Goal: Use online tool/utility: Use online tool/utility

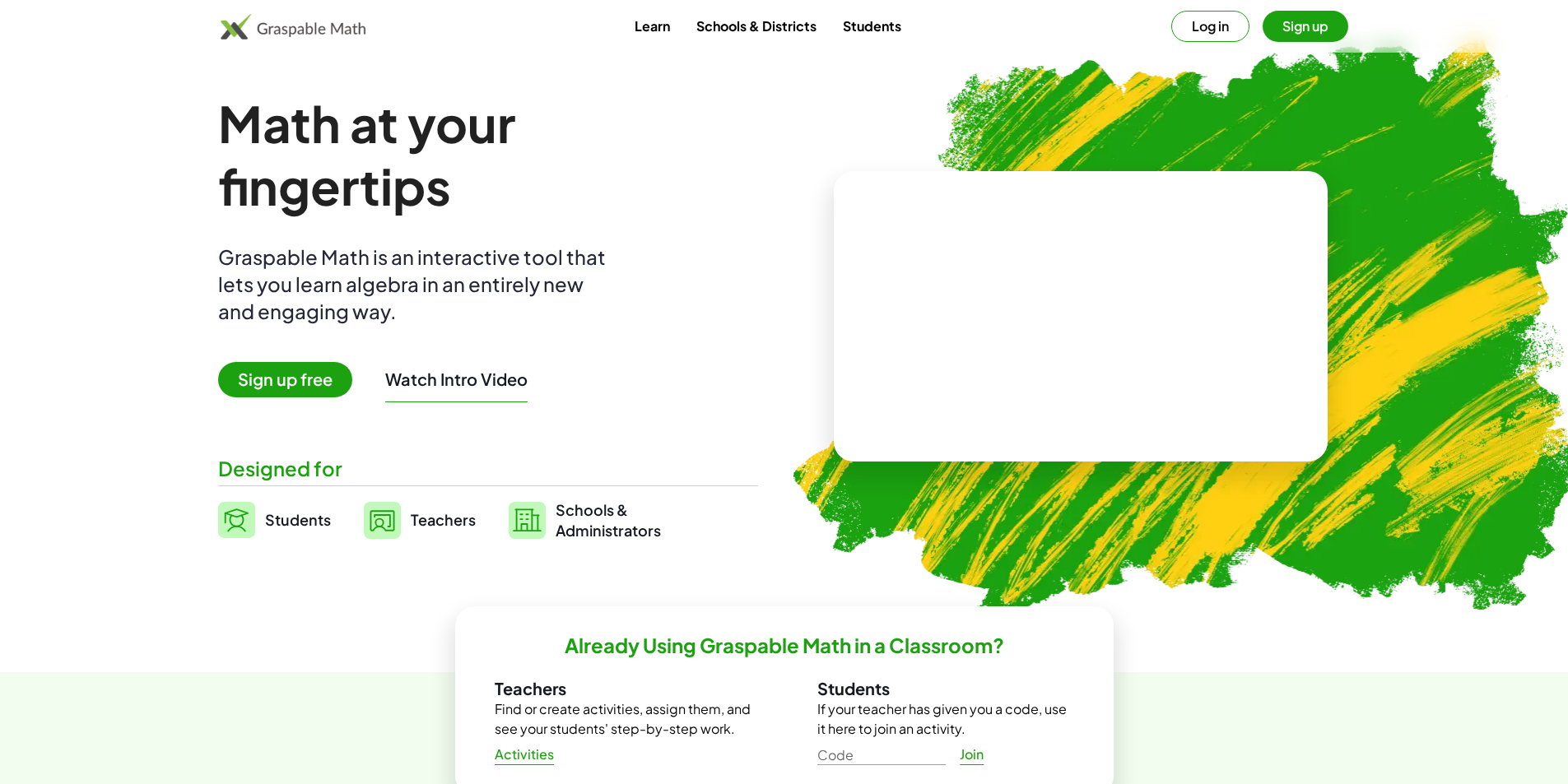
click at [270, 516] on span "Students" at bounding box center [298, 519] width 65 height 19
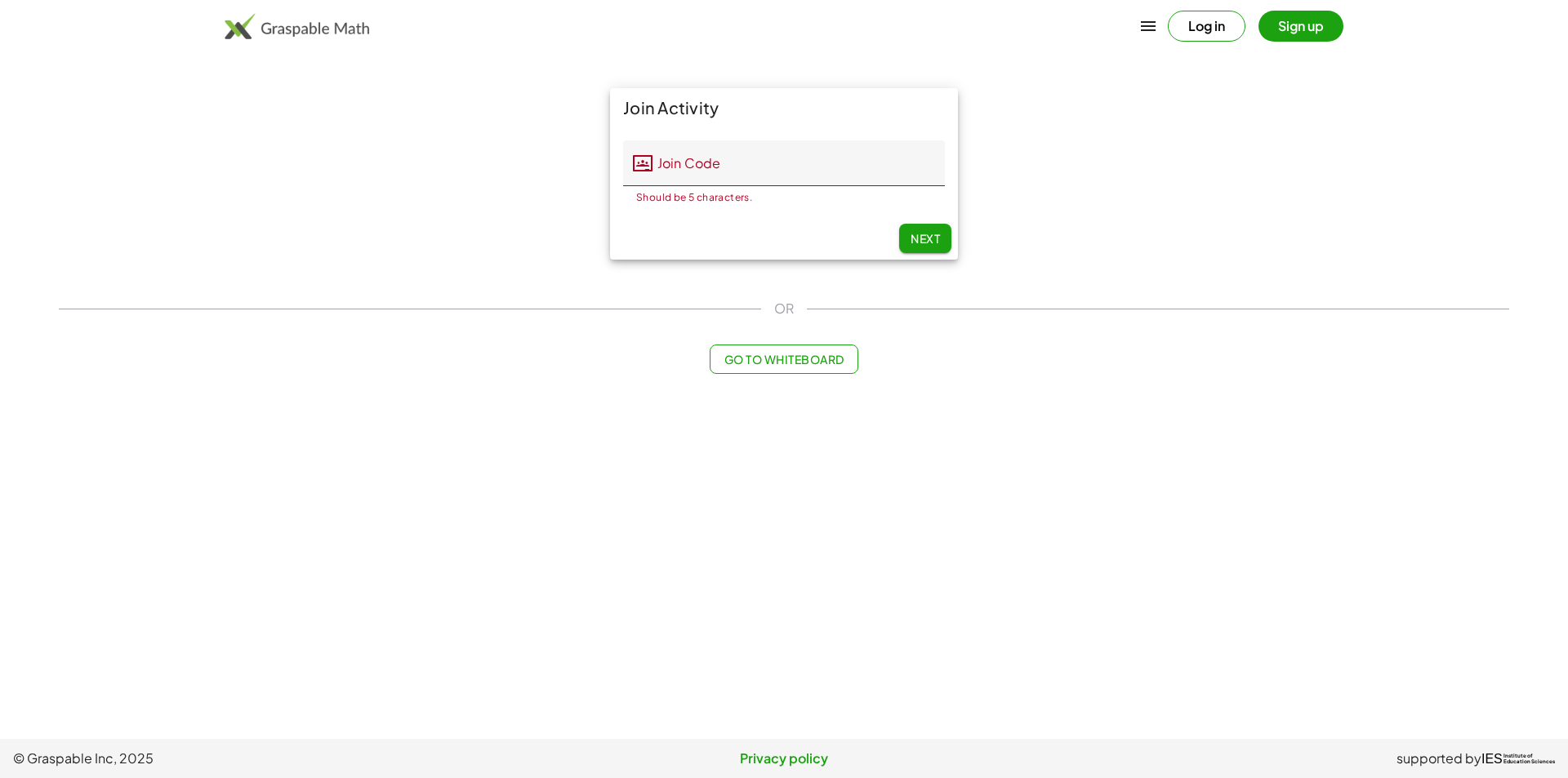
click at [269, 374] on div "Join Activity Join Code Join Code Should be 5 characters. 0 / 5 Next OR Go to W…" at bounding box center [784, 231] width 1470 height 306
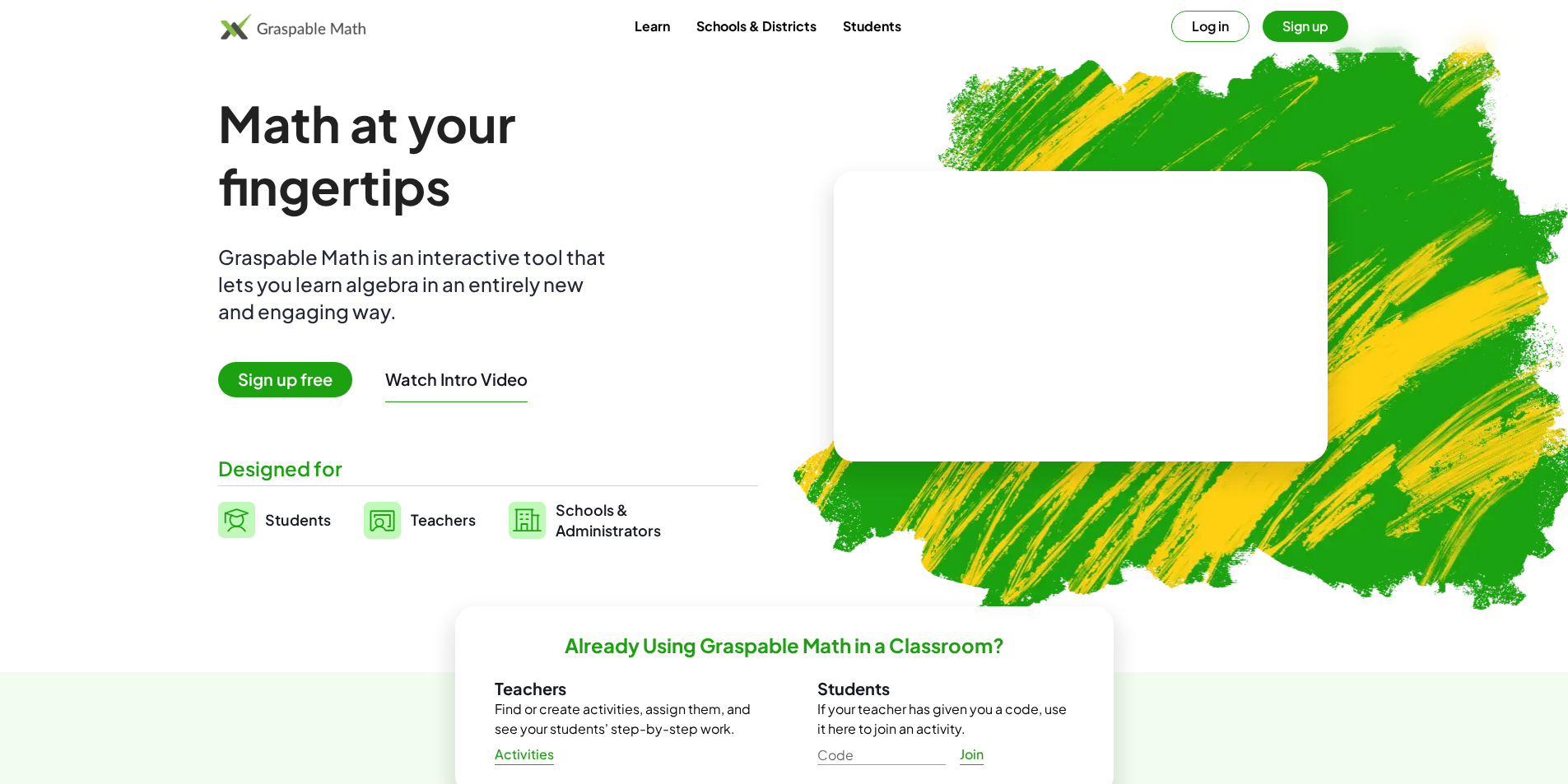
click at [337, 384] on span "Sign up free" at bounding box center [284, 380] width 134 height 36
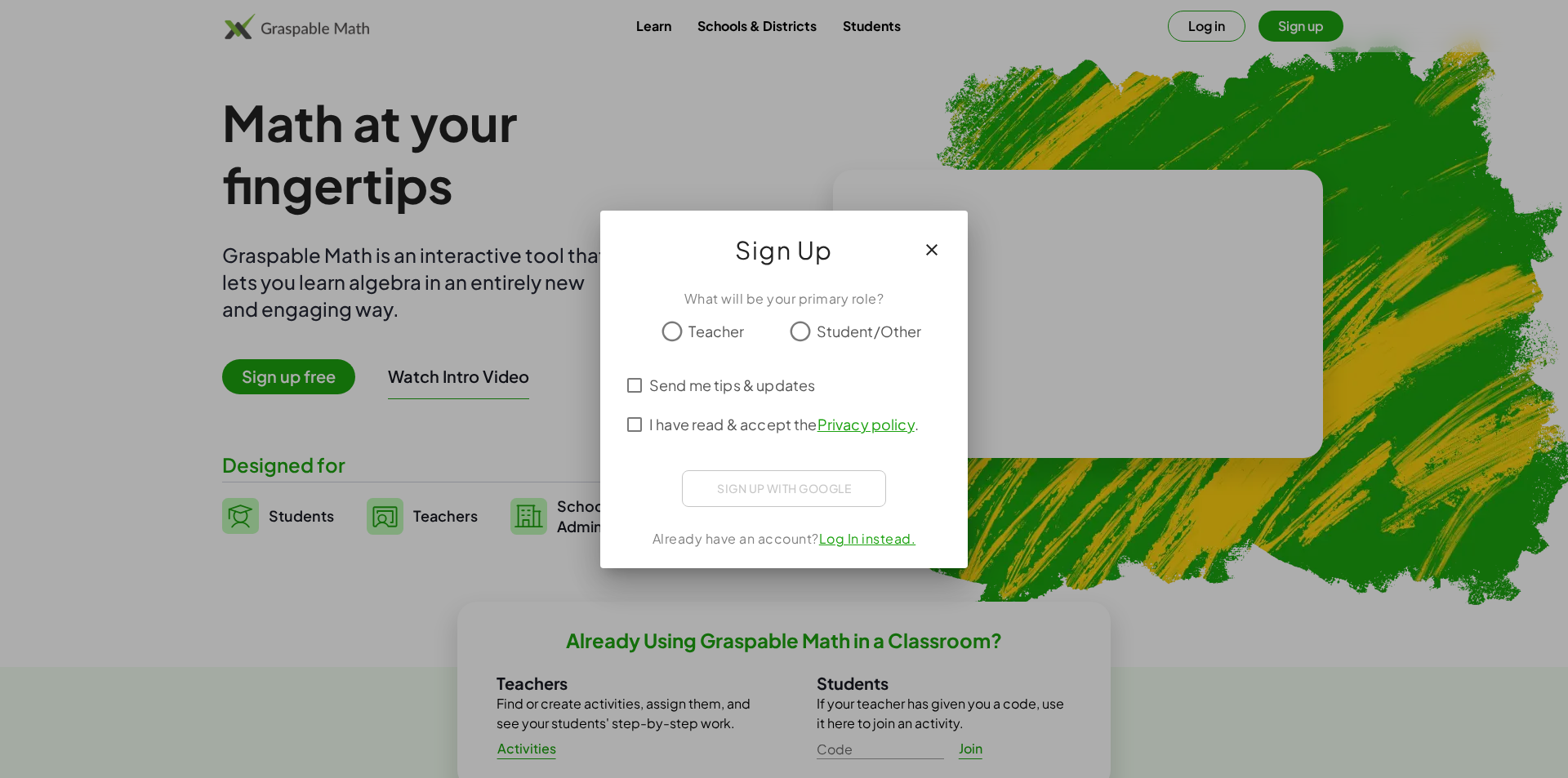
click at [925, 247] on icon "button" at bounding box center [931, 250] width 20 height 20
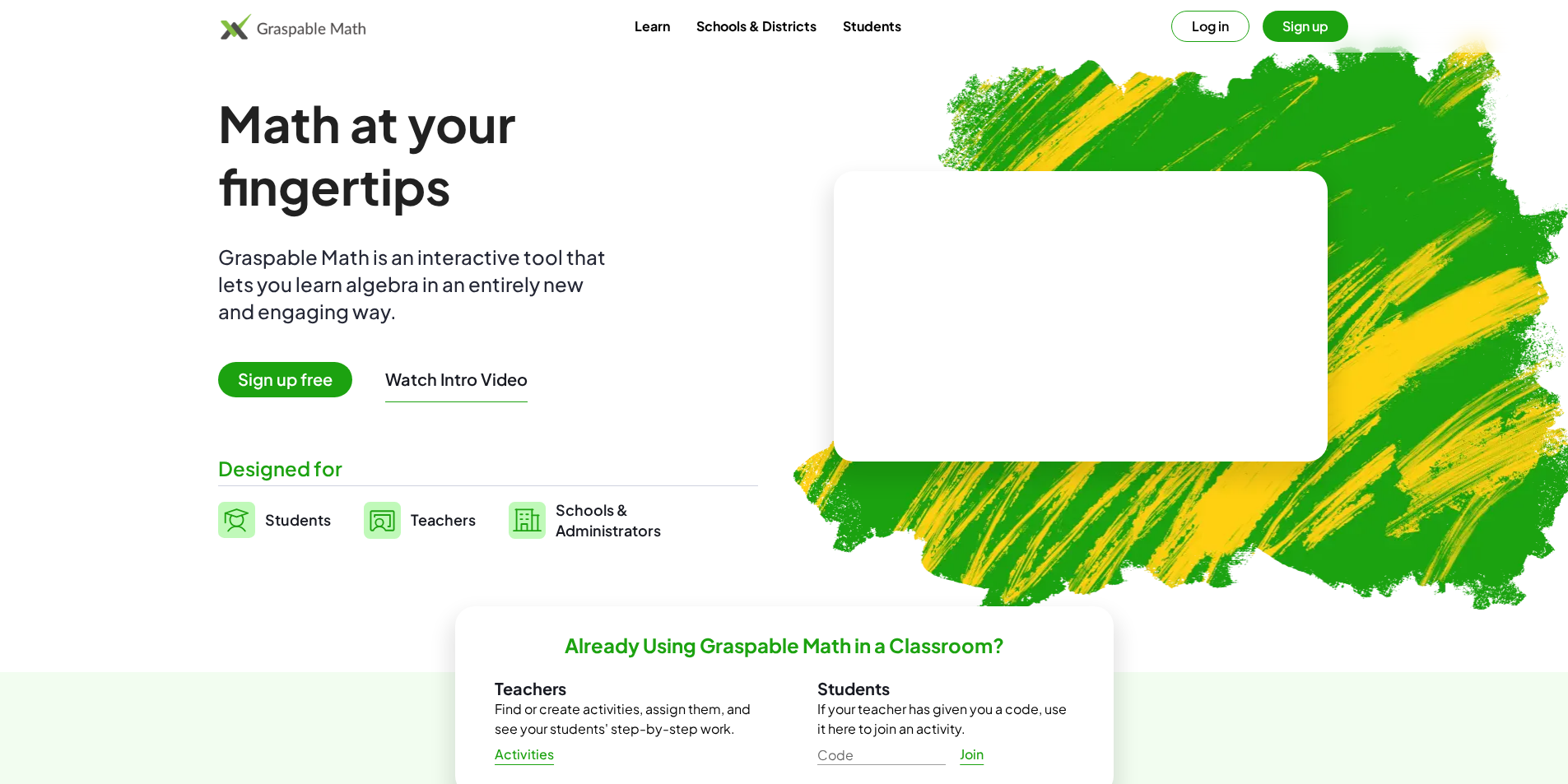
click at [1086, 280] on video at bounding box center [1081, 317] width 247 height 124
click at [666, 28] on link "Learn" at bounding box center [653, 26] width 61 height 31
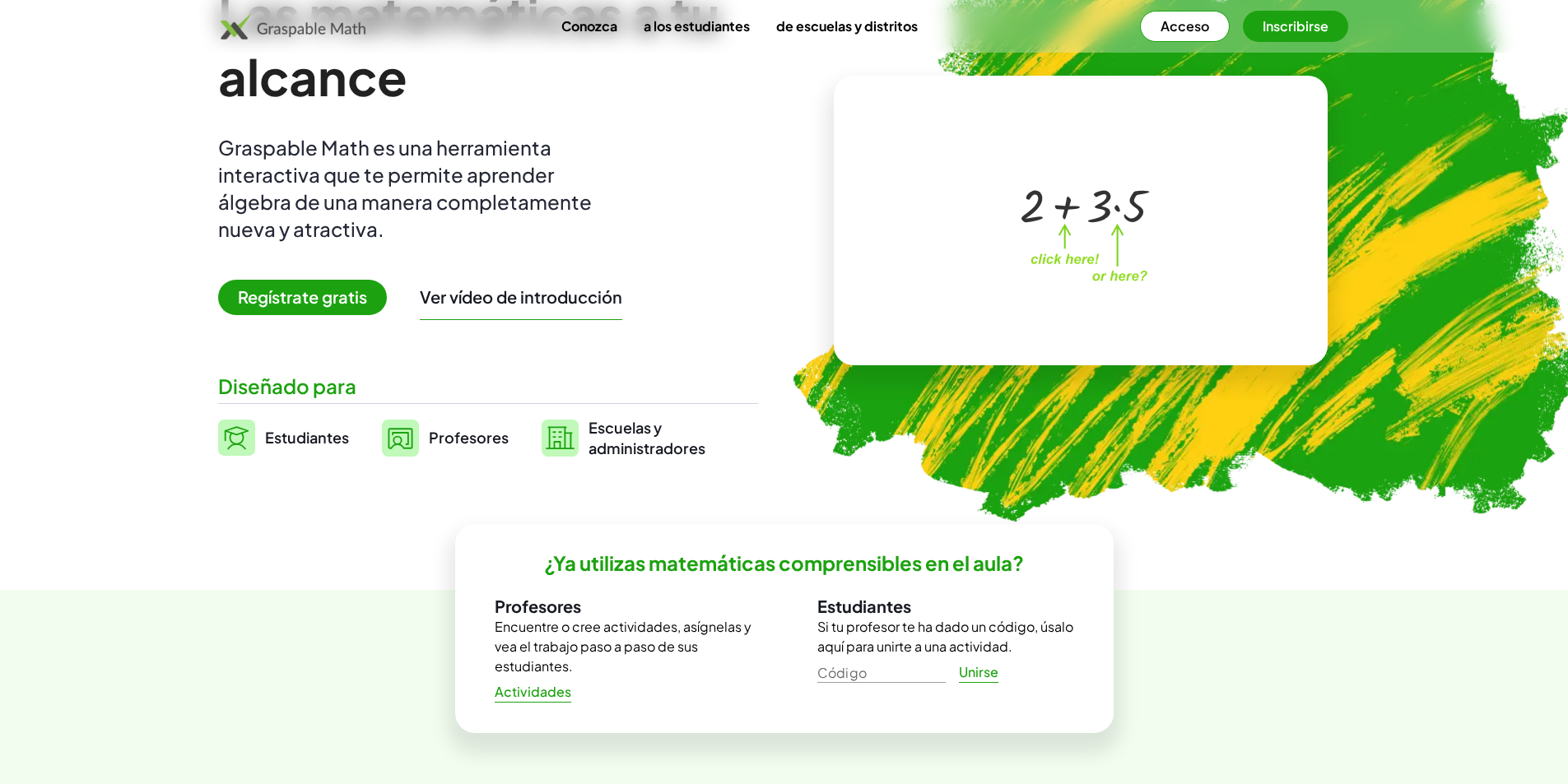
scroll to position [164, 0]
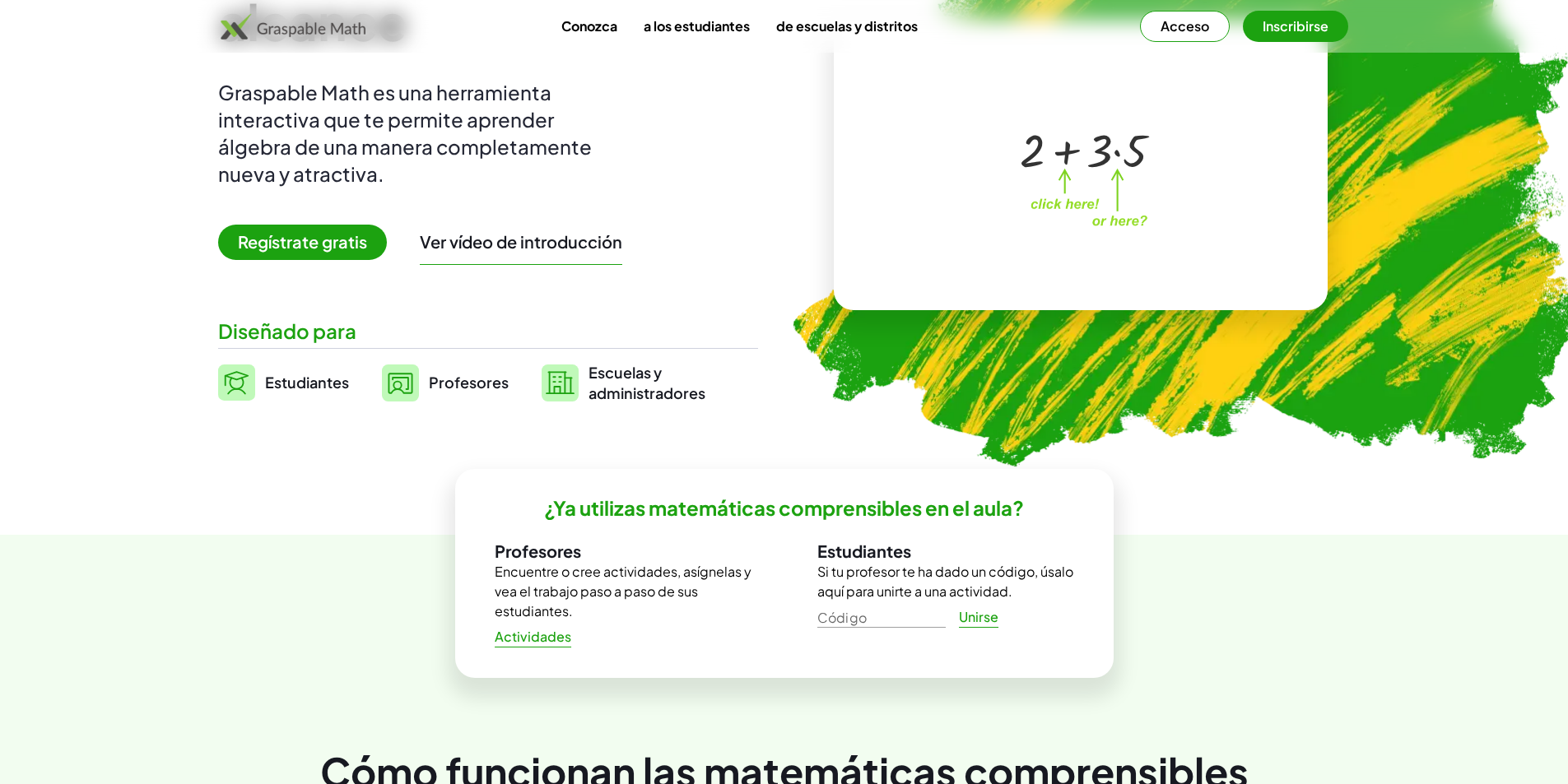
click at [970, 615] on font "Unirse" at bounding box center [979, 616] width 40 height 17
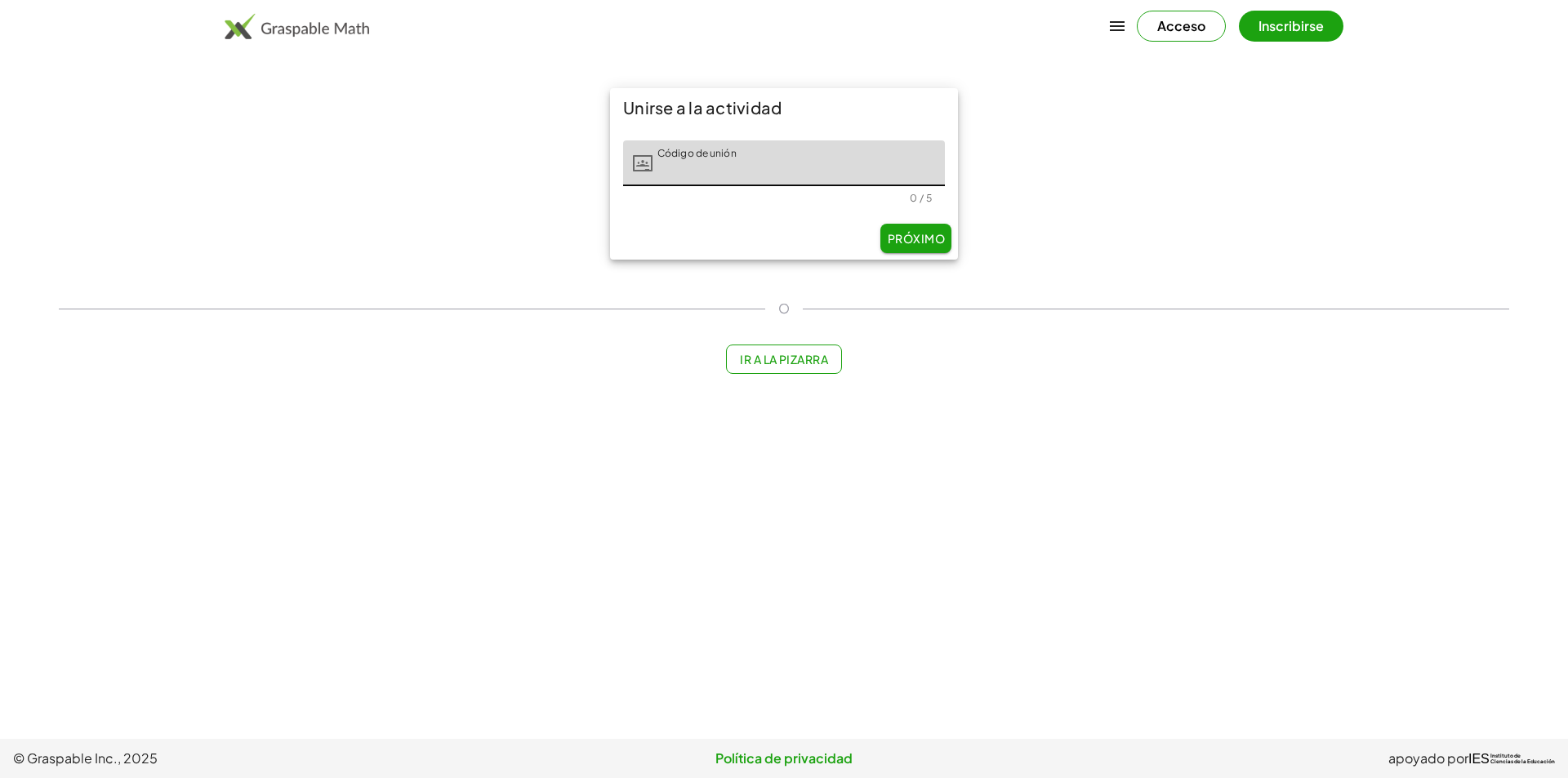
click at [793, 367] on button "Ir a la pizarra" at bounding box center [784, 360] width 117 height 29
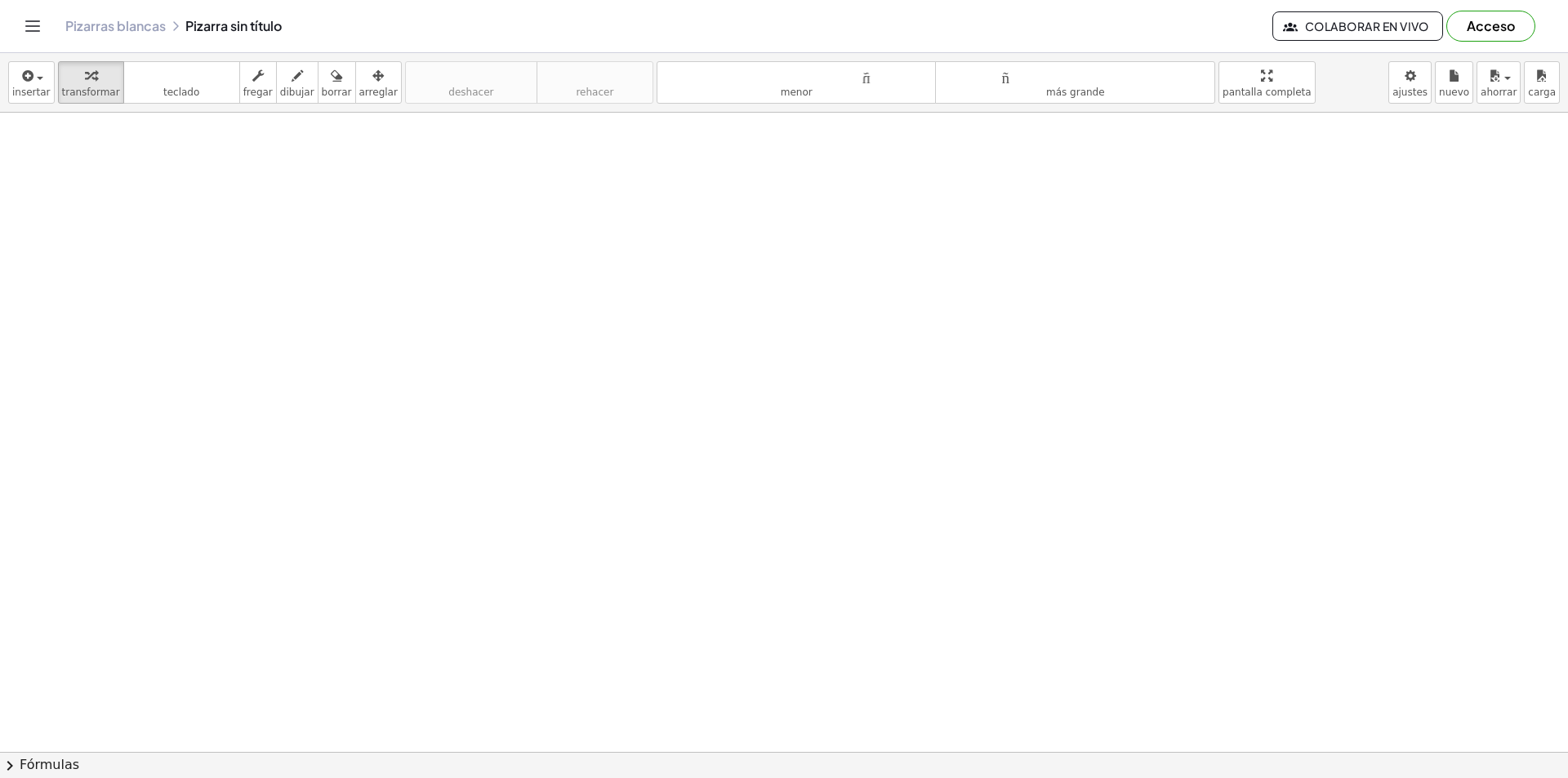
click at [5, 80] on div "insertar Seleccione uno: Expresión matemática Función Texto Vídeo de YouTube Gr…" at bounding box center [784, 83] width 1568 height 60
click at [28, 81] on icon "button" at bounding box center [27, 76] width 15 height 20
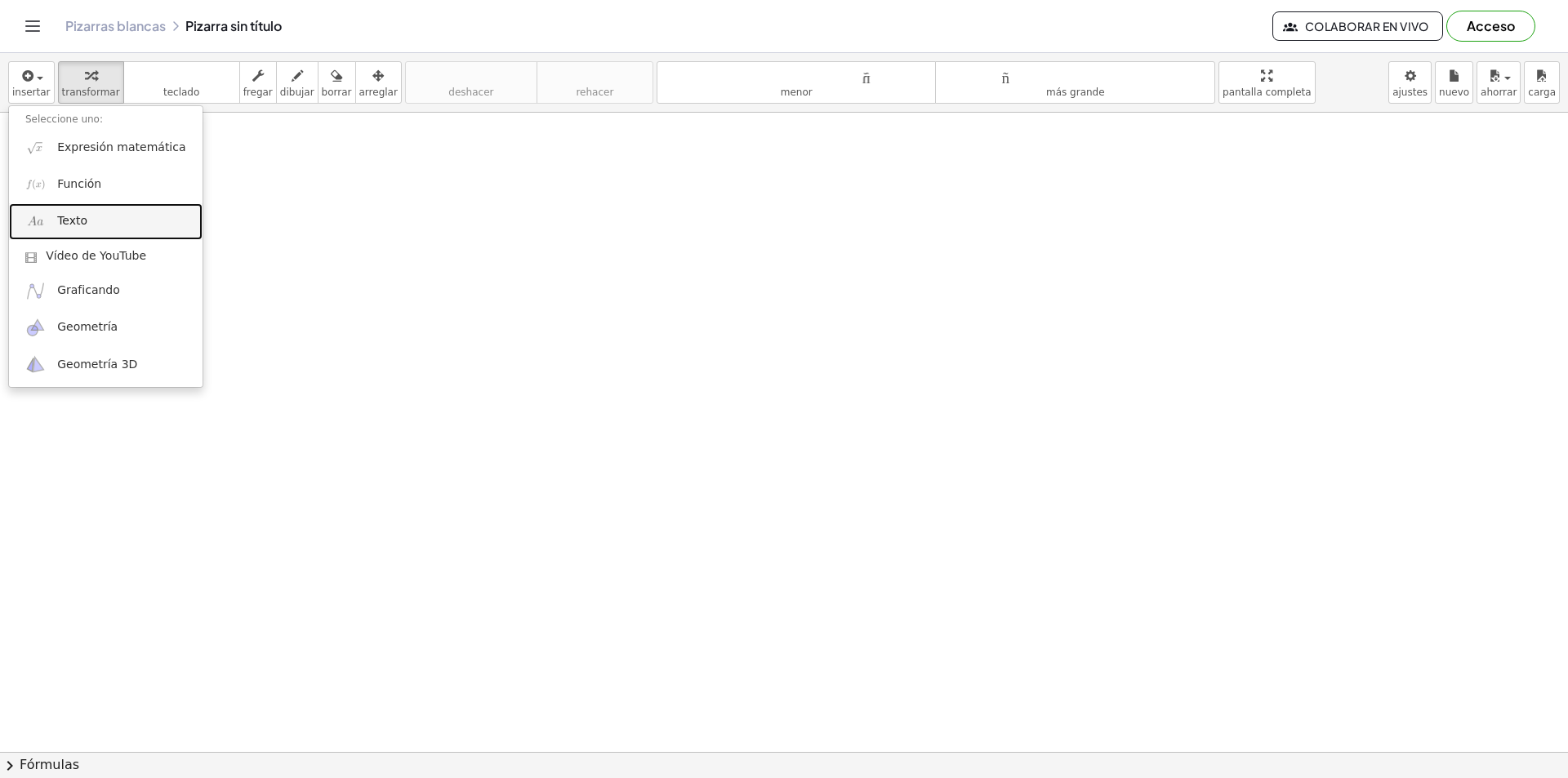
click at [121, 219] on link "Texto" at bounding box center [105, 221] width 194 height 36
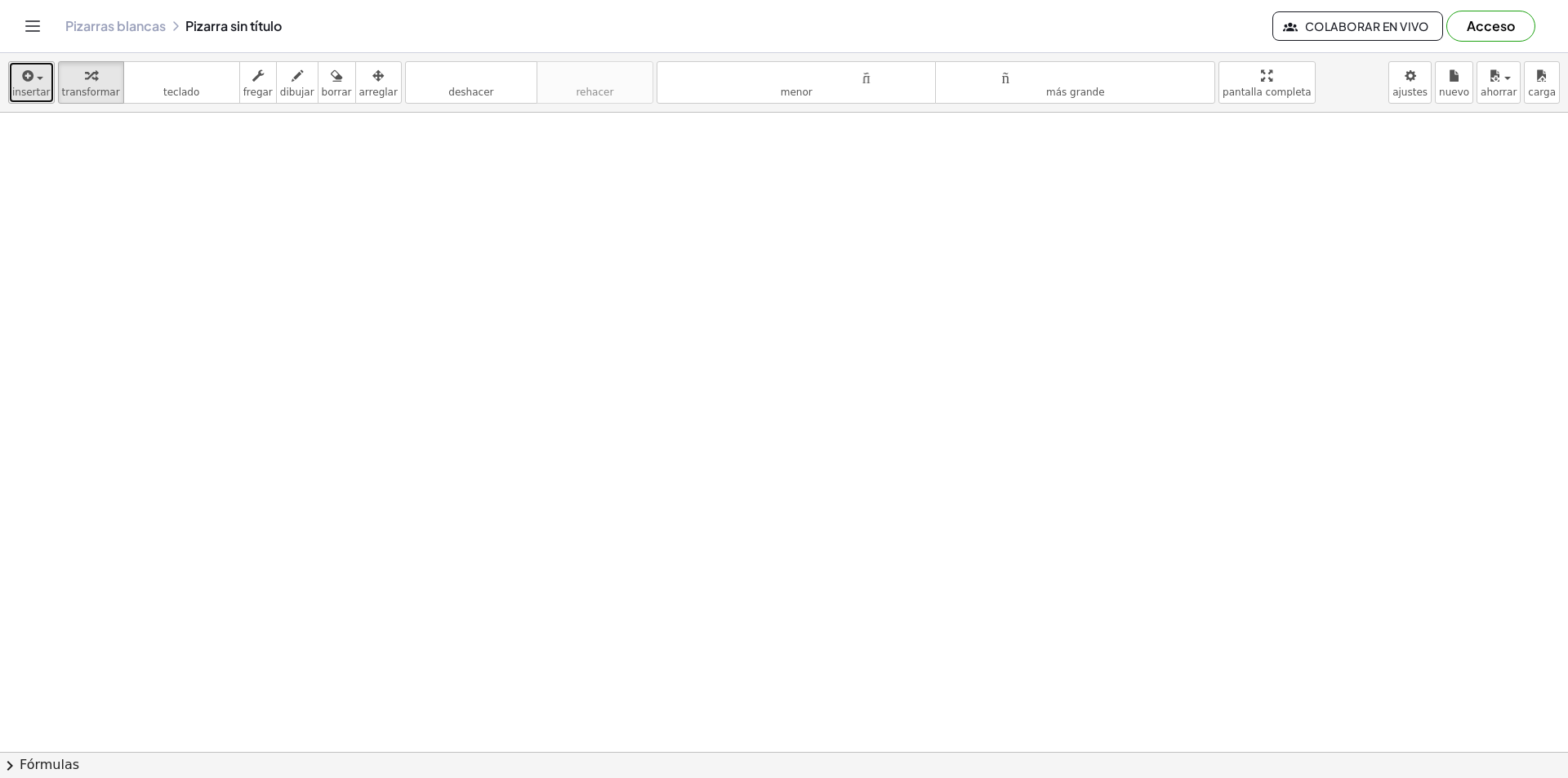
click at [41, 94] on font "insertar" at bounding box center [30, 92] width 38 height 12
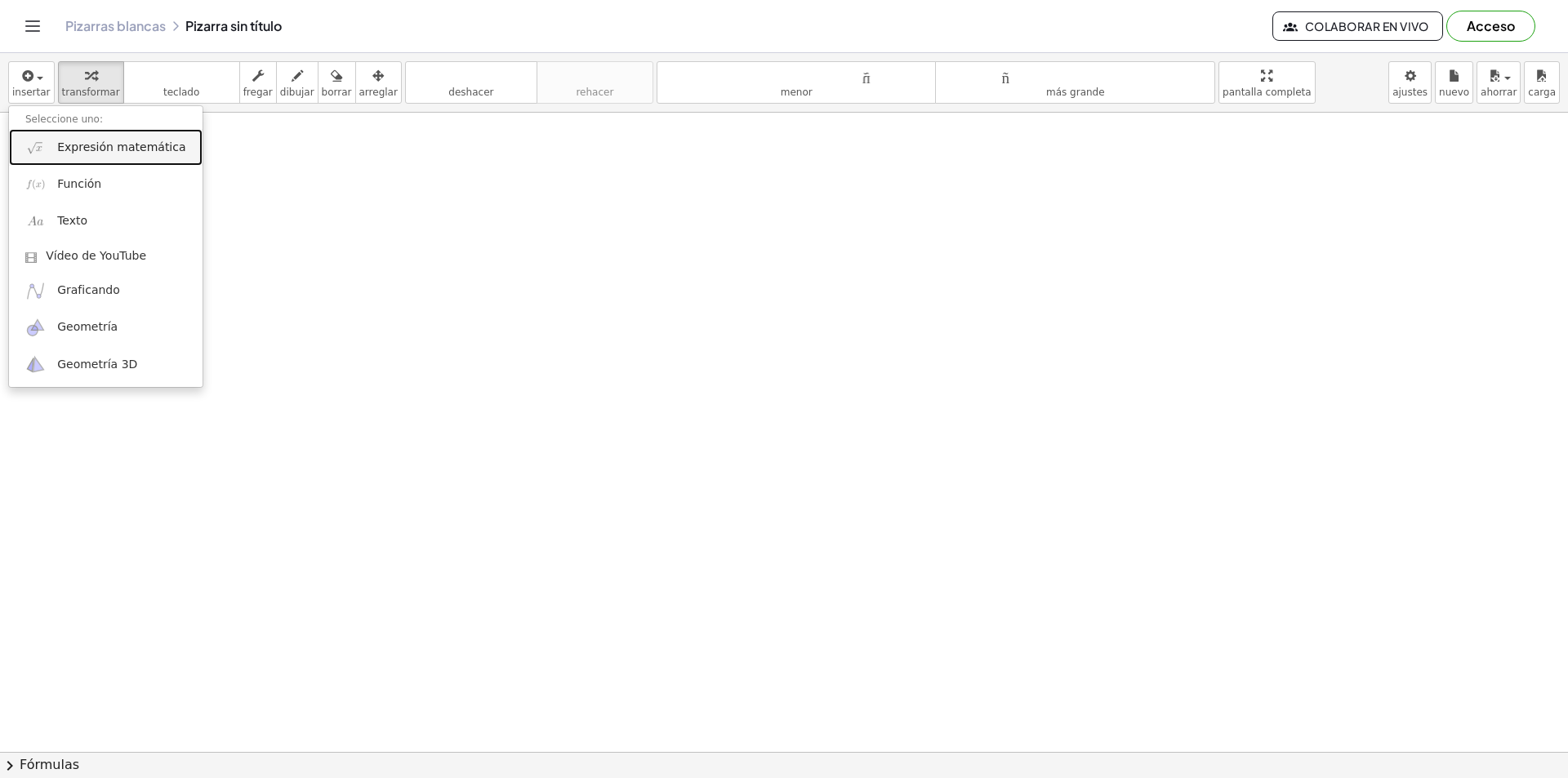
click at [156, 146] on font "Expresión matemática" at bounding box center [121, 146] width 128 height 13
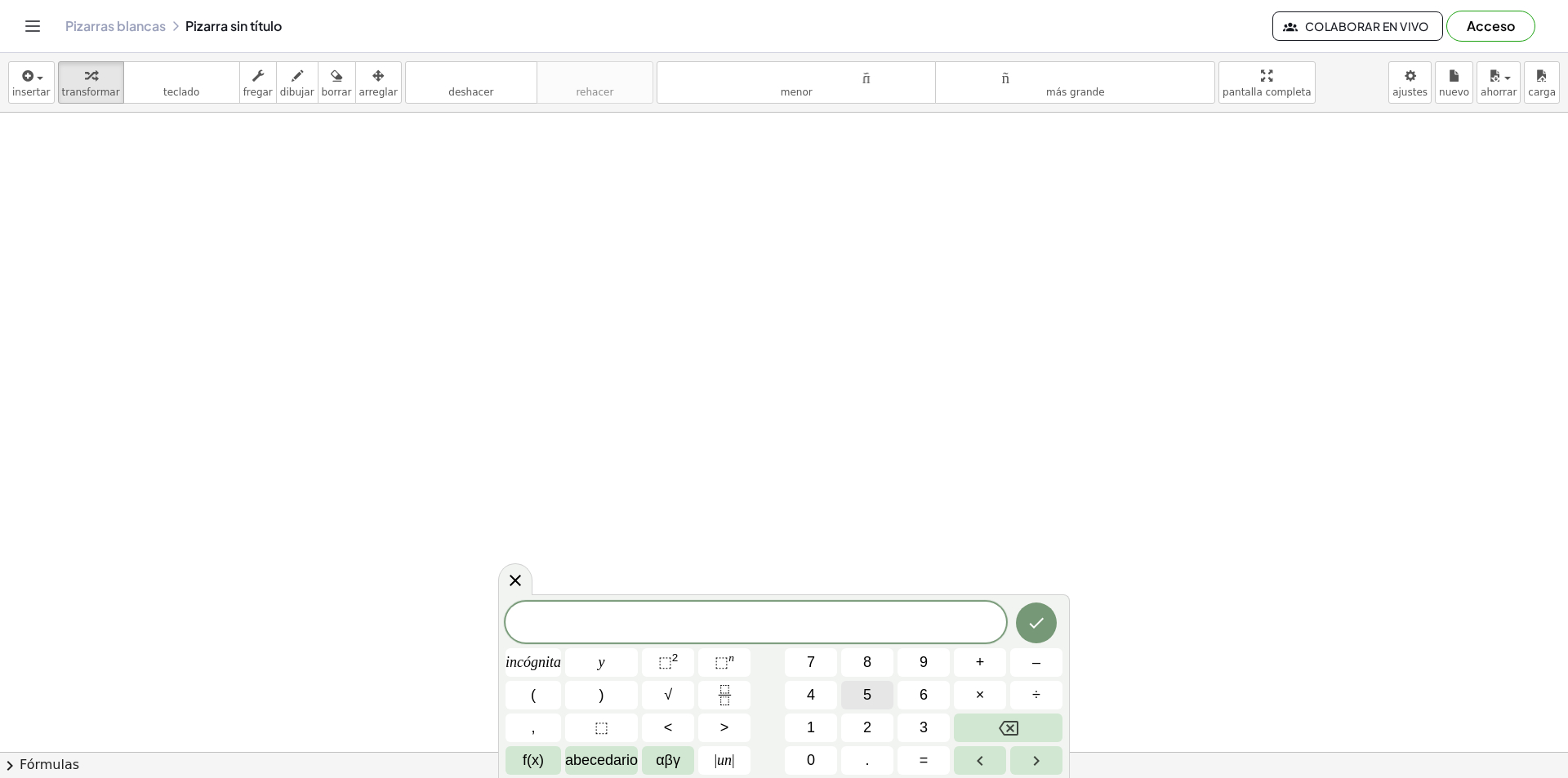
click at [881, 694] on button "5" at bounding box center [867, 695] width 52 height 28
click at [972, 655] on button "+" at bounding box center [980, 662] width 52 height 28
click at [727, 698] on icon "Fracción" at bounding box center [724, 695] width 21 height 21
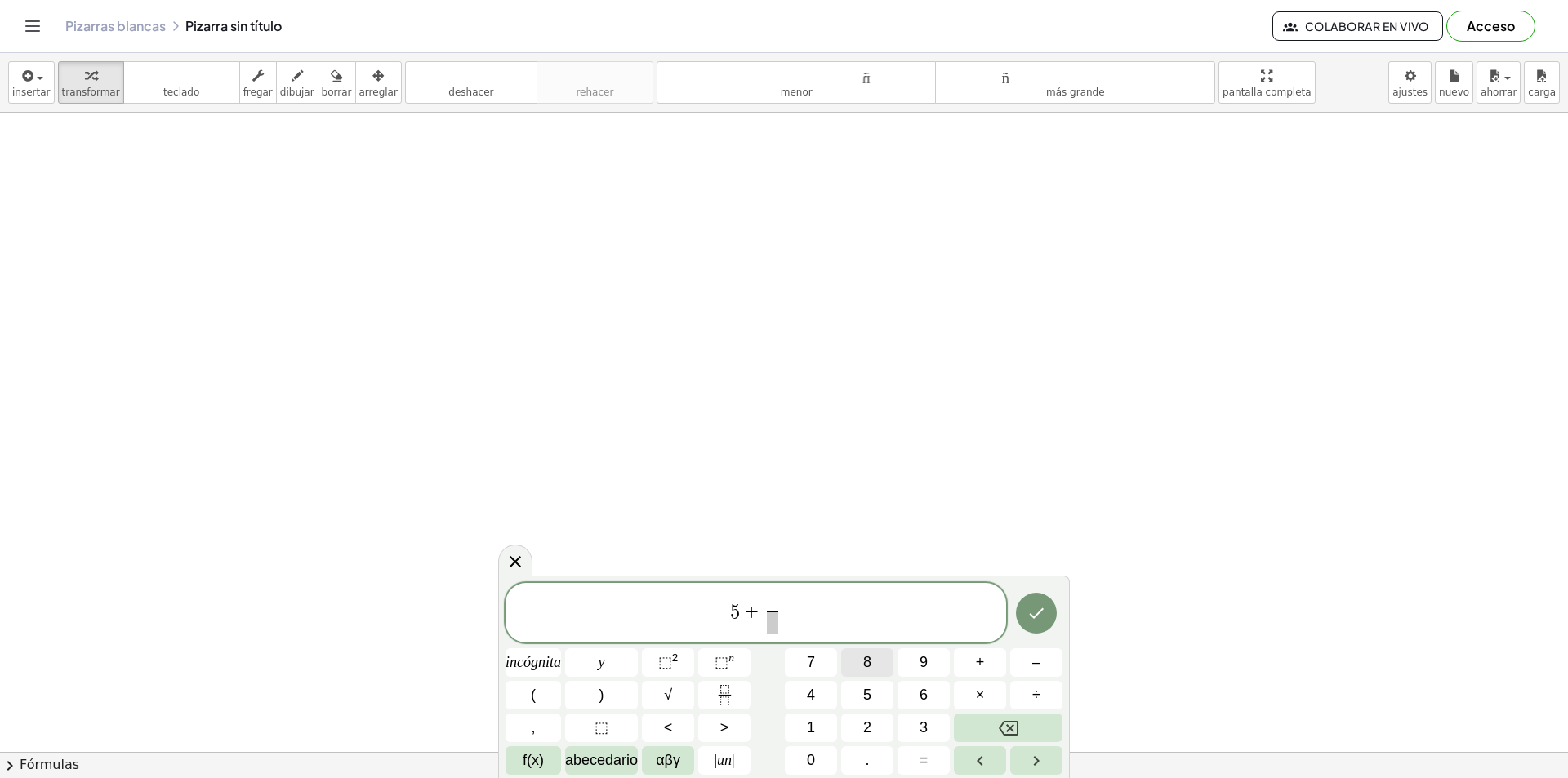
click at [878, 668] on button "8" at bounding box center [867, 662] width 52 height 28
click at [777, 629] on span "​" at bounding box center [772, 623] width 12 height 22
click at [874, 723] on button "2" at bounding box center [867, 727] width 52 height 28
click at [806, 614] on span "5 + 8 2 ​ ​" at bounding box center [755, 614] width 500 height 43
click at [981, 670] on font "+" at bounding box center [980, 662] width 9 height 17
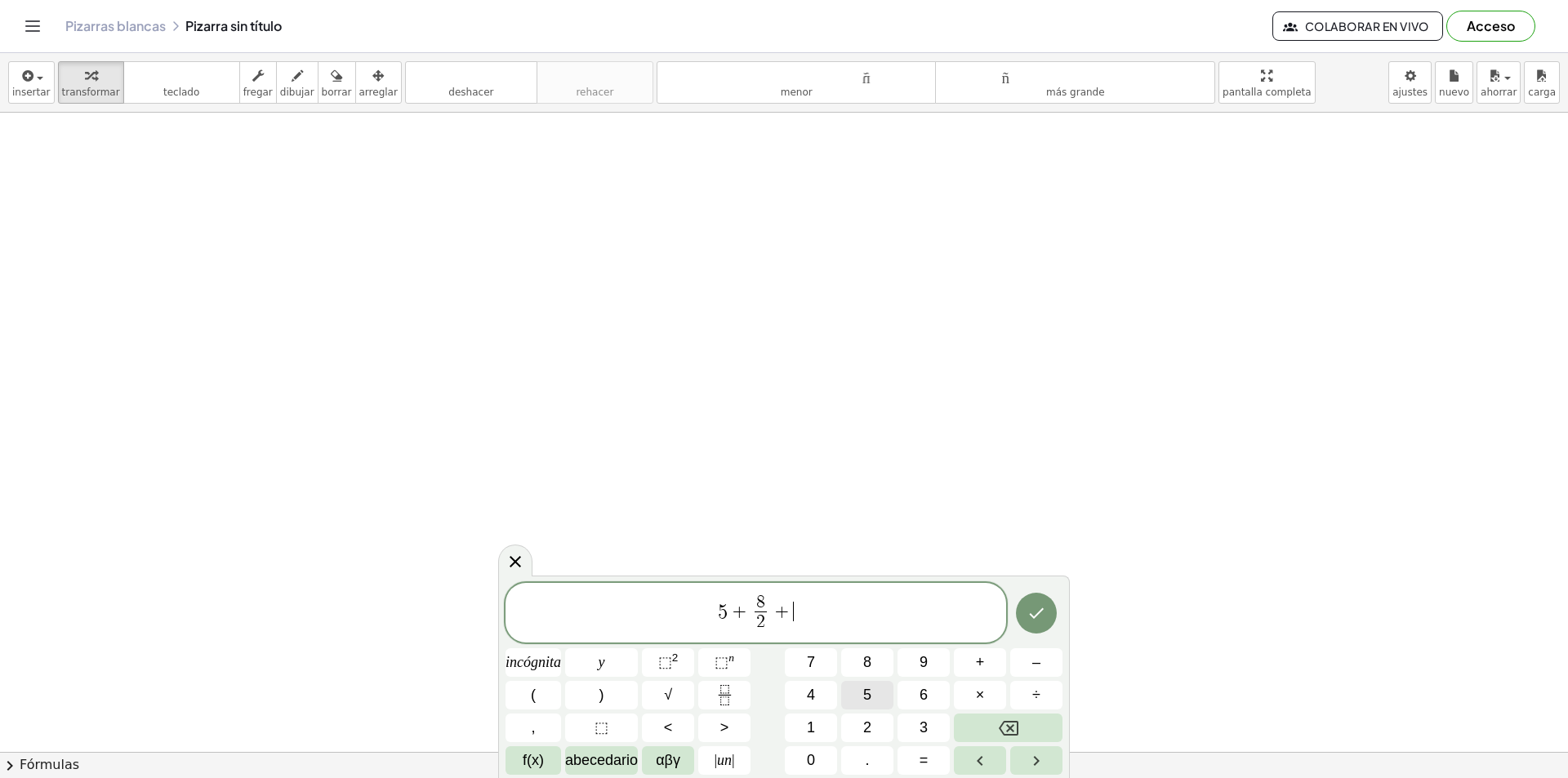
click at [861, 697] on button "5" at bounding box center [867, 695] width 52 height 28
click at [876, 672] on button "8" at bounding box center [867, 662] width 52 height 28
click at [907, 703] on button "6" at bounding box center [923, 695] width 52 height 28
click at [680, 725] on button "<" at bounding box center [667, 727] width 52 height 28
click at [736, 690] on button "Fracción" at bounding box center [724, 695] width 52 height 28
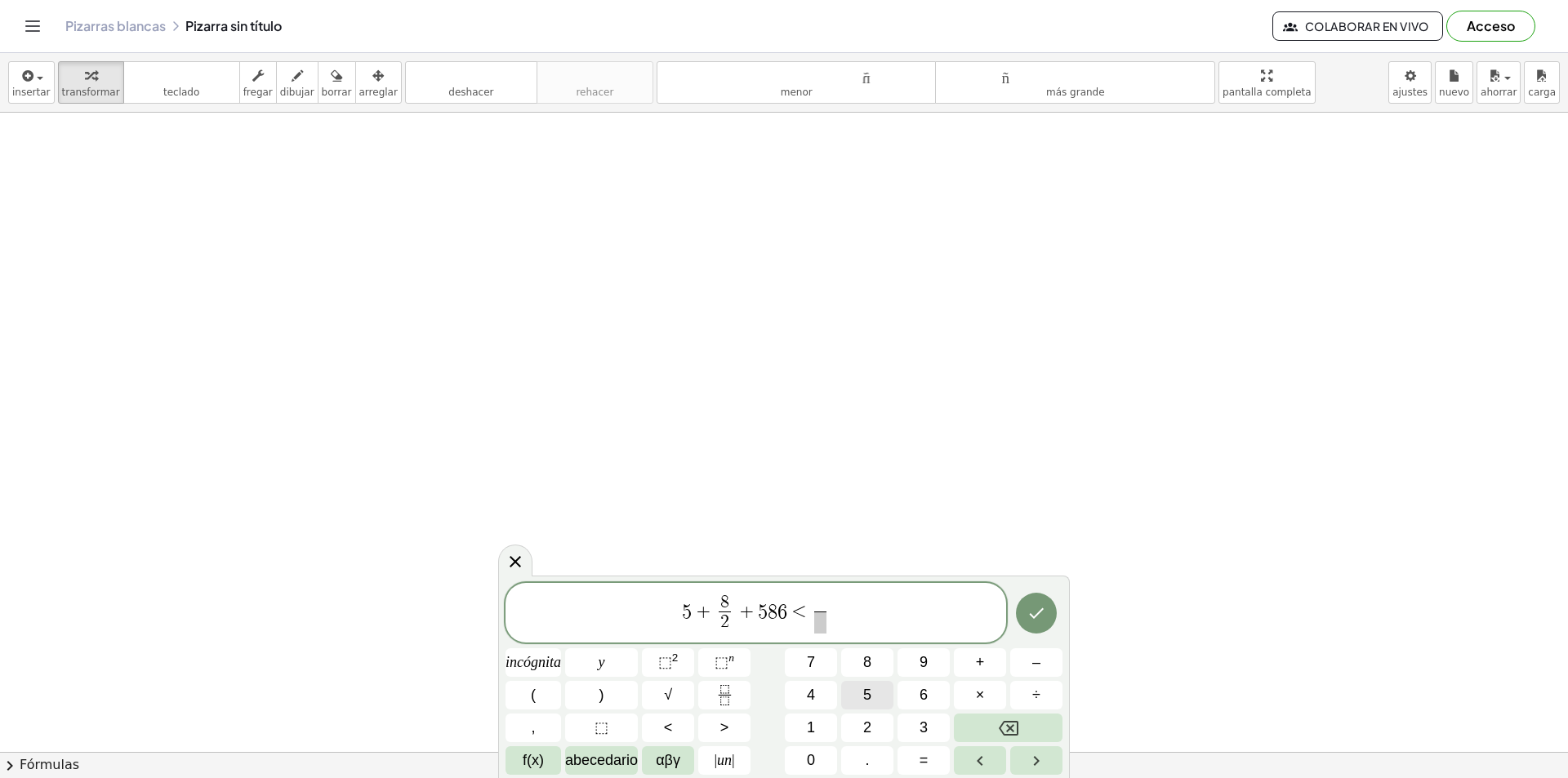
click at [873, 689] on button "5" at bounding box center [867, 695] width 52 height 28
click at [827, 626] on span "5 ​ ​" at bounding box center [819, 614] width 20 height 40
click at [858, 723] on button "2" at bounding box center [867, 727] width 52 height 28
click at [967, 662] on button "+" at bounding box center [980, 662] width 52 height 28
click at [928, 688] on button "6" at bounding box center [923, 695] width 52 height 28
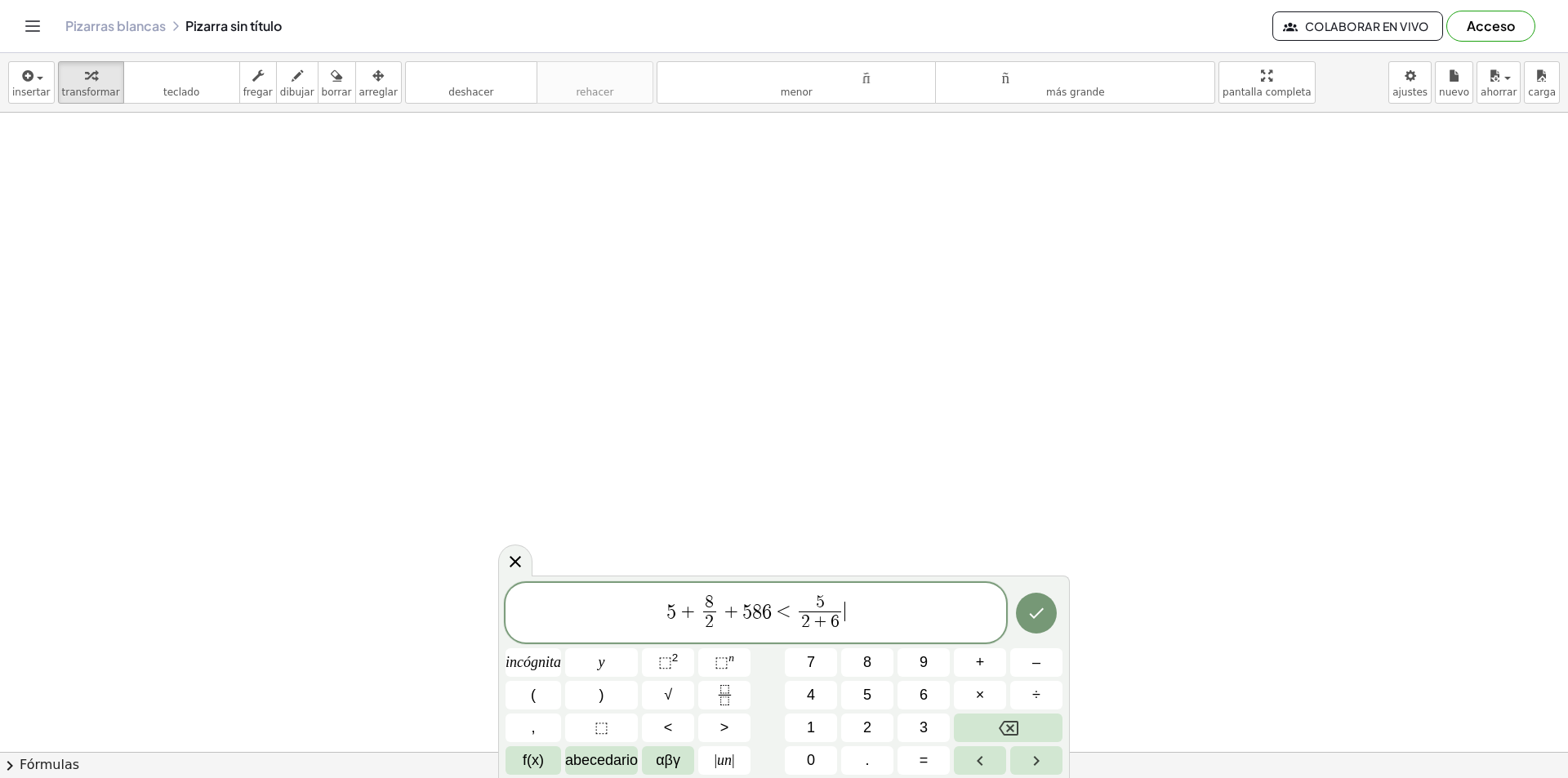
drag, startPoint x: 881, startPoint y: 618, endPoint x: 880, endPoint y: 610, distance: 8.1
click at [880, 613] on span "5 + 8 2 ​ + 5 8 6 < 5 2 + 6 ​ ​" at bounding box center [755, 614] width 500 height 43
click at [539, 688] on button "(" at bounding box center [532, 695] width 56 height 28
click at [877, 712] on div "5 + 8 2 ​ + 5 8 6 < 5 2 + 6 ​ ( ​ ) incógnita y ⬚ 2 ⬚ n 7 8 9 + – ( ) √ 4 5 6 ×…" at bounding box center [783, 679] width 557 height 193
click at [868, 694] on font "5" at bounding box center [868, 695] width 8 height 17
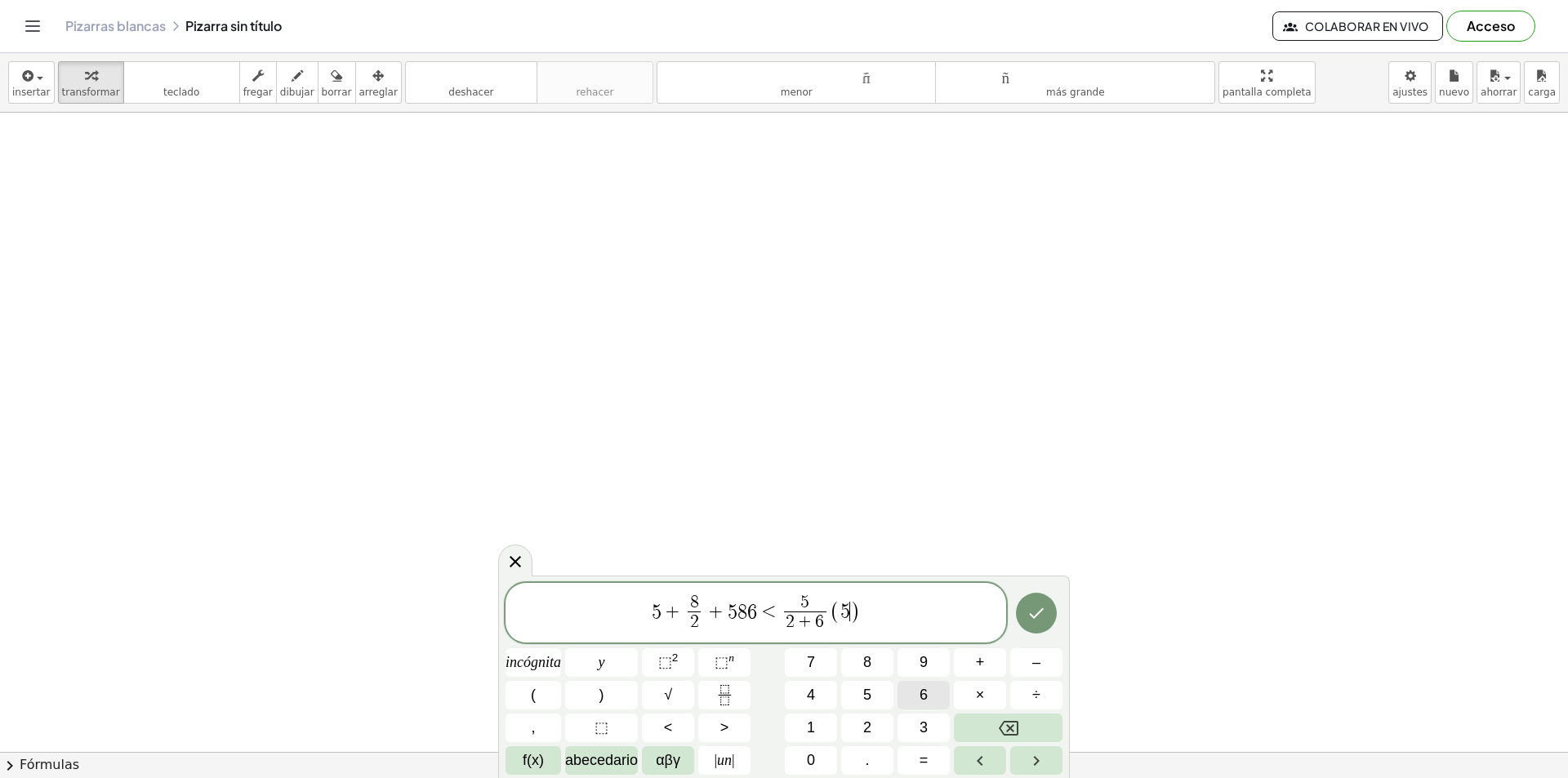
click at [915, 681] on button "6" at bounding box center [923, 695] width 52 height 28
click at [925, 716] on button "3" at bounding box center [923, 727] width 52 height 28
click at [901, 614] on span "5 + 8 2 ​ + 5 8 6 < 5 2 + 6 ​ ( 5 6 3 ) ​" at bounding box center [755, 614] width 500 height 43
click at [1032, 670] on button "–" at bounding box center [1036, 662] width 52 height 28
click at [937, 694] on button "6" at bounding box center [923, 695] width 52 height 28
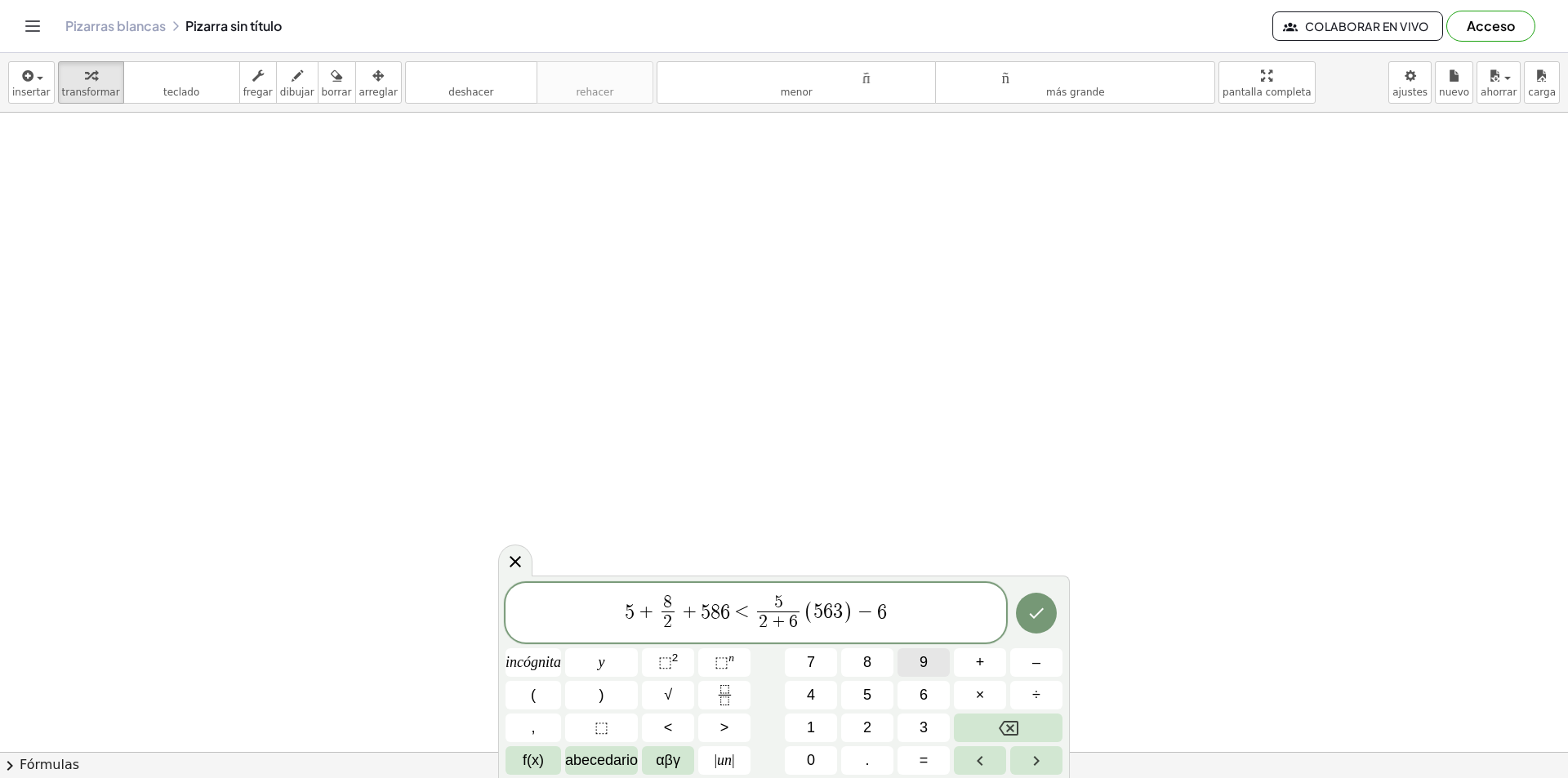
click at [924, 662] on font "9" at bounding box center [924, 662] width 8 height 17
click at [1037, 617] on icon "Hecho" at bounding box center [1036, 613] width 20 height 20
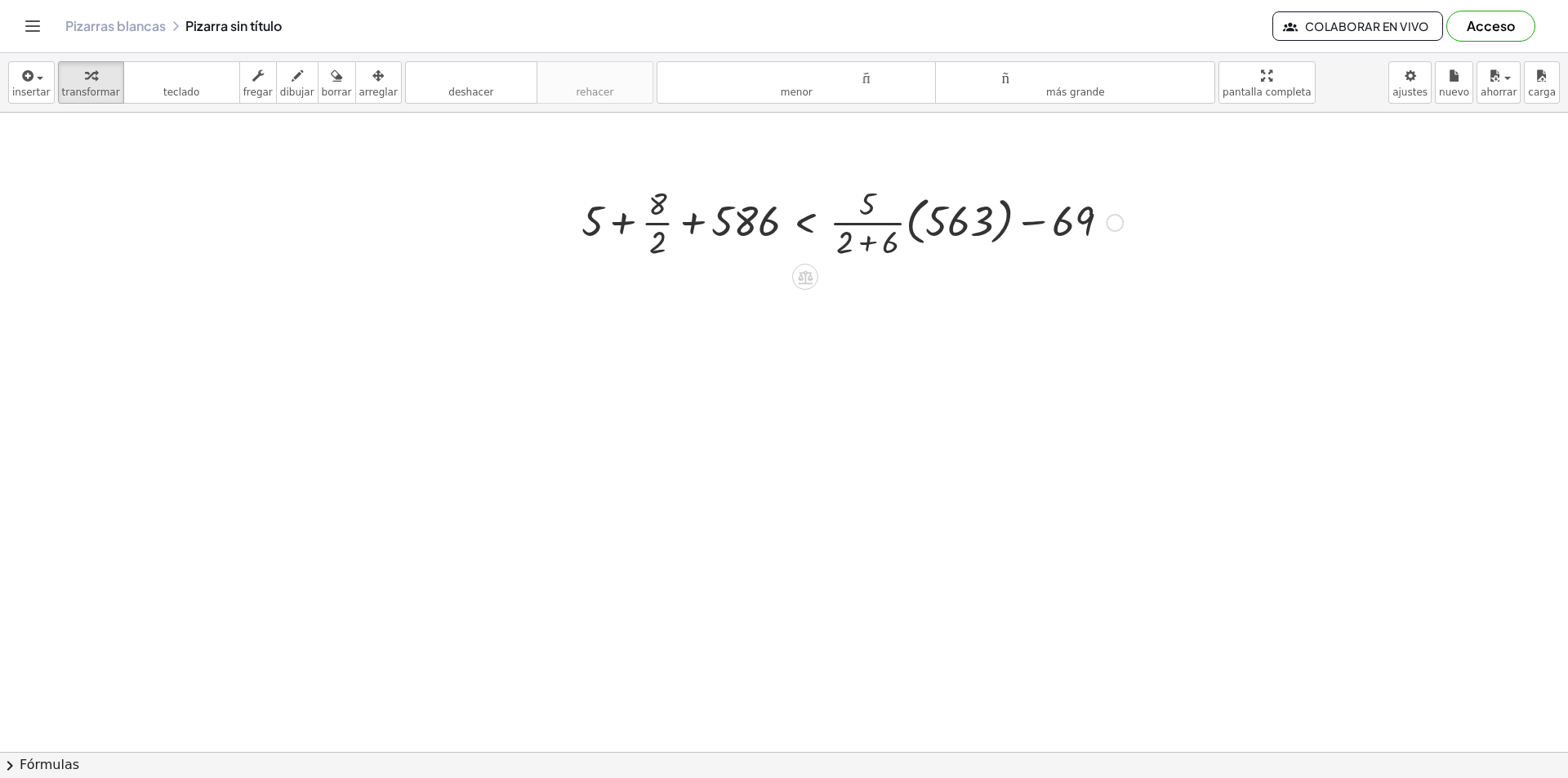
drag, startPoint x: 854, startPoint y: 245, endPoint x: 862, endPoint y: 240, distance: 9.4
click at [859, 242] on div at bounding box center [852, 221] width 558 height 82
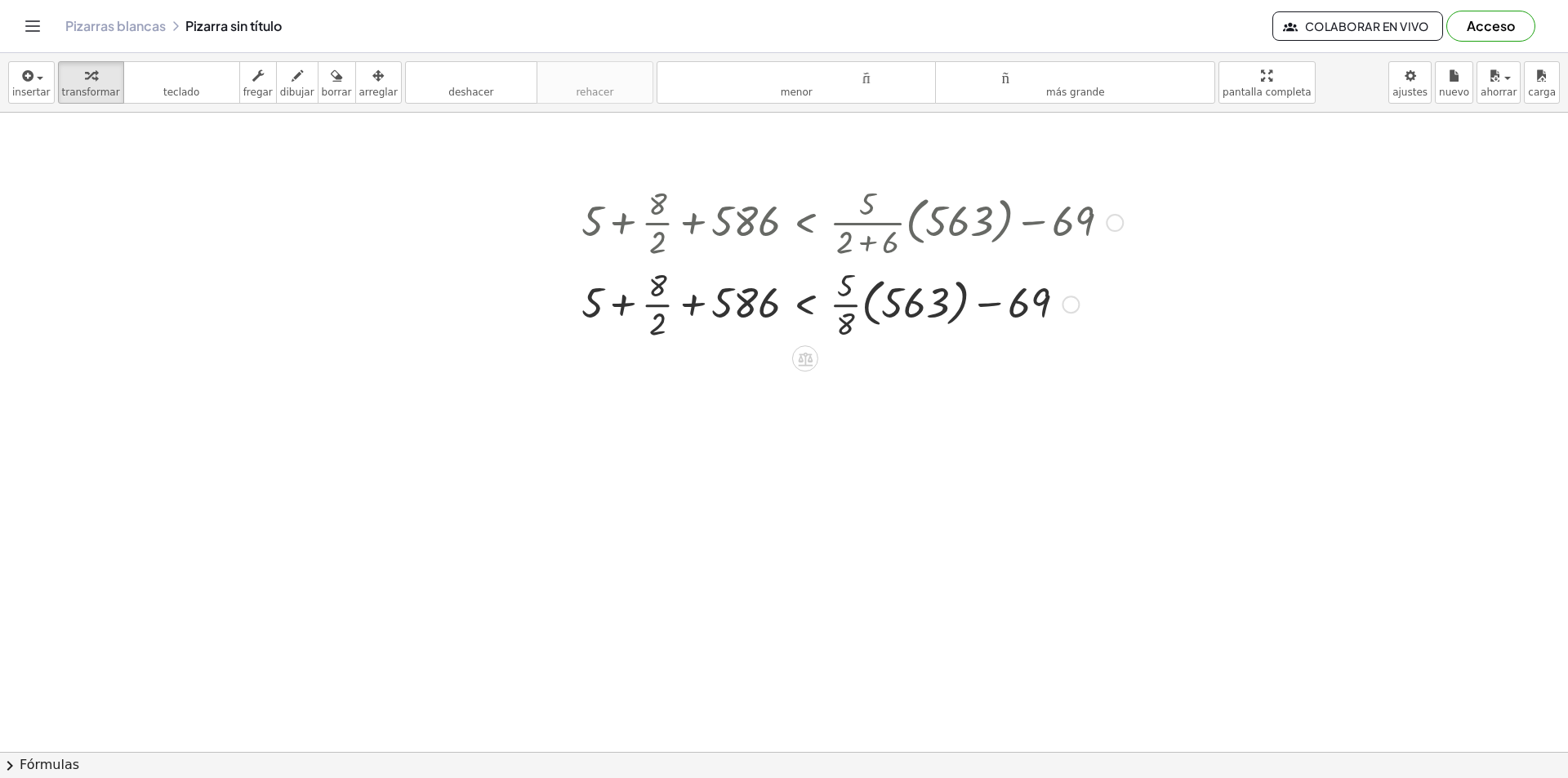
click at [661, 323] on div at bounding box center [852, 303] width 558 height 82
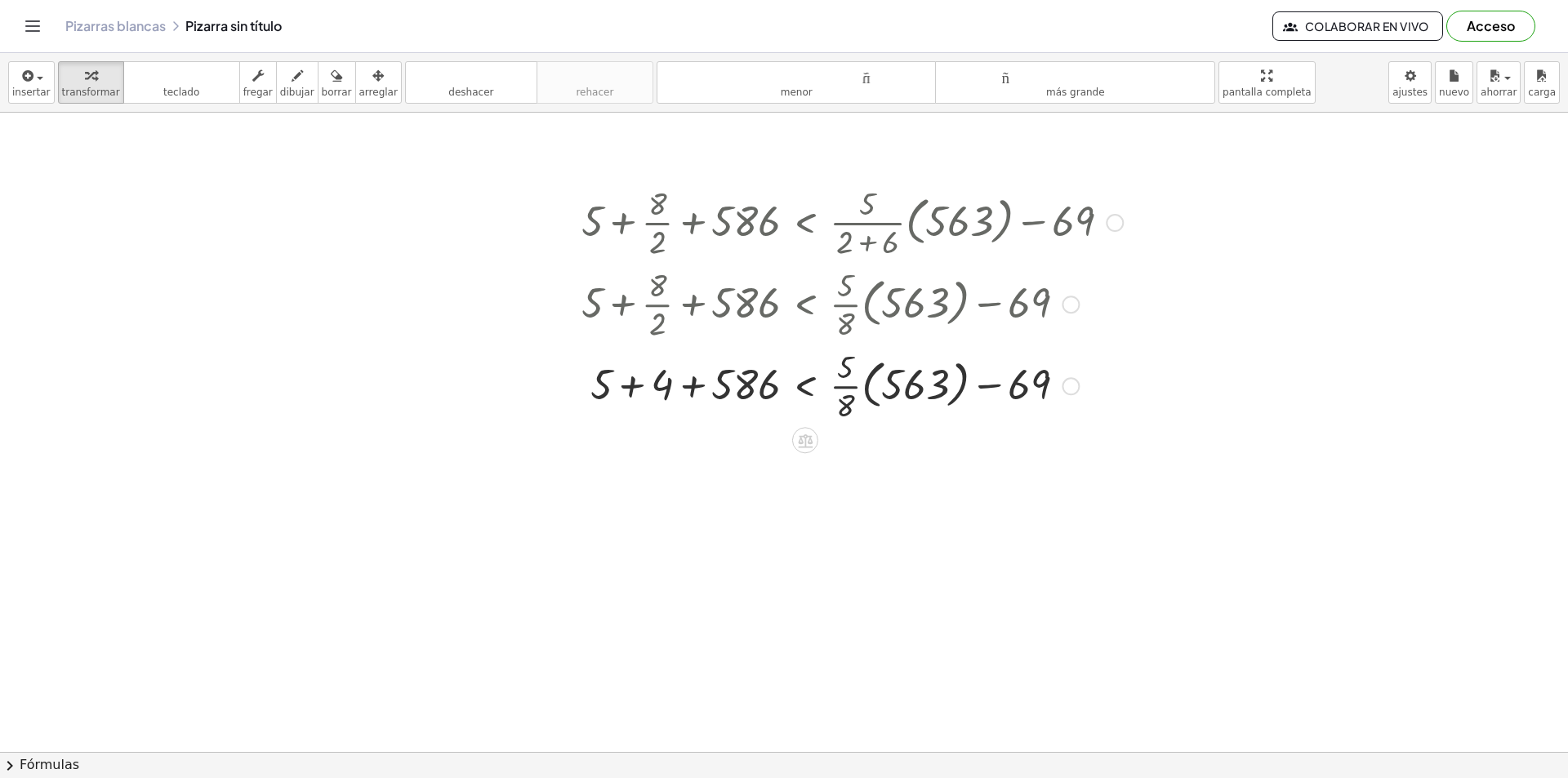
click at [642, 392] on div at bounding box center [852, 384] width 558 height 82
click at [691, 386] on div at bounding box center [852, 384] width 558 height 82
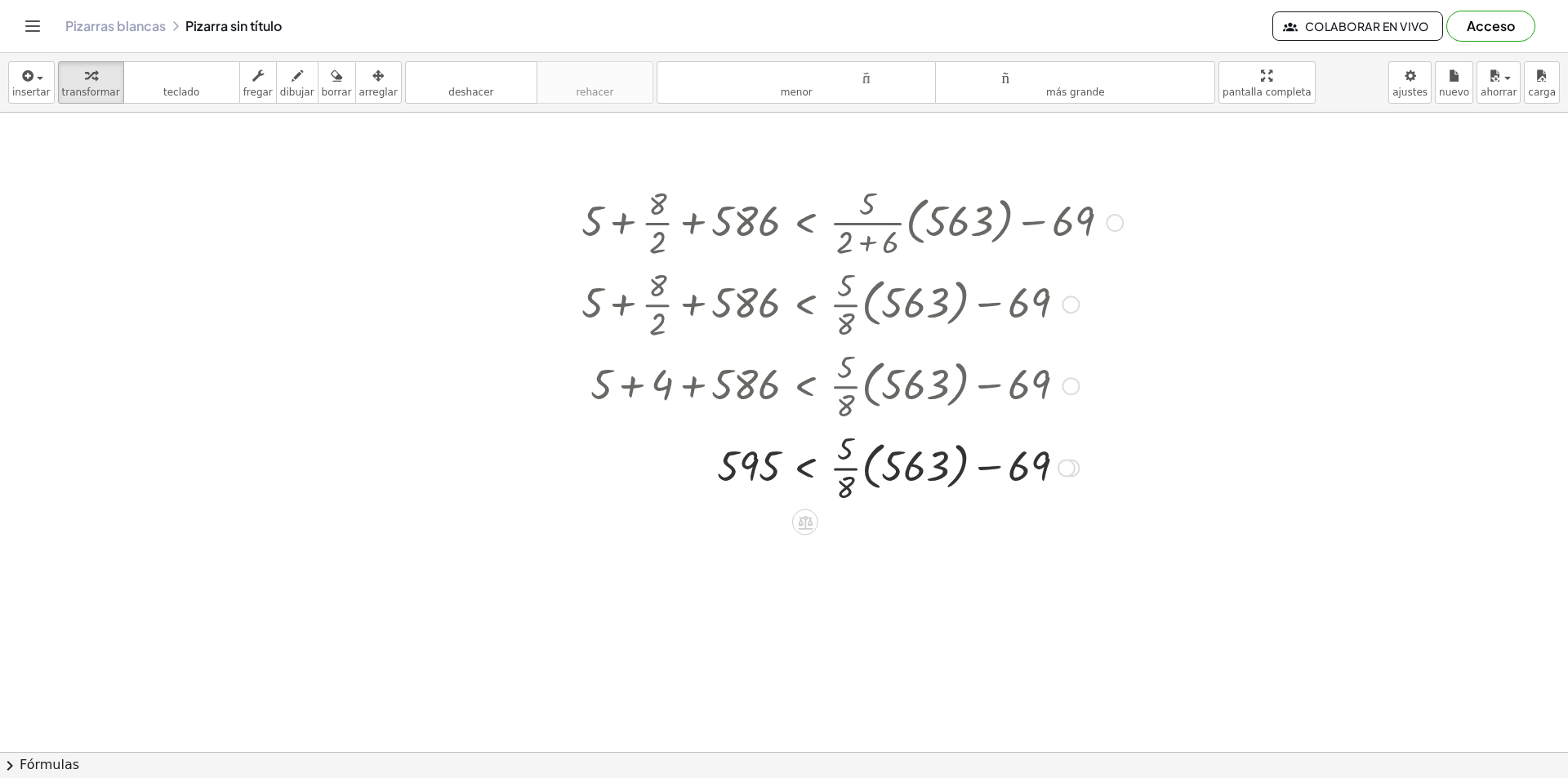
click at [845, 470] on div at bounding box center [852, 466] width 558 height 82
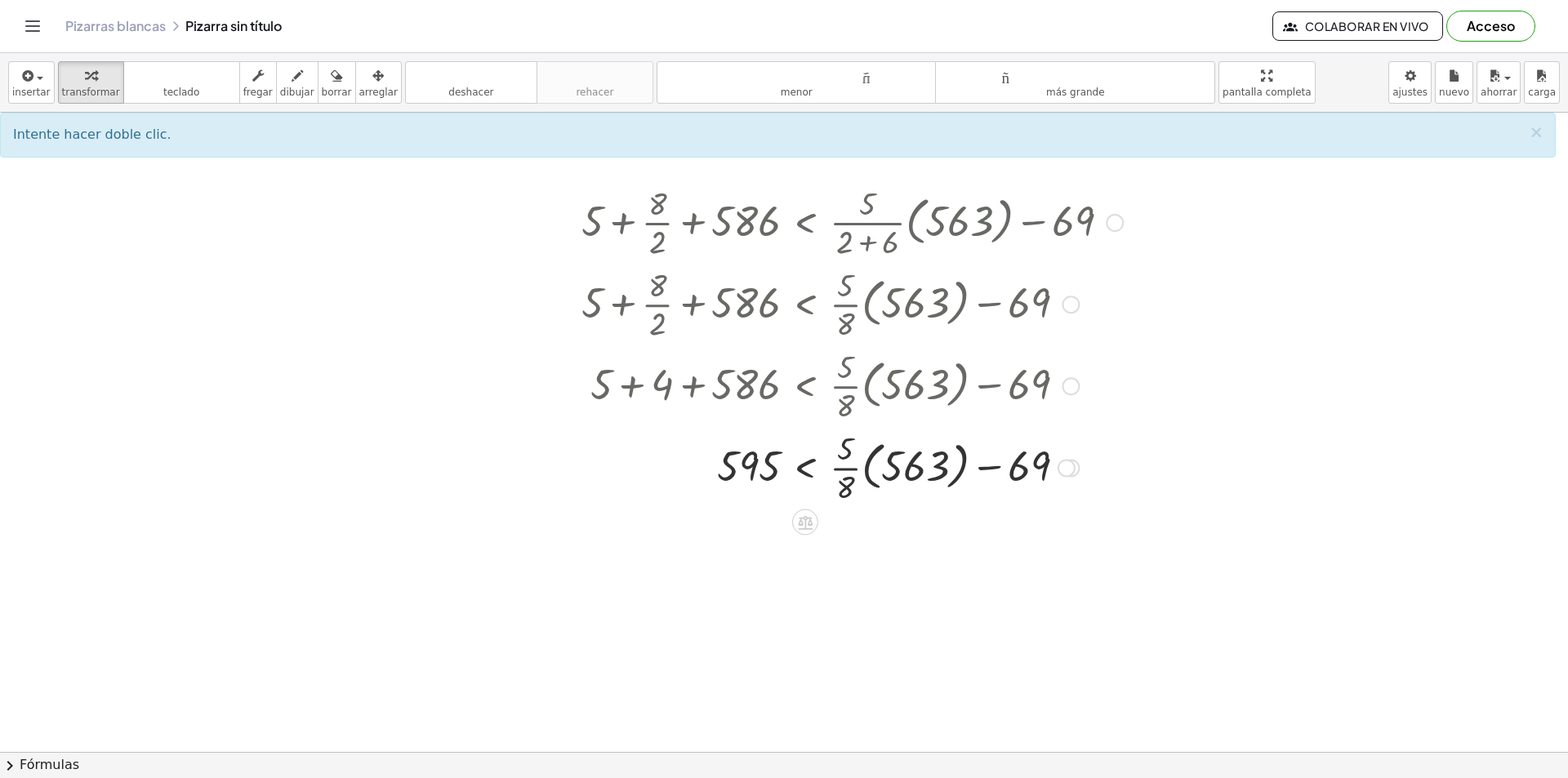
click at [959, 459] on div at bounding box center [852, 466] width 558 height 82
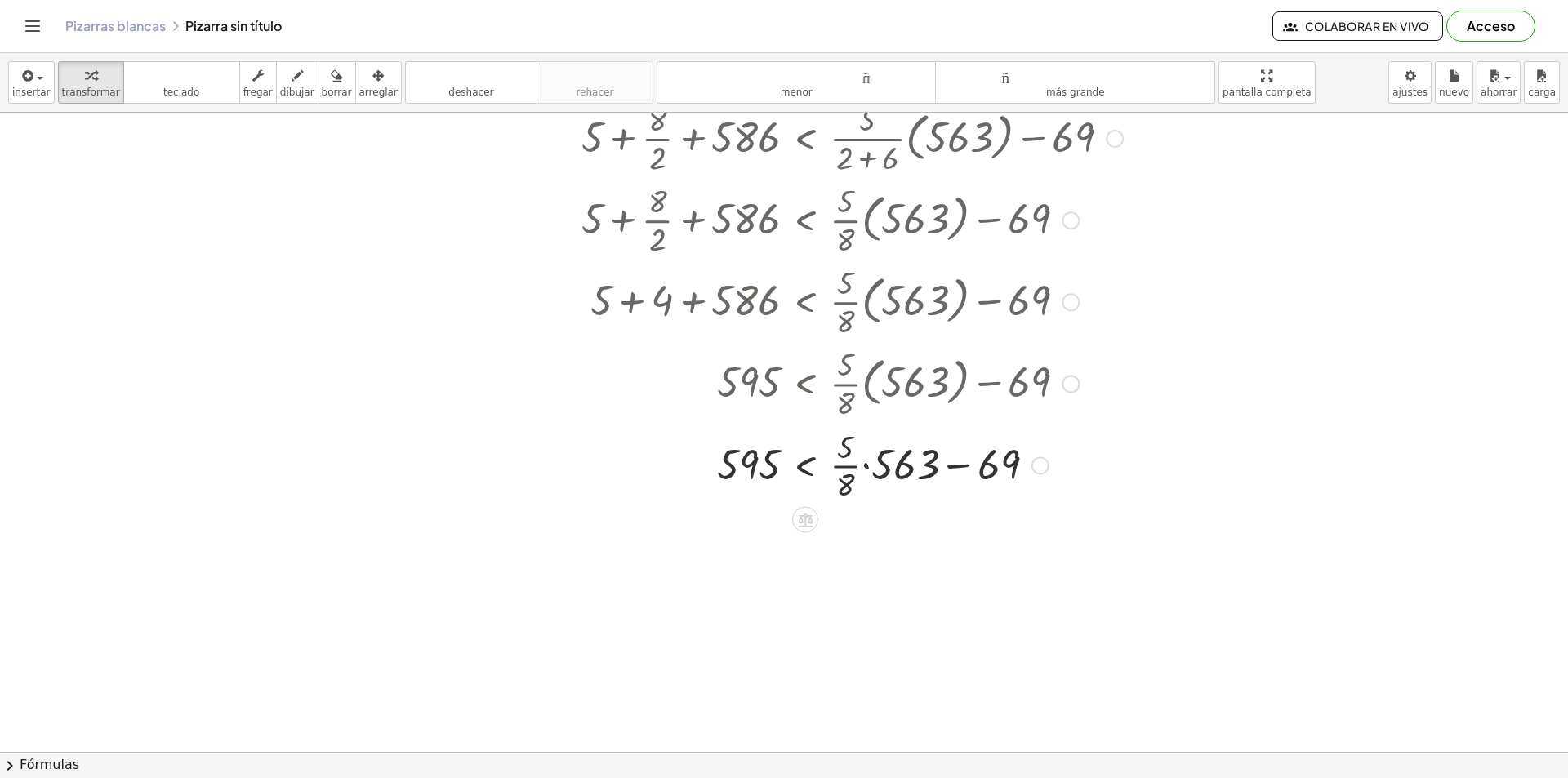
scroll to position [109, 0]
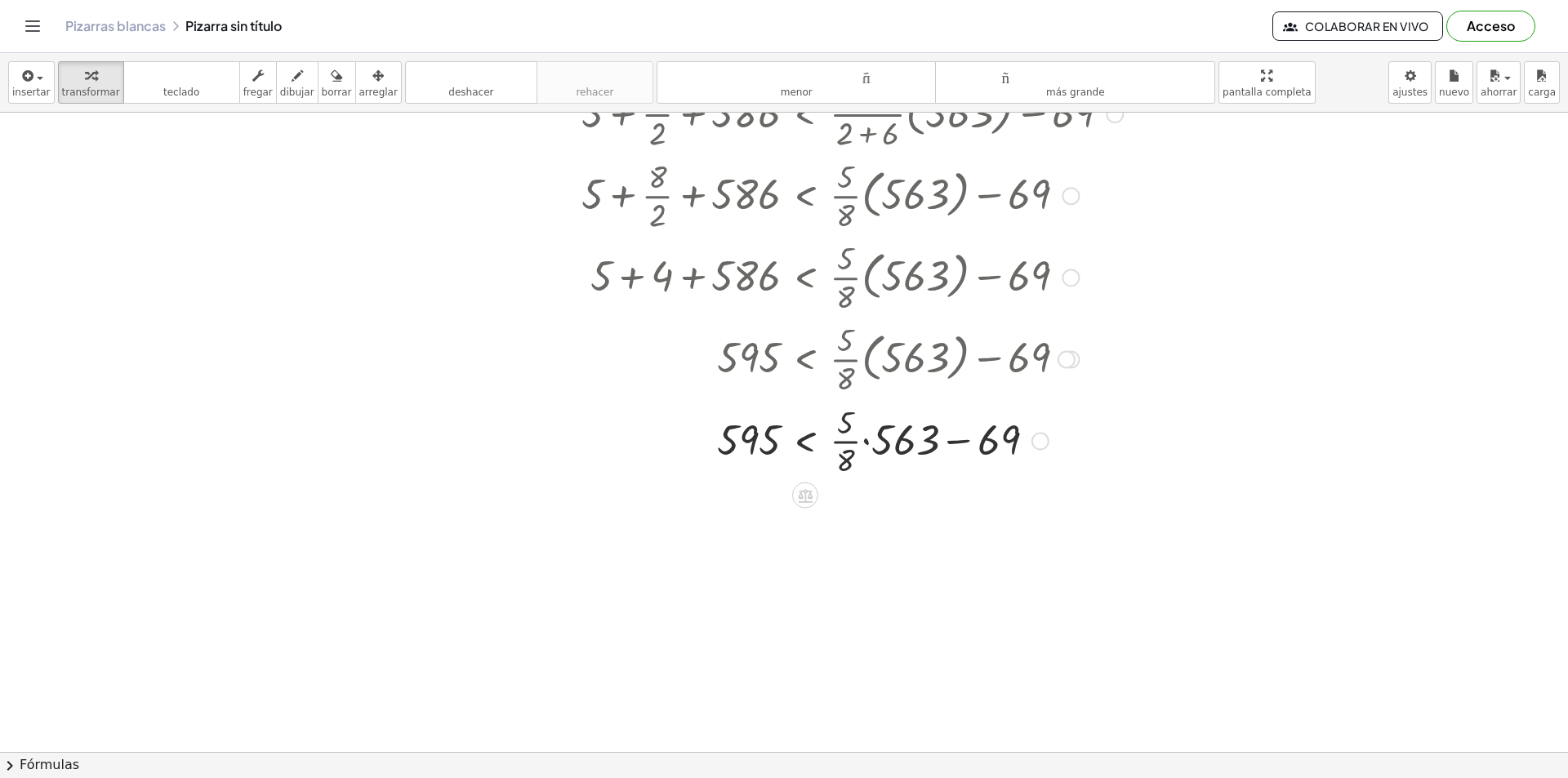
click at [912, 440] on div at bounding box center [852, 439] width 558 height 82
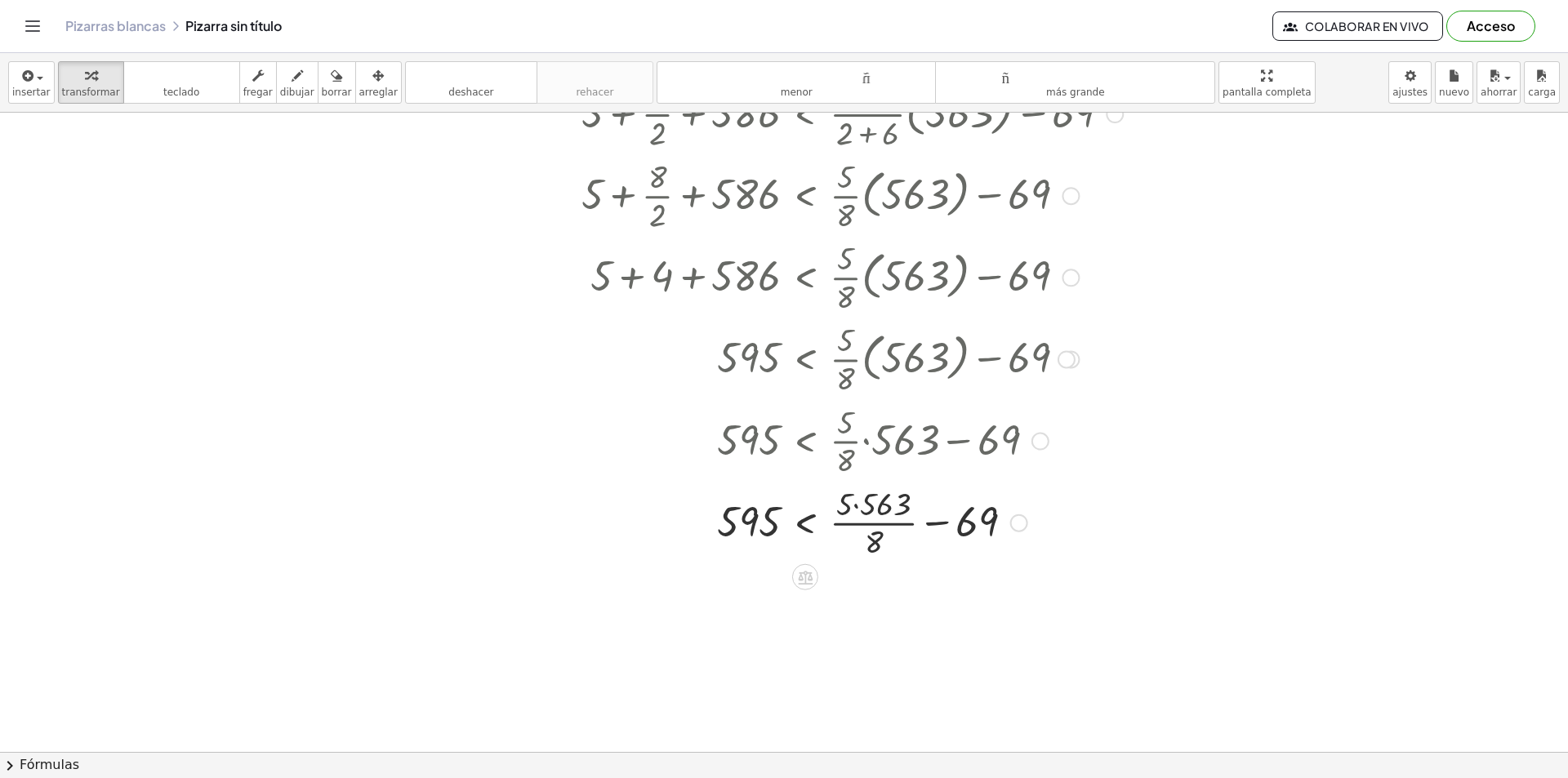
click at [858, 510] on div at bounding box center [852, 522] width 558 height 82
click at [876, 600] on div at bounding box center [852, 603] width 558 height 82
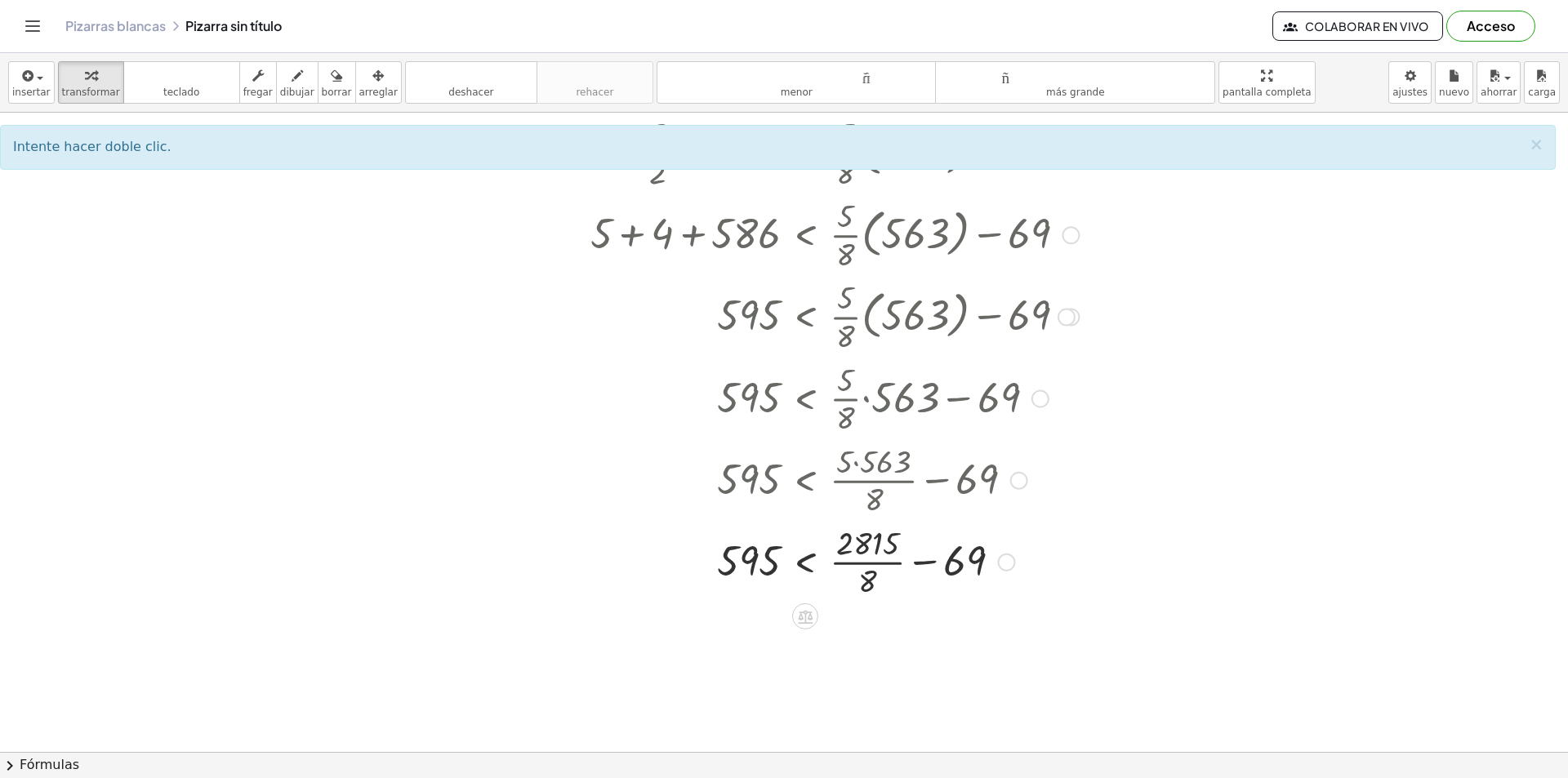
scroll to position [163, 0]
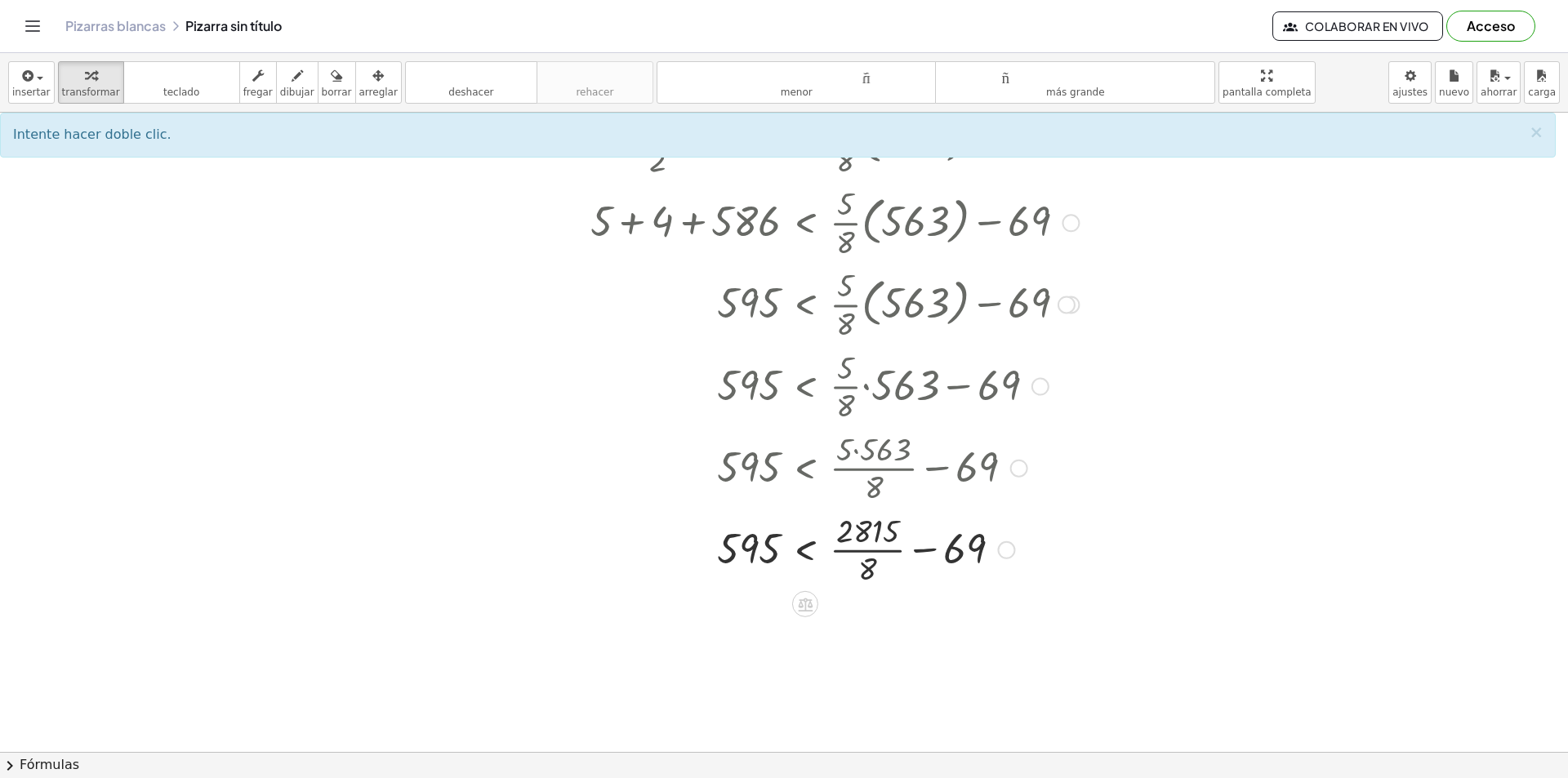
click at [1016, 474] on div at bounding box center [1019, 469] width 18 height 18
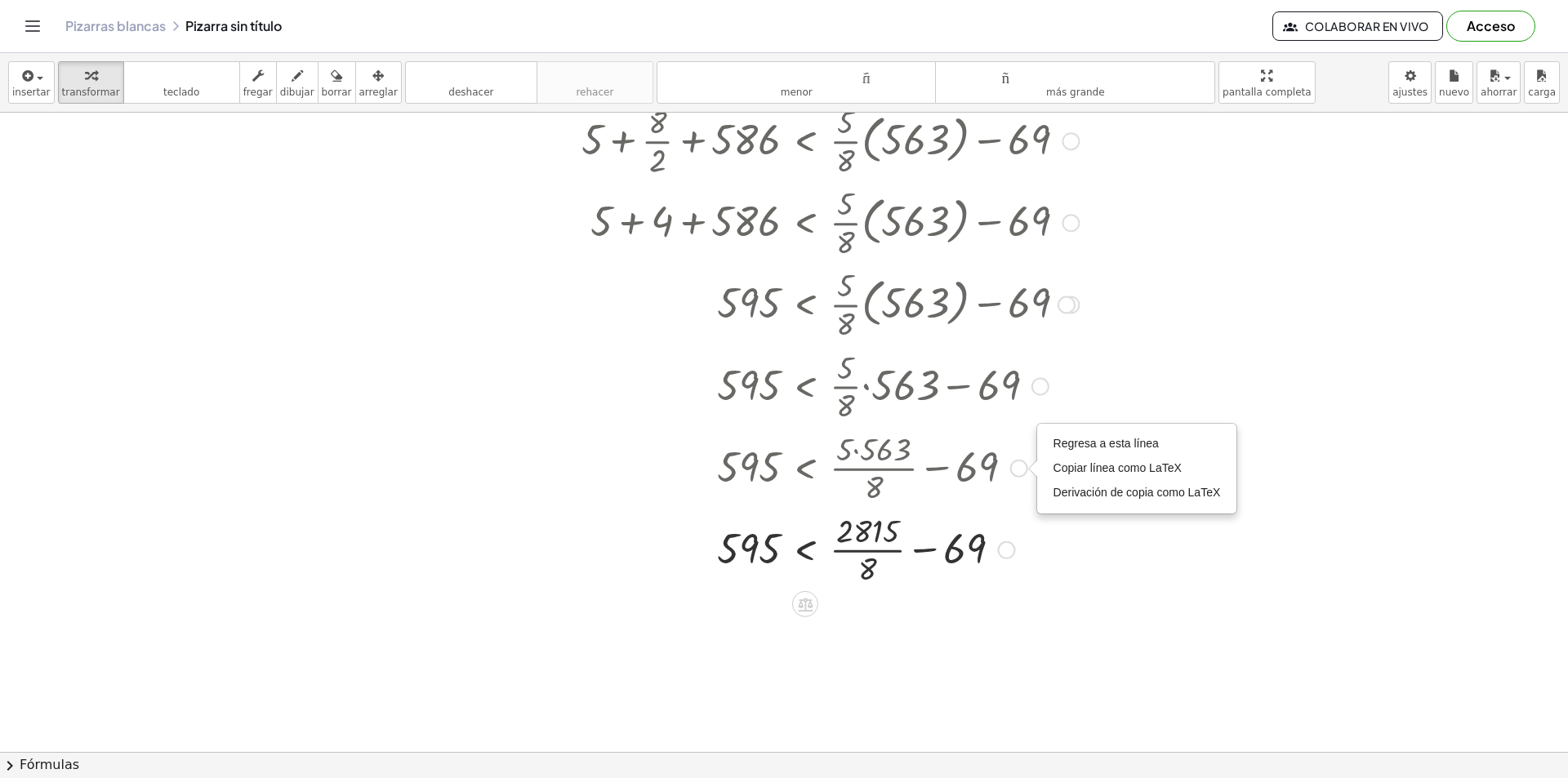
click at [1036, 522] on div at bounding box center [852, 548] width 558 height 82
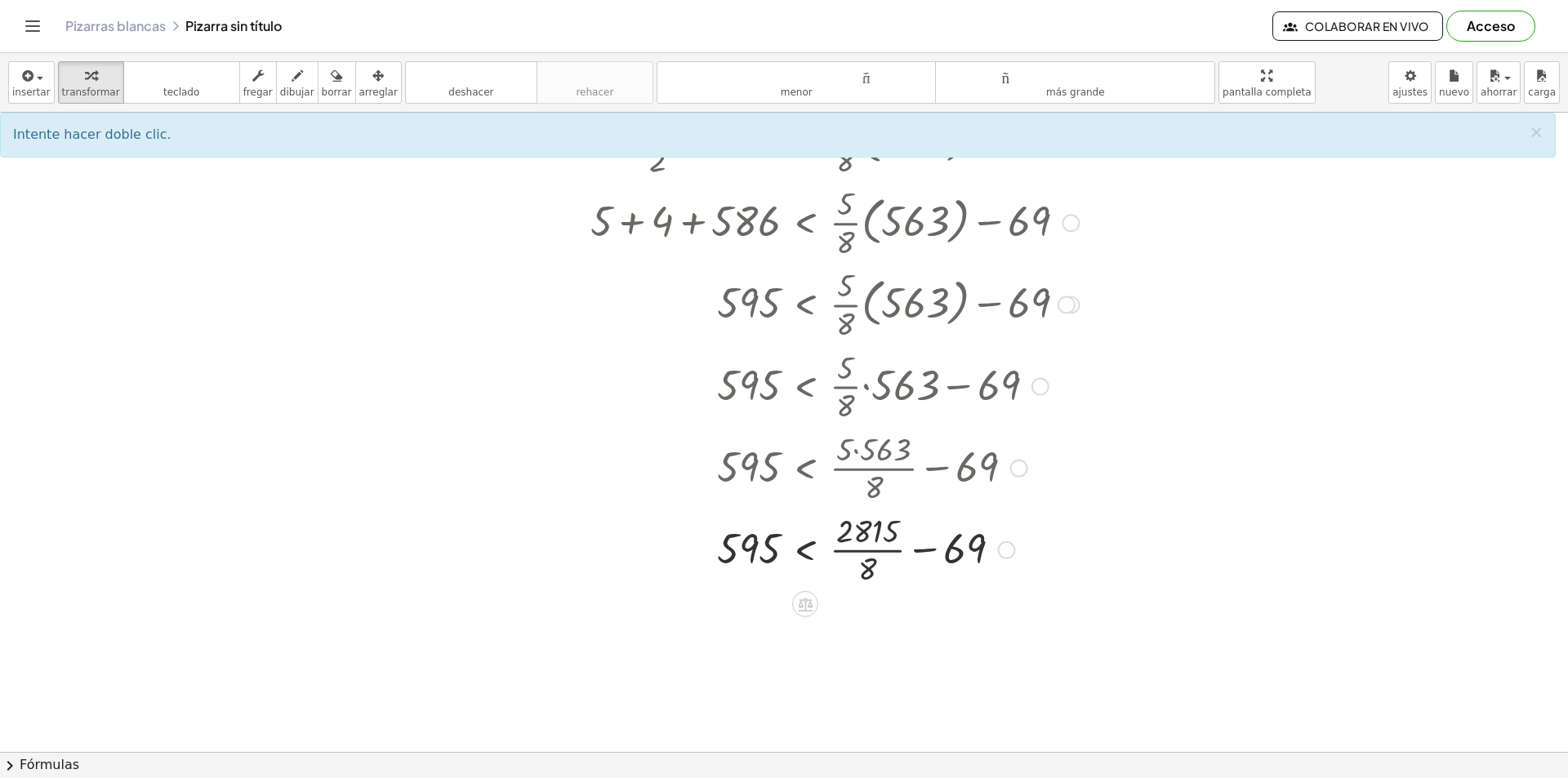
click at [866, 529] on div at bounding box center [852, 548] width 558 height 82
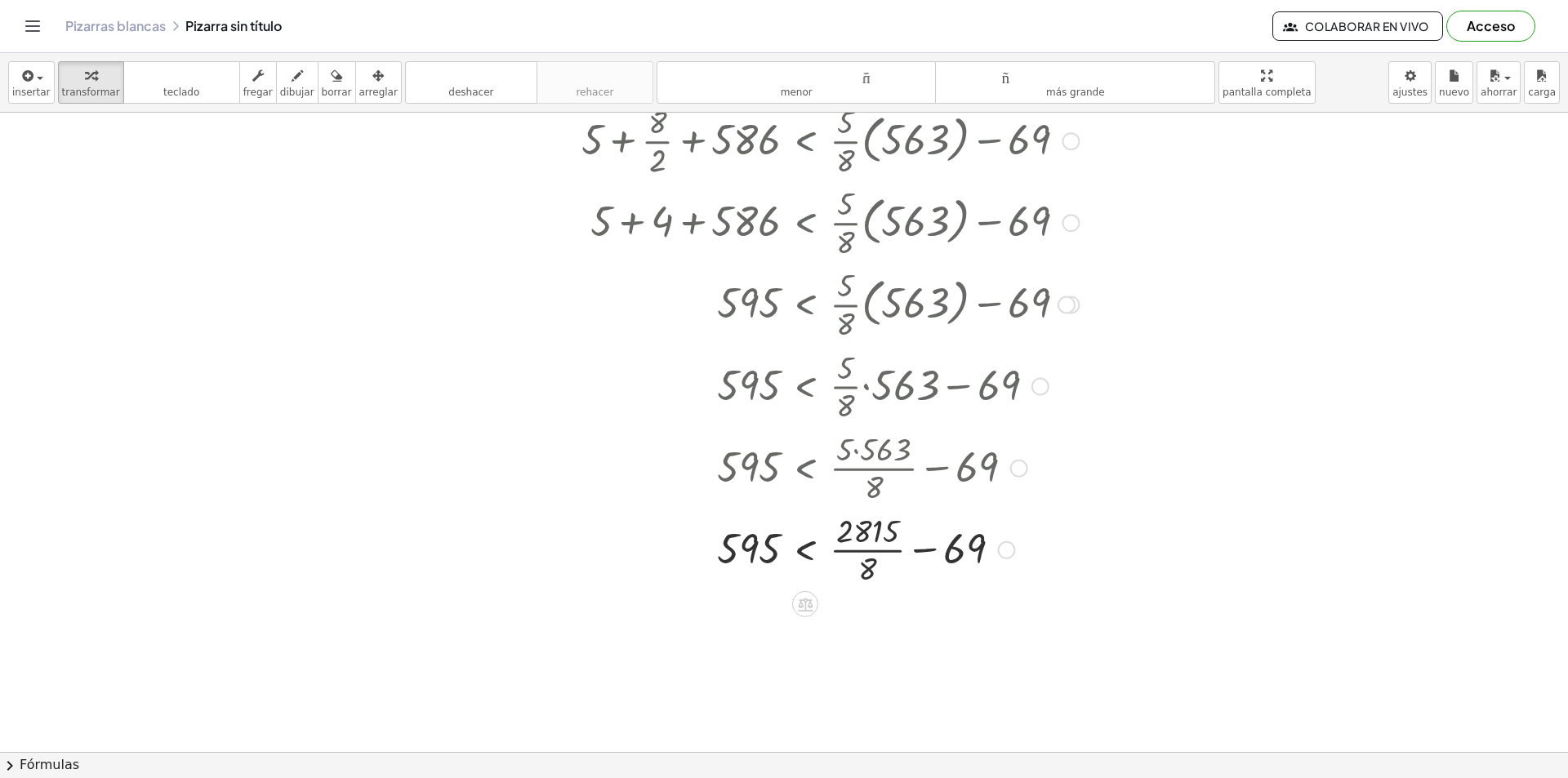
click at [804, 335] on div at bounding box center [852, 303] width 558 height 82
click at [812, 306] on div at bounding box center [852, 303] width 558 height 82
drag, startPoint x: 842, startPoint y: 546, endPoint x: 737, endPoint y: 379, distance: 197.3
click at [843, 546] on div at bounding box center [852, 548] width 558 height 82
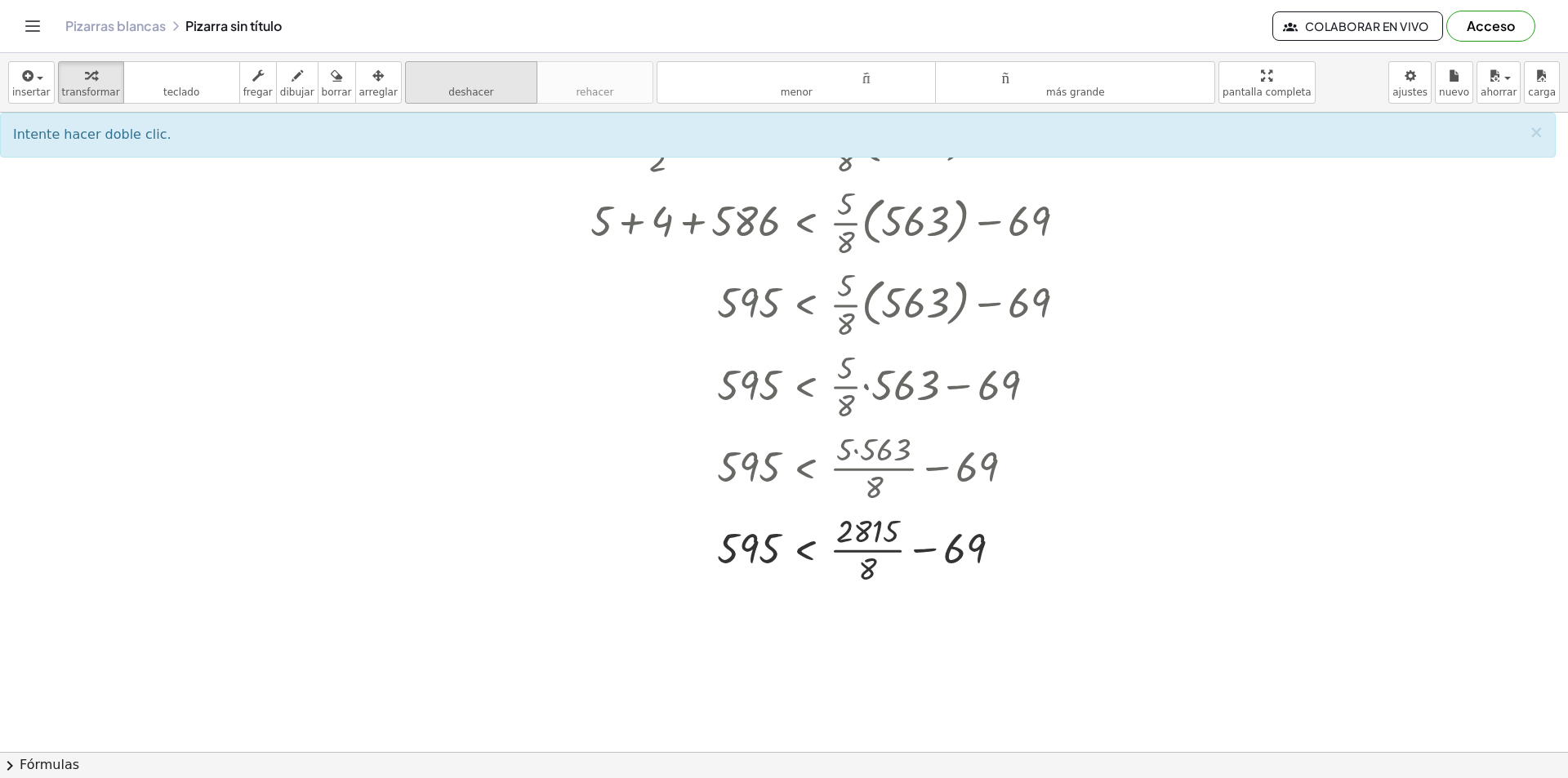
click at [499, 65] on div "deshacer" at bounding box center [471, 75] width 124 height 20
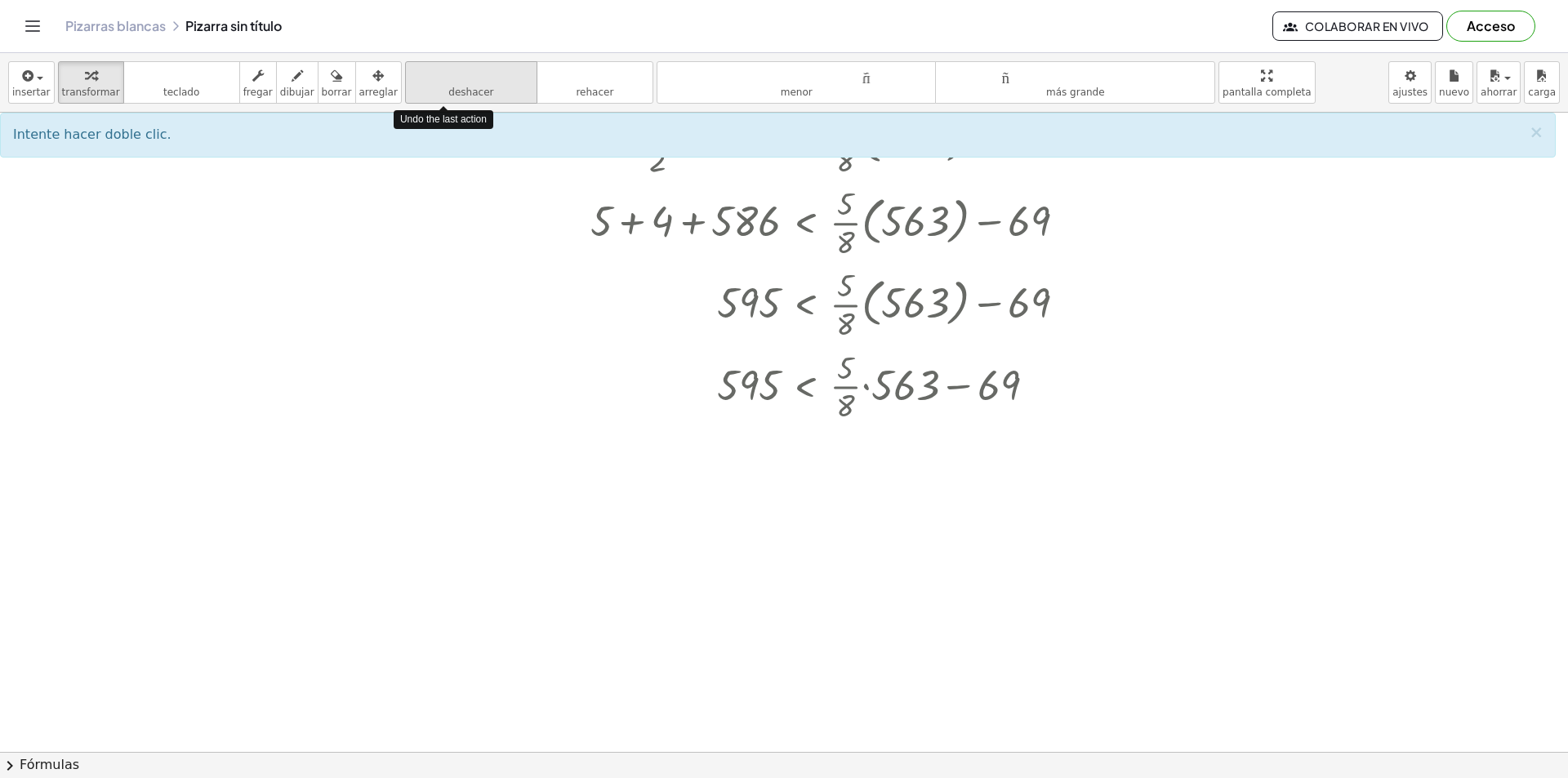
click at [503, 66] on icon "deshacer" at bounding box center [471, 76] width 124 height 20
click at [505, 66] on icon "deshacer" at bounding box center [471, 76] width 124 height 20
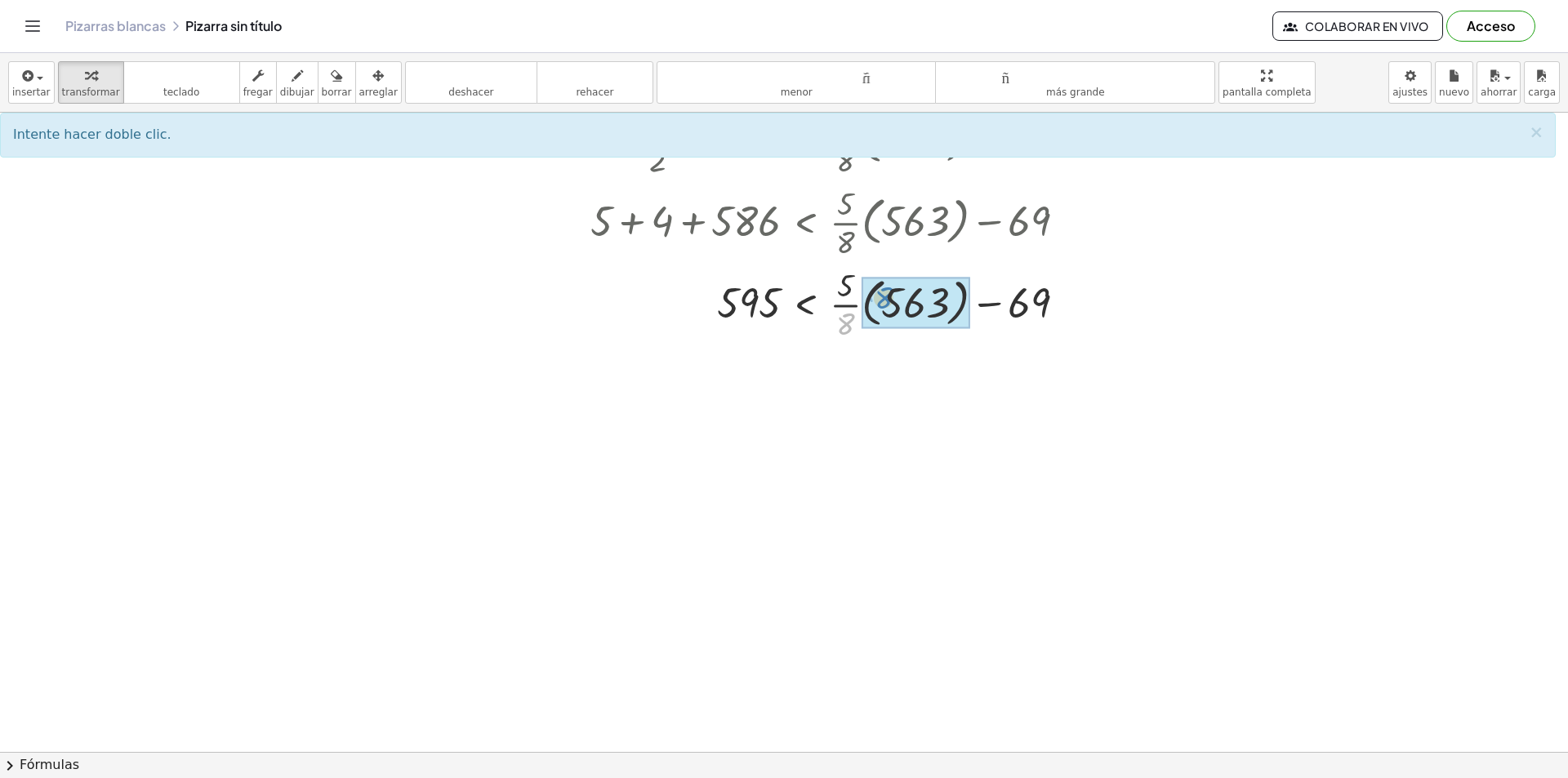
drag, startPoint x: 849, startPoint y: 326, endPoint x: 889, endPoint y: 300, distance: 47.7
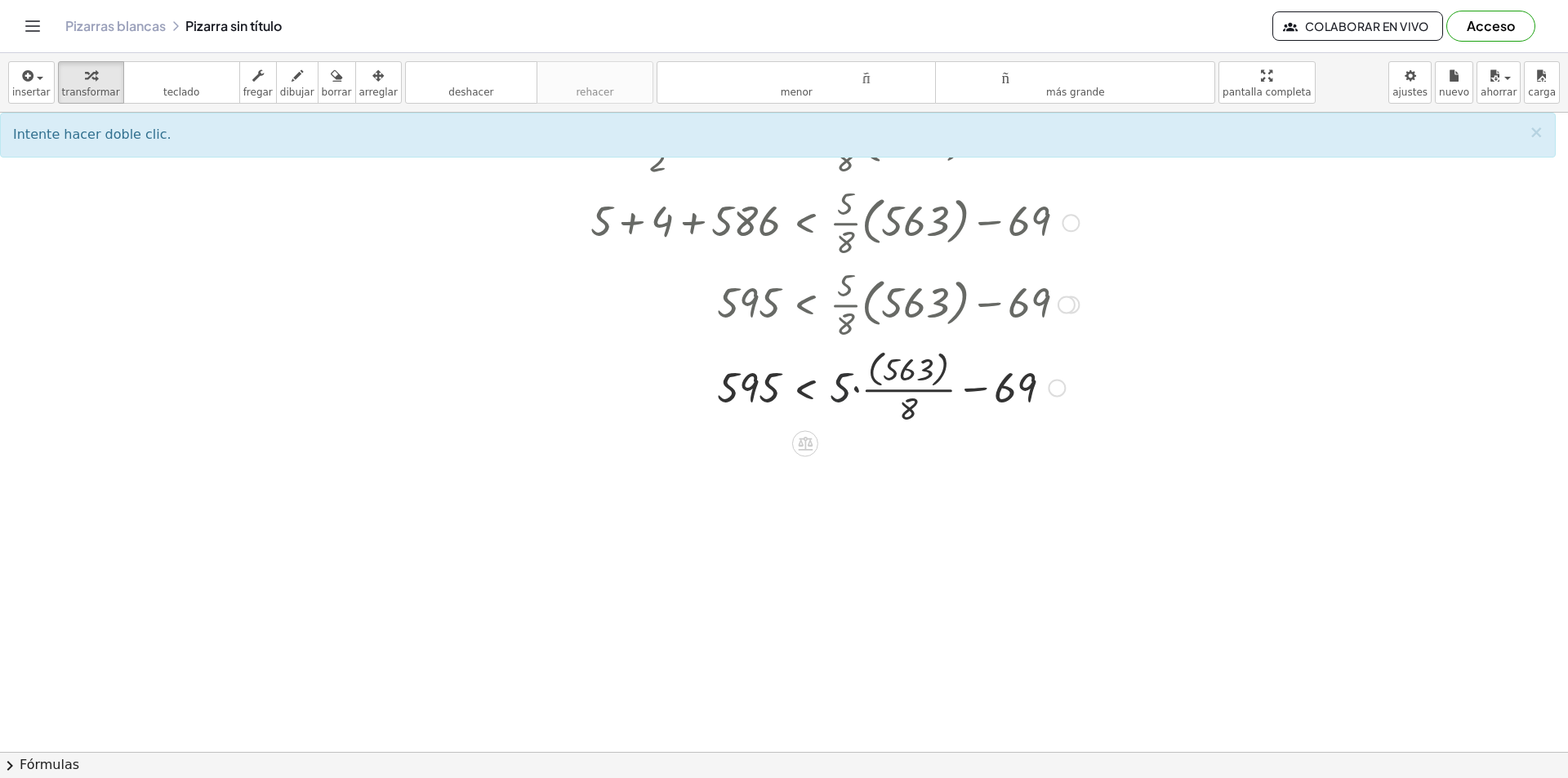
click at [845, 393] on div at bounding box center [852, 387] width 558 height 84
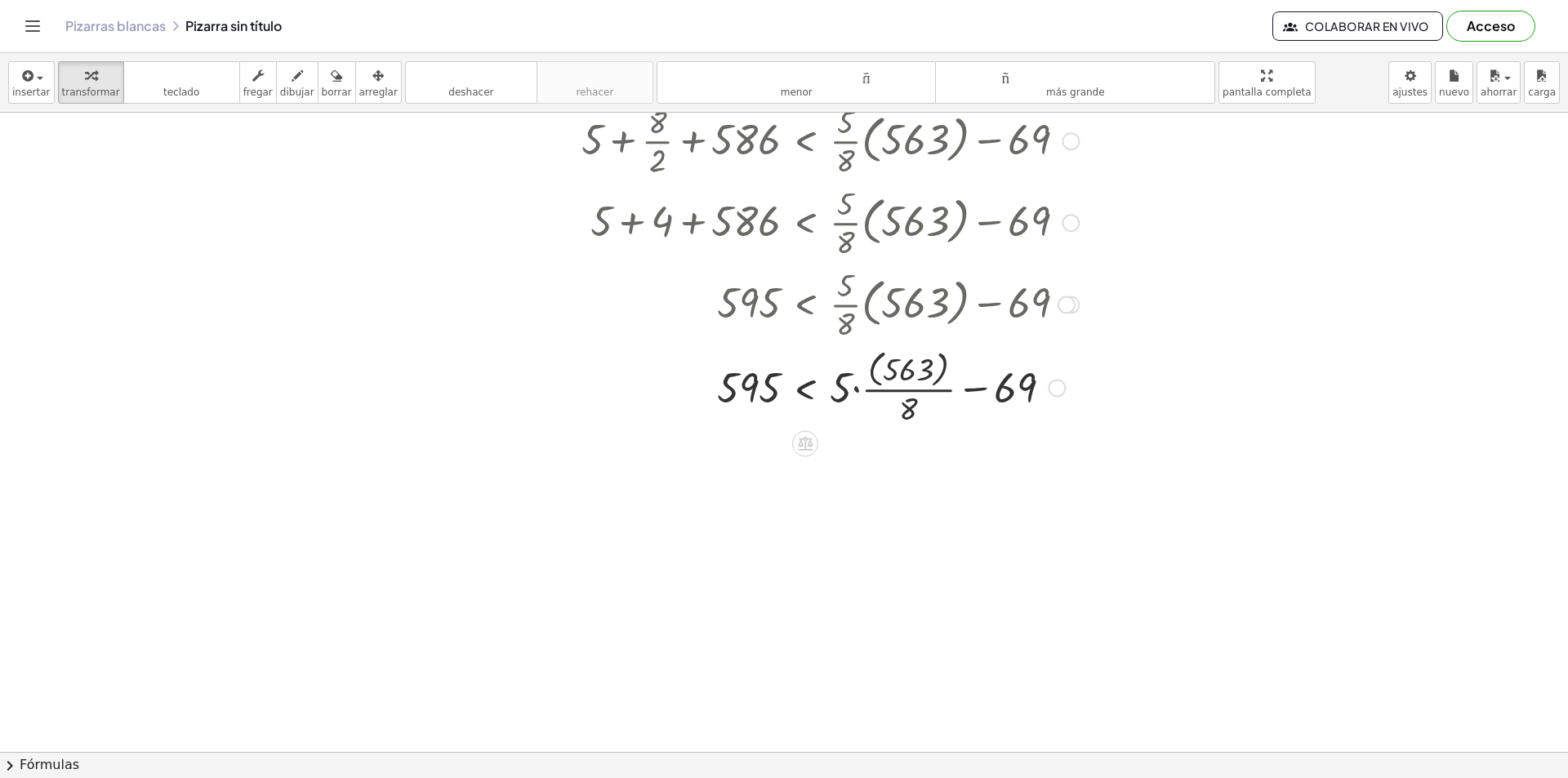
click at [854, 389] on div at bounding box center [852, 387] width 558 height 84
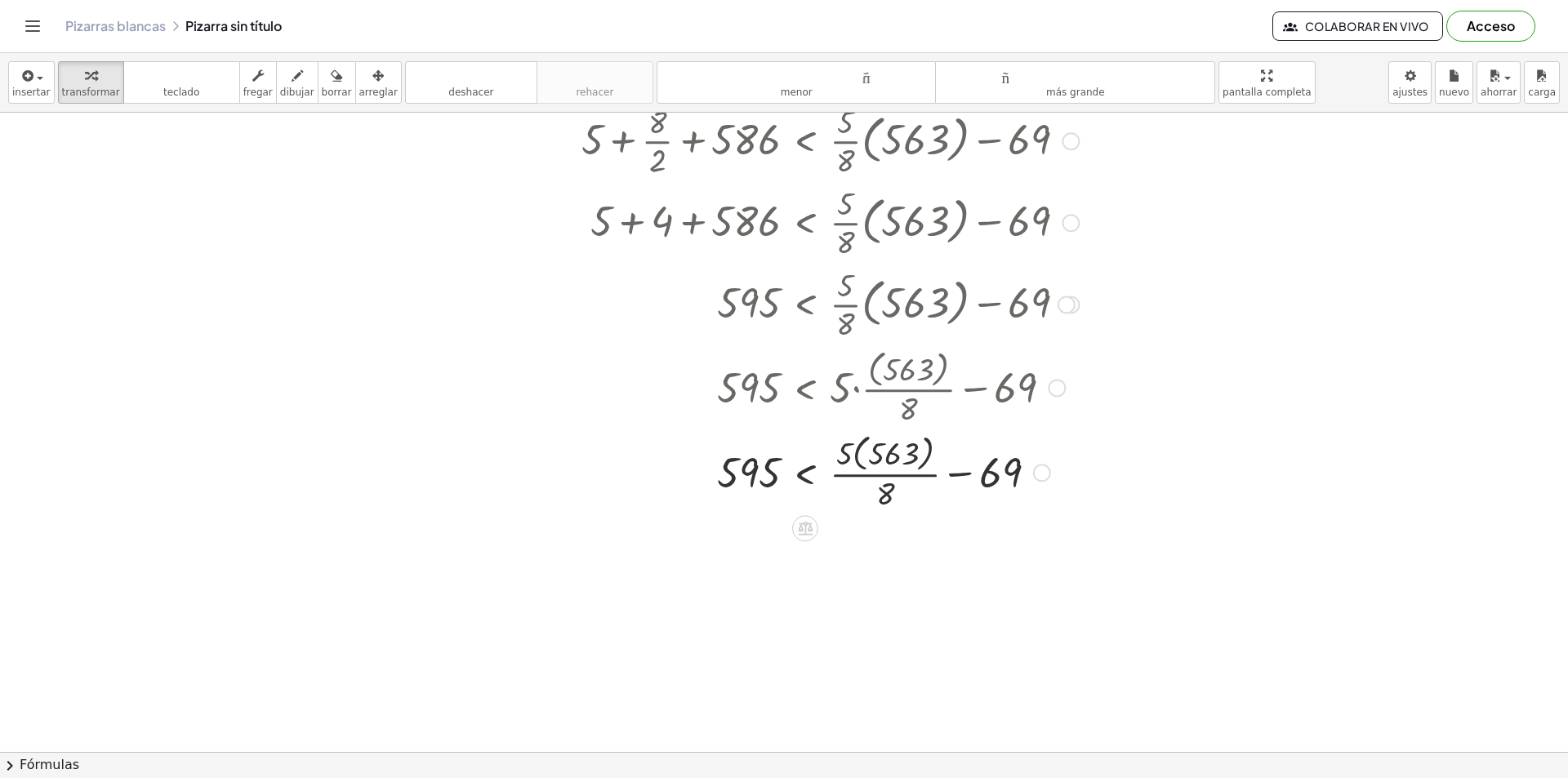
click at [863, 462] on div at bounding box center [852, 471] width 558 height 84
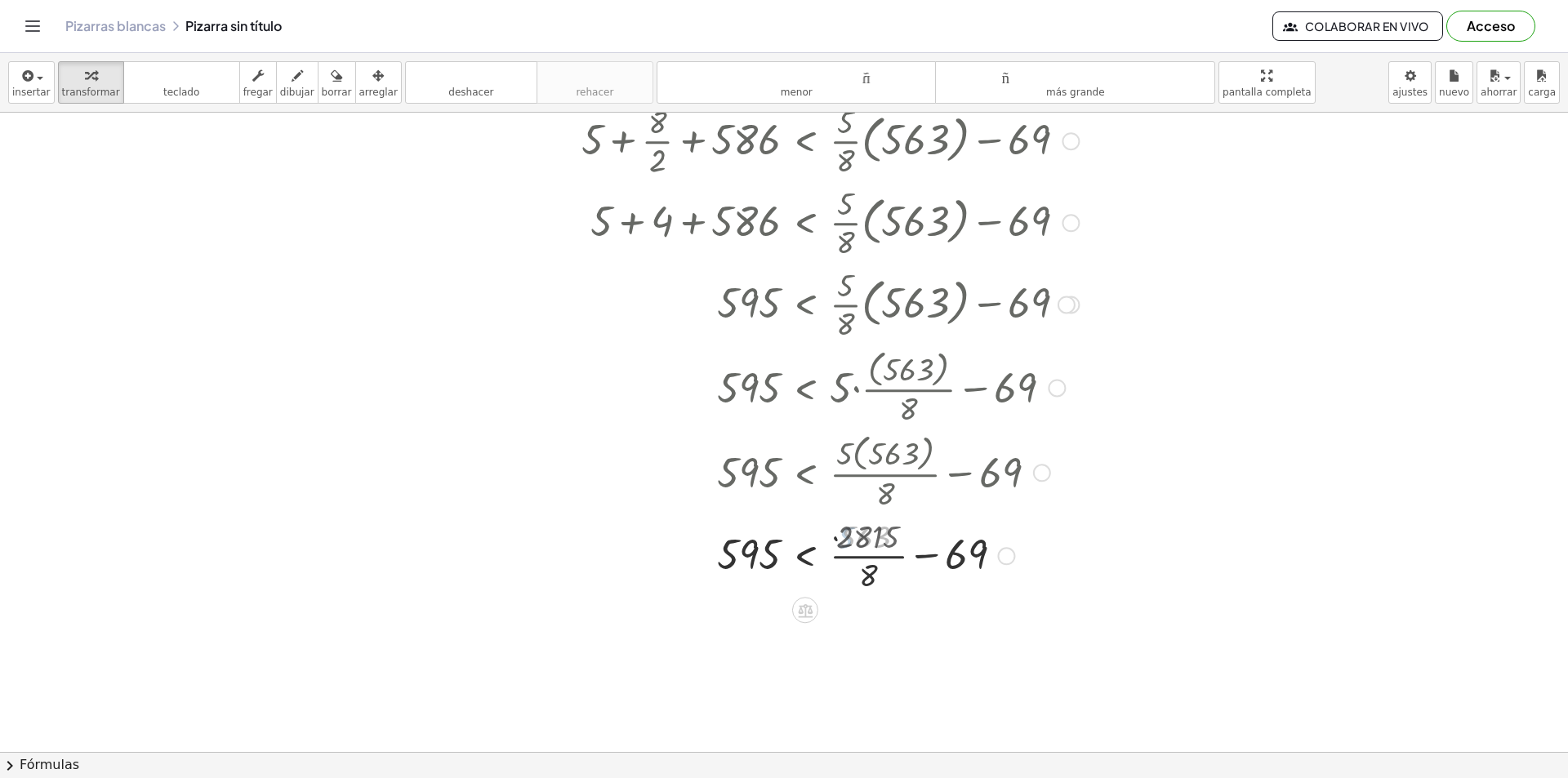
click at [878, 569] on div at bounding box center [852, 554] width 558 height 82
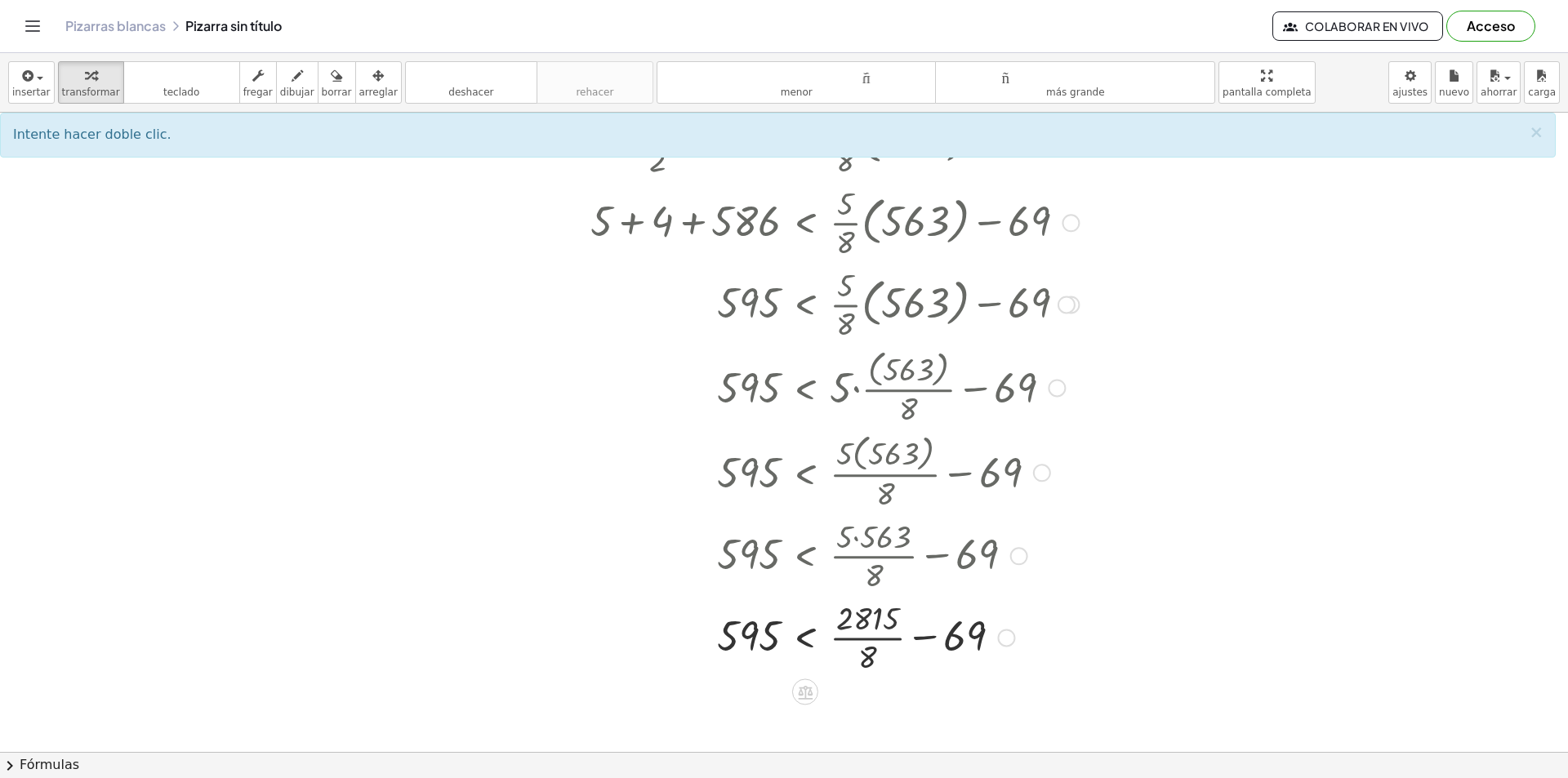
drag, startPoint x: 863, startPoint y: 569, endPoint x: 882, endPoint y: 593, distance: 30.6
click at [863, 570] on div at bounding box center [858, 554] width 570 height 82
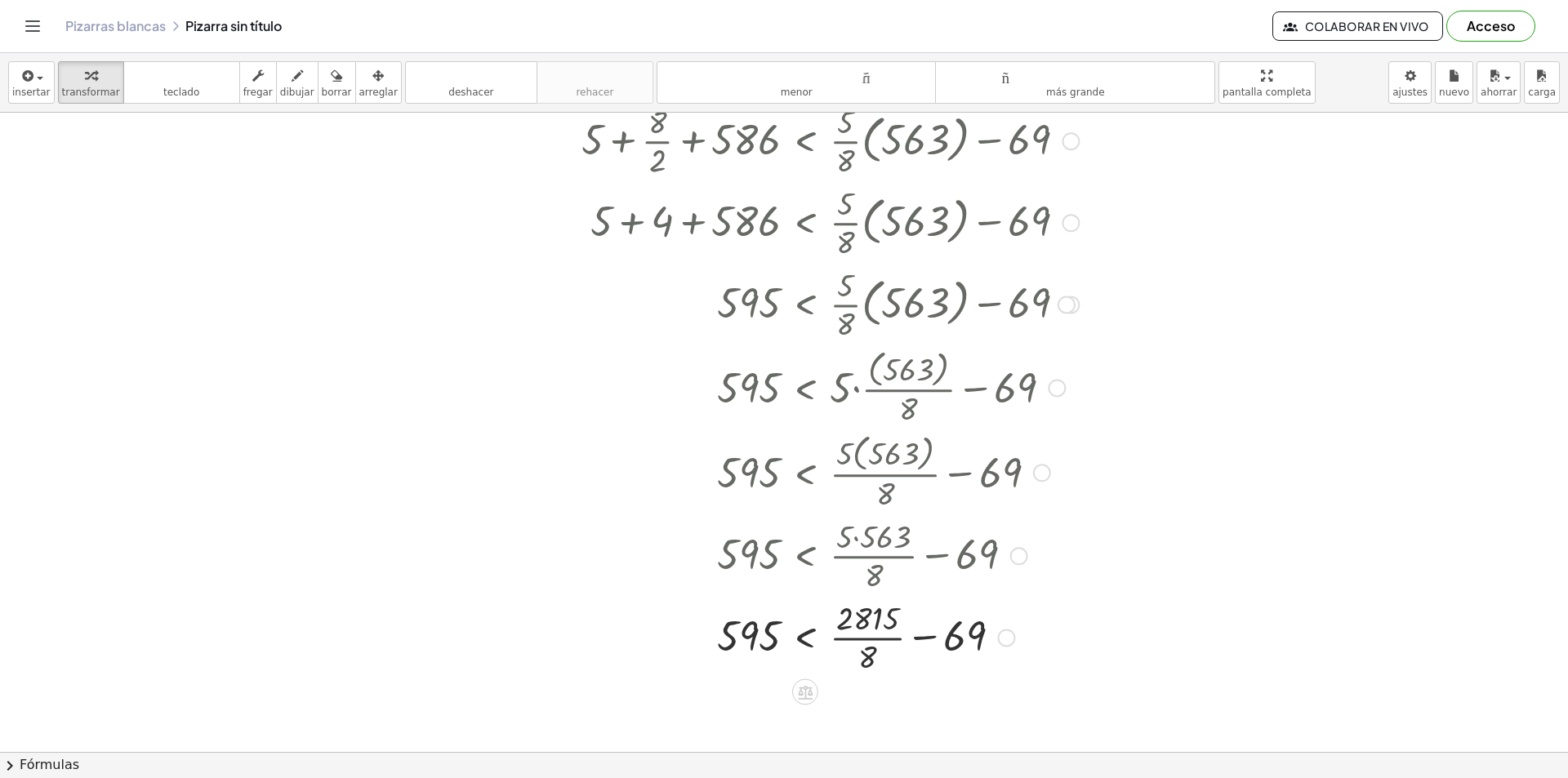
click at [868, 650] on div at bounding box center [852, 636] width 558 height 82
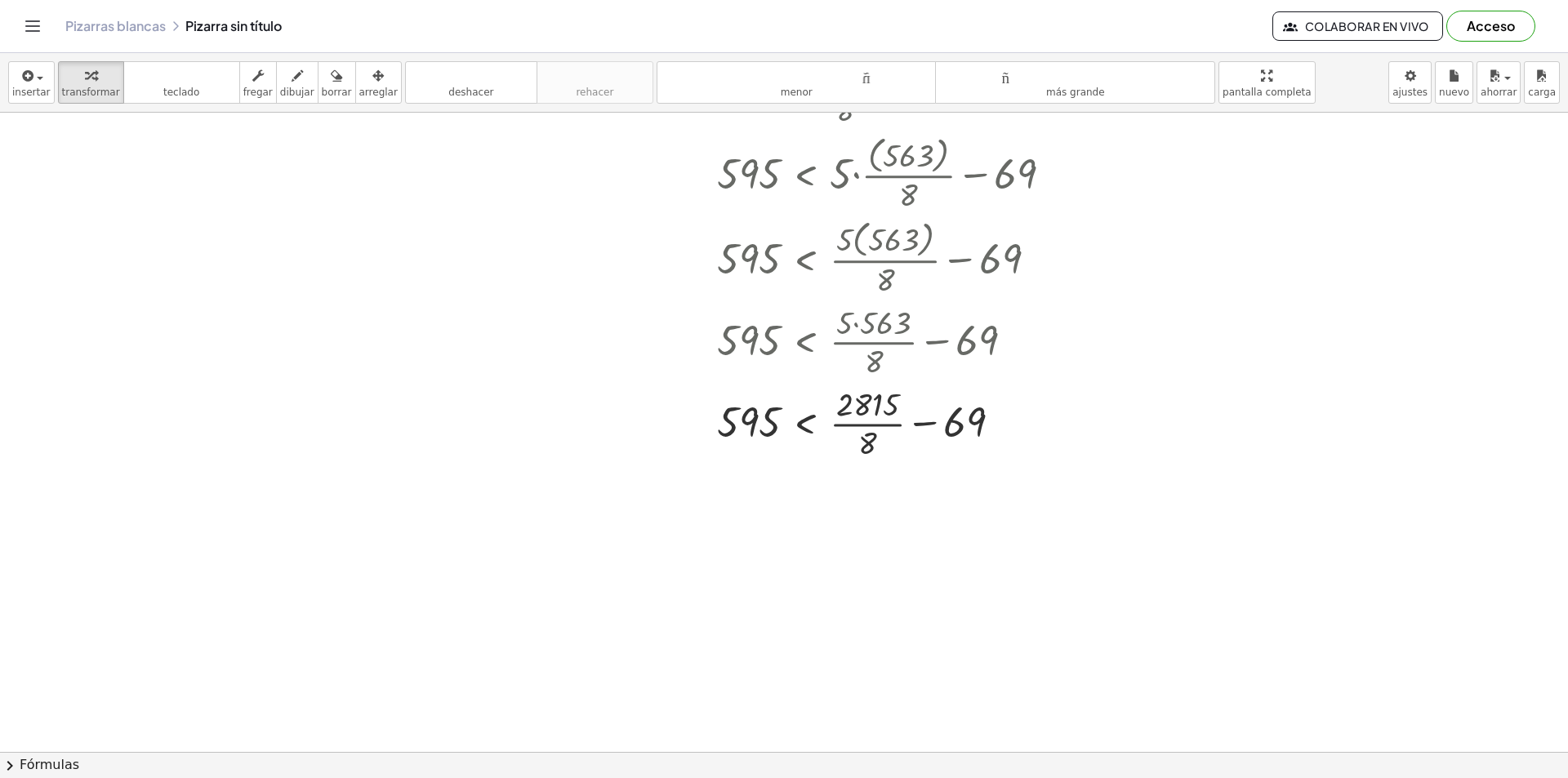
scroll to position [381, 0]
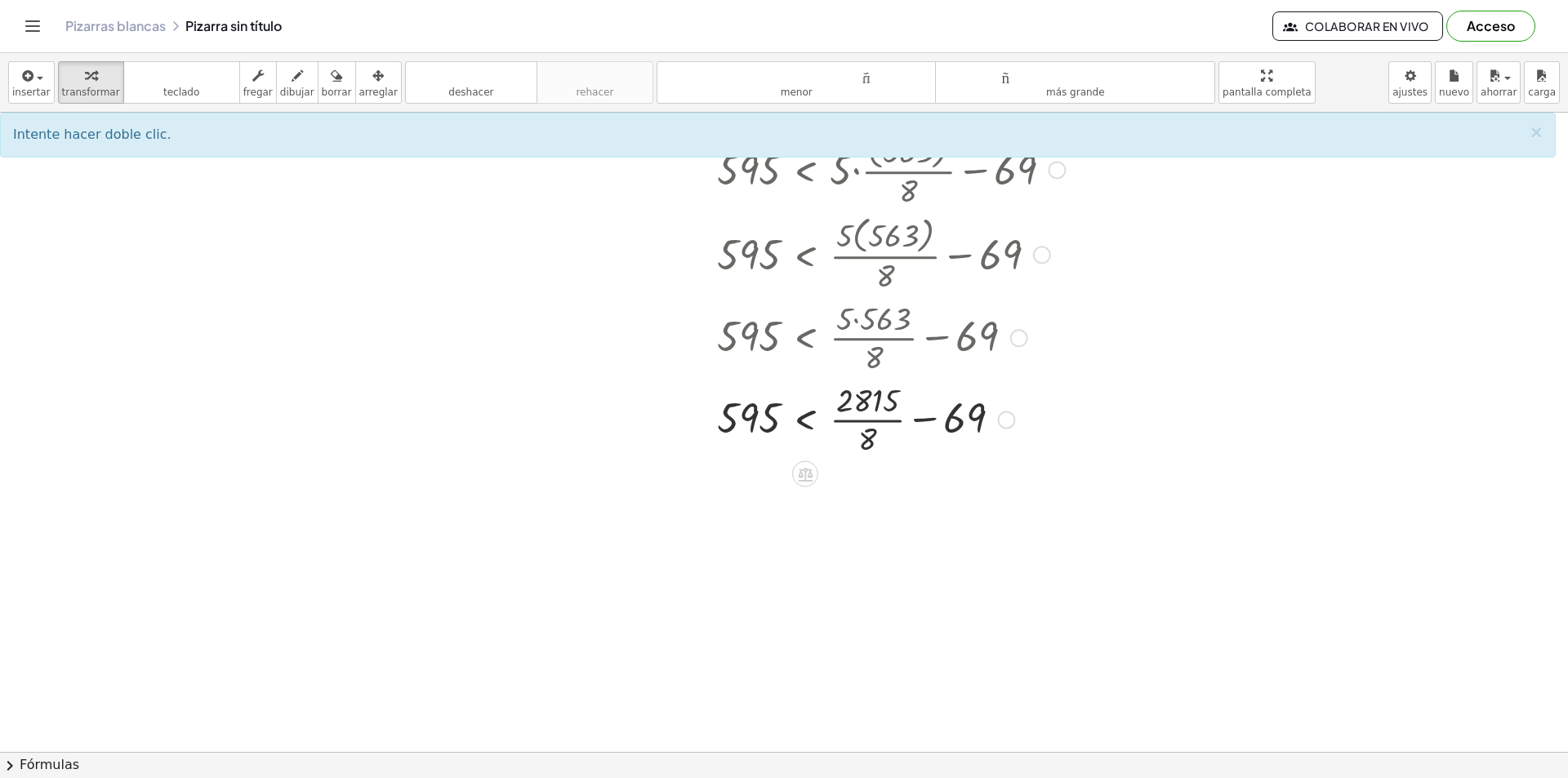
click at [958, 423] on div at bounding box center [852, 417] width 558 height 82
drag, startPoint x: 963, startPoint y: 427, endPoint x: 838, endPoint y: 409, distance: 126.3
click at [838, 409] on div at bounding box center [852, 417] width 558 height 82
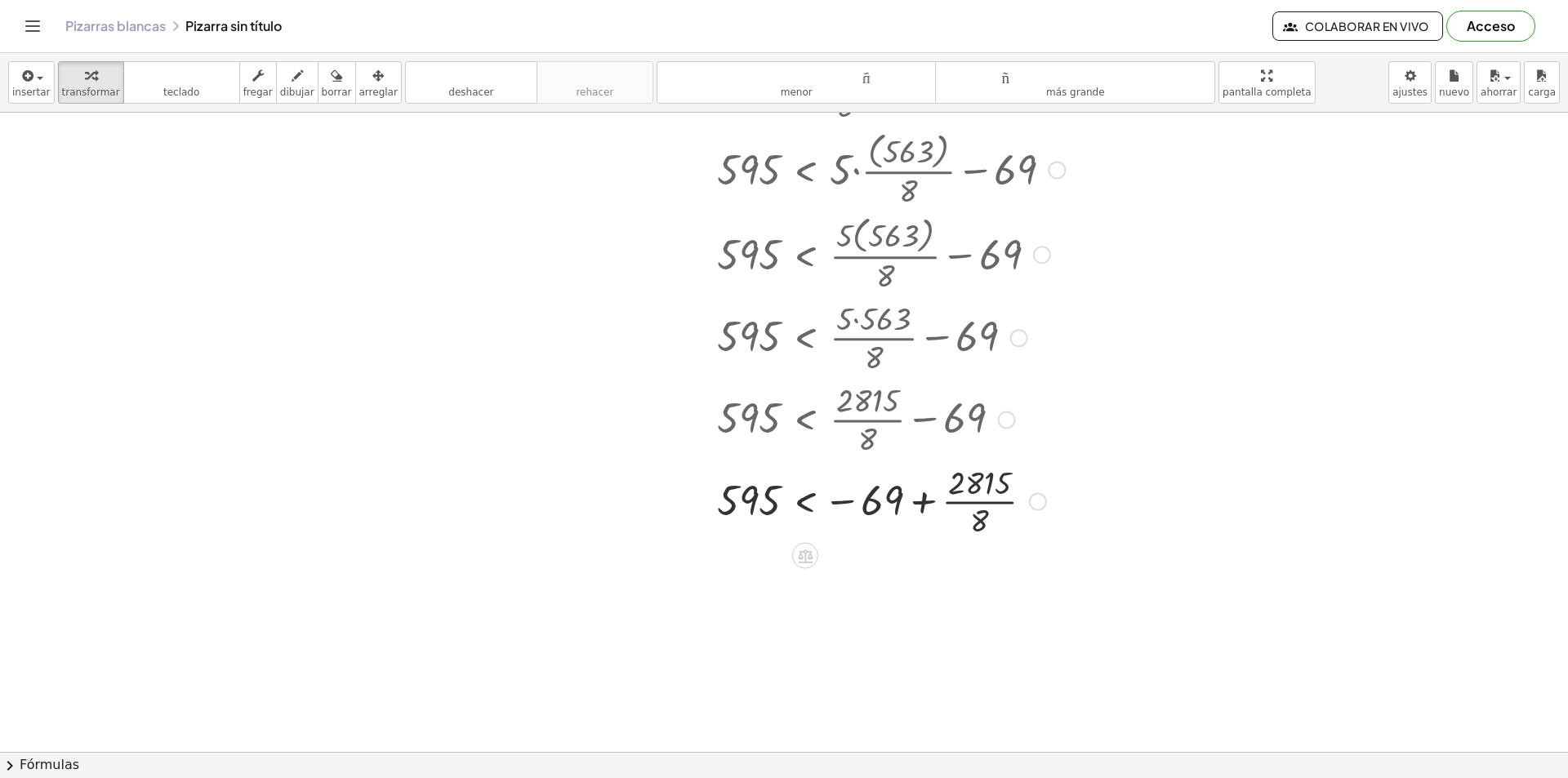
click at [921, 500] on div at bounding box center [852, 500] width 558 height 82
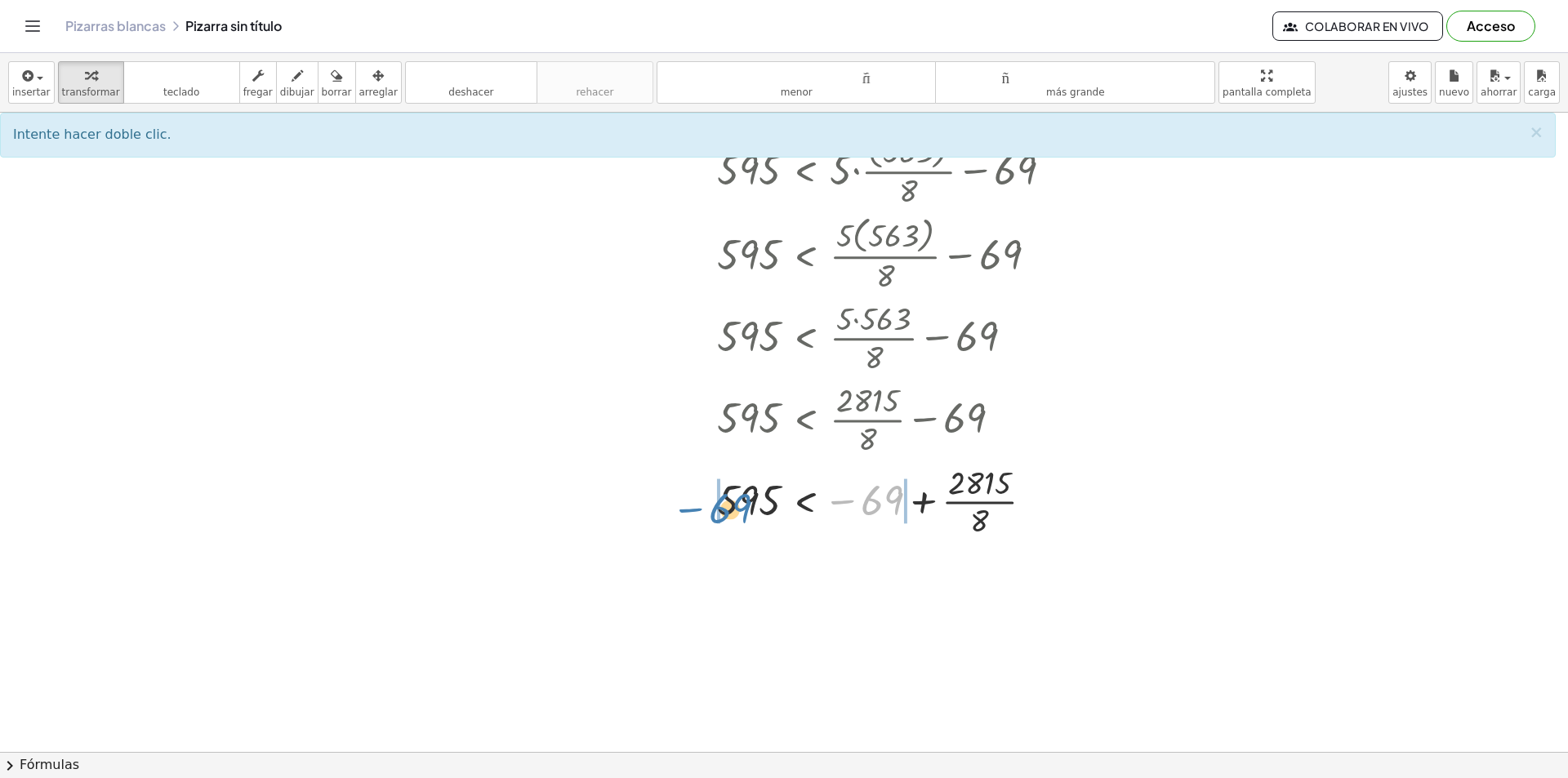
drag, startPoint x: 877, startPoint y: 502, endPoint x: 718, endPoint y: 502, distance: 159.0
click at [722, 510] on div at bounding box center [852, 500] width 558 height 82
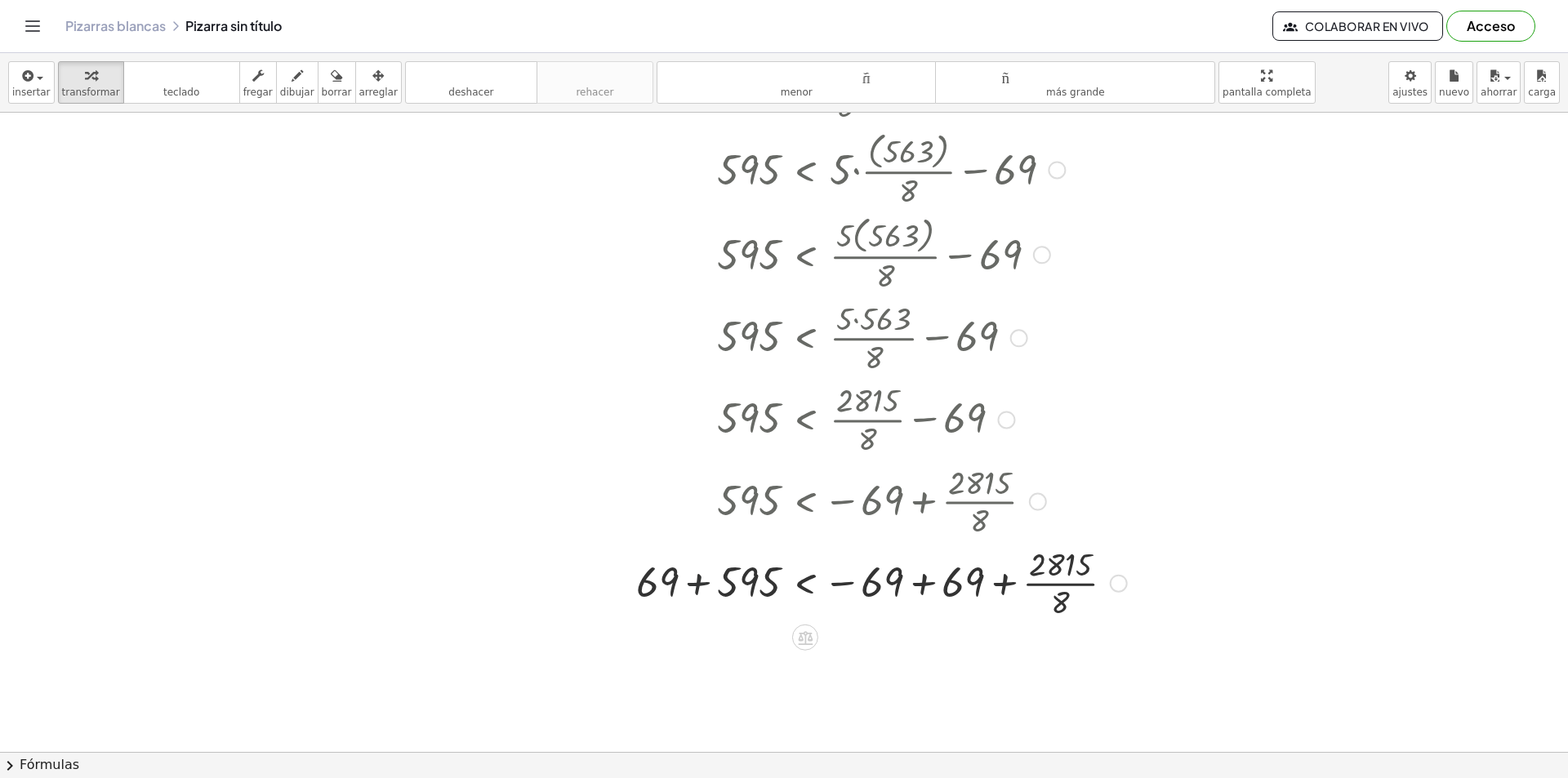
click at [700, 583] on div at bounding box center [854, 582] width 562 height 82
drag, startPoint x: 858, startPoint y: 578, endPoint x: 877, endPoint y: 592, distance: 23.6
click at [859, 579] on div at bounding box center [854, 582] width 562 height 82
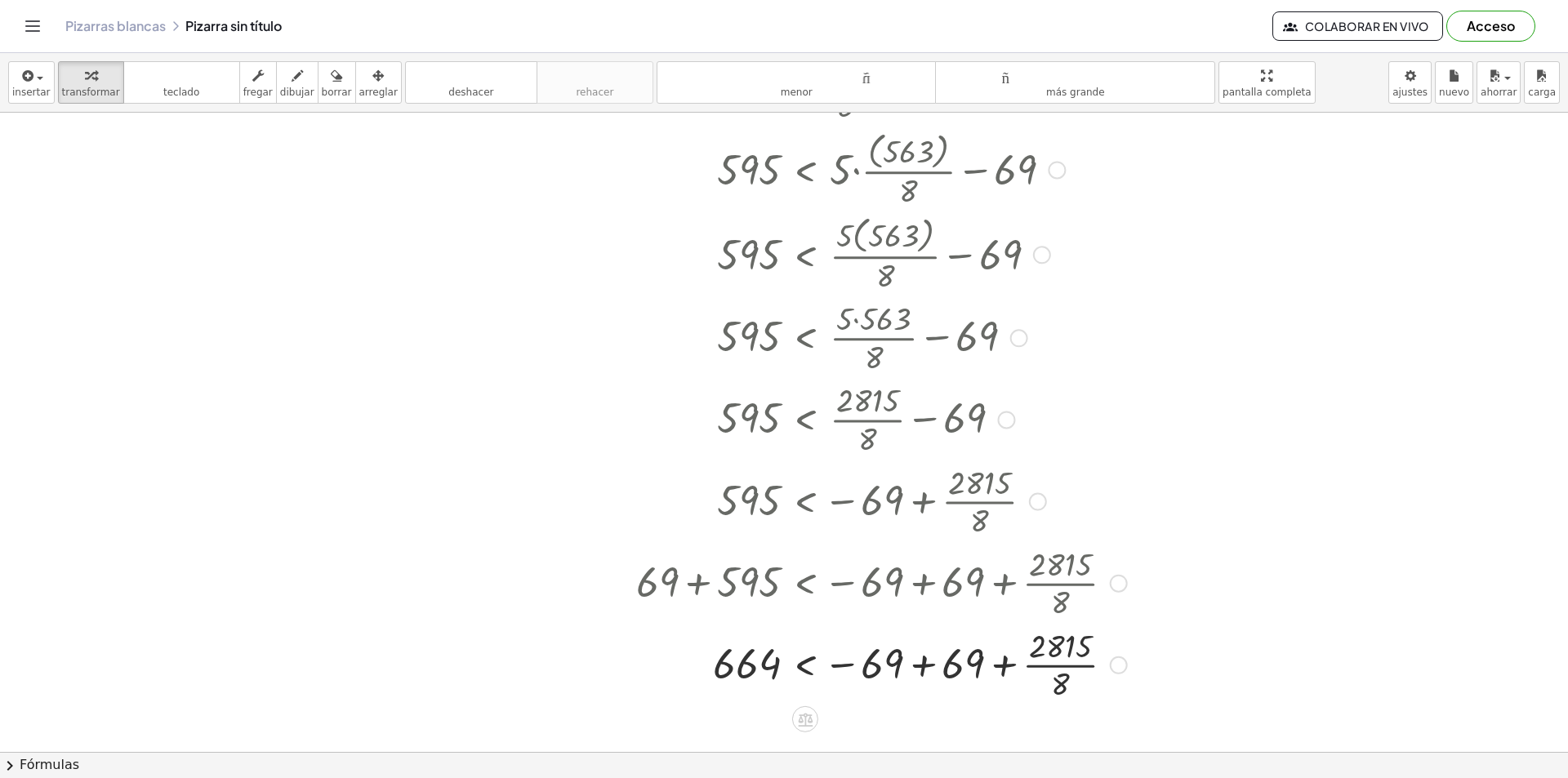
scroll to position [490, 0]
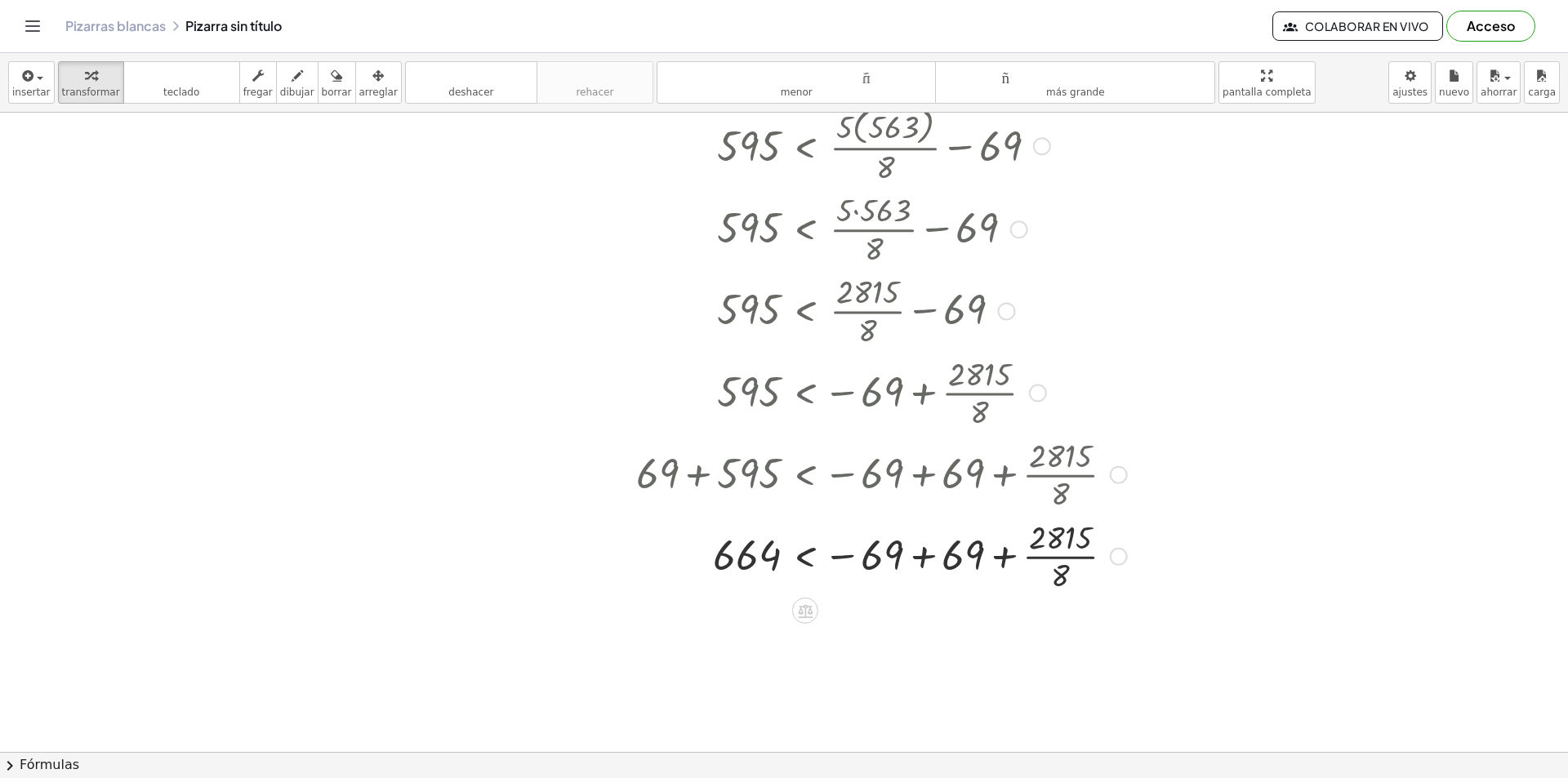
click at [924, 566] on div at bounding box center [854, 555] width 562 height 82
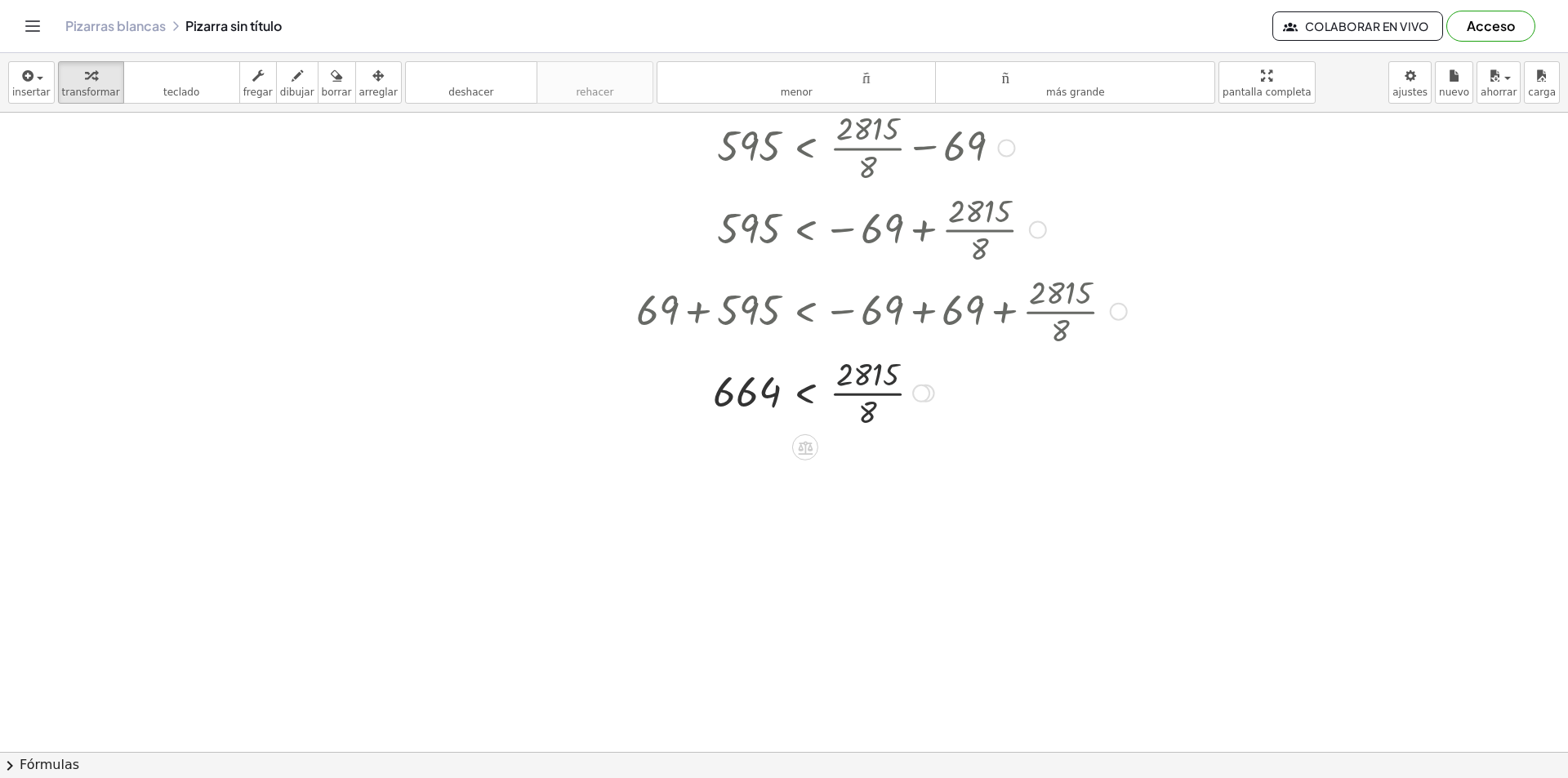
click at [856, 379] on div at bounding box center [854, 391] width 562 height 82
drag, startPoint x: 859, startPoint y: 417, endPoint x: 712, endPoint y: 384, distance: 150.7
click at [701, 394] on div at bounding box center [854, 391] width 562 height 82
click at [708, 473] on div at bounding box center [854, 472] width 562 height 82
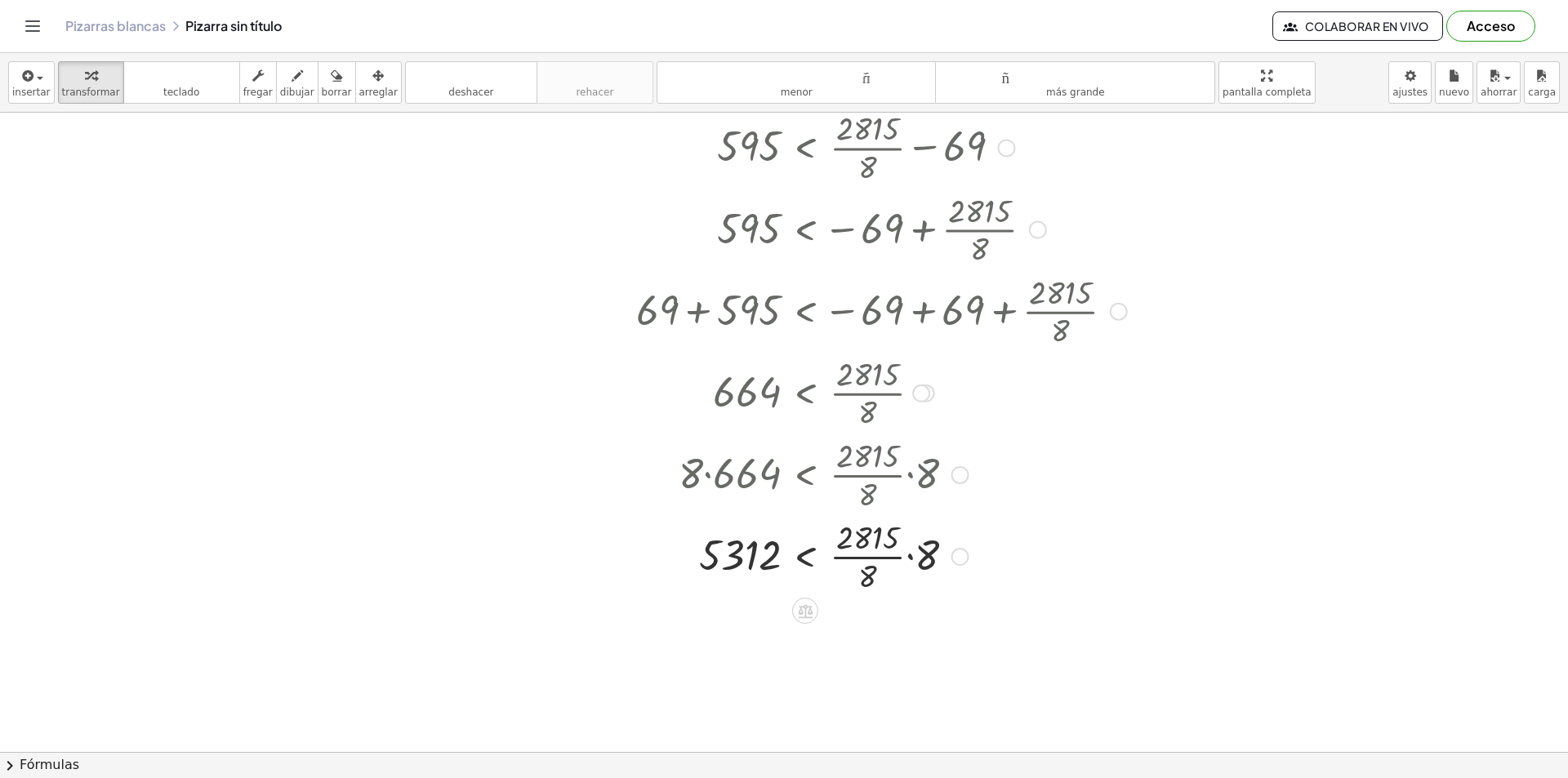
click at [919, 550] on div at bounding box center [854, 555] width 562 height 82
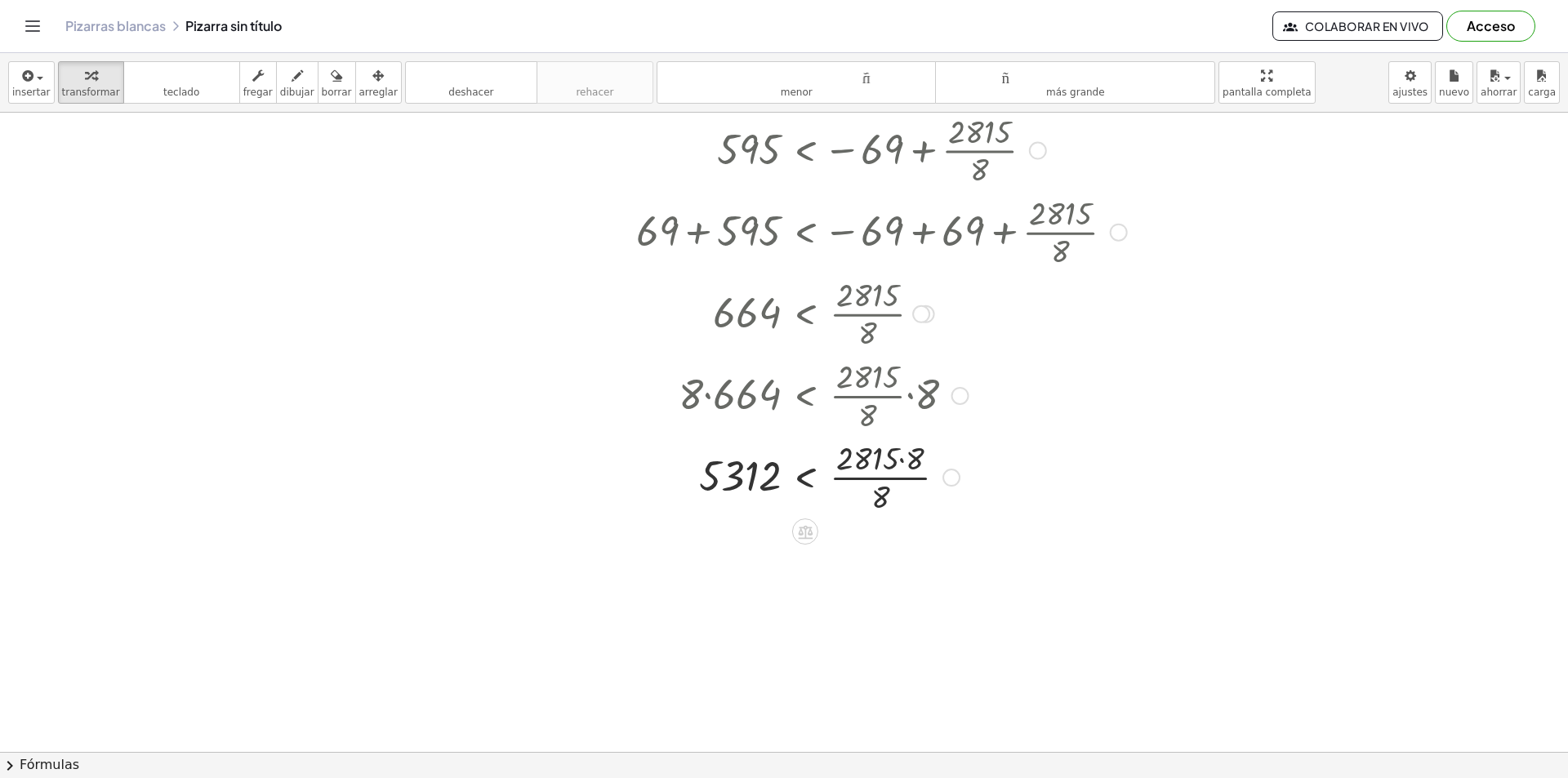
scroll to position [797, 0]
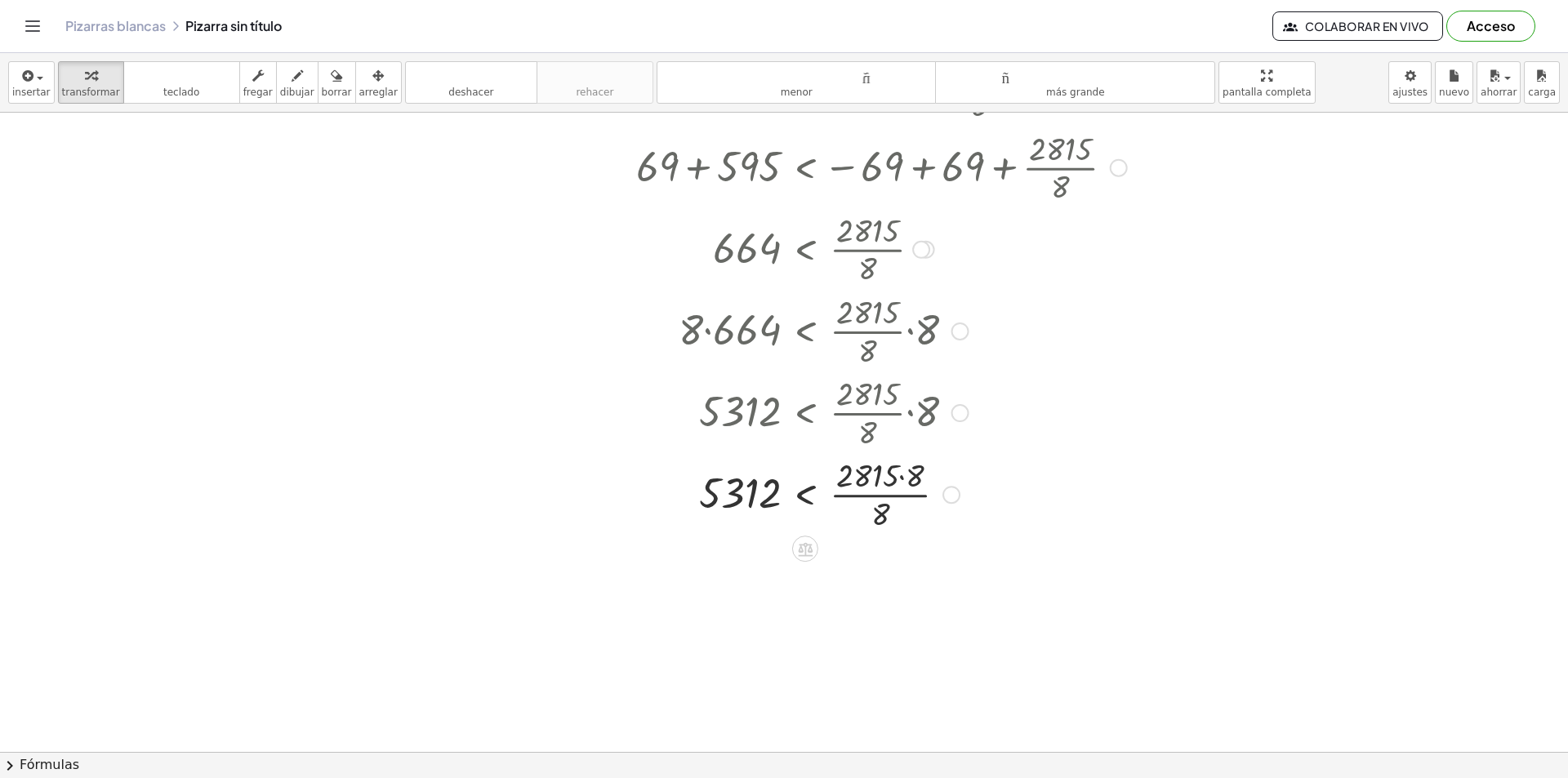
click at [910, 486] on div at bounding box center [854, 492] width 562 height 82
click at [884, 595] on div at bounding box center [854, 575] width 562 height 82
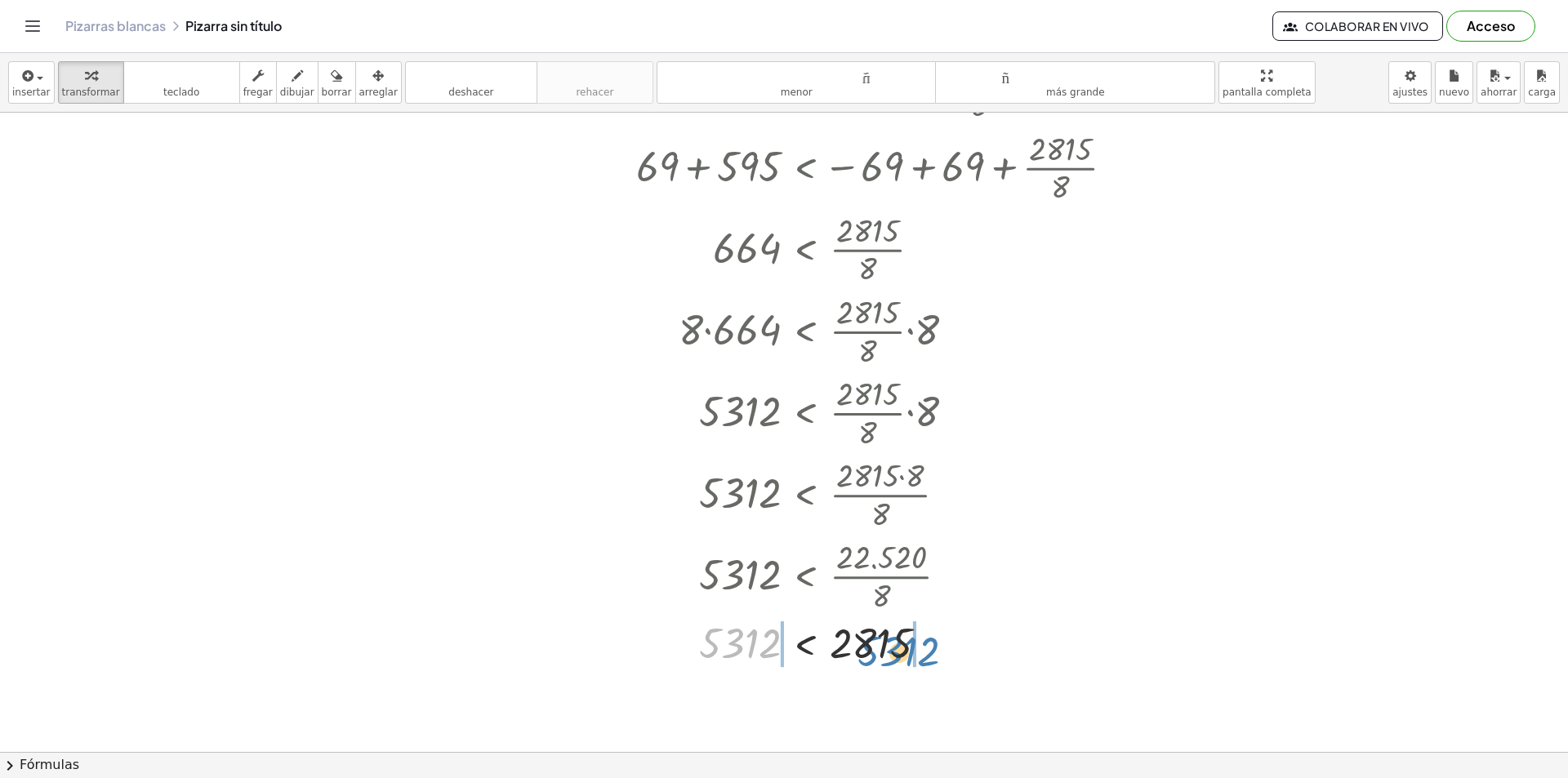
drag, startPoint x: 752, startPoint y: 645, endPoint x: 912, endPoint y: 654, distance: 160.3
click at [912, 654] on div at bounding box center [854, 642] width 562 height 54
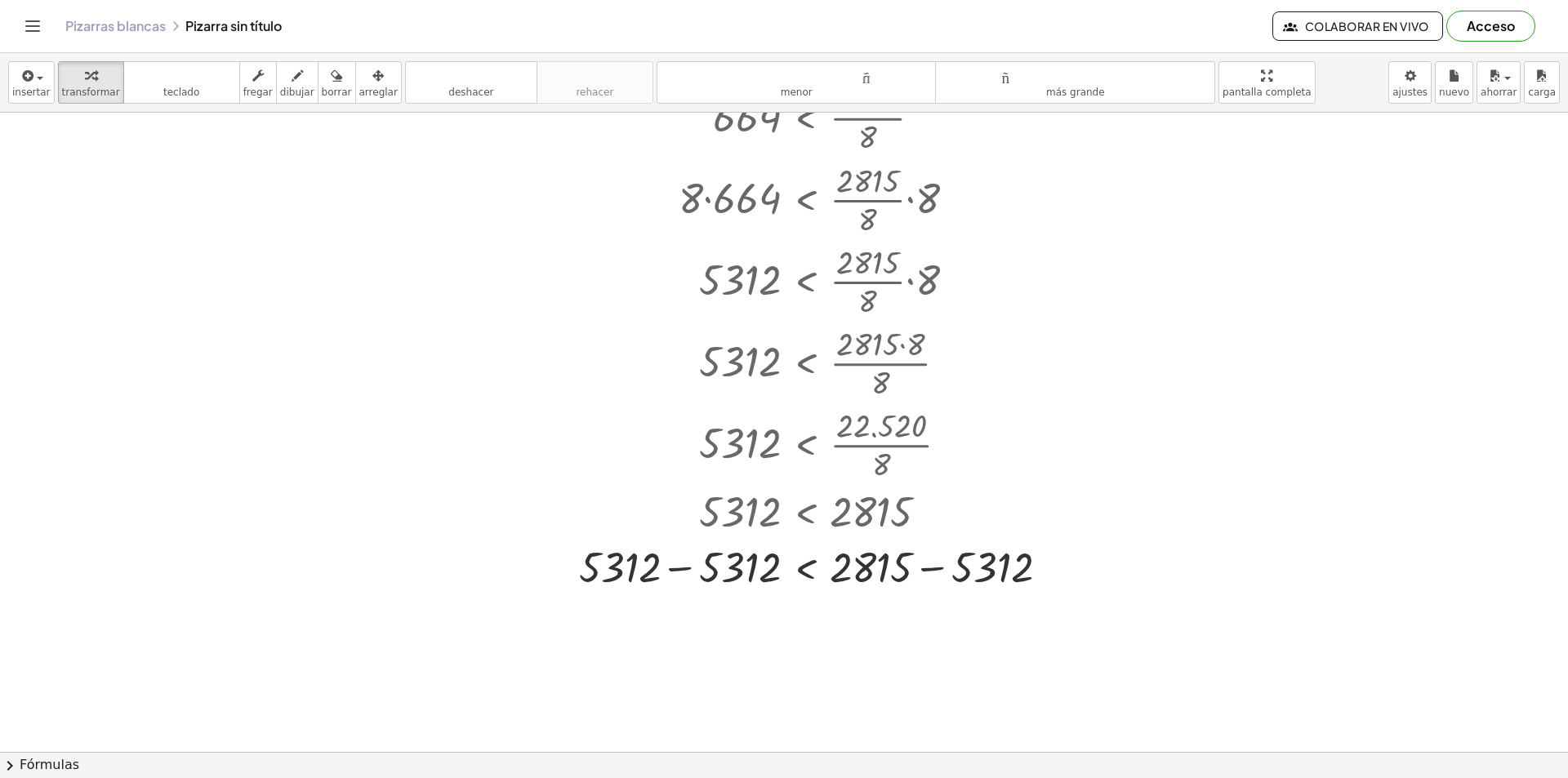
scroll to position [960, 0]
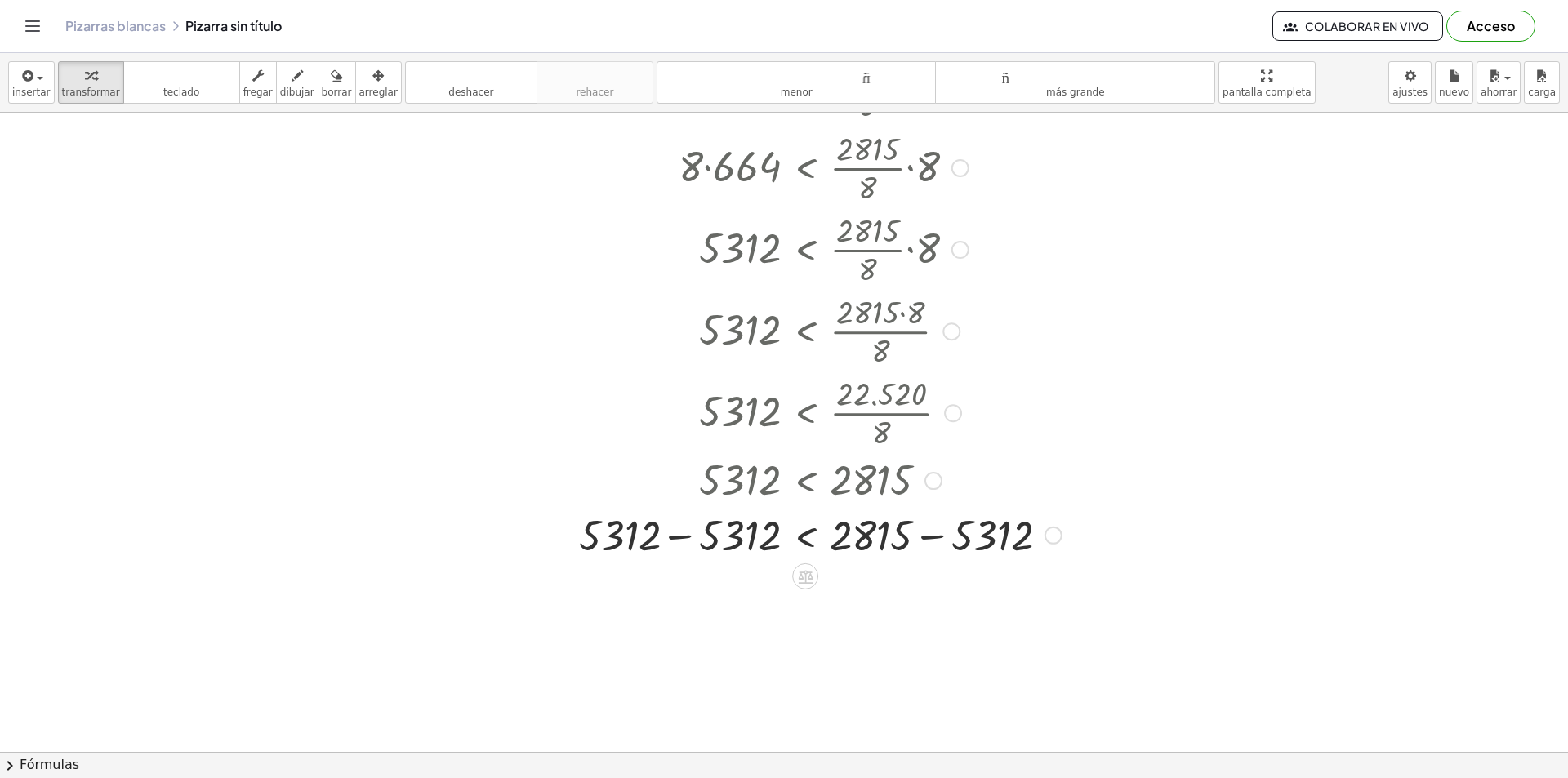
click at [715, 540] on div at bounding box center [853, 533] width 564 height 56
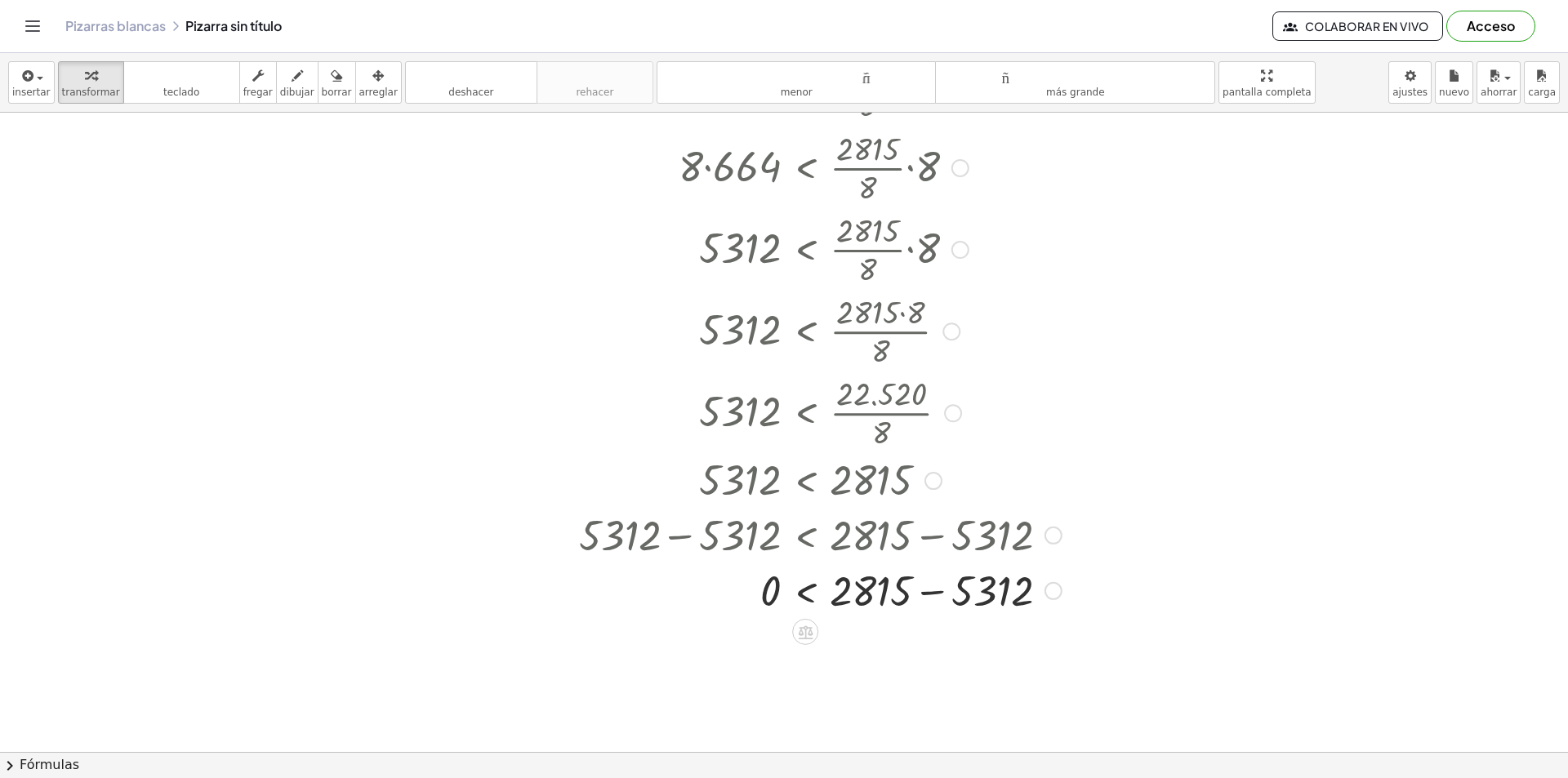
click at [925, 596] on div at bounding box center [853, 589] width 564 height 56
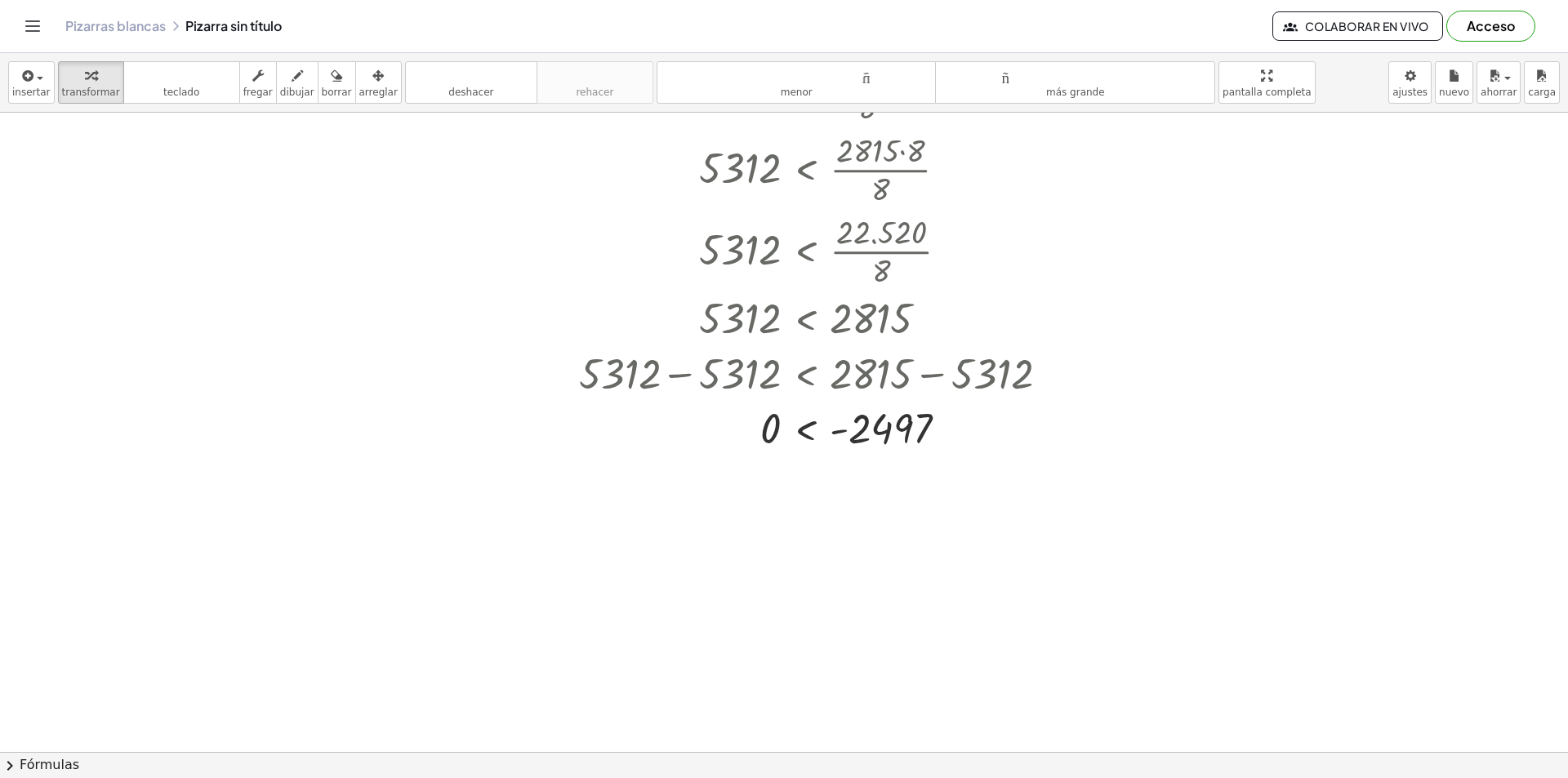
scroll to position [1124, 0]
click at [889, 428] on div at bounding box center [853, 425] width 564 height 54
click at [42, 84] on div "button" at bounding box center [30, 75] width 38 height 20
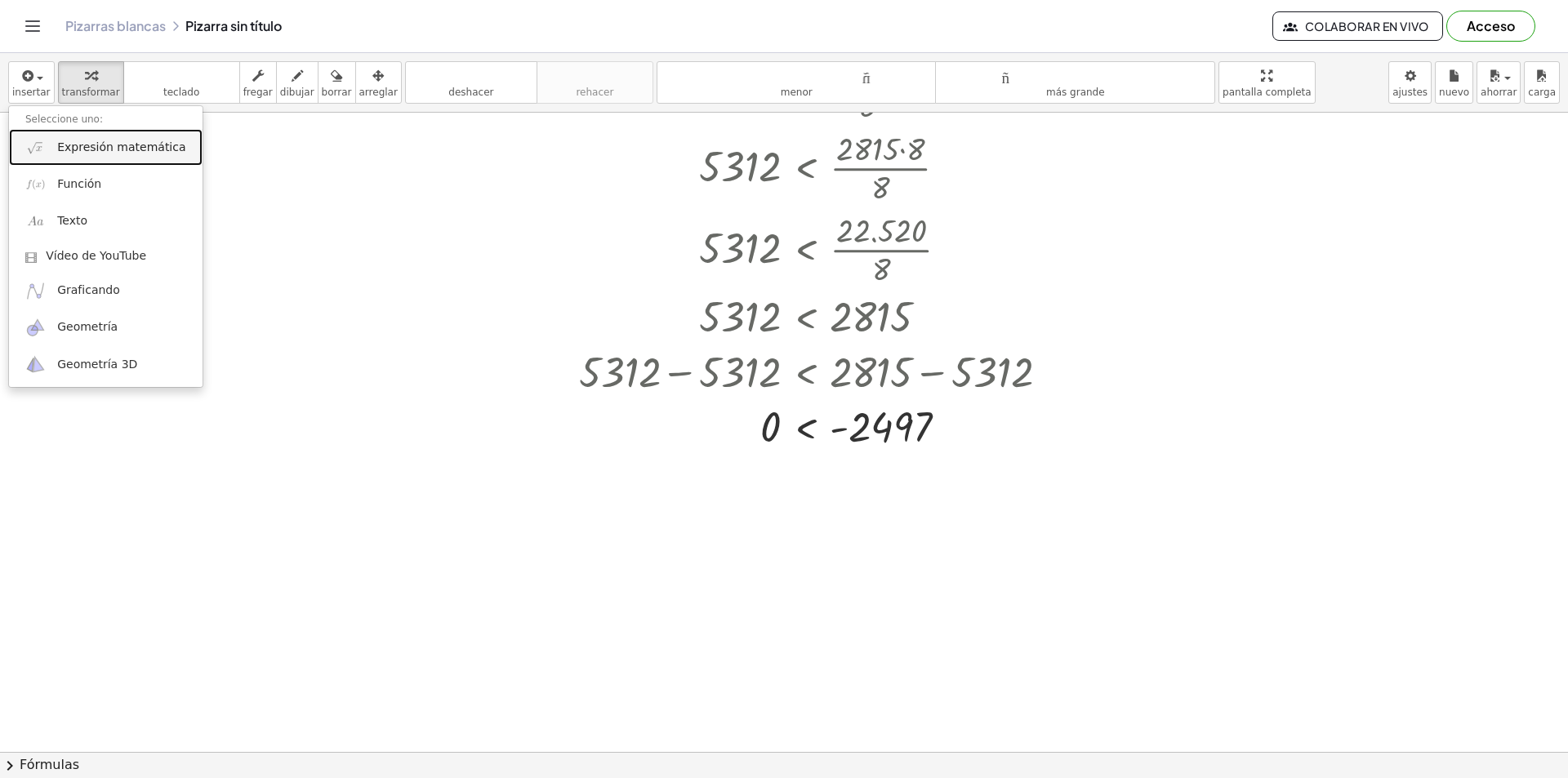
click at [143, 152] on font "Expresión matemática" at bounding box center [121, 146] width 128 height 13
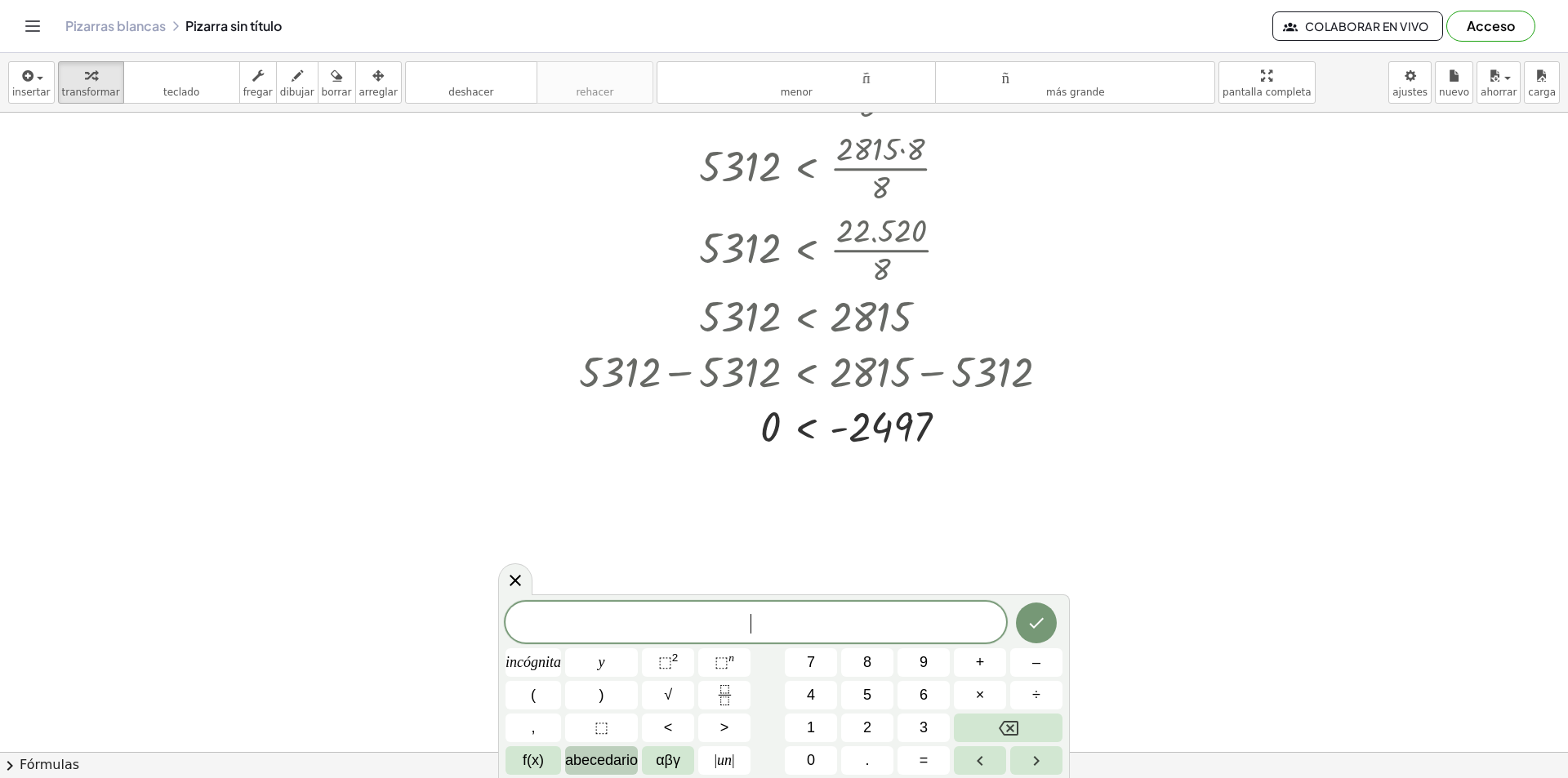
click at [597, 752] on font "abecedario" at bounding box center [601, 759] width 73 height 17
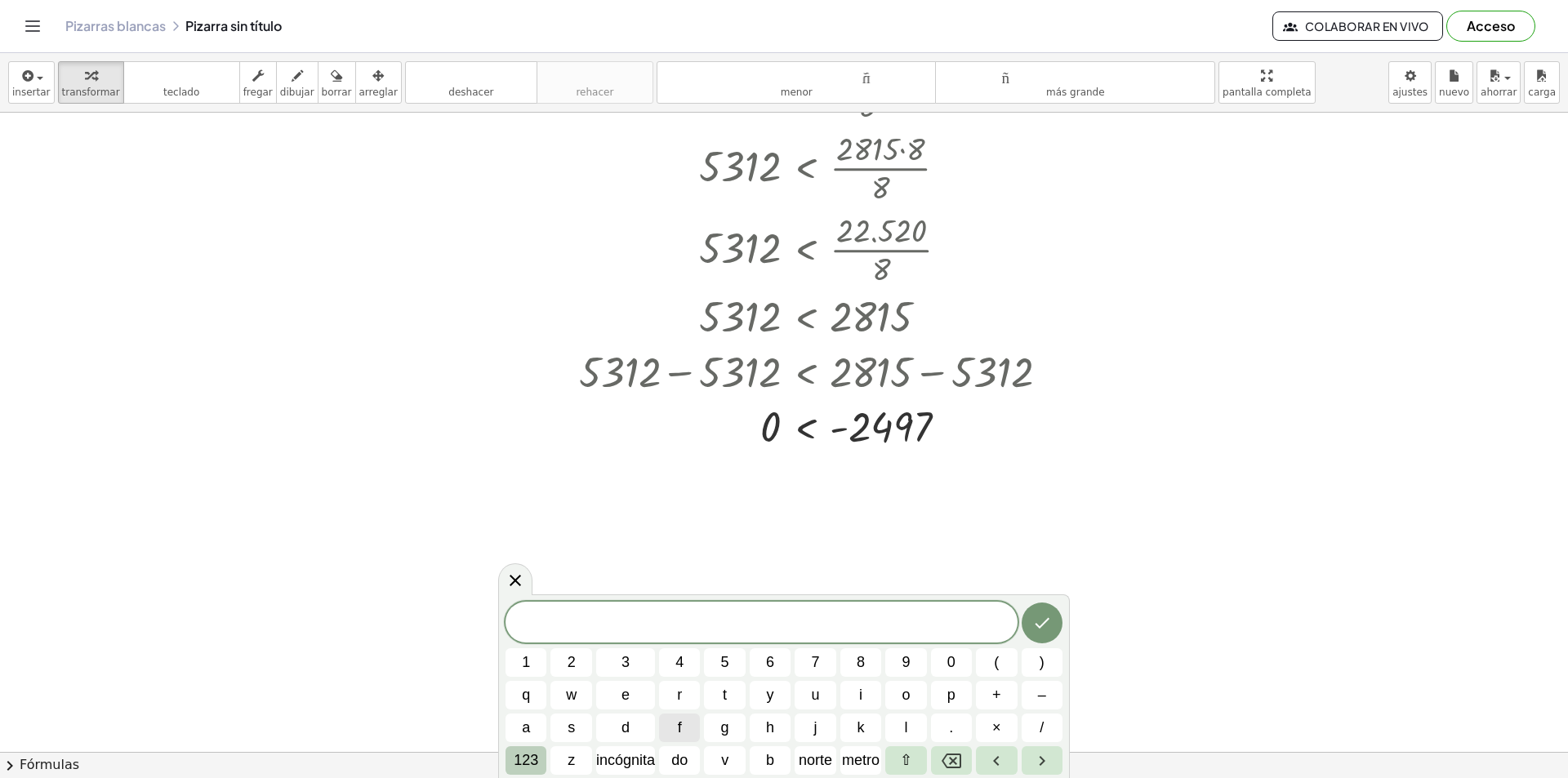
click at [539, 761] on button "123" at bounding box center [526, 760] width 41 height 28
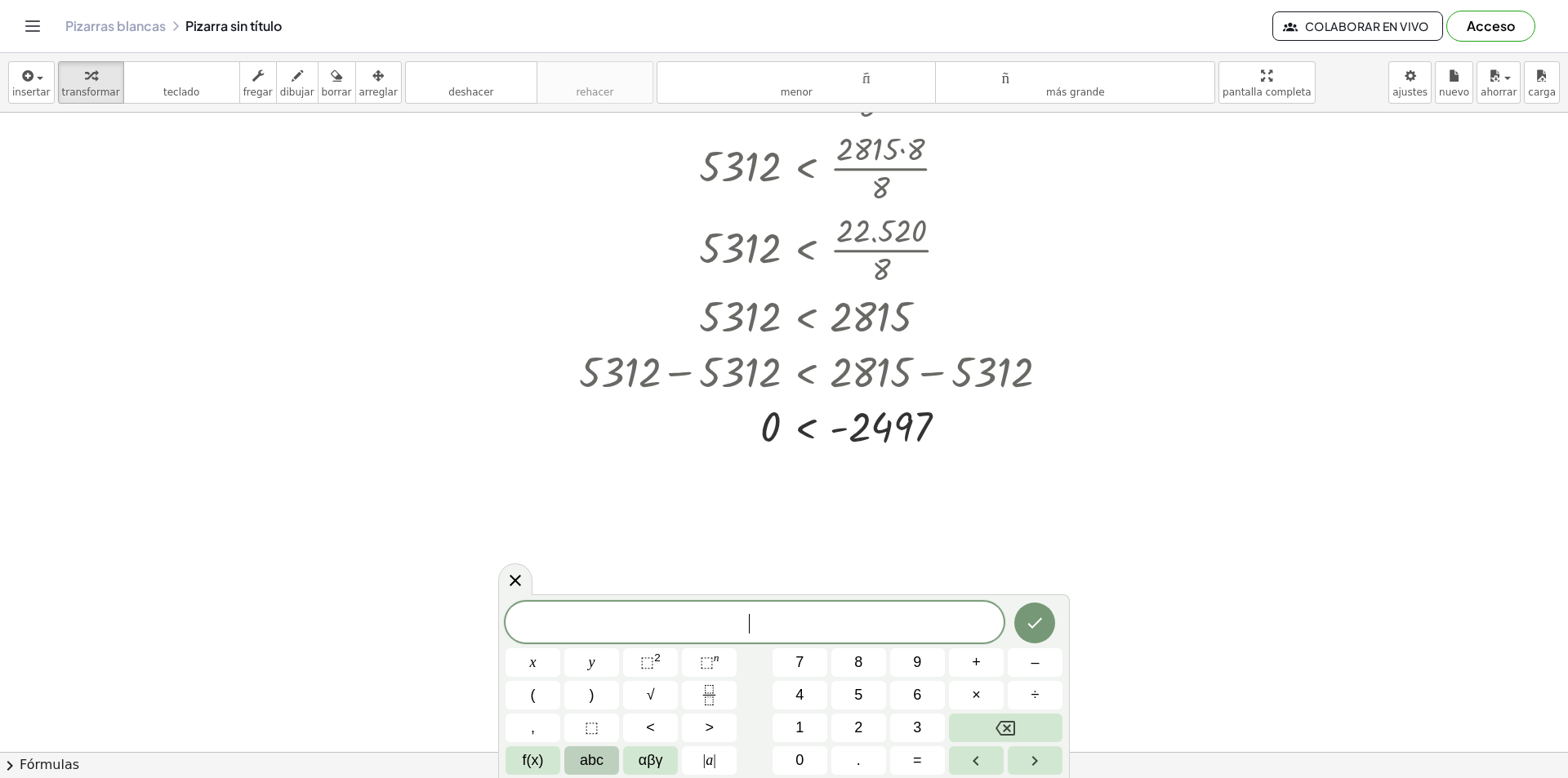
click at [592, 764] on span "abc" at bounding box center [591, 760] width 24 height 22
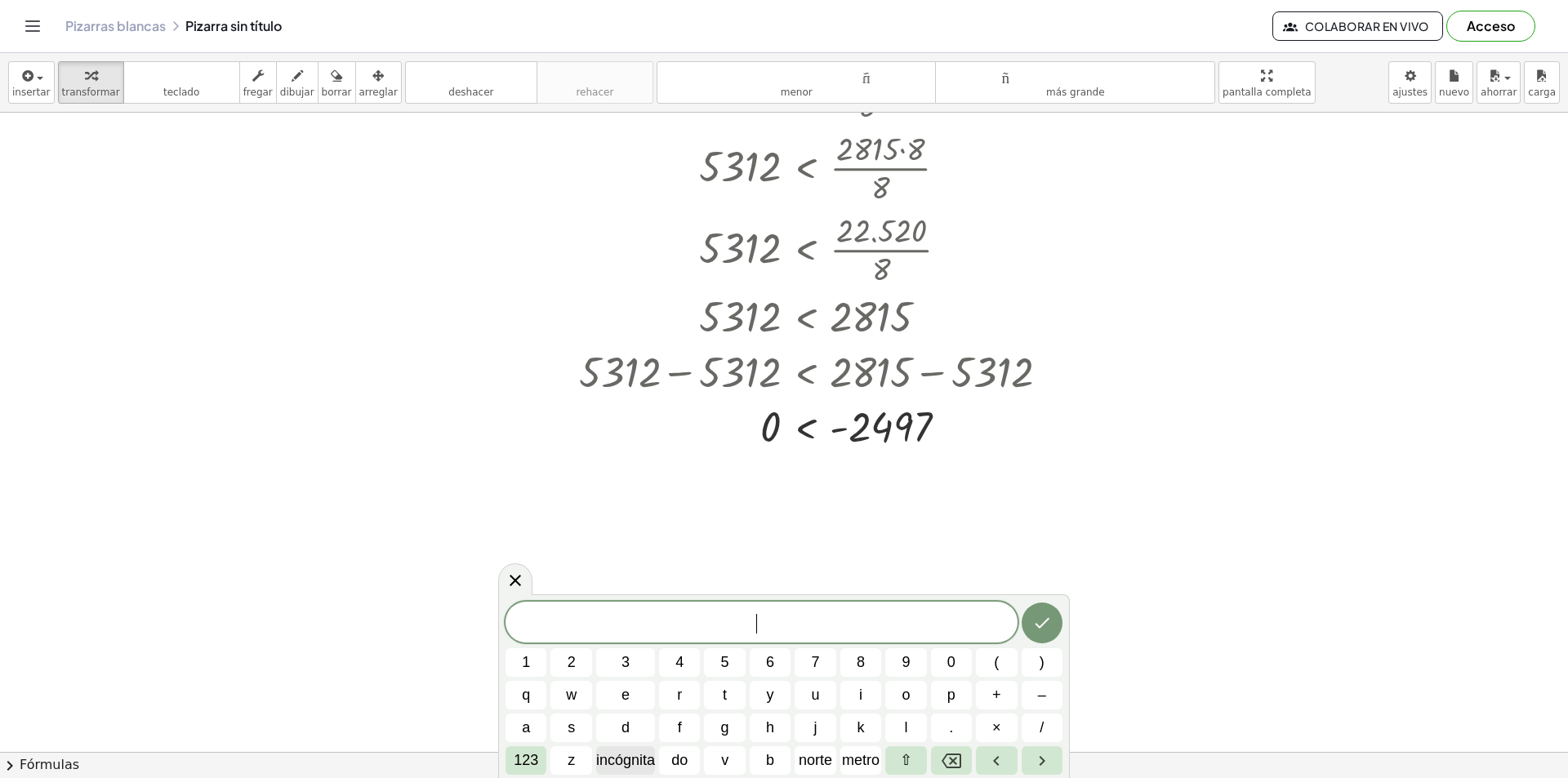
click at [608, 765] on font "incógnita" at bounding box center [626, 759] width 59 height 17
click at [521, 753] on font "123" at bounding box center [526, 759] width 25 height 17
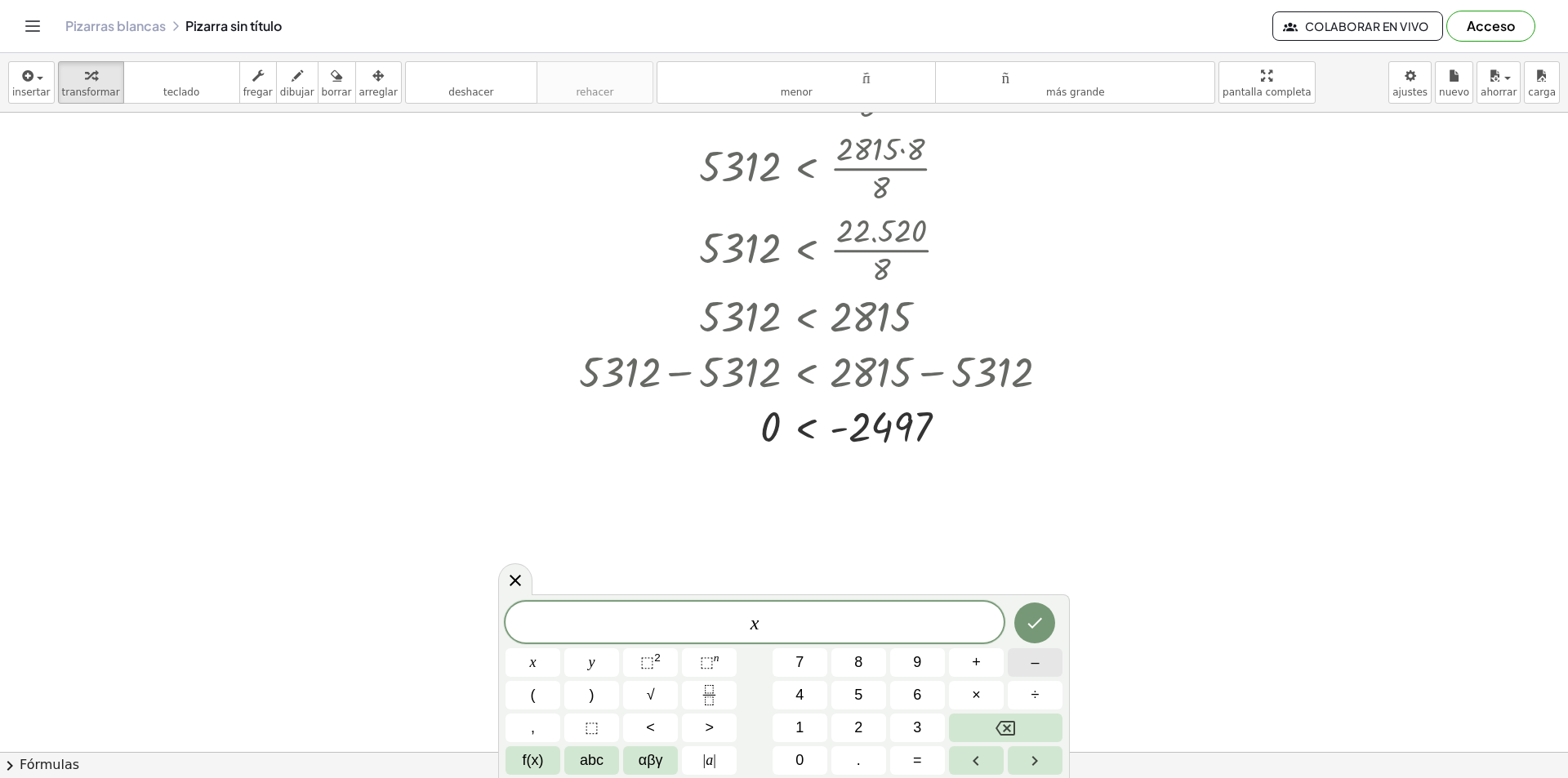
click at [1044, 671] on button "–" at bounding box center [1036, 662] width 55 height 28
click at [718, 688] on icon "Fraction" at bounding box center [708, 695] width 21 height 21
click at [597, 761] on span "abc" at bounding box center [591, 760] width 24 height 22
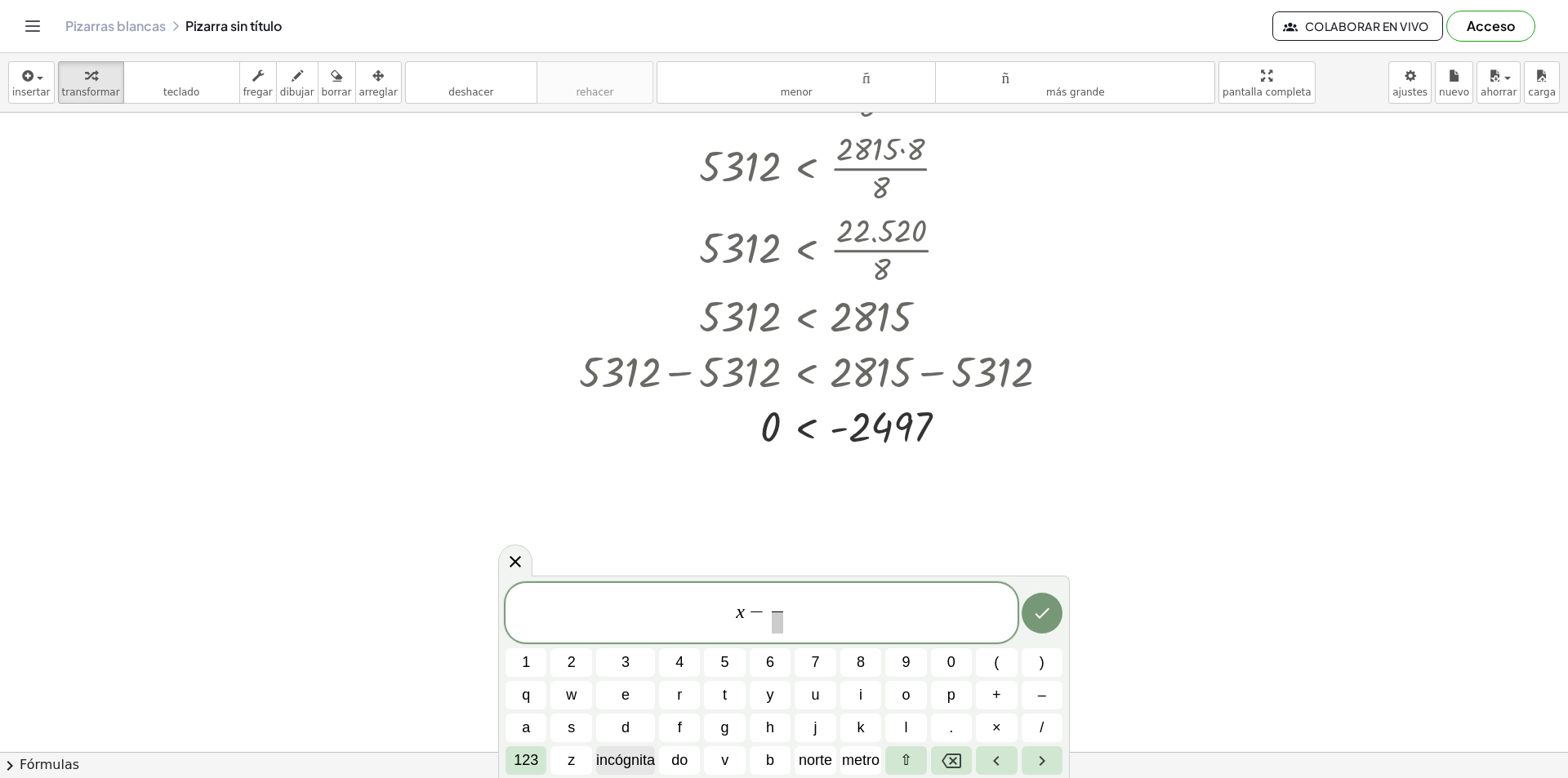
click at [638, 755] on font "incógnita" at bounding box center [626, 759] width 59 height 17
click at [512, 751] on button "123" at bounding box center [526, 760] width 41 height 28
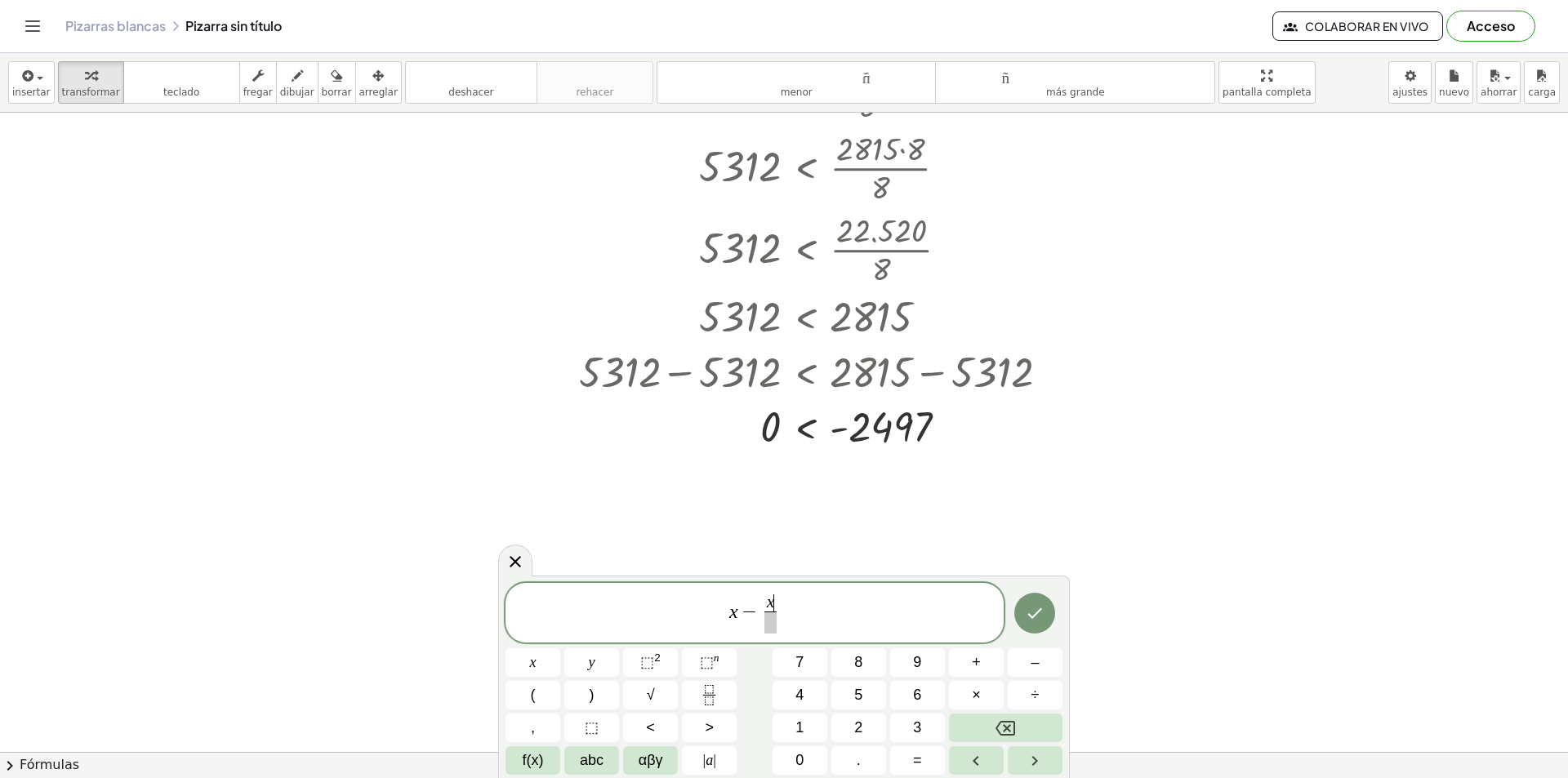
click at [772, 636] on div "x − x ​ ​" at bounding box center [754, 613] width 498 height 61
click at [812, 695] on button "4" at bounding box center [800, 695] width 55 height 28
click at [1034, 730] on button "Backspace" at bounding box center [1006, 727] width 114 height 28
click at [764, 631] on span "​" at bounding box center [770, 623] width 12 height 22
click at [799, 691] on span "4" at bounding box center [800, 695] width 8 height 22
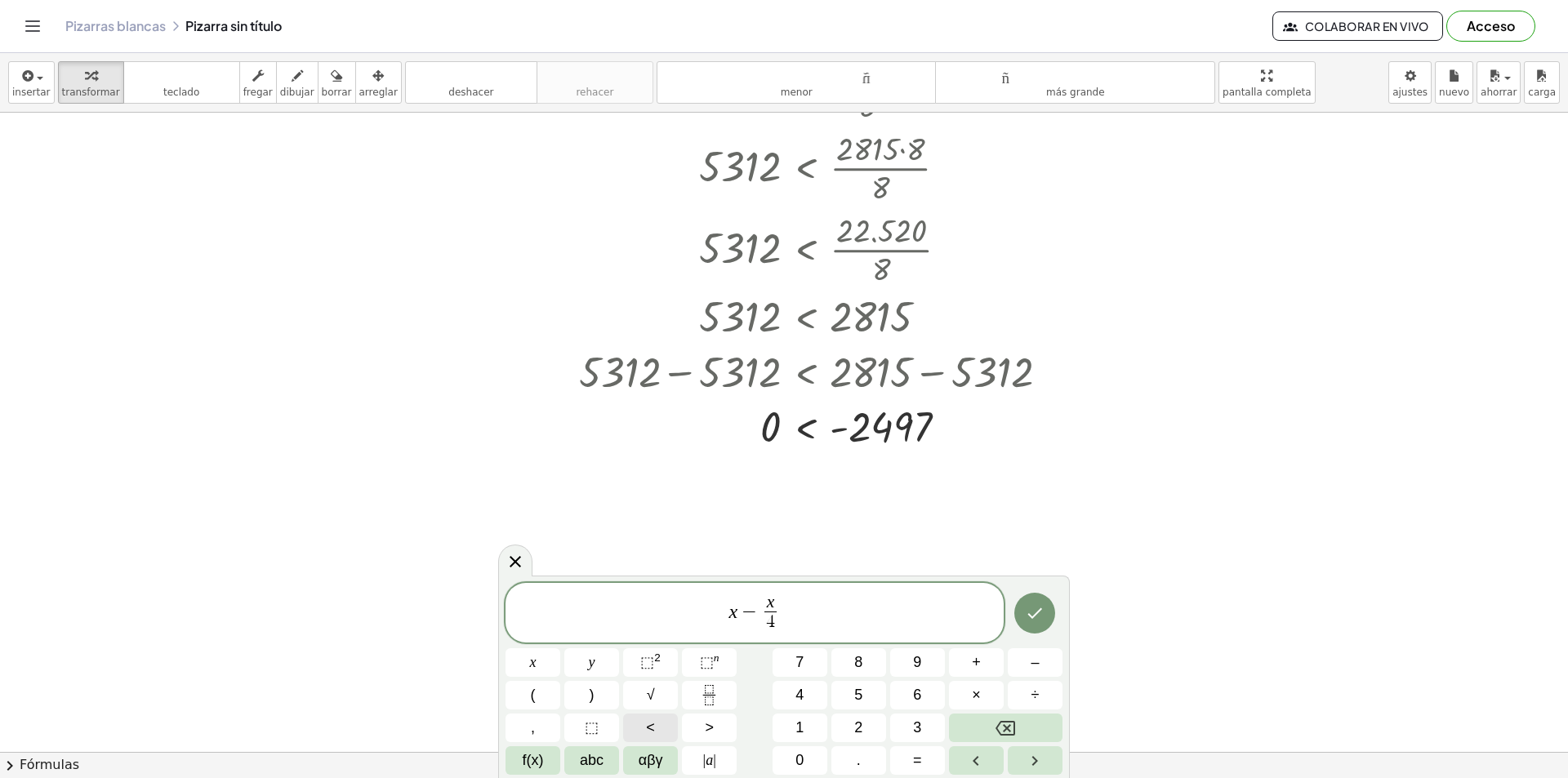
click at [647, 718] on span "<" at bounding box center [649, 728] width 9 height 22
click at [1028, 738] on button "Backspace" at bounding box center [1006, 727] width 114 height 28
click at [849, 602] on span "x − x 4 ​ ​" at bounding box center [754, 614] width 498 height 43
click at [651, 716] on button "<" at bounding box center [650, 727] width 55 height 28
click at [874, 727] on button "2" at bounding box center [859, 727] width 55 height 28
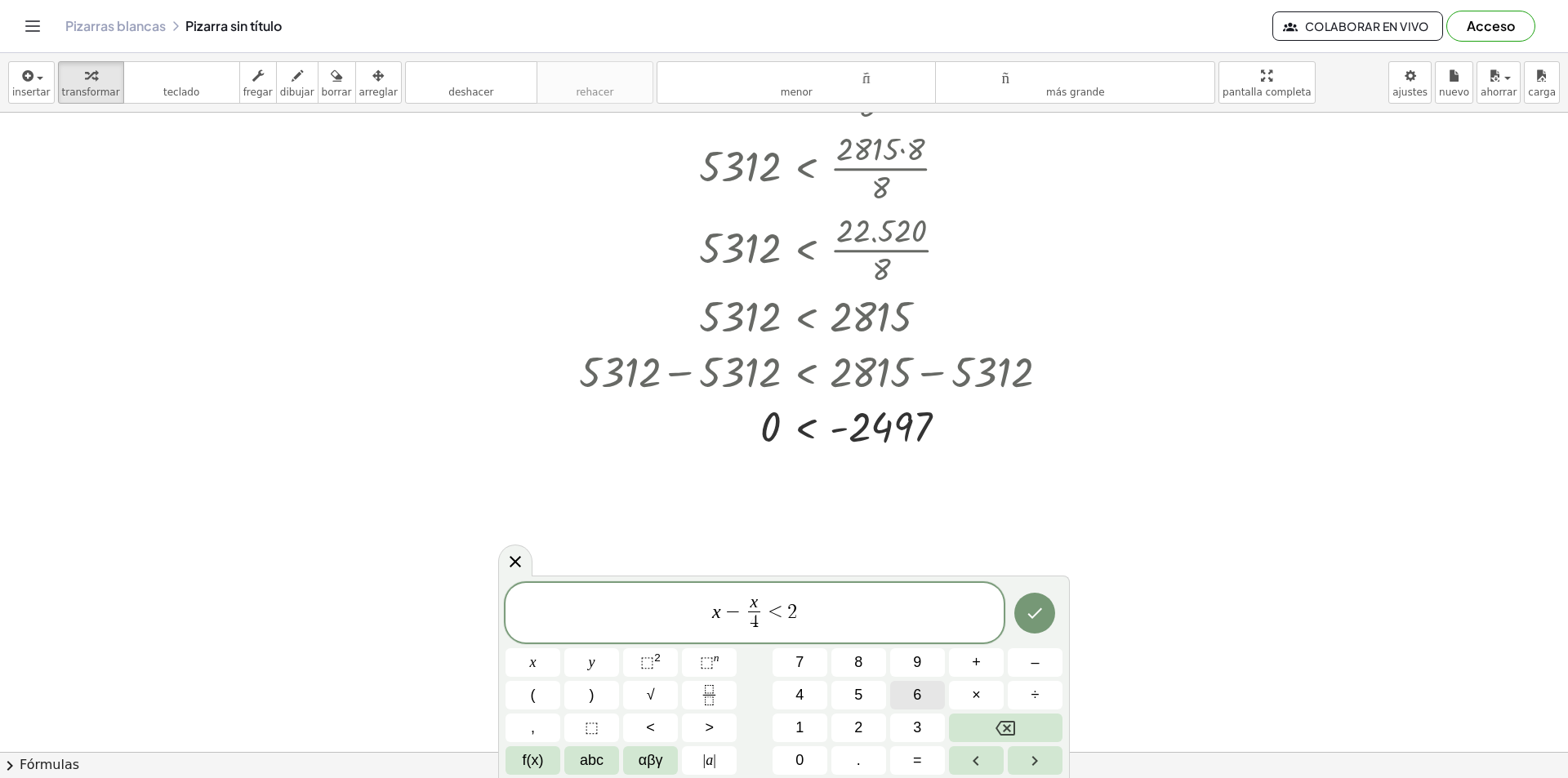
drag, startPoint x: 864, startPoint y: 647, endPoint x: 940, endPoint y: 684, distance: 84.5
click at [864, 647] on div "x − x 4 ​ < 2 x y ⬚ 2 ⬚ n 7 8 9 + – ( ) √ 4 5 6 × ÷ , ⬚ < > 1 2 3 f(x) abc αβγ …" at bounding box center [783, 679] width 557 height 193
click at [868, 651] on button "8" at bounding box center [859, 662] width 55 height 28
click at [1042, 617] on icon "Hecho" at bounding box center [1035, 613] width 20 height 20
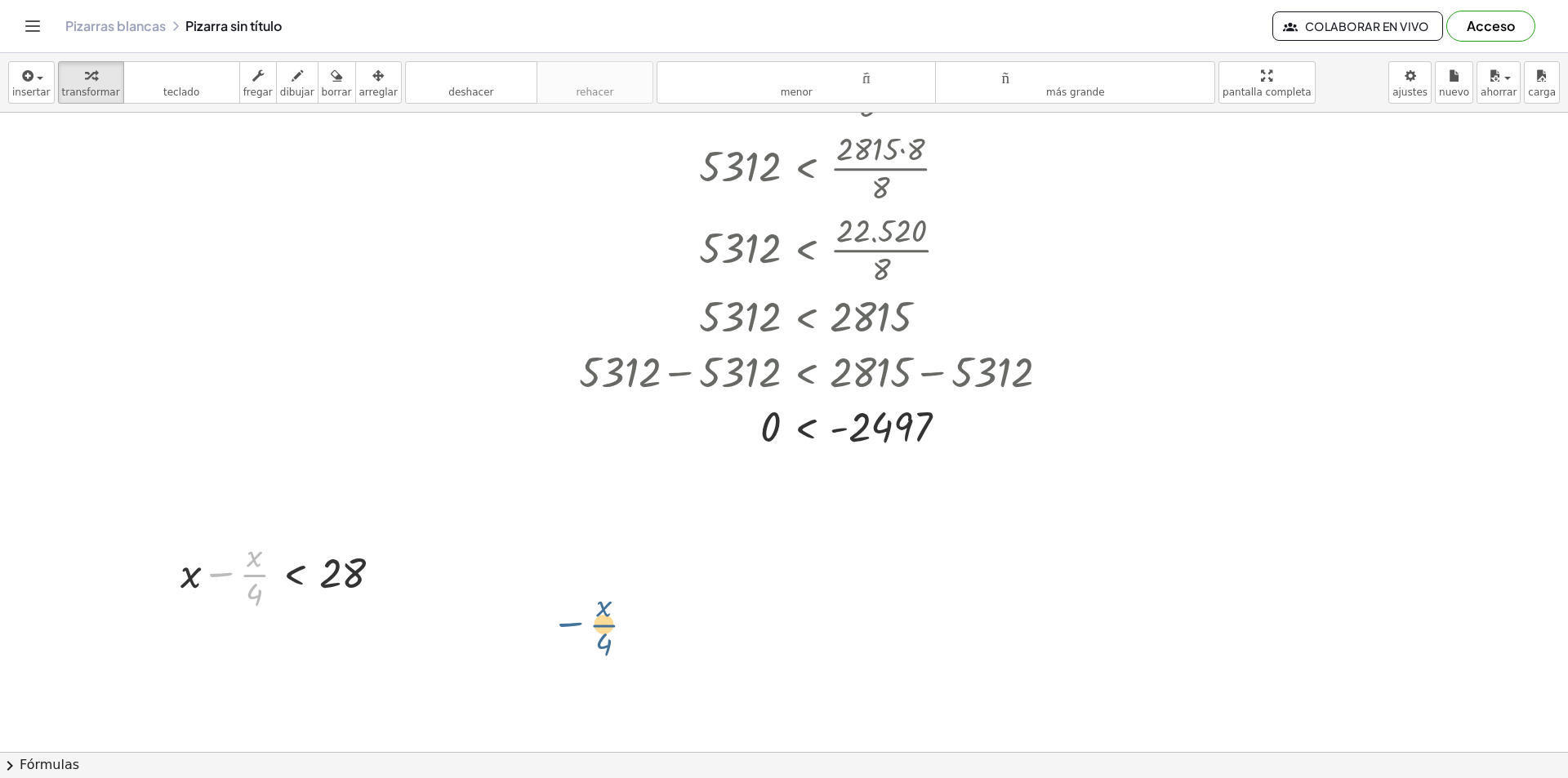
drag, startPoint x: 222, startPoint y: 568, endPoint x: 587, endPoint y: 620, distance: 368.7
click at [225, 578] on div at bounding box center [287, 573] width 230 height 82
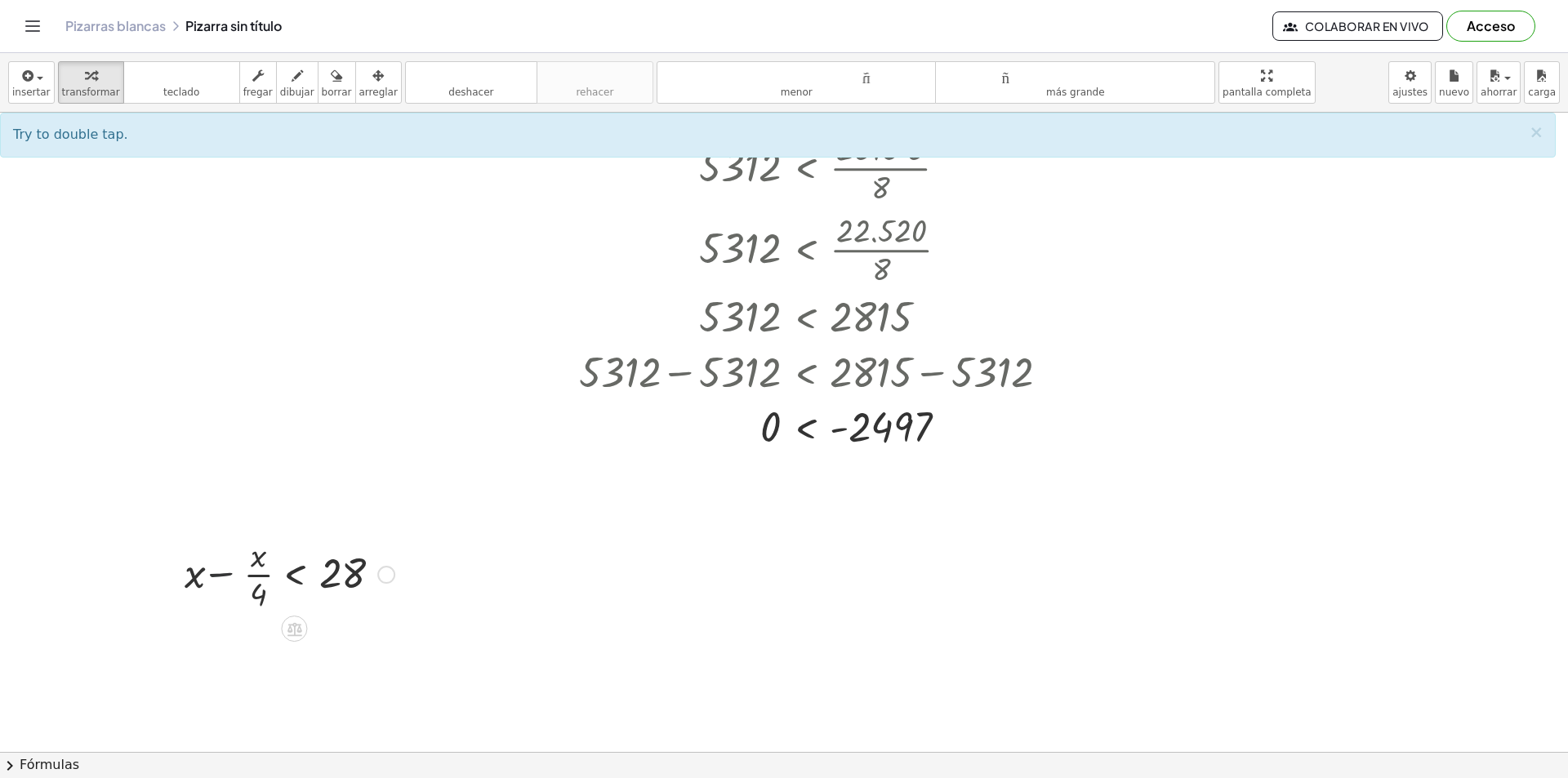
click at [346, 569] on div at bounding box center [287, 573] width 230 height 82
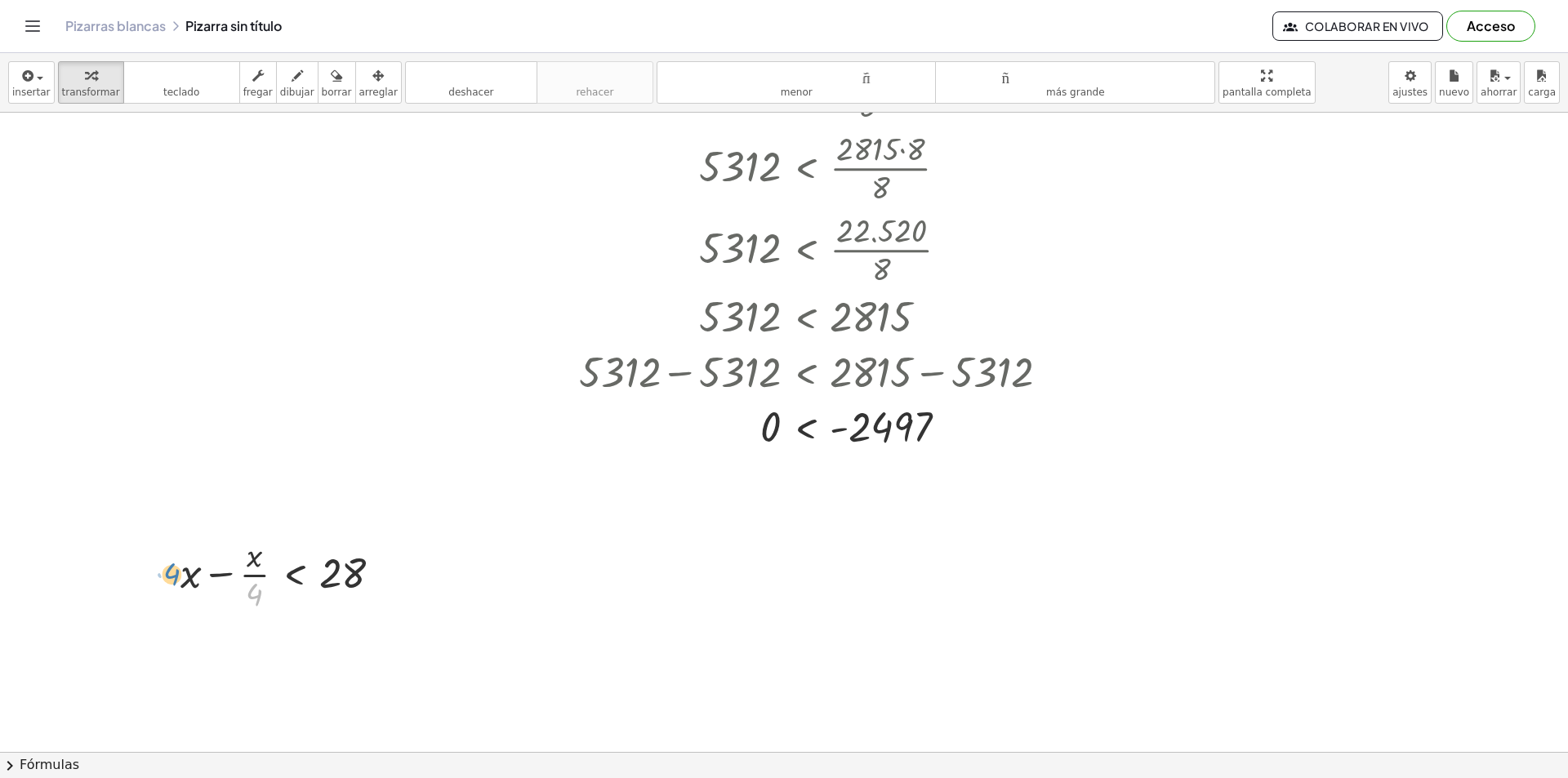
drag, startPoint x: 259, startPoint y: 587, endPoint x: 177, endPoint y: 568, distance: 84.2
click at [177, 568] on div "· 4 + x − · x · 4 < 28" at bounding box center [281, 573] width 251 height 89
drag, startPoint x: 256, startPoint y: 587, endPoint x: 385, endPoint y: 568, distance: 130.4
click at [385, 568] on div at bounding box center [287, 573] width 230 height 82
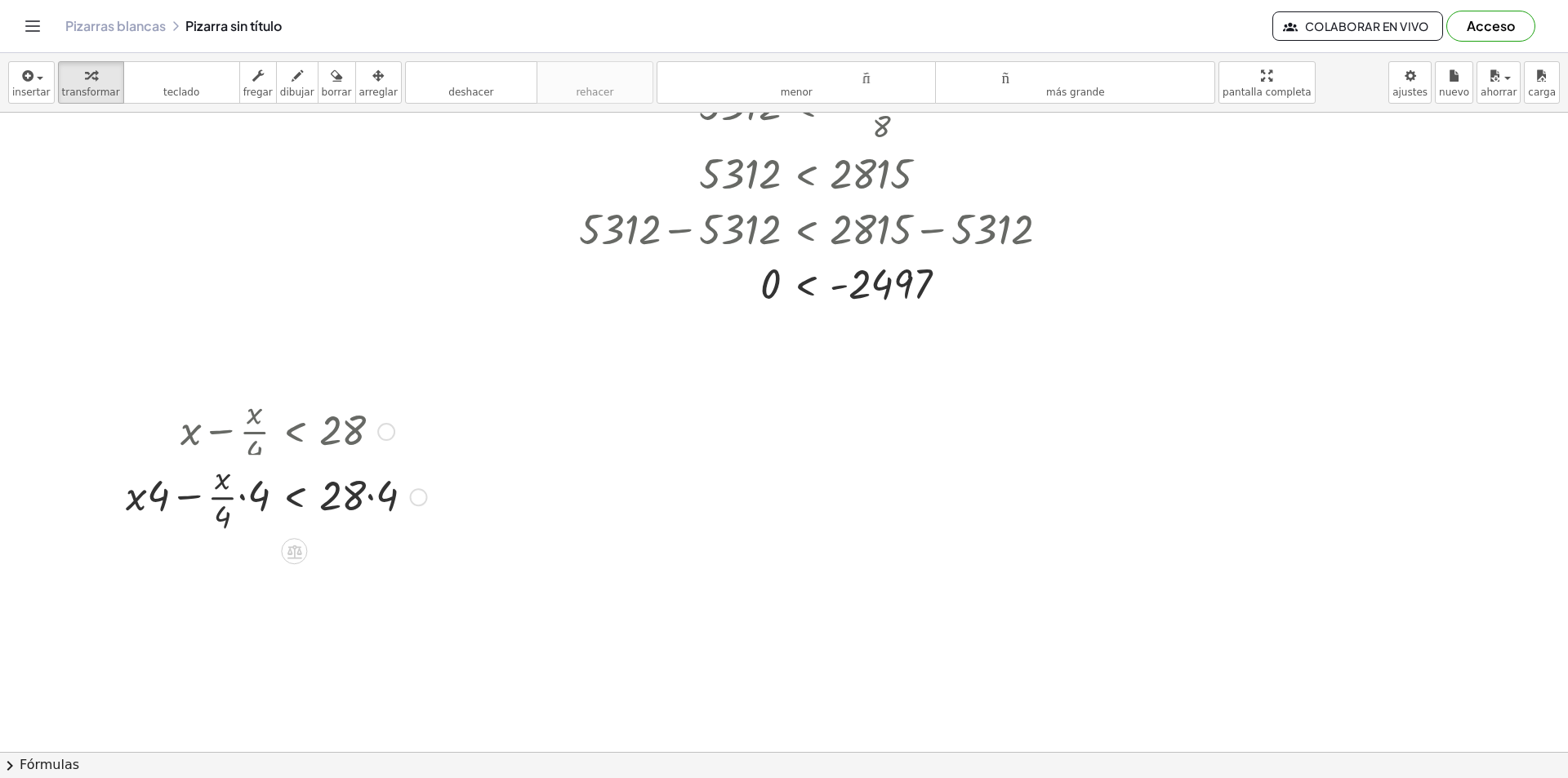
scroll to position [1279, 0]
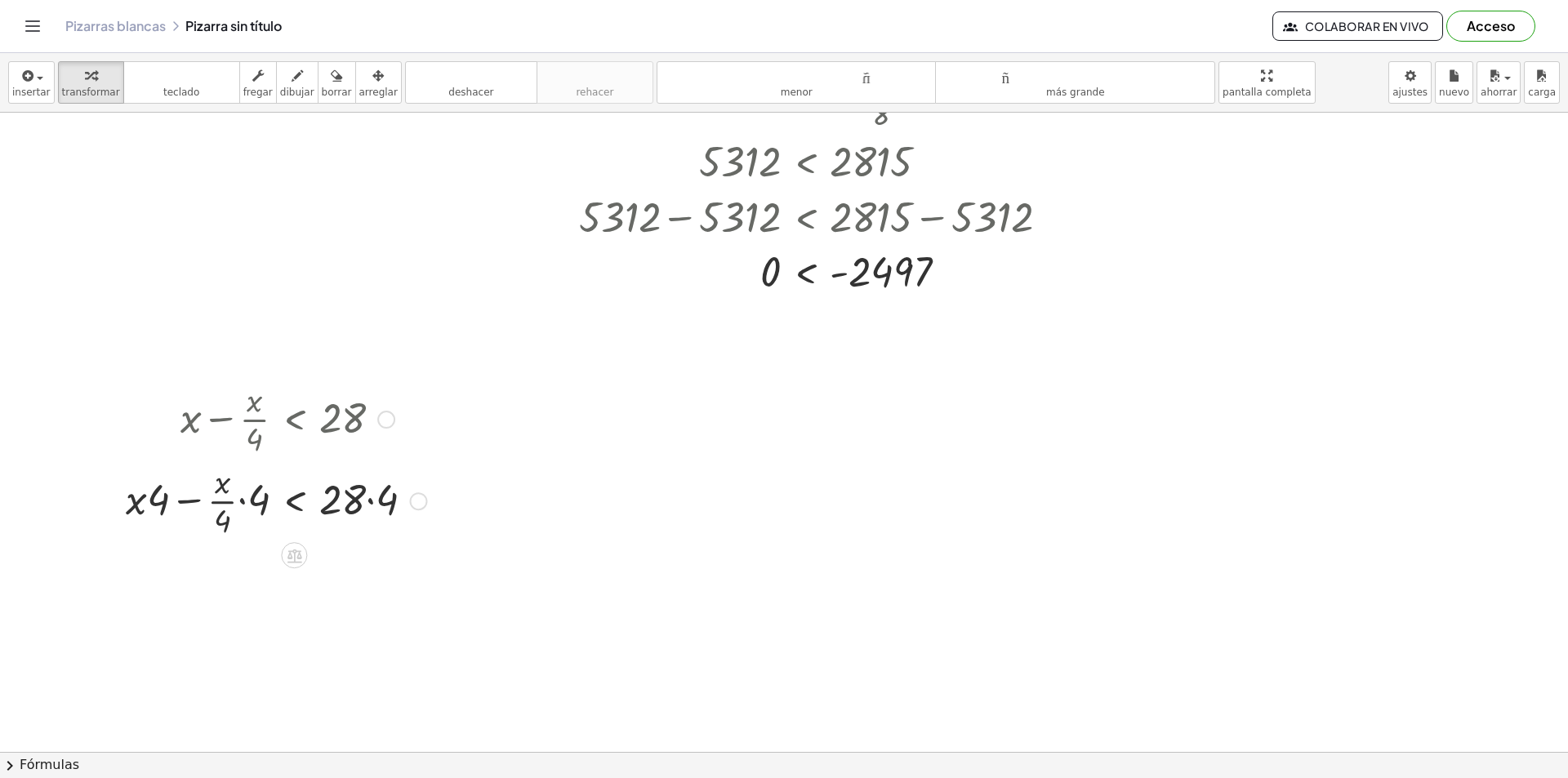
click at [244, 505] on div at bounding box center [276, 499] width 316 height 82
click at [177, 505] on div at bounding box center [276, 499] width 316 height 82
click at [364, 579] on div at bounding box center [276, 581] width 316 height 82
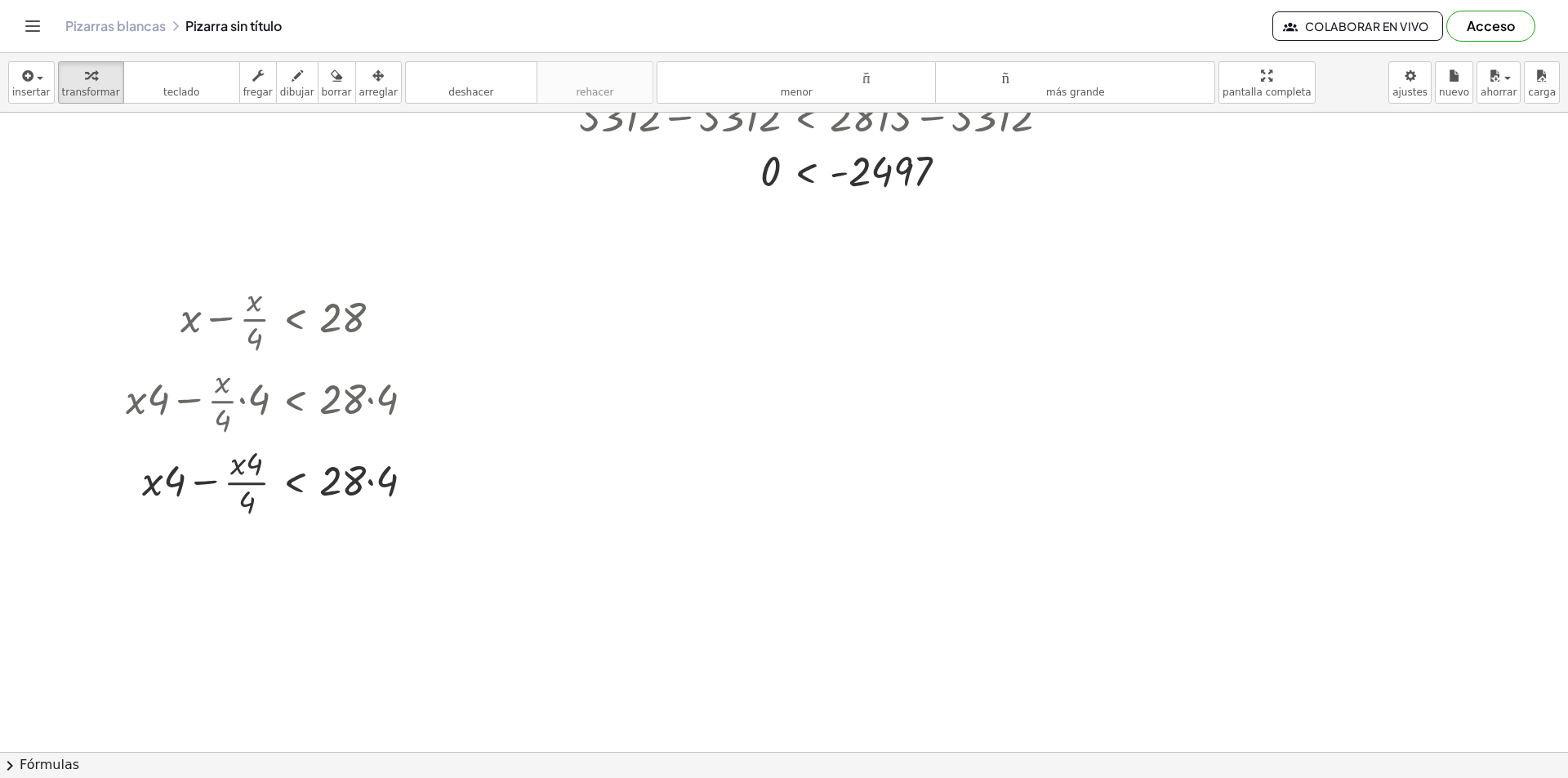
scroll to position [1387, 0]
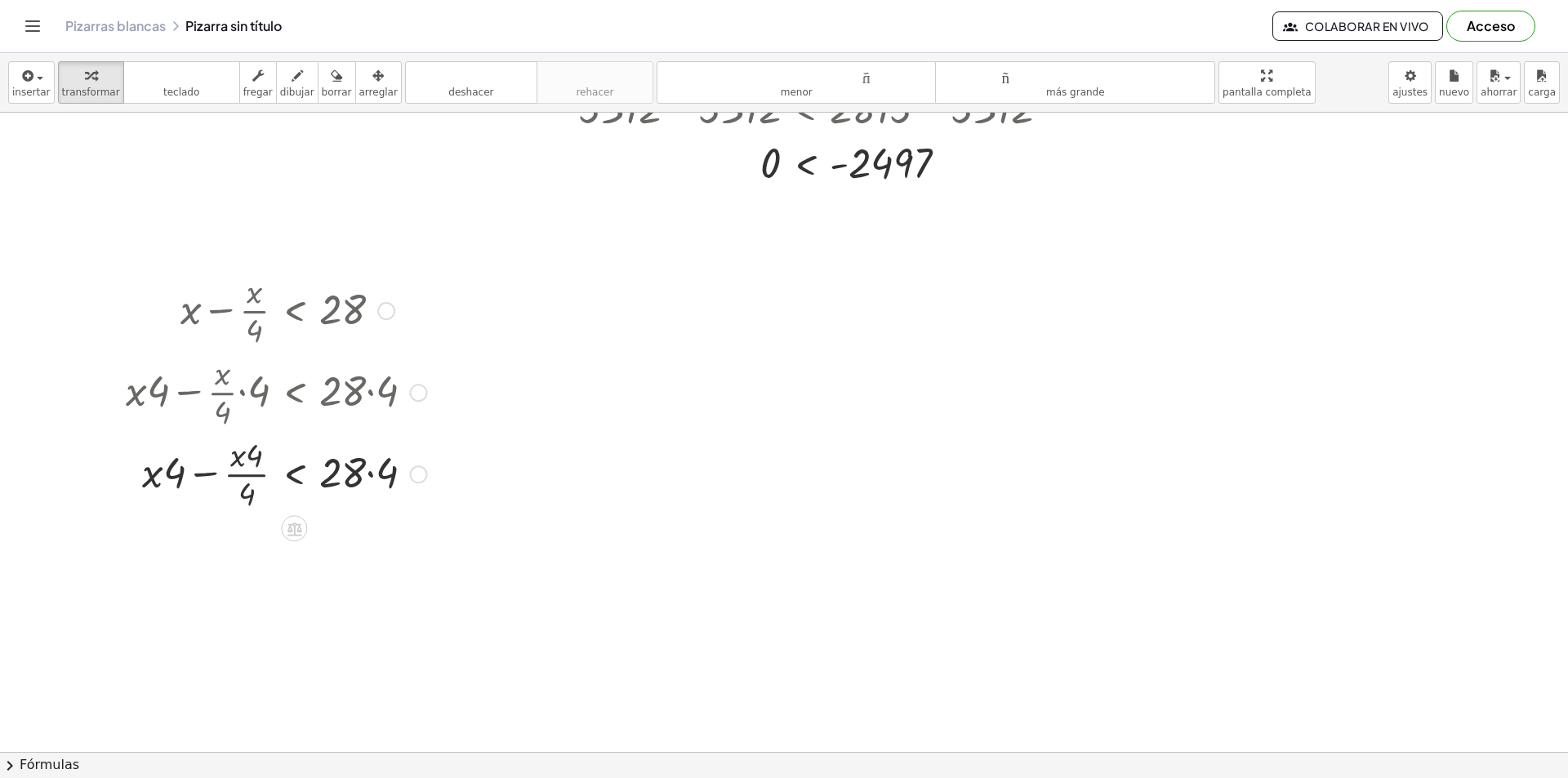
click at [370, 479] on div at bounding box center [276, 472] width 316 height 82
click at [254, 491] on div at bounding box center [276, 472] width 316 height 82
click at [251, 545] on div at bounding box center [276, 554] width 316 height 82
drag, startPoint x: 247, startPoint y: 572, endPoint x: 302, endPoint y: 528, distance: 70.4
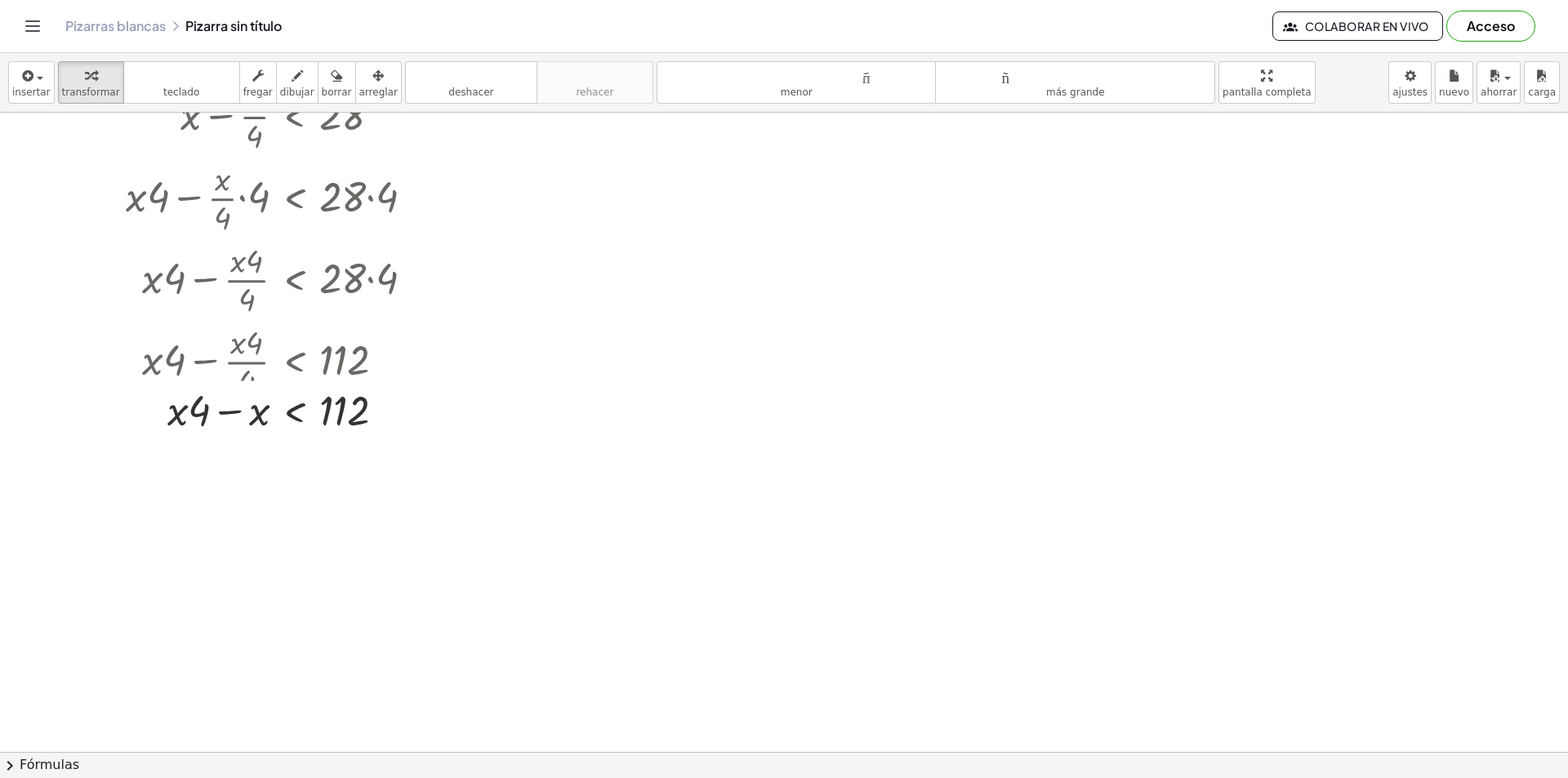
scroll to position [1605, 0]
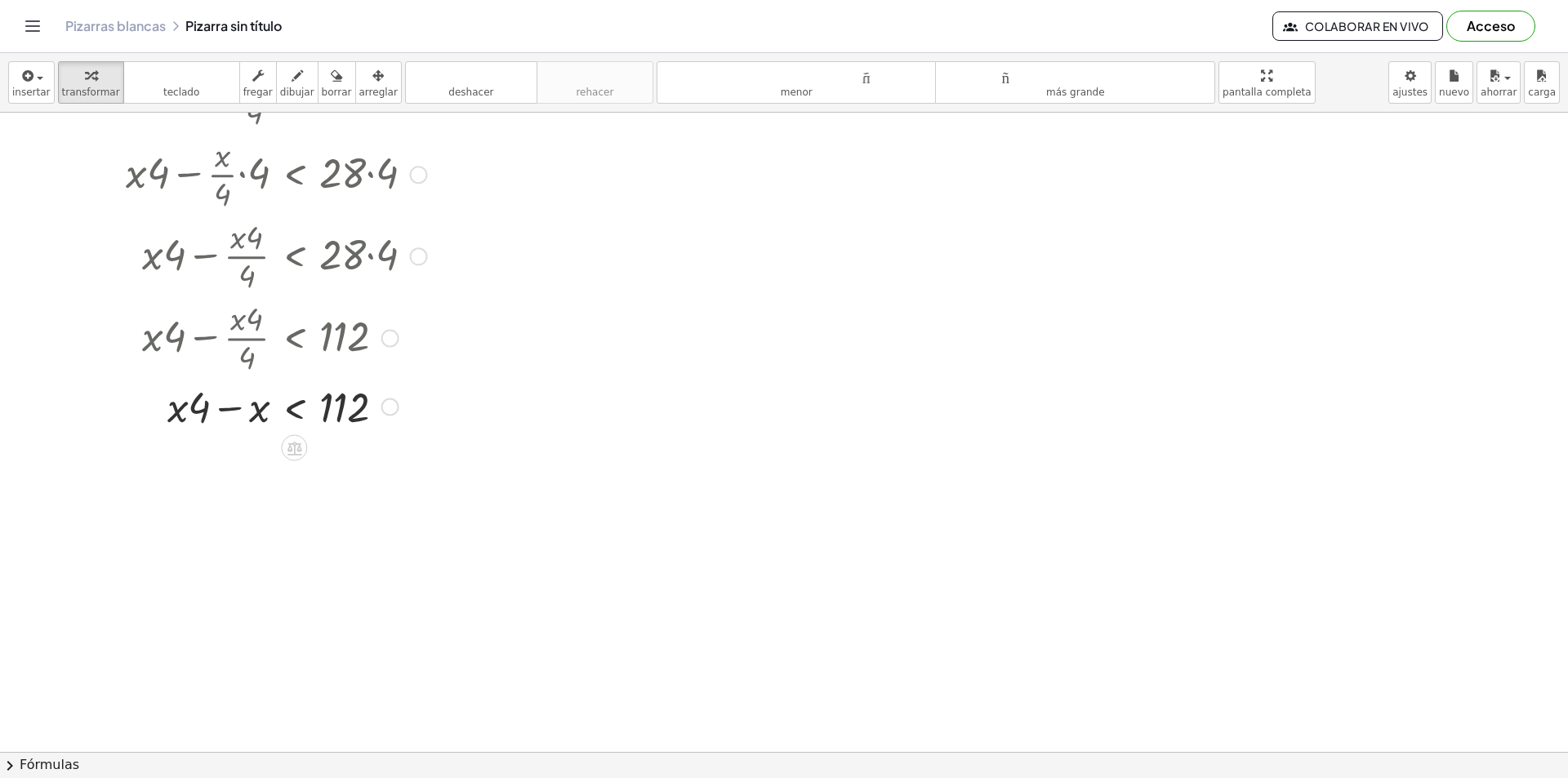
click at [194, 419] on div at bounding box center [276, 406] width 316 height 56
click at [228, 407] on div at bounding box center [276, 406] width 316 height 56
drag, startPoint x: 240, startPoint y: 464, endPoint x: 374, endPoint y: 469, distance: 134.1
click at [374, 469] on div at bounding box center [276, 461] width 316 height 56
drag, startPoint x: 251, startPoint y: 524, endPoint x: 275, endPoint y: 534, distance: 26.0
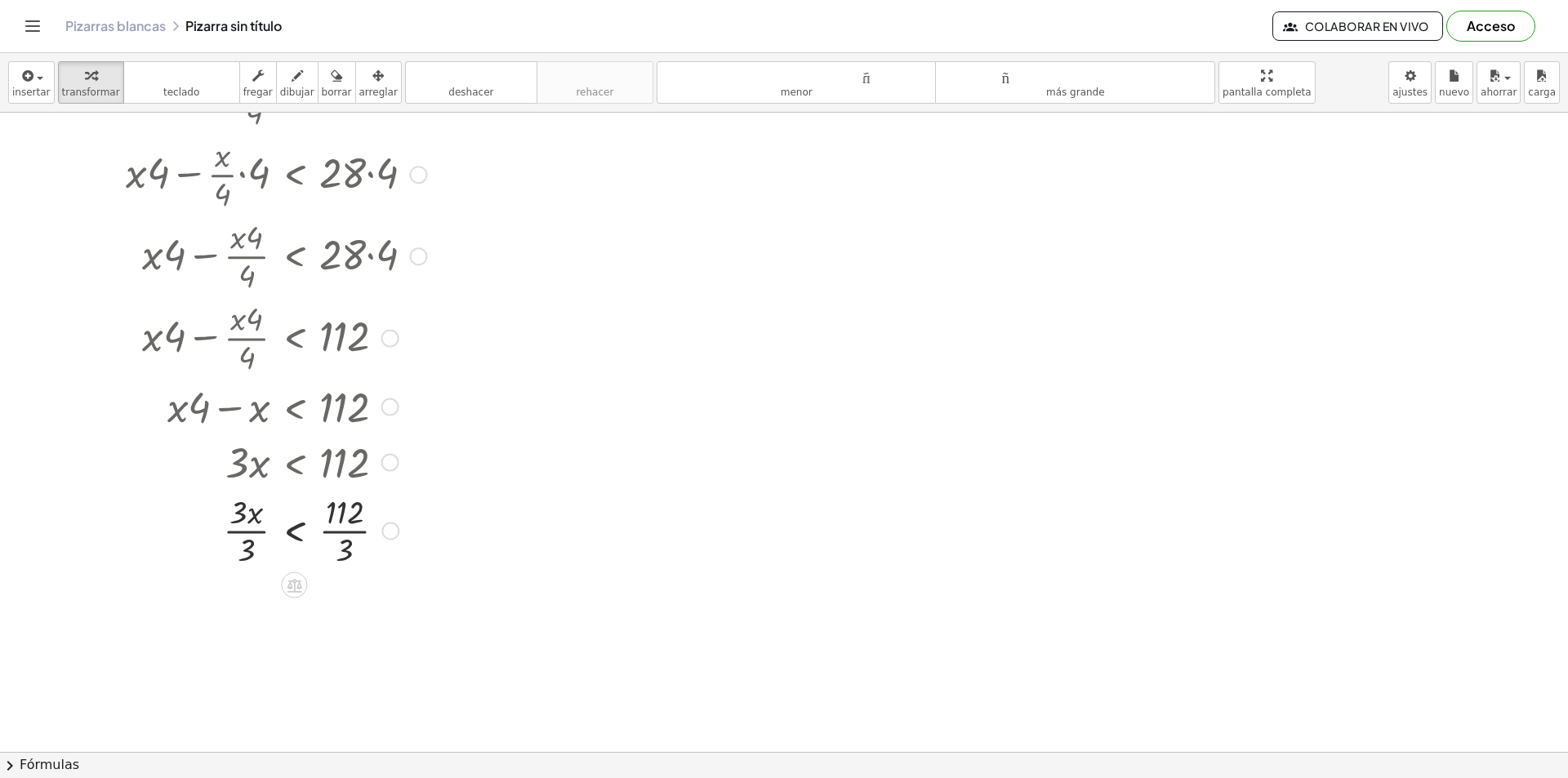
click at [252, 526] on div at bounding box center [276, 529] width 316 height 82
click at [336, 528] on div at bounding box center [276, 529] width 316 height 82
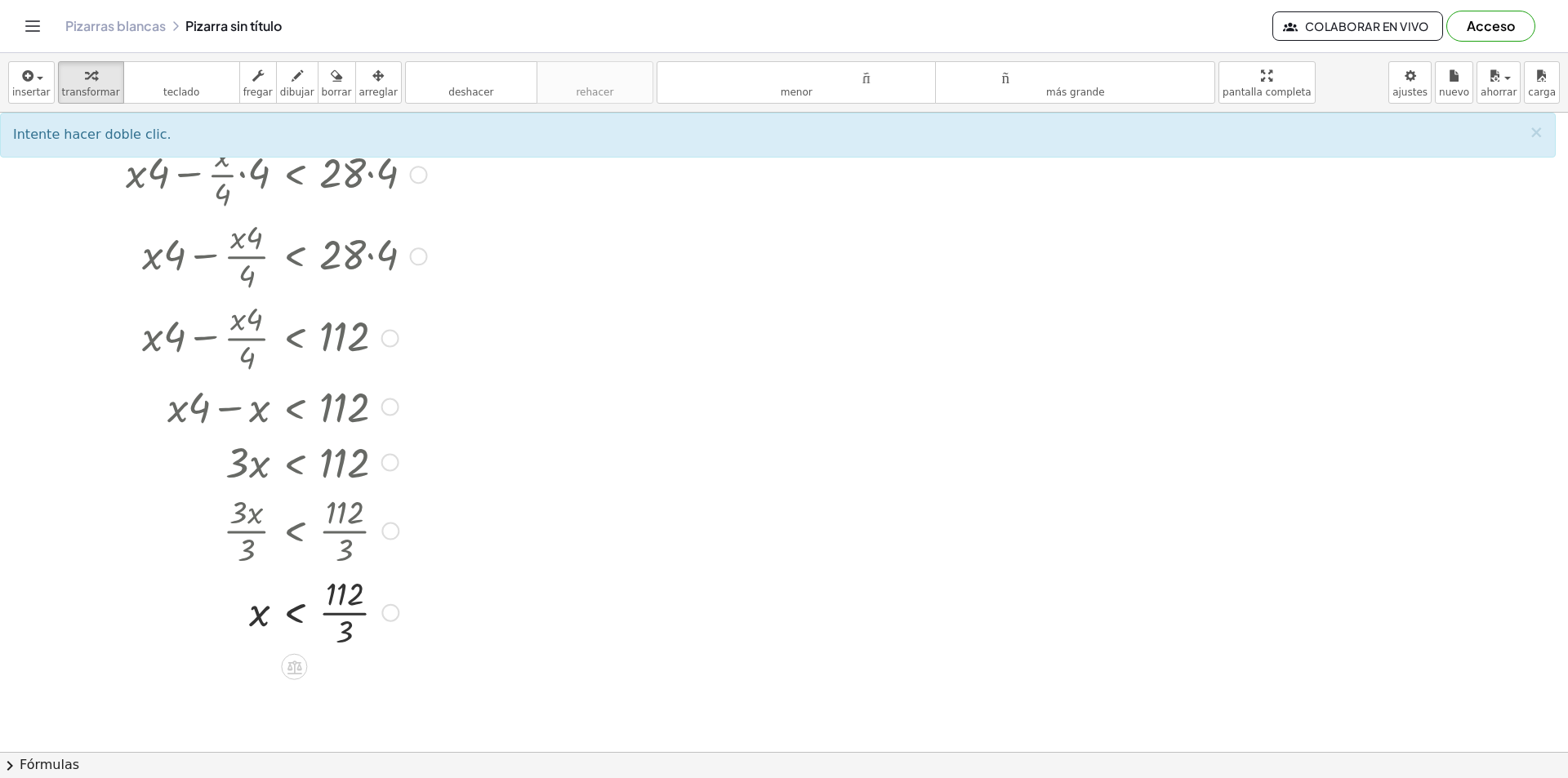
click at [352, 610] on div at bounding box center [276, 611] width 316 height 82
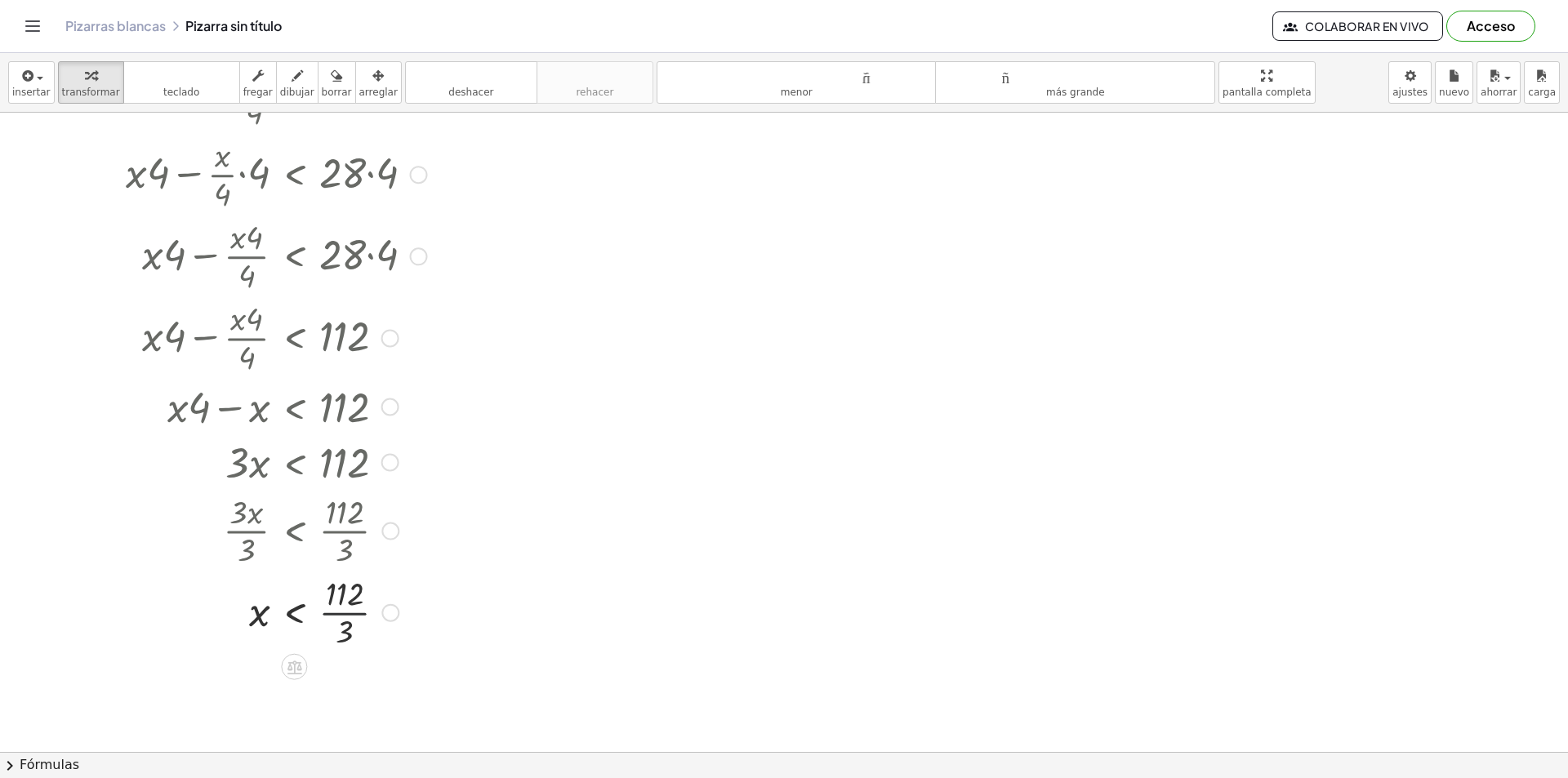
click at [353, 611] on div at bounding box center [276, 611] width 316 height 82
click at [353, 611] on div at bounding box center [305, 611] width 373 height 54
drag, startPoint x: 353, startPoint y: 611, endPoint x: 344, endPoint y: 602, distance: 12.7
click at [352, 610] on div at bounding box center [305, 611] width 373 height 54
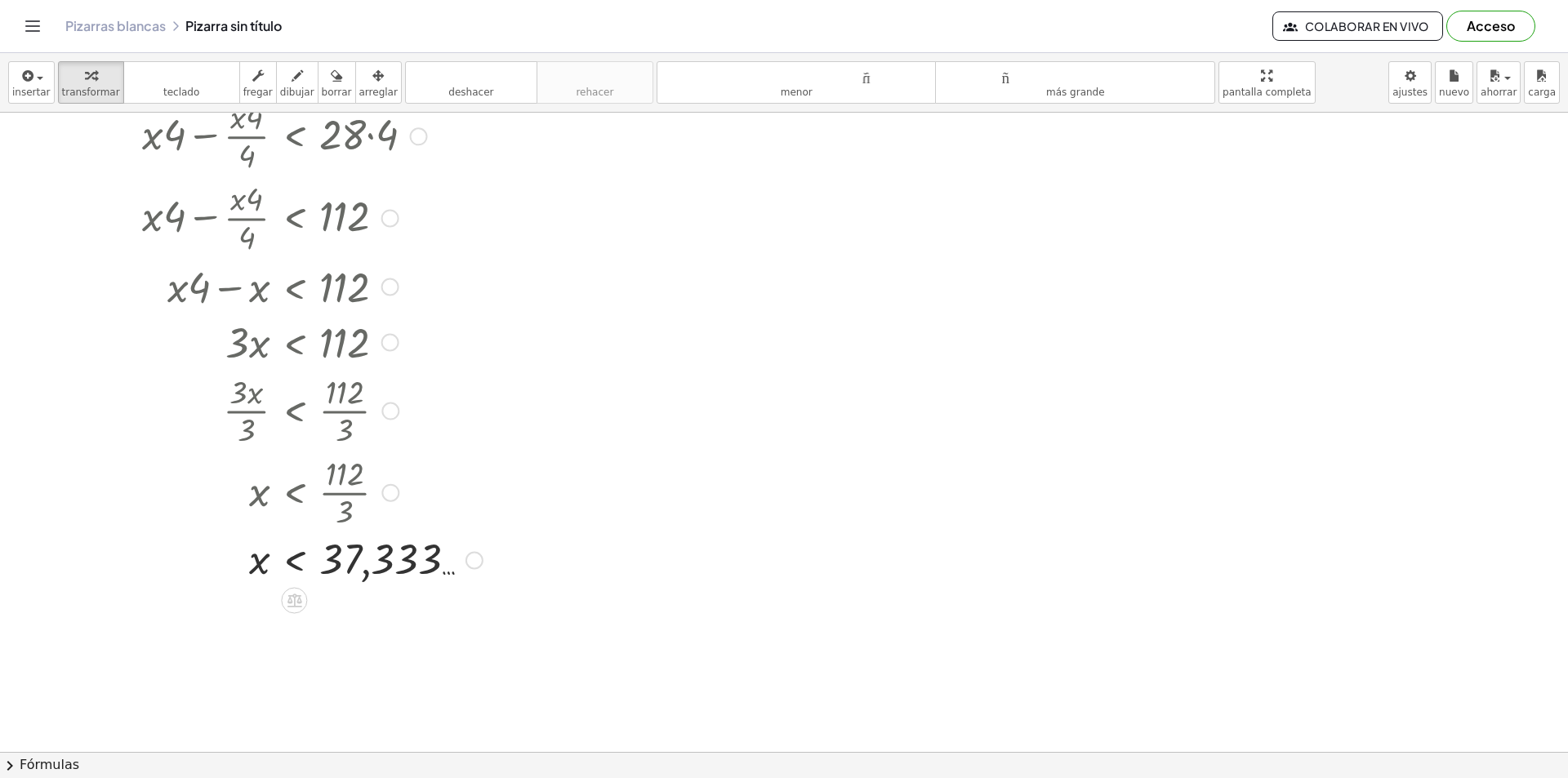
scroll to position [1768, 0]
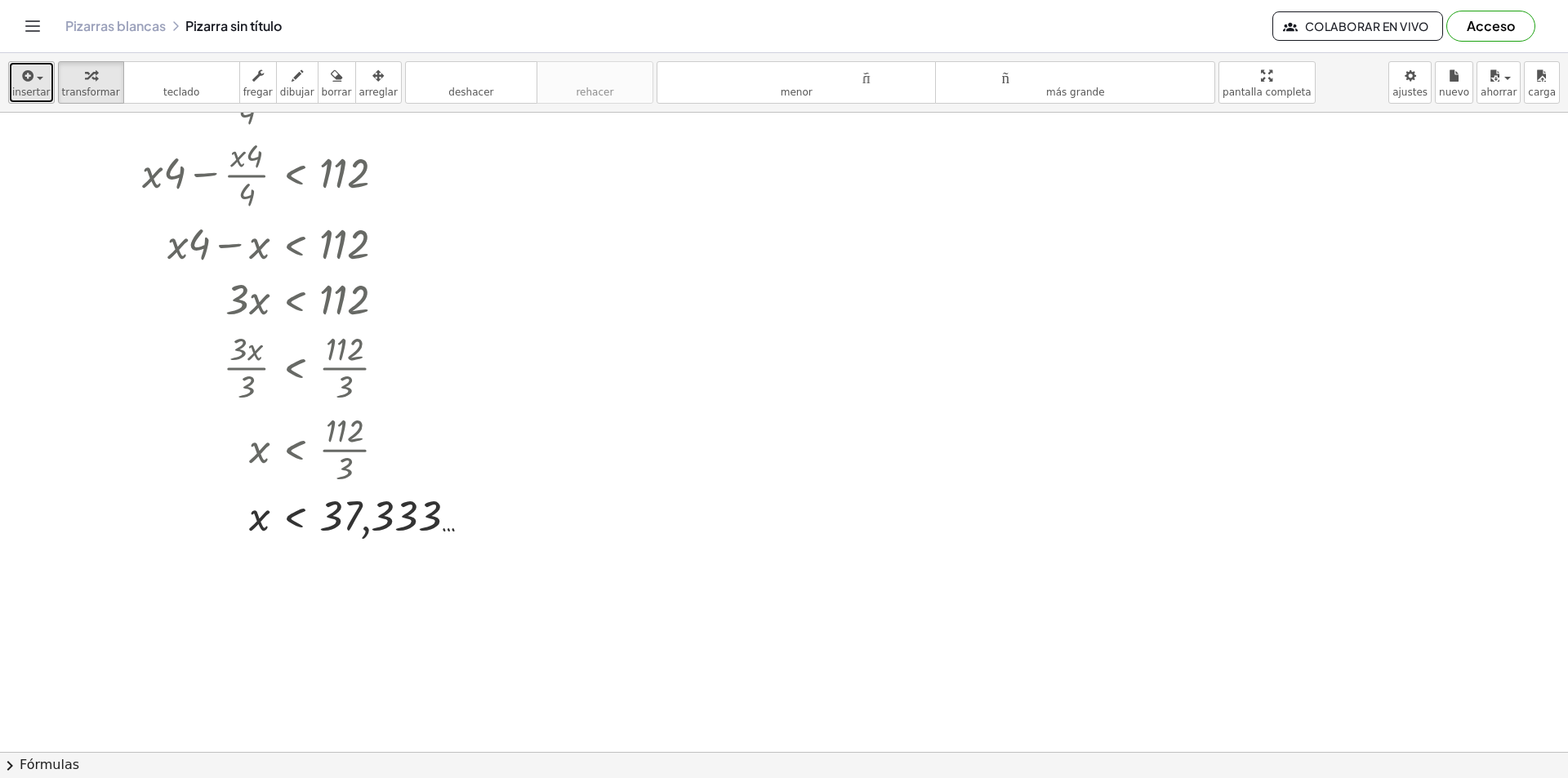
click at [20, 68] on icon "button" at bounding box center [27, 76] width 15 height 20
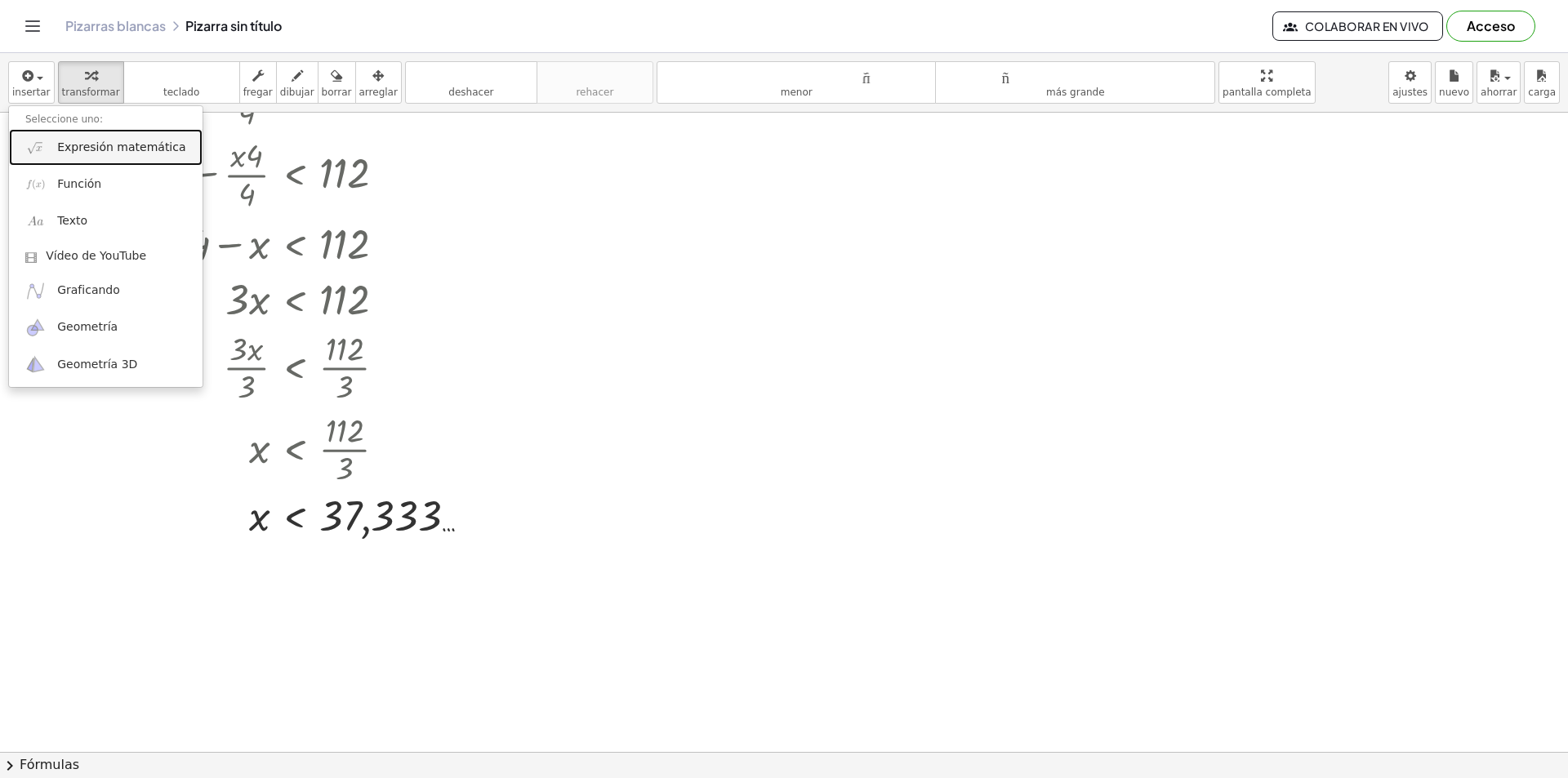
click at [133, 153] on font "Expresión matemática" at bounding box center [121, 146] width 128 height 13
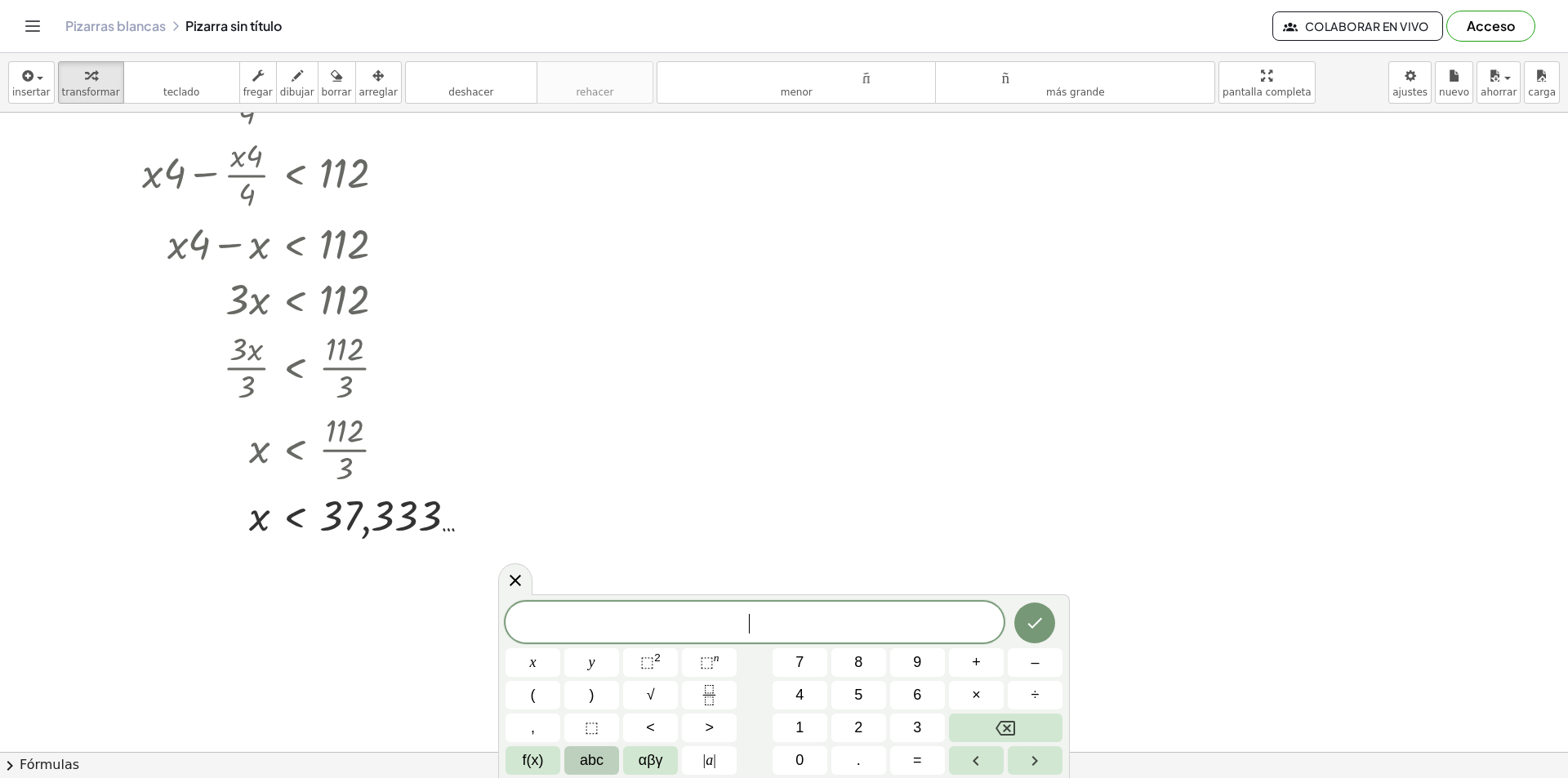
click at [597, 761] on span "abc" at bounding box center [591, 760] width 24 height 22
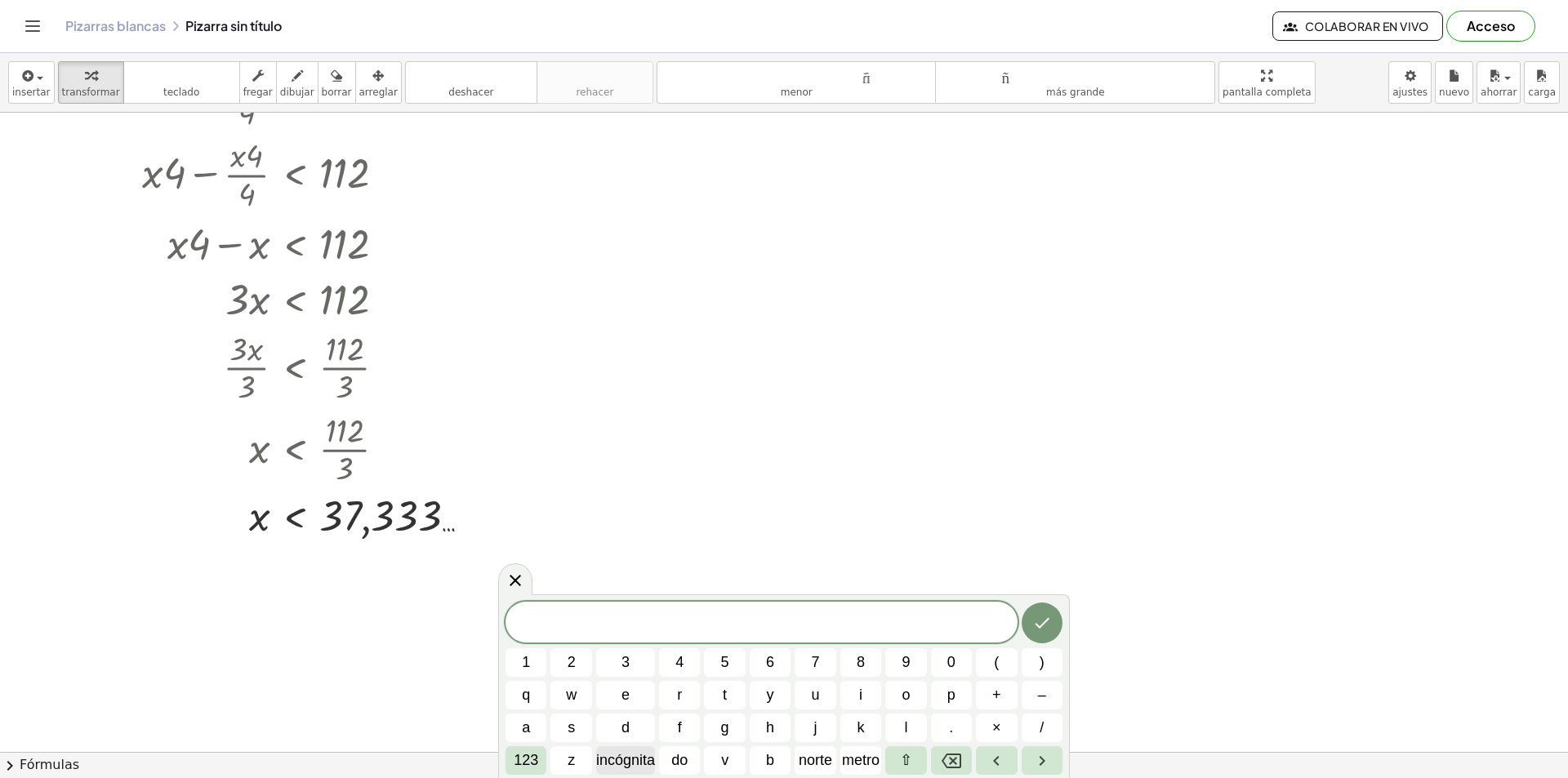
click at [626, 755] on font "incógnita" at bounding box center [626, 759] width 59 height 17
click at [539, 760] on button "123" at bounding box center [526, 760] width 41 height 28
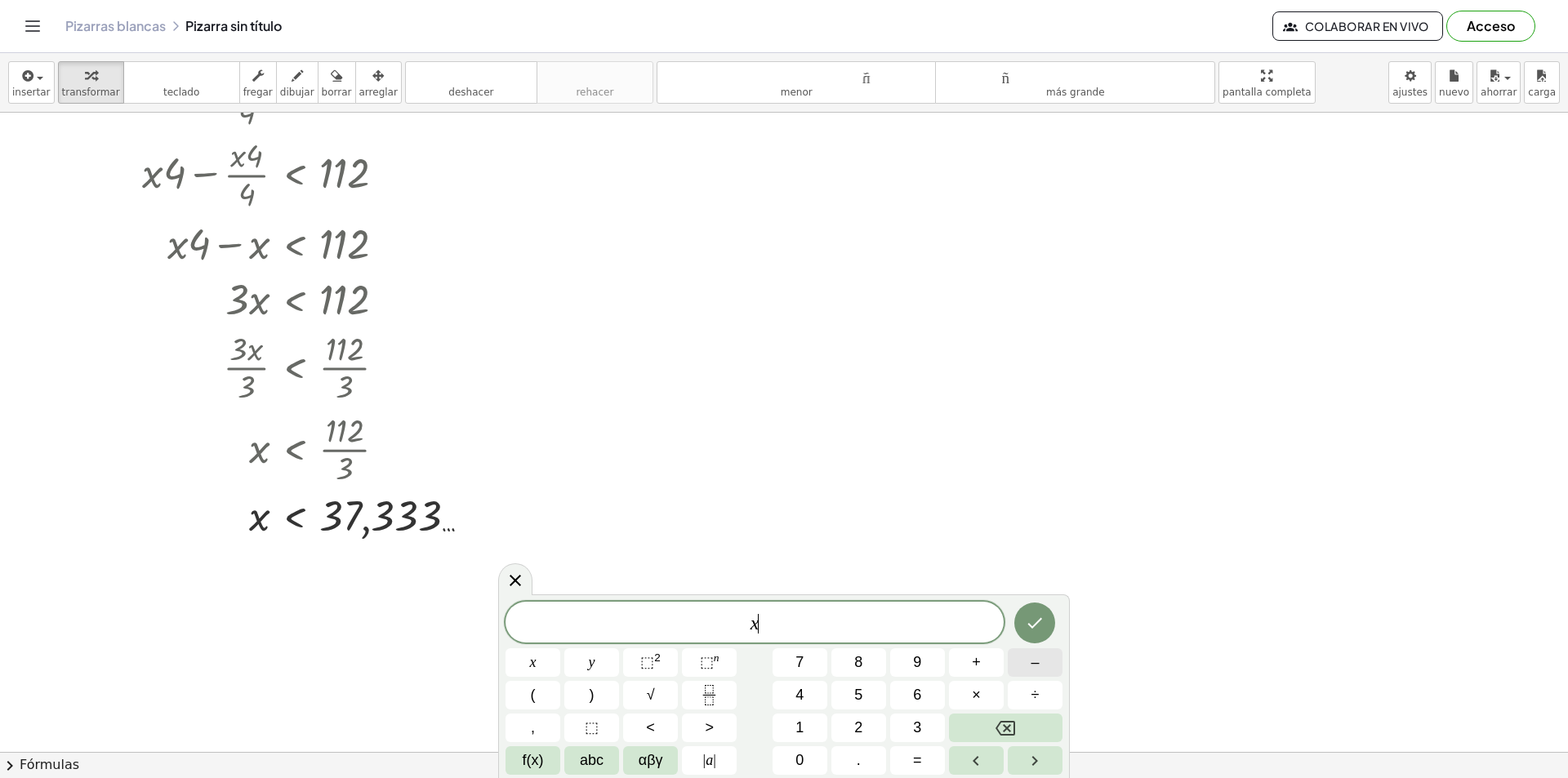
click at [1021, 656] on button "–" at bounding box center [1036, 662] width 55 height 28
click at [718, 684] on button "Fraction" at bounding box center [709, 695] width 55 height 28
click at [602, 752] on span "abc" at bounding box center [591, 760] width 24 height 22
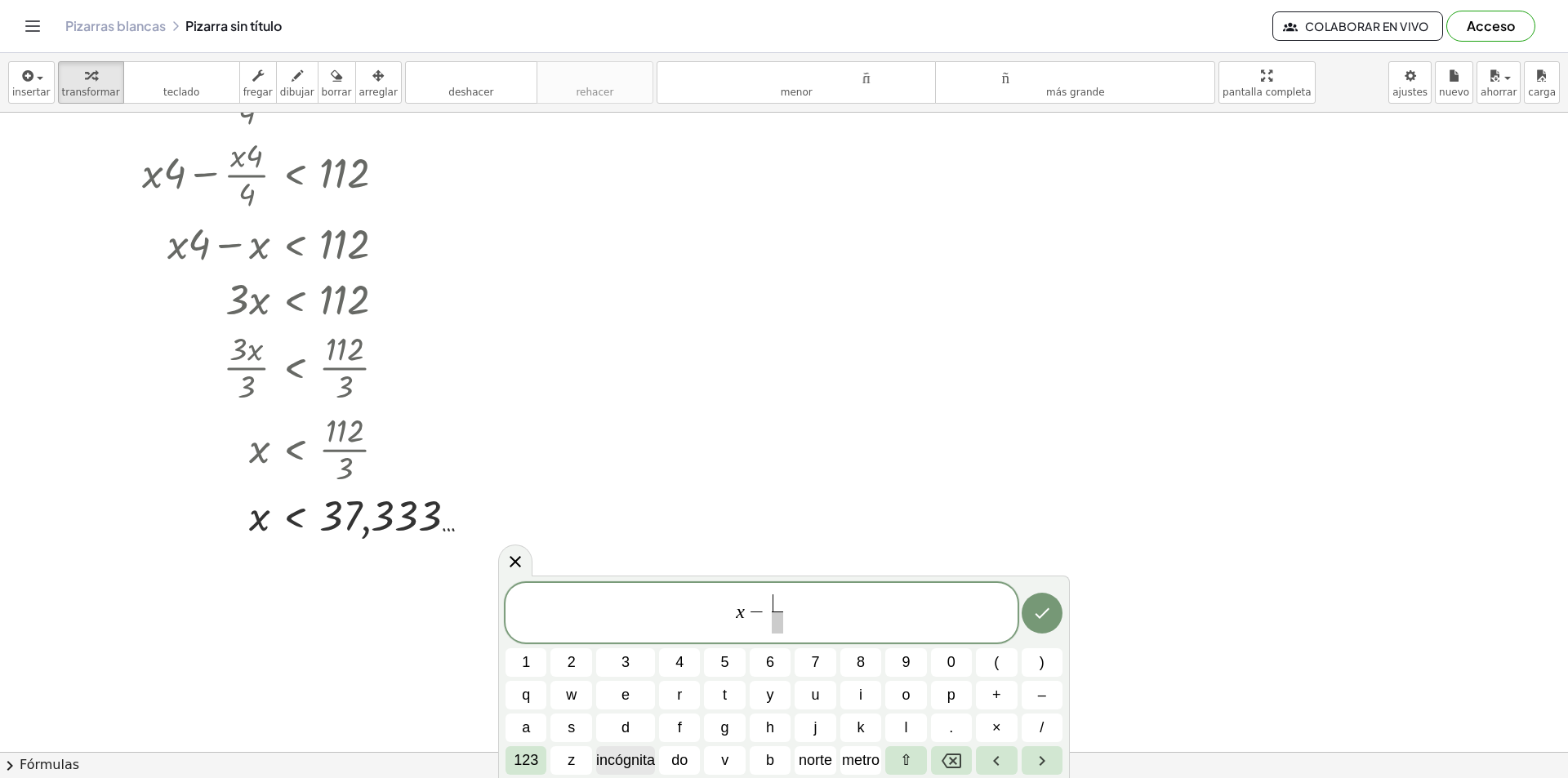
click at [617, 756] on font "incógnita" at bounding box center [626, 759] width 59 height 17
click at [534, 766] on font "123" at bounding box center [526, 759] width 25 height 17
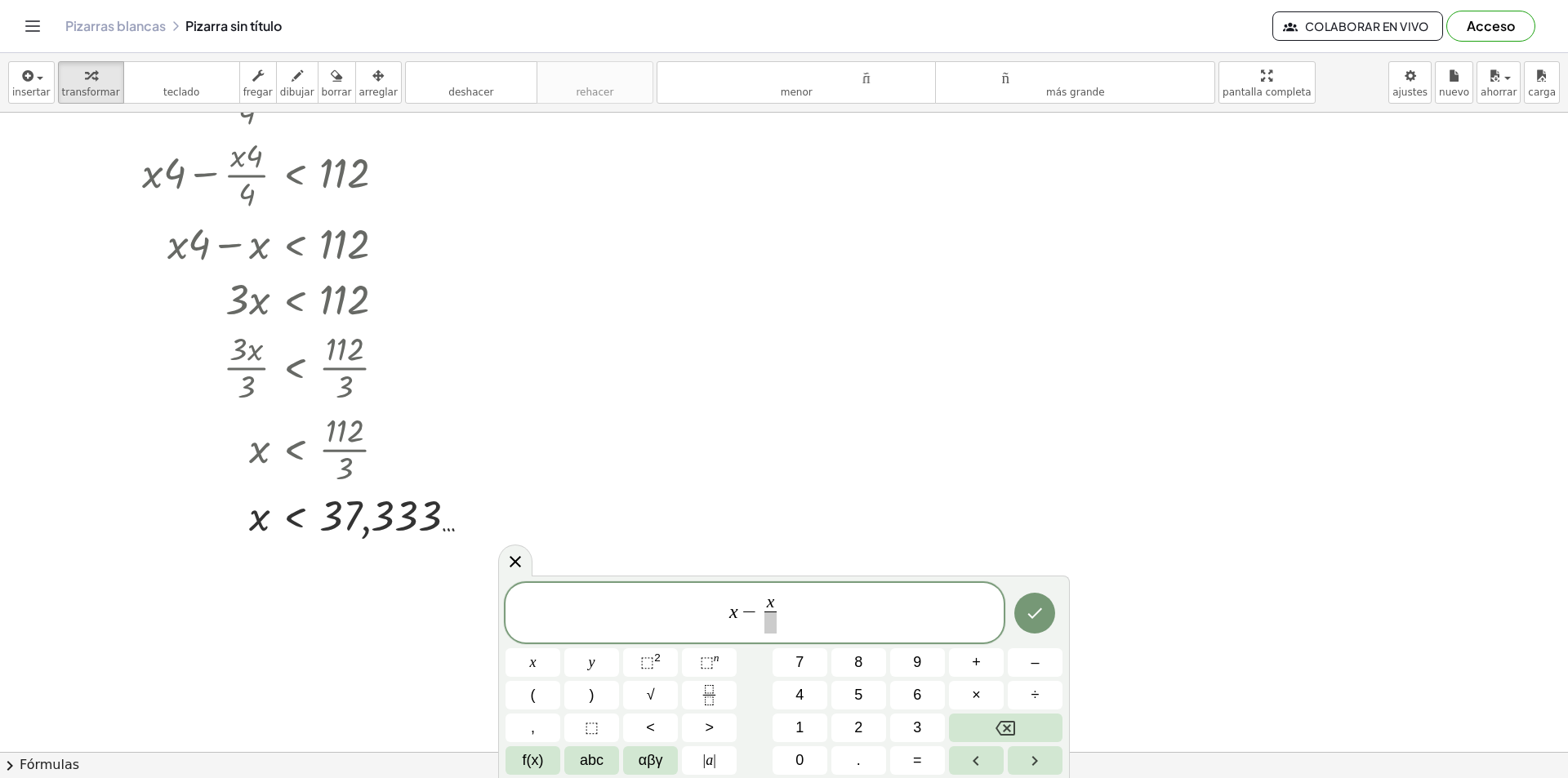
click at [768, 630] on span at bounding box center [770, 623] width 12 height 22
click at [912, 690] on button "6" at bounding box center [918, 695] width 55 height 28
click at [807, 616] on span "x − x 6 ​ ​" at bounding box center [754, 614] width 498 height 43
click at [711, 725] on span ">" at bounding box center [708, 728] width 9 height 22
drag, startPoint x: 886, startPoint y: 713, endPoint x: 869, endPoint y: 740, distance: 31.9
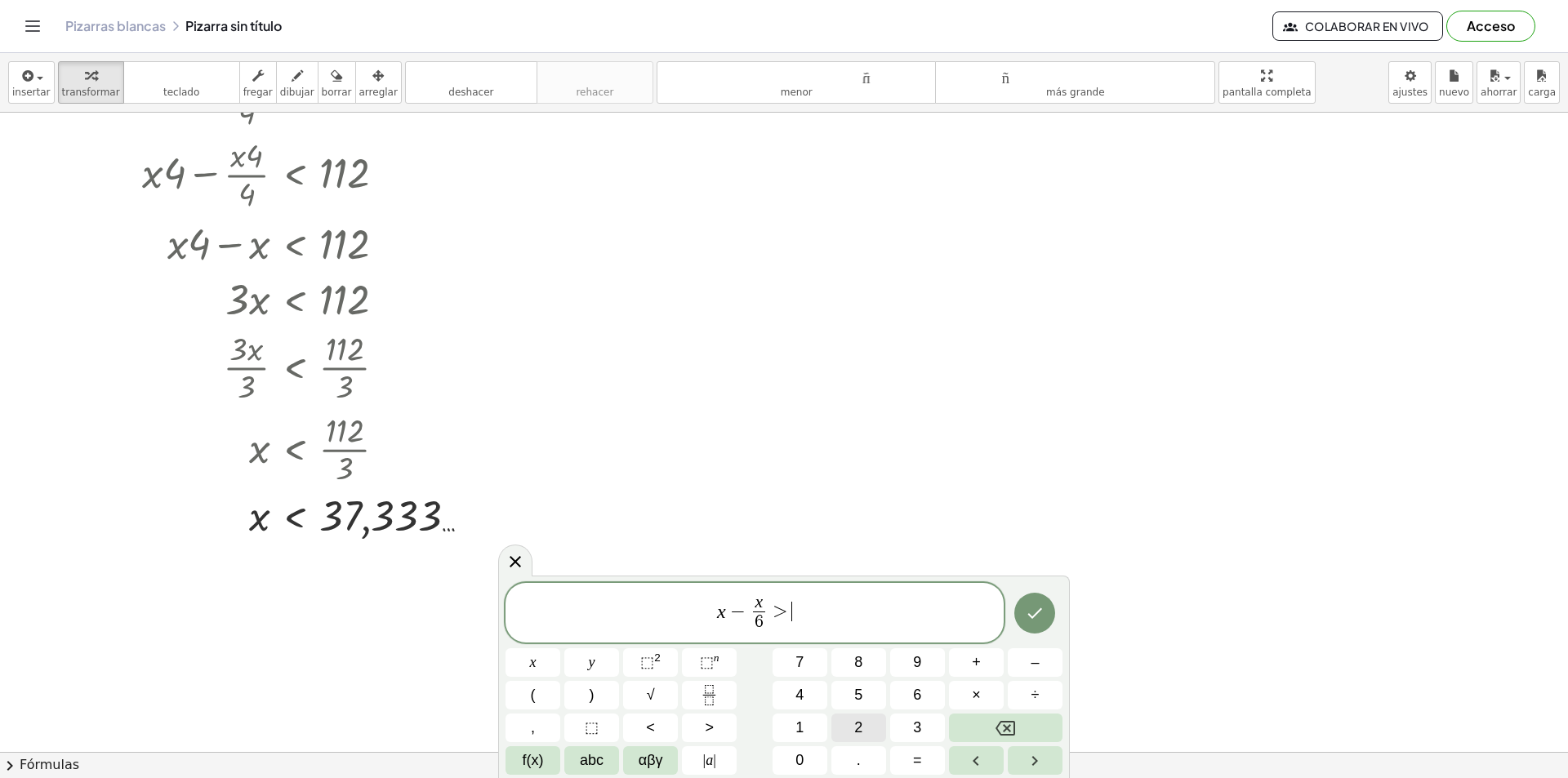
click at [884, 717] on div "x − x 6 ​ > ​ x y ⬚ 2 ⬚ n 7 8 9 + – ( ) √ 4 5 6 × ÷ , ⬚ < > 1 2 3 f(x) abc αβγ …" at bounding box center [783, 679] width 557 height 193
click at [861, 718] on span "2" at bounding box center [858, 728] width 8 height 22
click at [924, 675] on button "9" at bounding box center [918, 662] width 55 height 28
click at [1038, 615] on icon "Hecho" at bounding box center [1035, 613] width 20 height 20
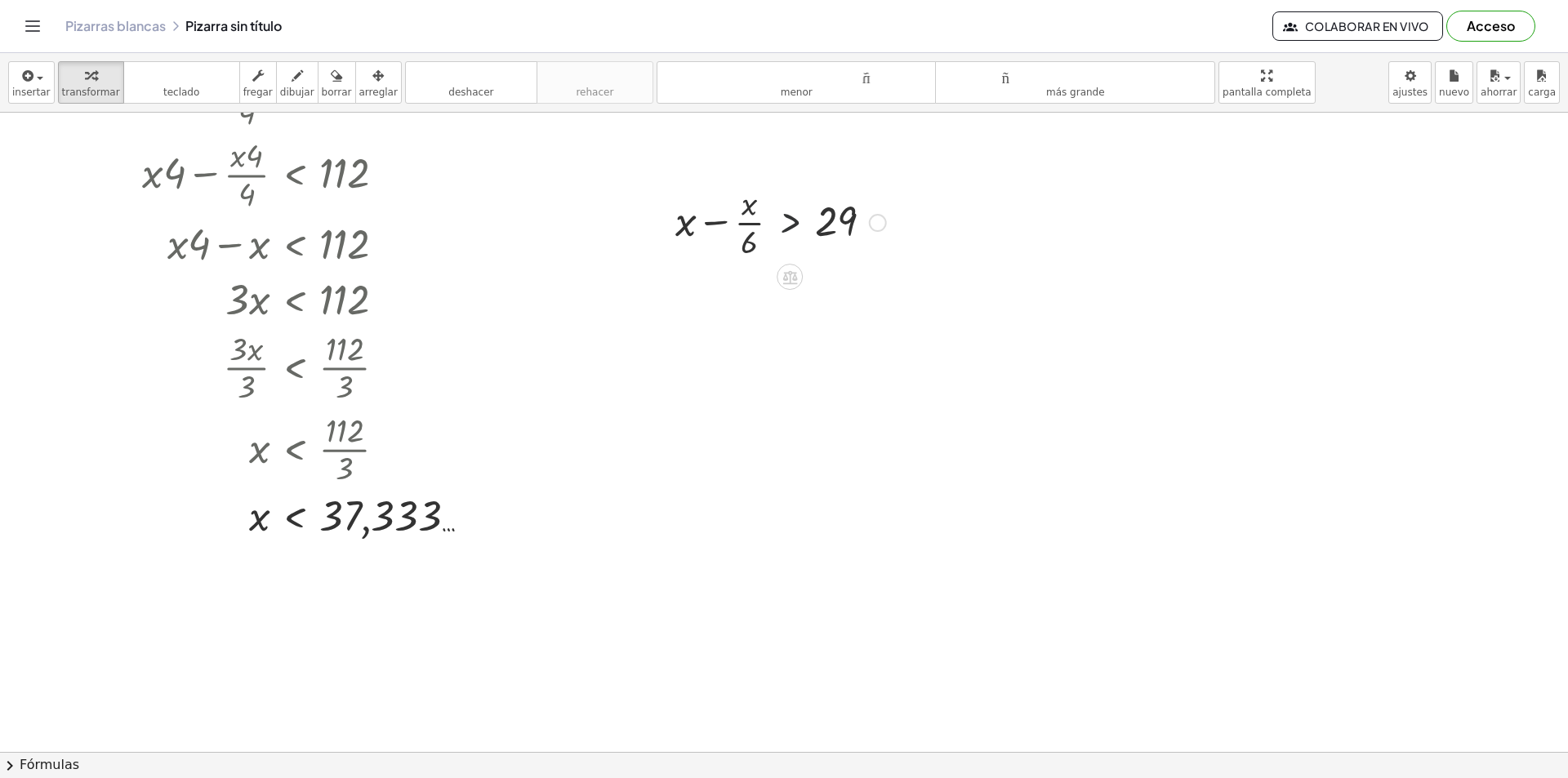
click at [803, 218] on div at bounding box center [780, 221] width 227 height 82
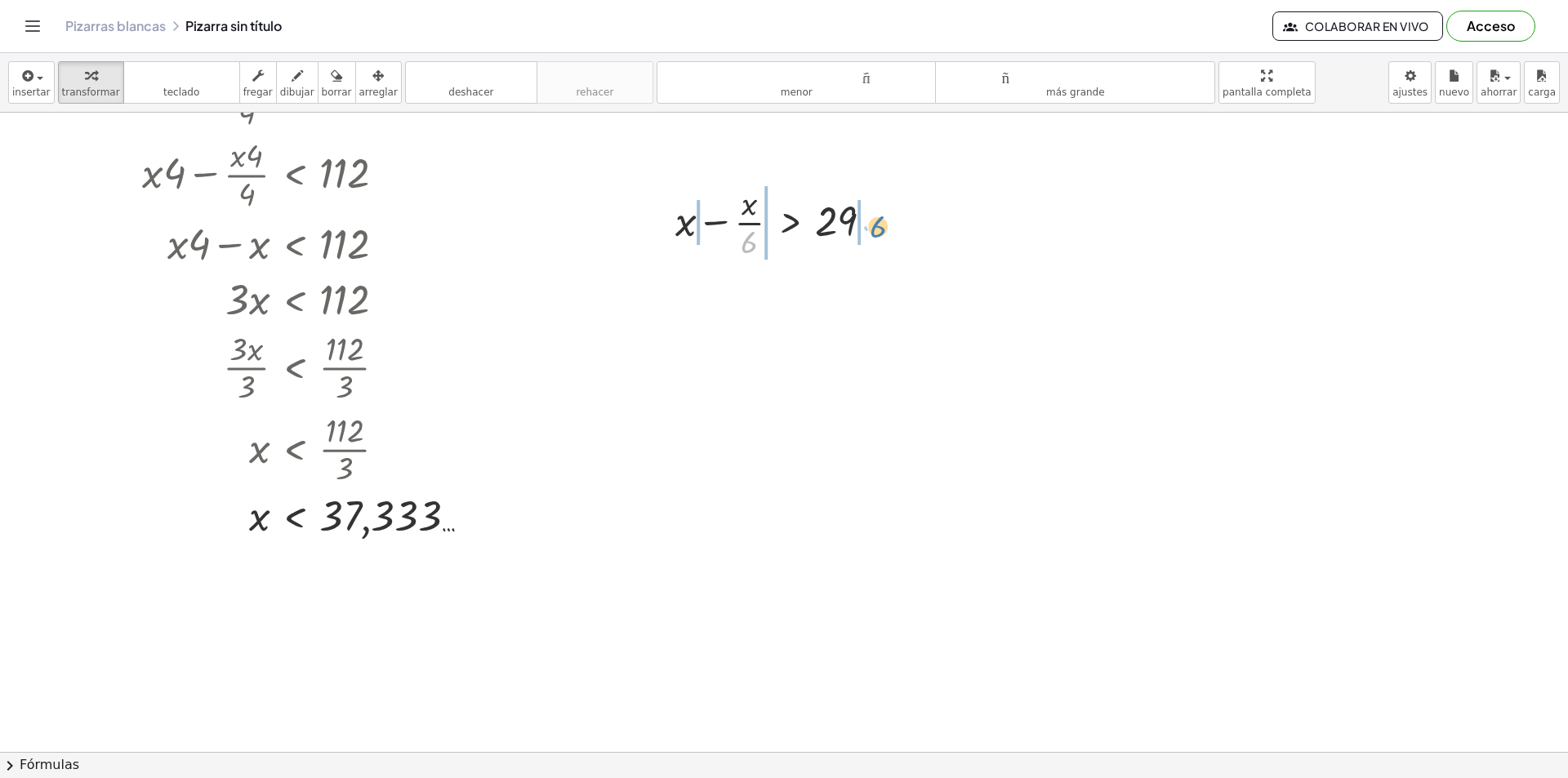
drag, startPoint x: 751, startPoint y: 249, endPoint x: 878, endPoint y: 234, distance: 127.9
click at [878, 234] on div at bounding box center [780, 221] width 227 height 82
drag, startPoint x: 741, startPoint y: 298, endPoint x: 799, endPoint y: 298, distance: 58.0
click at [742, 298] on div at bounding box center [769, 303] width 314 height 82
drag, startPoint x: 874, startPoint y: 303, endPoint x: 800, endPoint y: 310, distance: 74.3
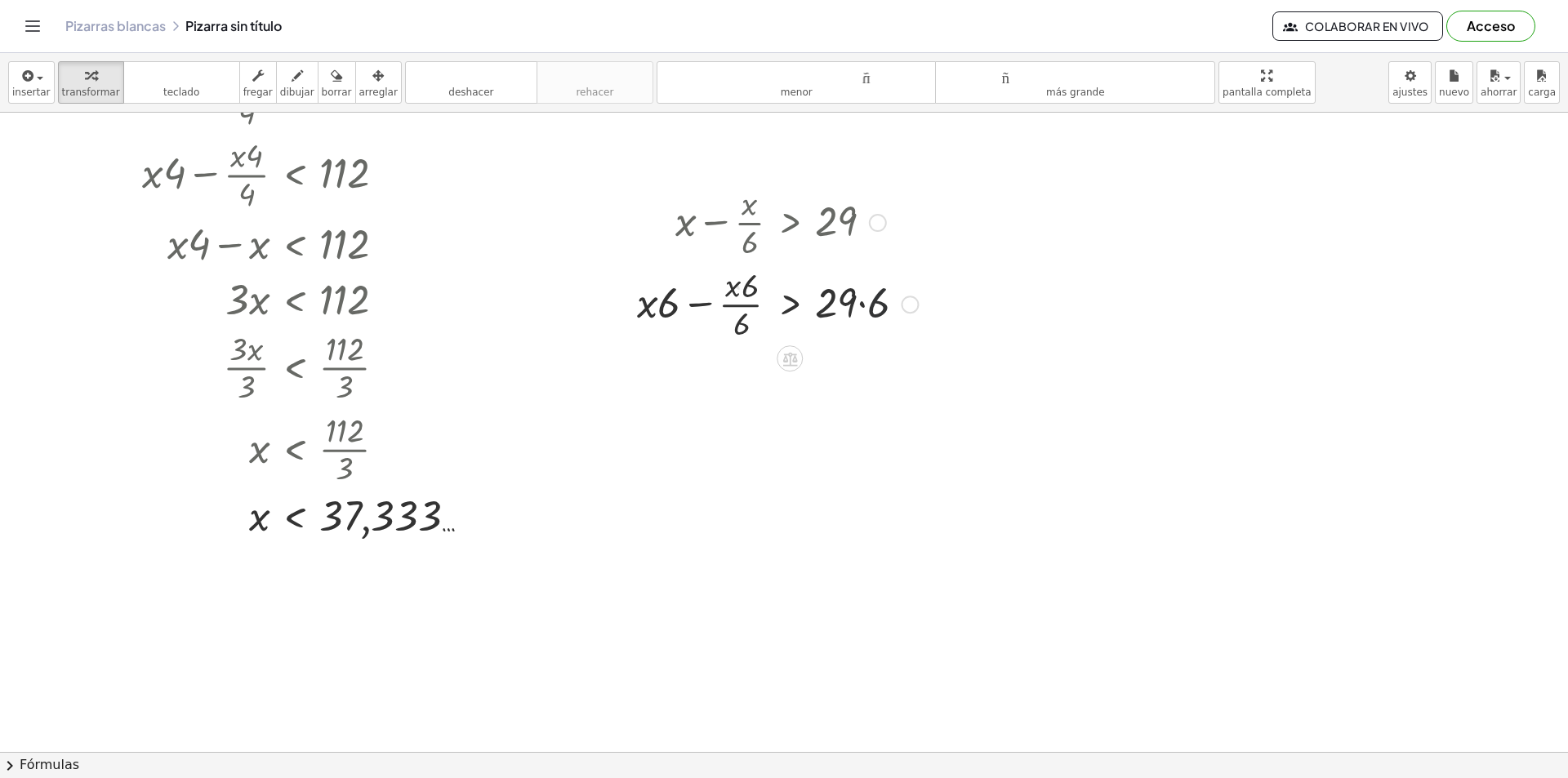
click at [872, 305] on div at bounding box center [777, 303] width 298 height 82
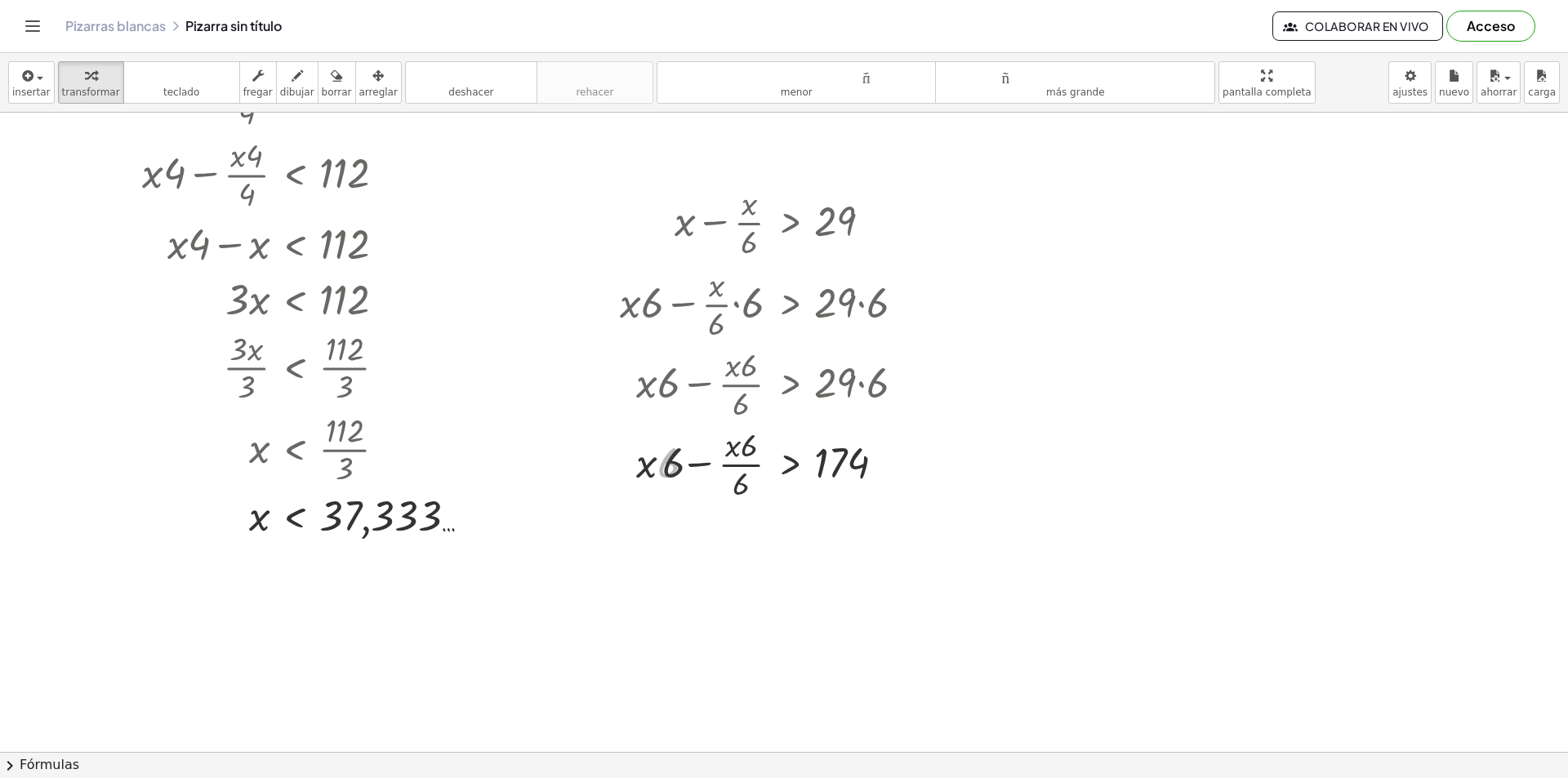
drag, startPoint x: 670, startPoint y: 310, endPoint x: 738, endPoint y: 319, distance: 68.6
click at [790, 223] on div "+ x − · x · 6 > 29 + · x · 6 − · · x · 6 · 6 > · 29 · 6 + · x · 6 − · x · 6 · 6…" at bounding box center [790, 223] width 0 height 0
click at [744, 467] on div at bounding box center [769, 466] width 314 height 82
drag, startPoint x: 740, startPoint y: 490, endPoint x: 747, endPoint y: 465, distance: 26.0
drag, startPoint x: 721, startPoint y: 472, endPoint x: 729, endPoint y: 488, distance: 17.9
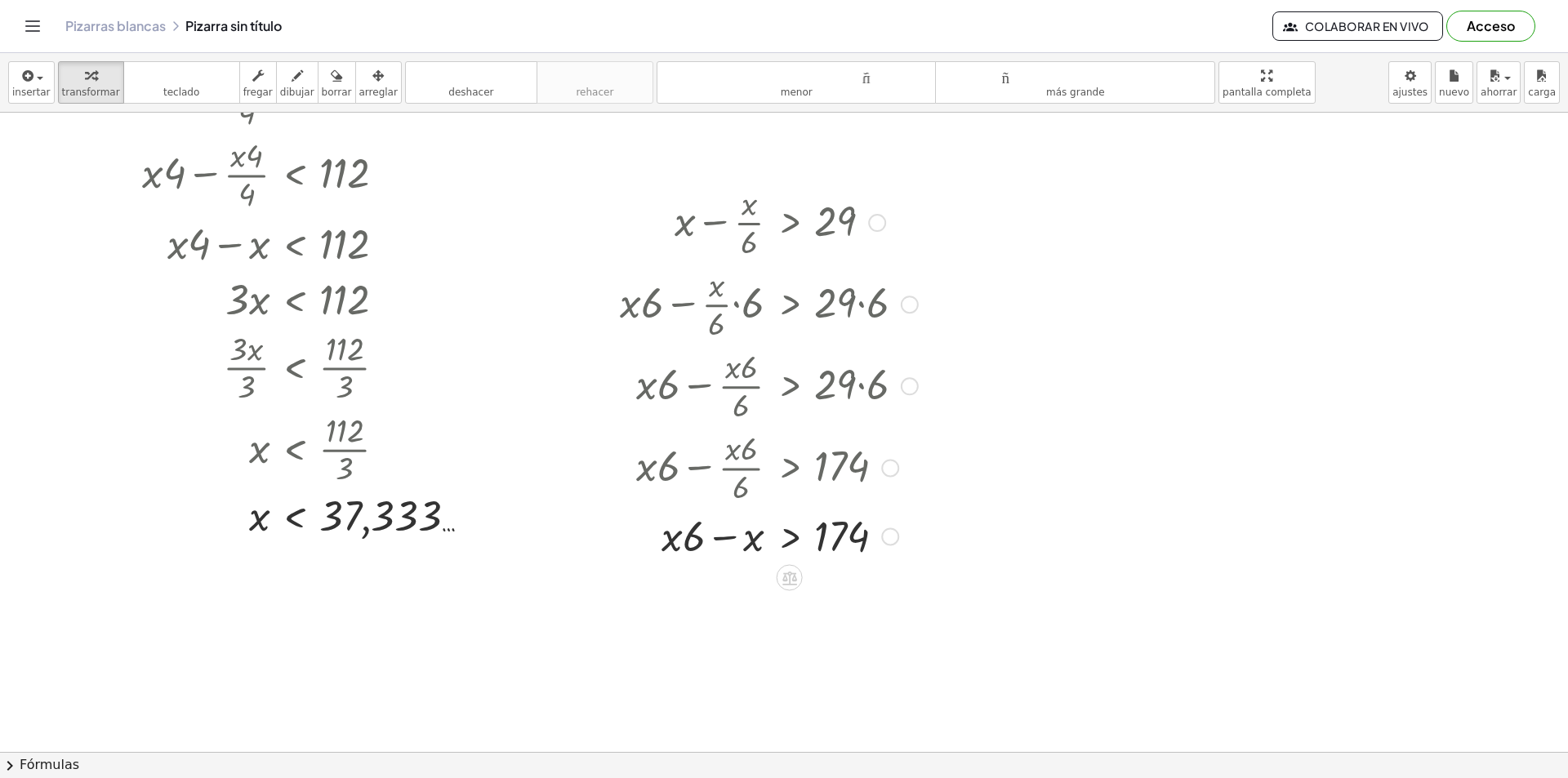
click at [790, 223] on div "+ x − · x · 6 > 29 + · x · 6 − · · x · 6 · 6 > · 29 · 6 + · x · 6 − · x · 6 · 6…" at bounding box center [790, 223] width 0 height 0
drag, startPoint x: 735, startPoint y: 596, endPoint x: 839, endPoint y: 602, distance: 104.2
click at [839, 602] on div at bounding box center [769, 590] width 314 height 56
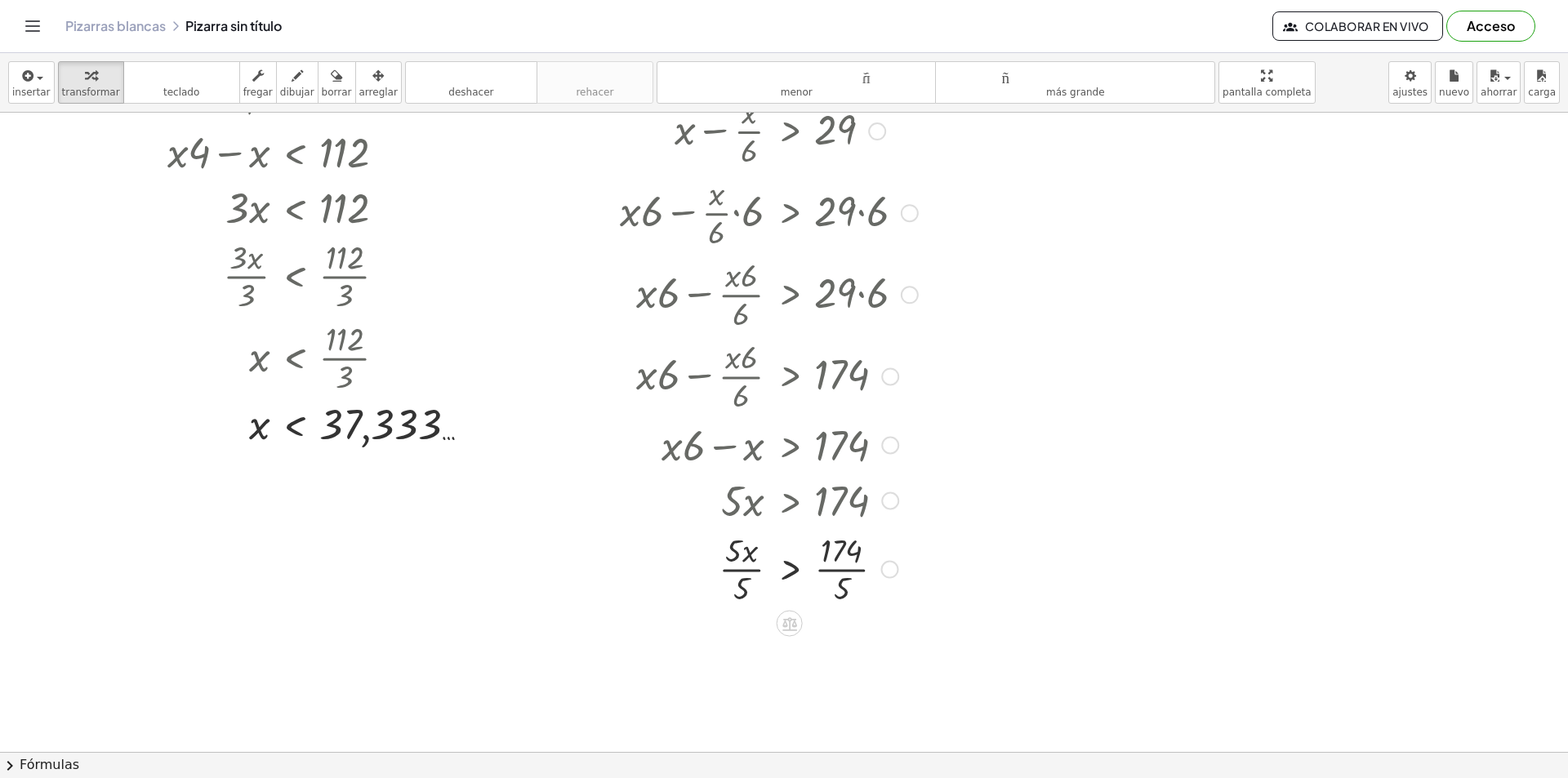
scroll to position [1877, 0]
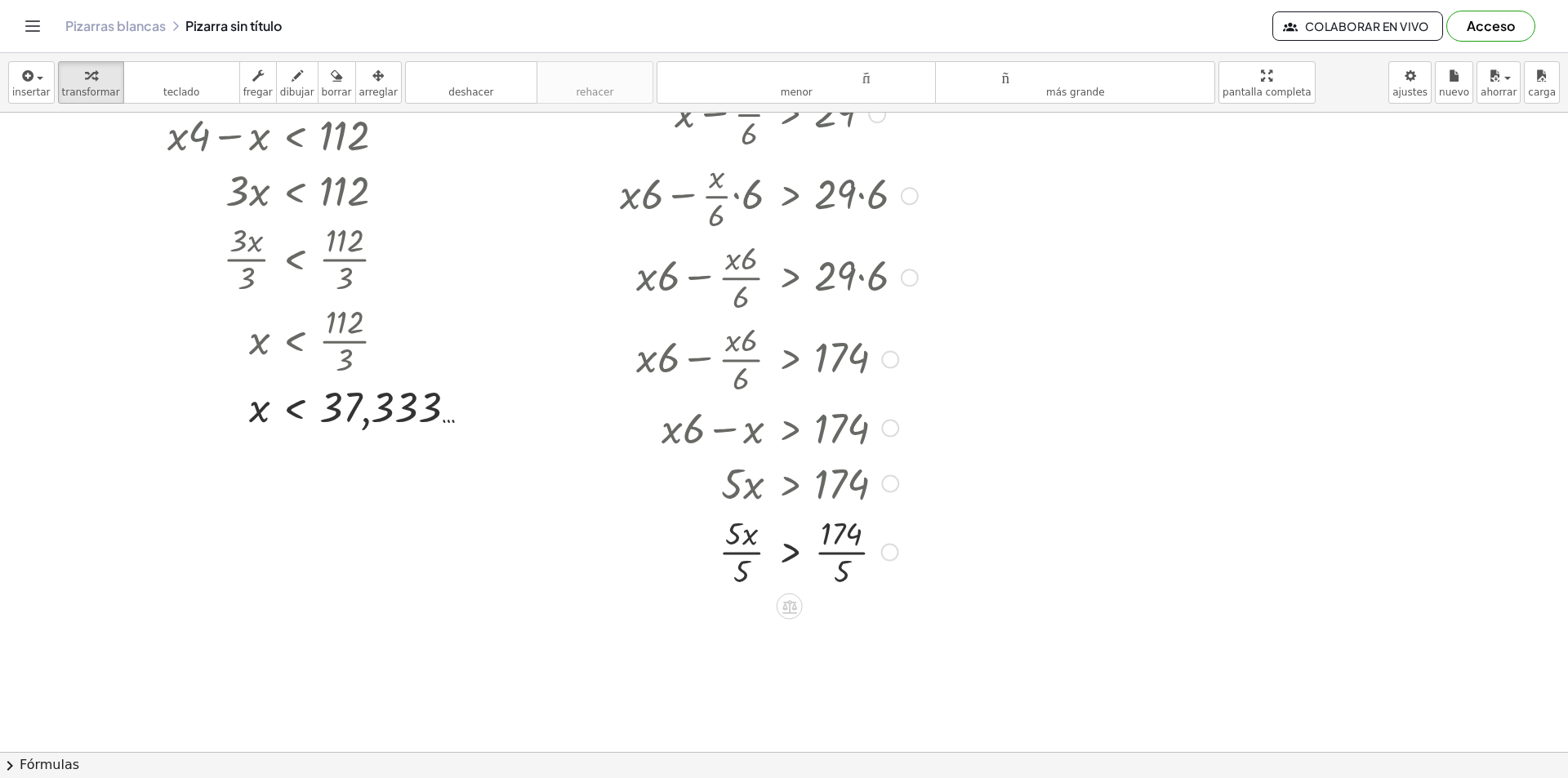
click at [750, 549] on div at bounding box center [769, 550] width 314 height 82
click at [842, 549] on div at bounding box center [769, 550] width 314 height 82
click at [850, 558] on div at bounding box center [769, 550] width 314 height 82
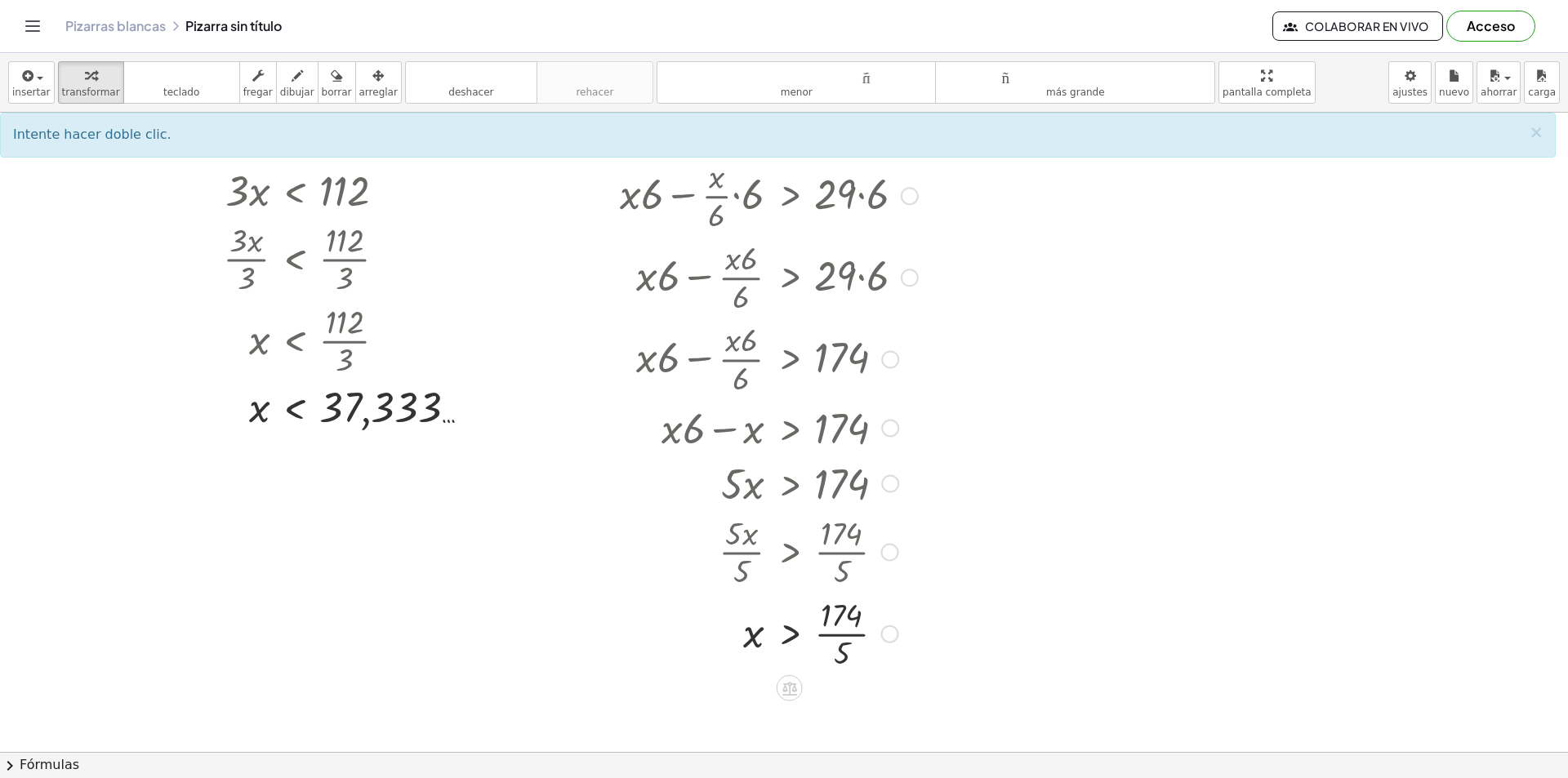
click at [849, 621] on div at bounding box center [769, 633] width 314 height 82
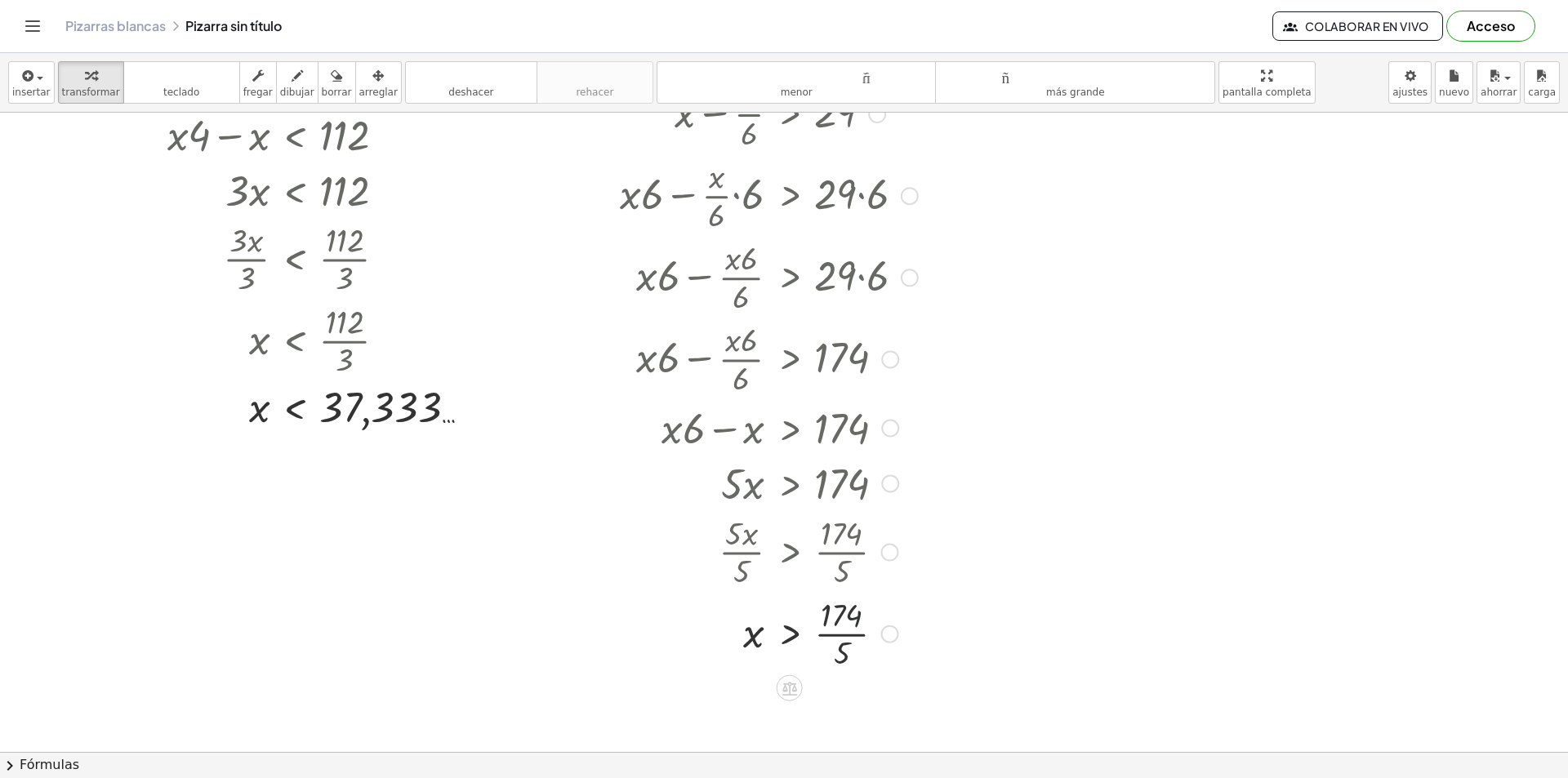
click at [849, 621] on div at bounding box center [769, 633] width 314 height 82
click at [844, 633] on div at bounding box center [769, 633] width 314 height 82
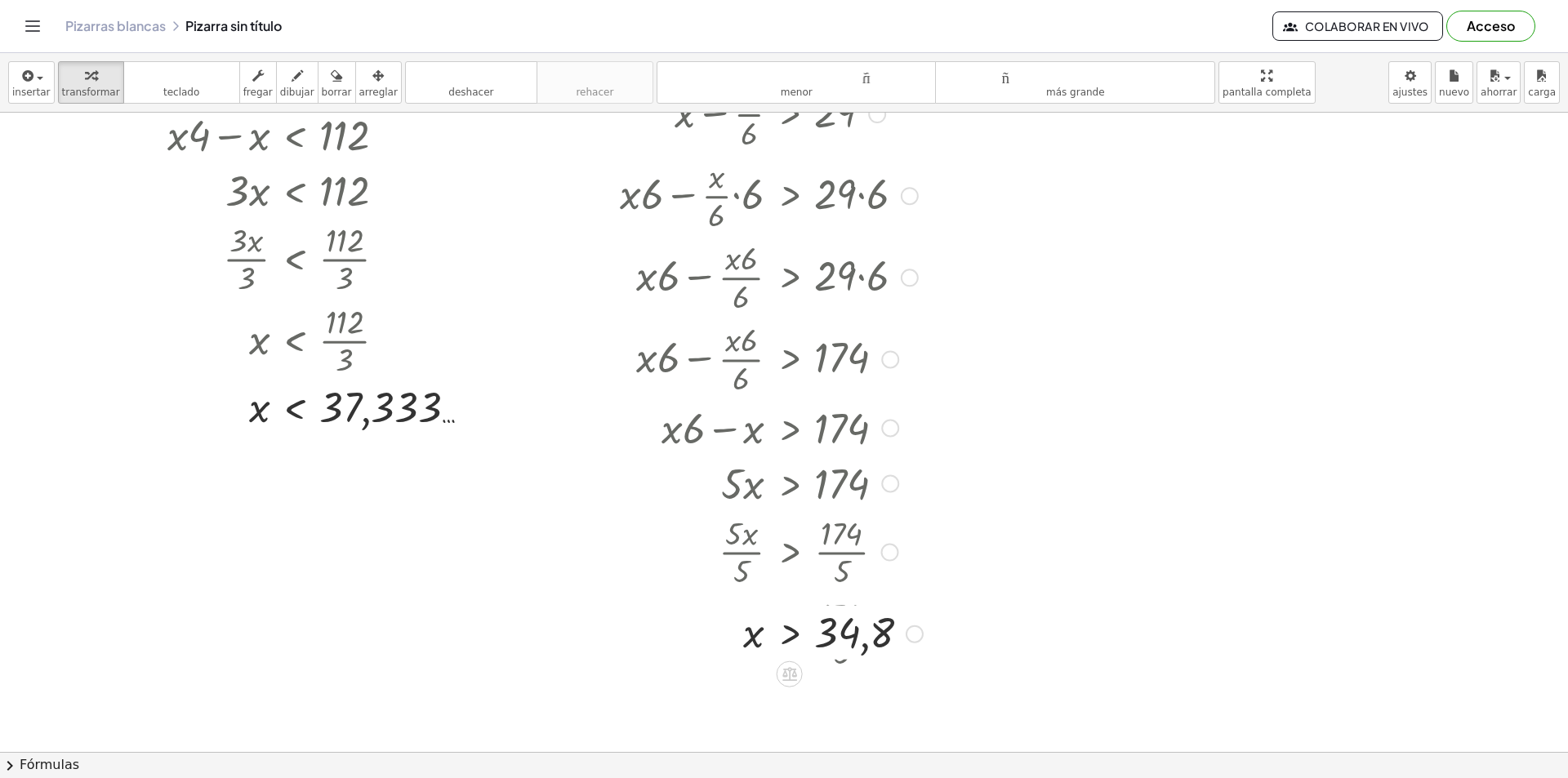
scroll to position [1917, 0]
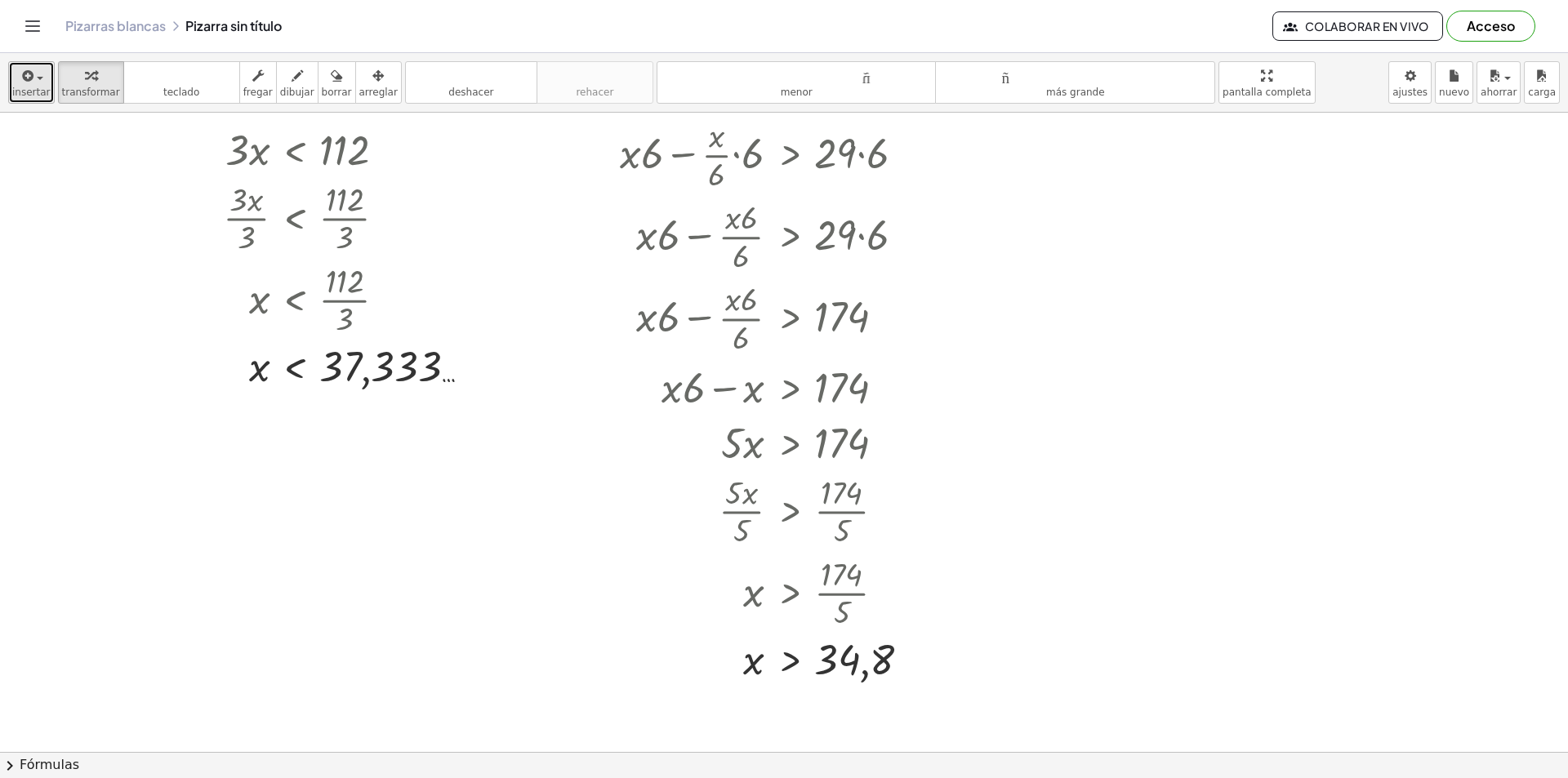
click at [32, 83] on div "button" at bounding box center [30, 75] width 38 height 20
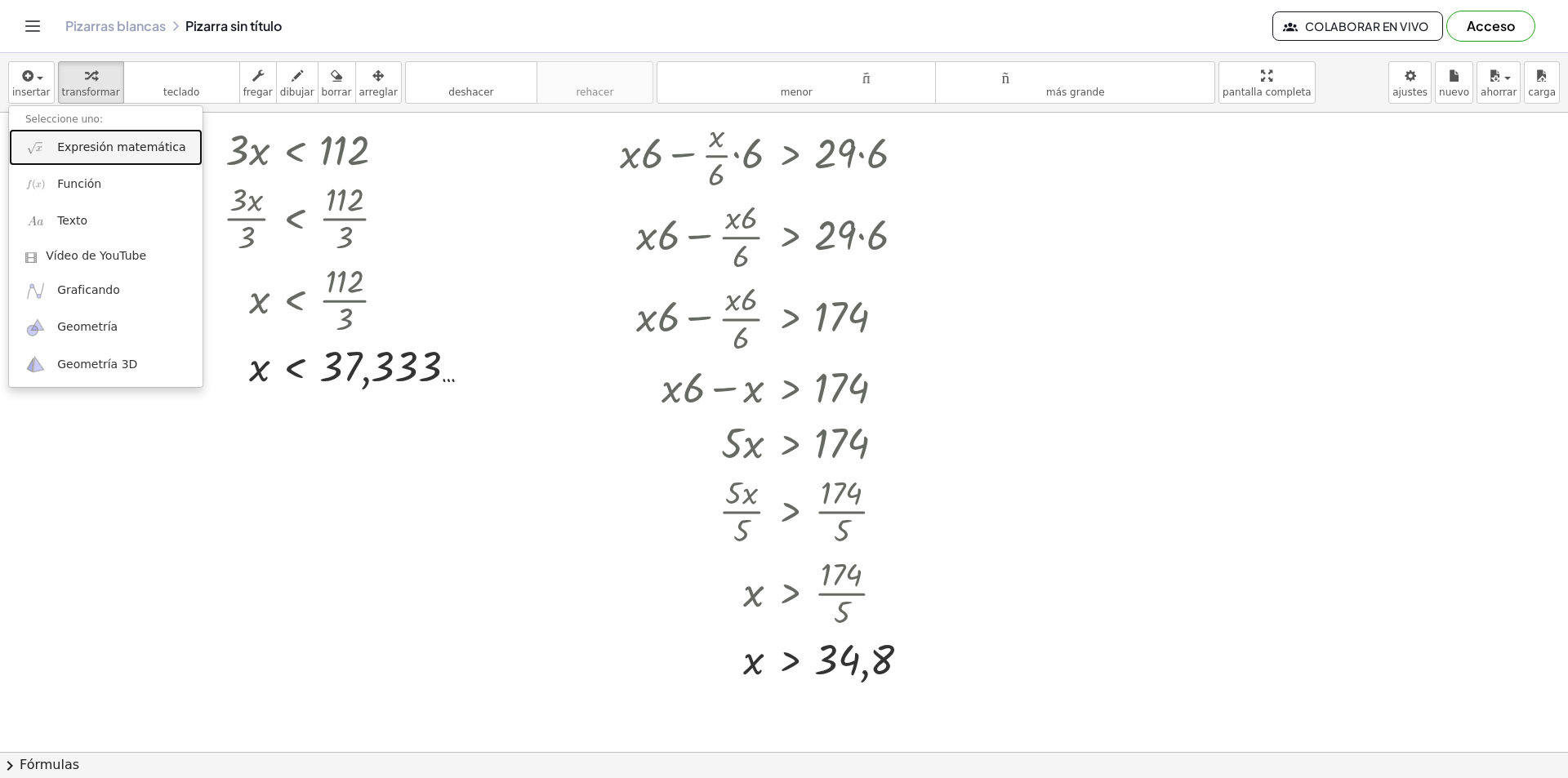
click at [133, 141] on font "Expresión matemática" at bounding box center [121, 146] width 128 height 13
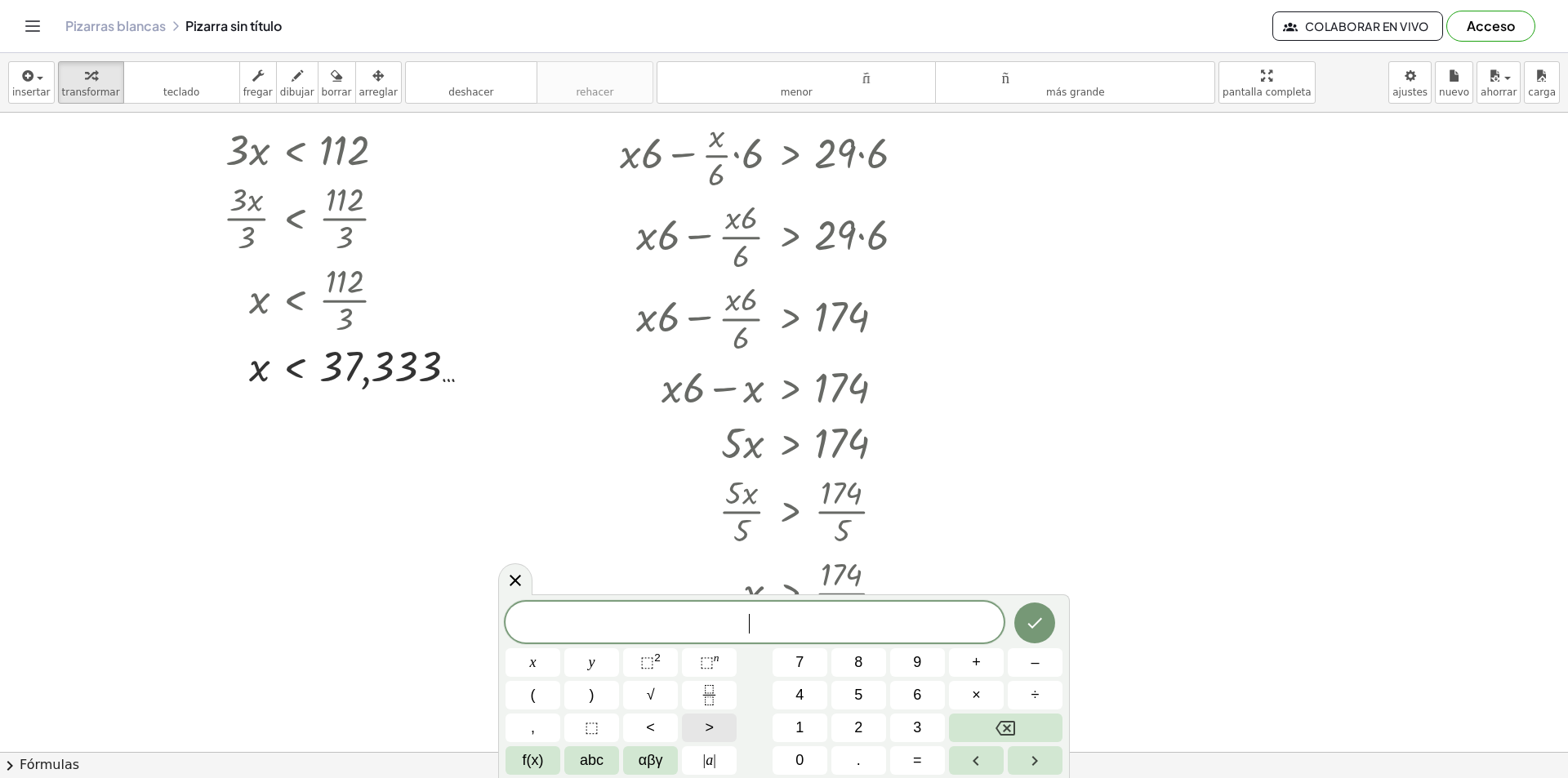
click at [705, 723] on span ">" at bounding box center [708, 728] width 9 height 22
click at [1023, 661] on button "–" at bounding box center [1036, 662] width 55 height 28
click at [1001, 731] on icon "Backspace" at bounding box center [1005, 728] width 20 height 20
click at [598, 763] on span "abc" at bounding box center [591, 760] width 24 height 22
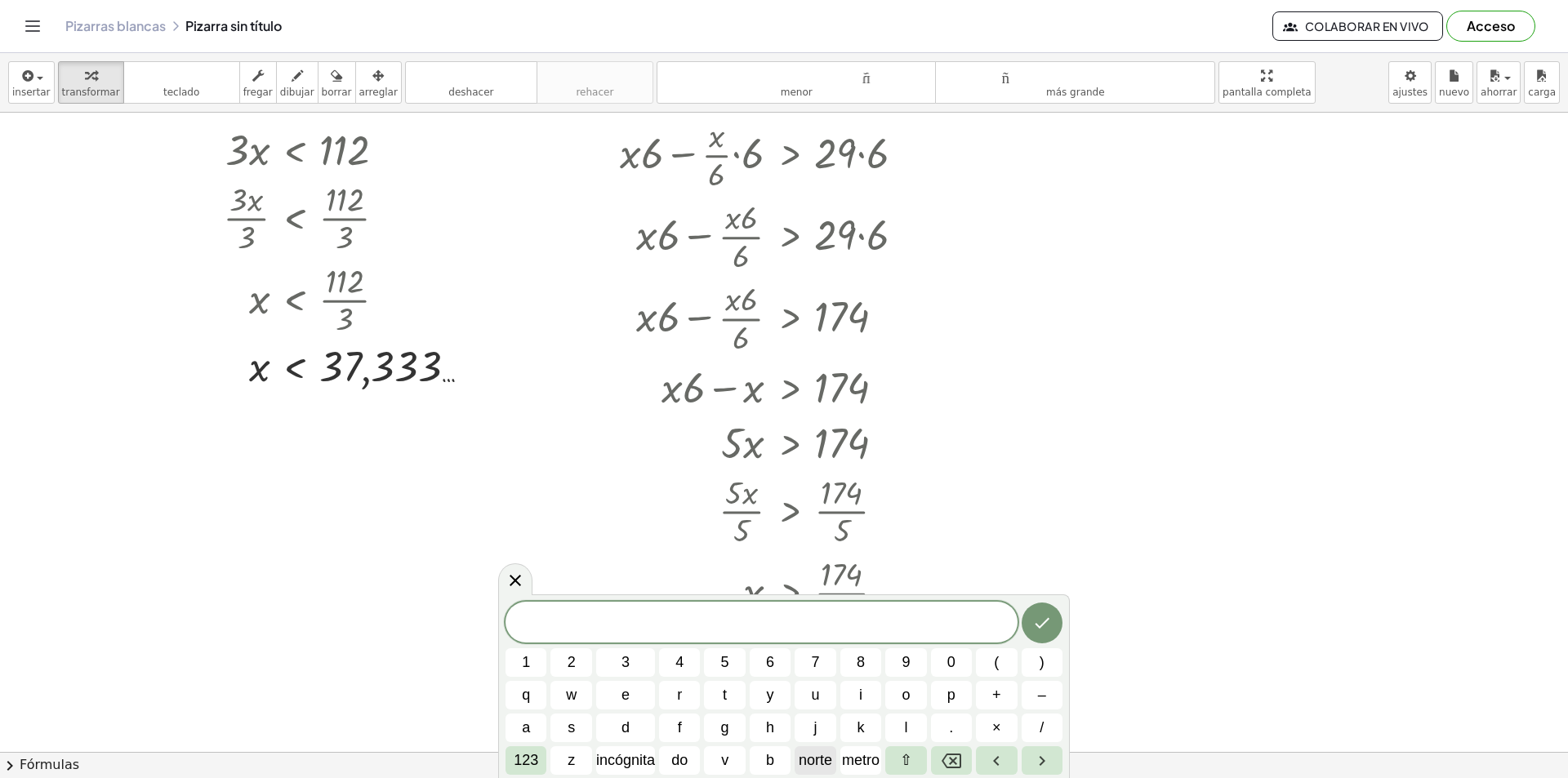
click at [823, 759] on font "norte" at bounding box center [815, 759] width 33 height 17
click at [1037, 695] on span "–" at bounding box center [1041, 695] width 8 height 22
click at [857, 762] on font "metro" at bounding box center [861, 759] width 37 height 17
click at [884, 723] on div "n − m 1 2 3 4 5 6 7 8 9 0 ( ) q w e r t y u i o p + – a s d f g h j k l . × / 1…" at bounding box center [783, 689] width 557 height 173
click at [884, 721] on div "n − m 1 2 3 4 5 6 7 8 9 0 ( ) q w e r t y u i o p + – a s d f g h j k l . × / 1…" at bounding box center [783, 689] width 557 height 173
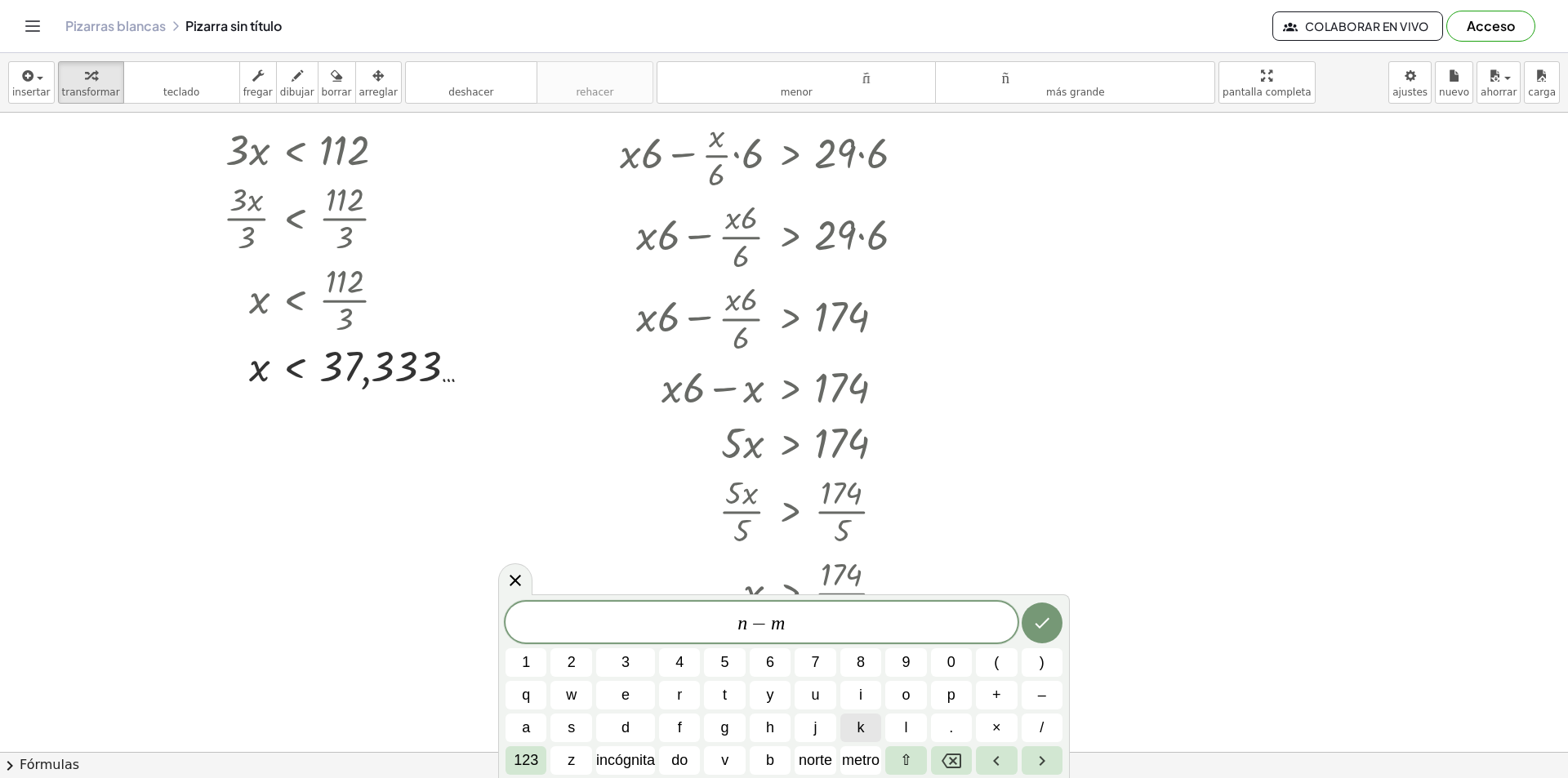
click at [868, 720] on button "k" at bounding box center [861, 727] width 41 height 28
click at [1022, 733] on button "/" at bounding box center [1042, 727] width 41 height 28
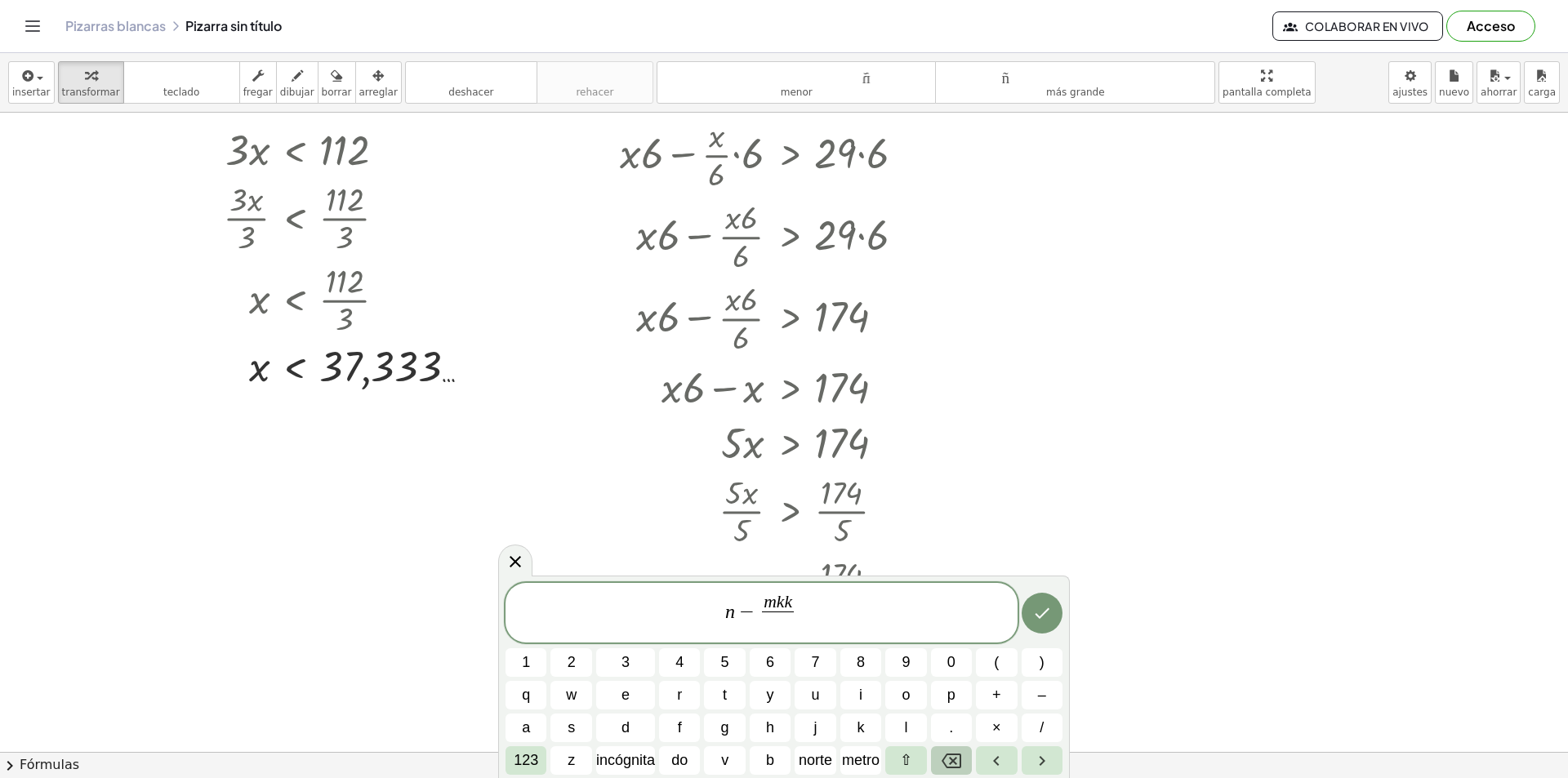
click at [970, 771] on button "Retroceso" at bounding box center [951, 760] width 41 height 28
click at [959, 768] on icon "Retroceso" at bounding box center [951, 761] width 20 height 20
click at [958, 767] on icon "Retroceso" at bounding box center [951, 760] width 20 height 15
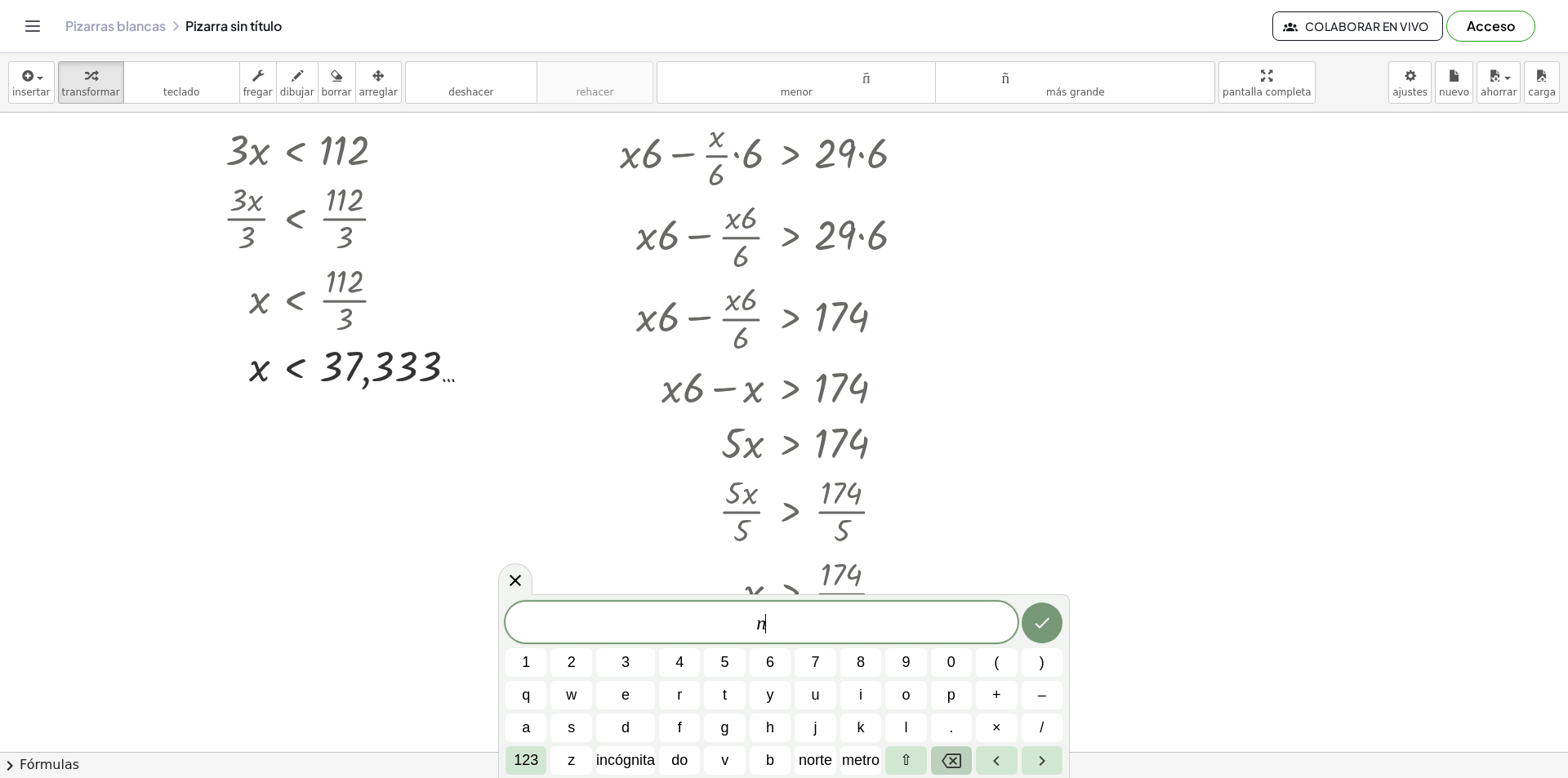
click at [957, 766] on icon "Retroceso" at bounding box center [951, 760] width 20 height 15
click at [752, 696] on button "y" at bounding box center [770, 695] width 41 height 28
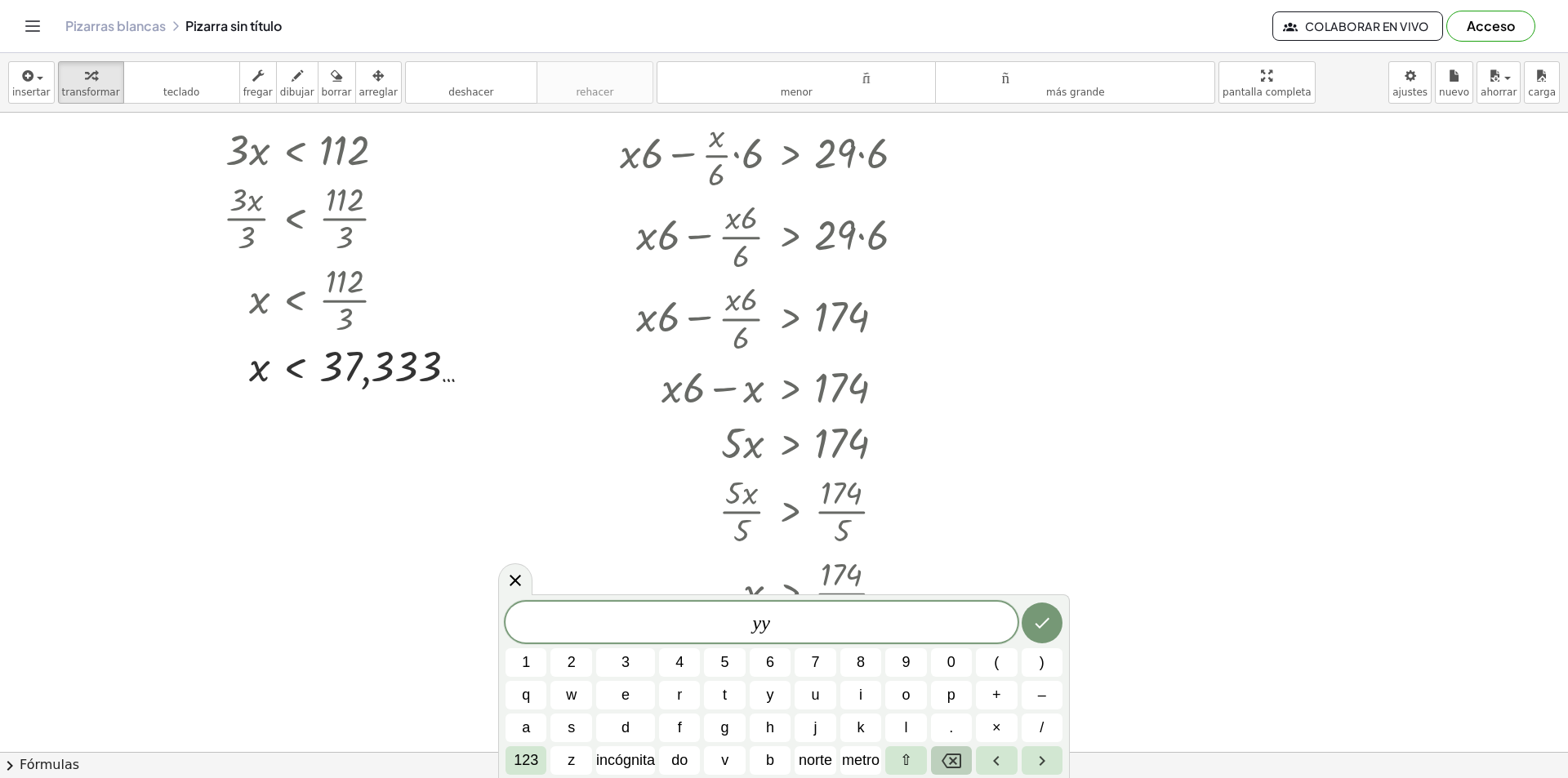
click at [949, 764] on icon "Retroceso" at bounding box center [951, 761] width 20 height 20
click at [624, 665] on span "3" at bounding box center [625, 662] width 8 height 22
click at [681, 690] on span "r" at bounding box center [679, 695] width 5 height 22
click at [535, 760] on font "123" at bounding box center [526, 759] width 25 height 17
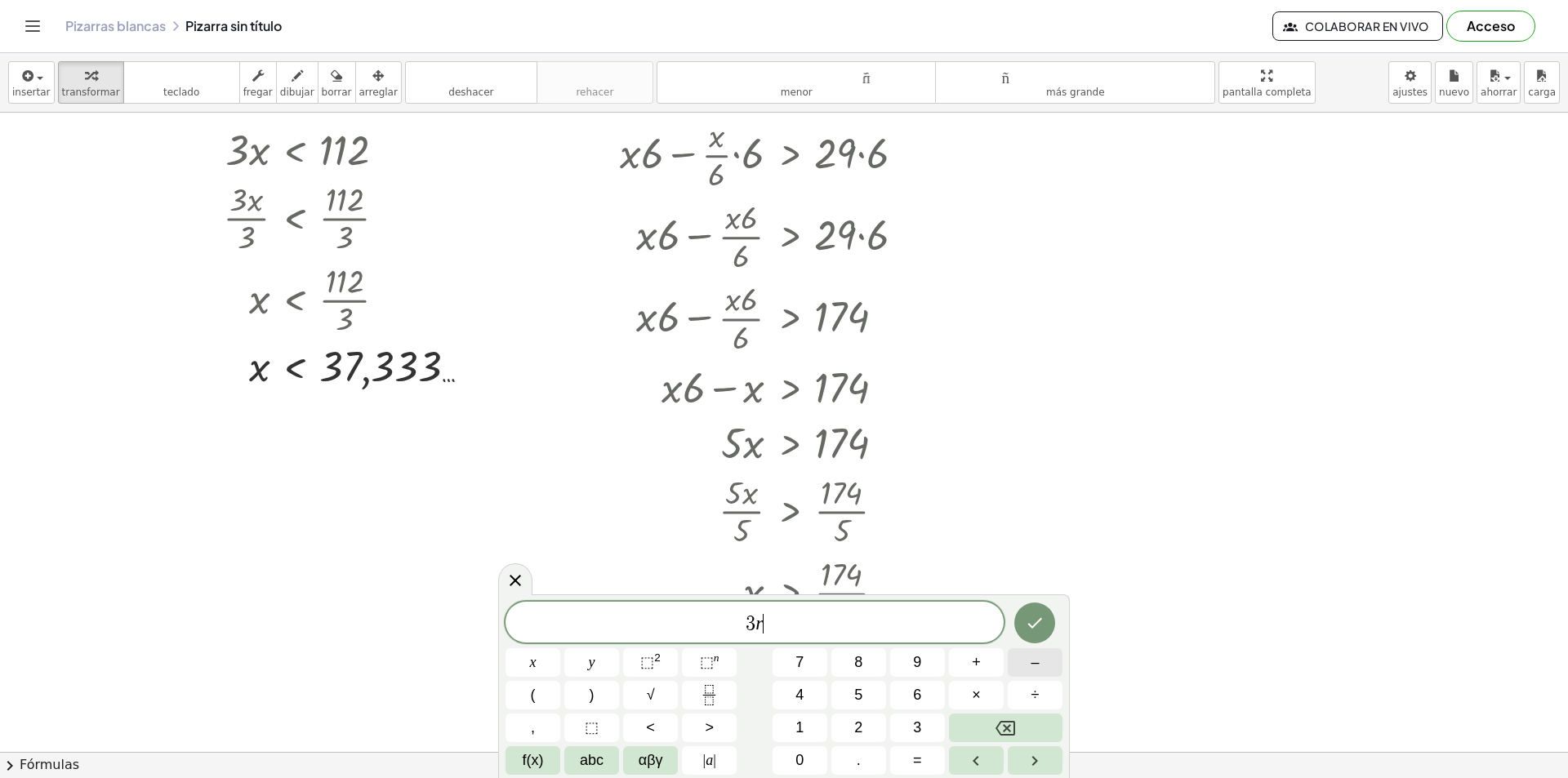
click at [1033, 668] on span "–" at bounding box center [1035, 662] width 8 height 22
click at [532, 751] on span "f(x)" at bounding box center [533, 760] width 22 height 22
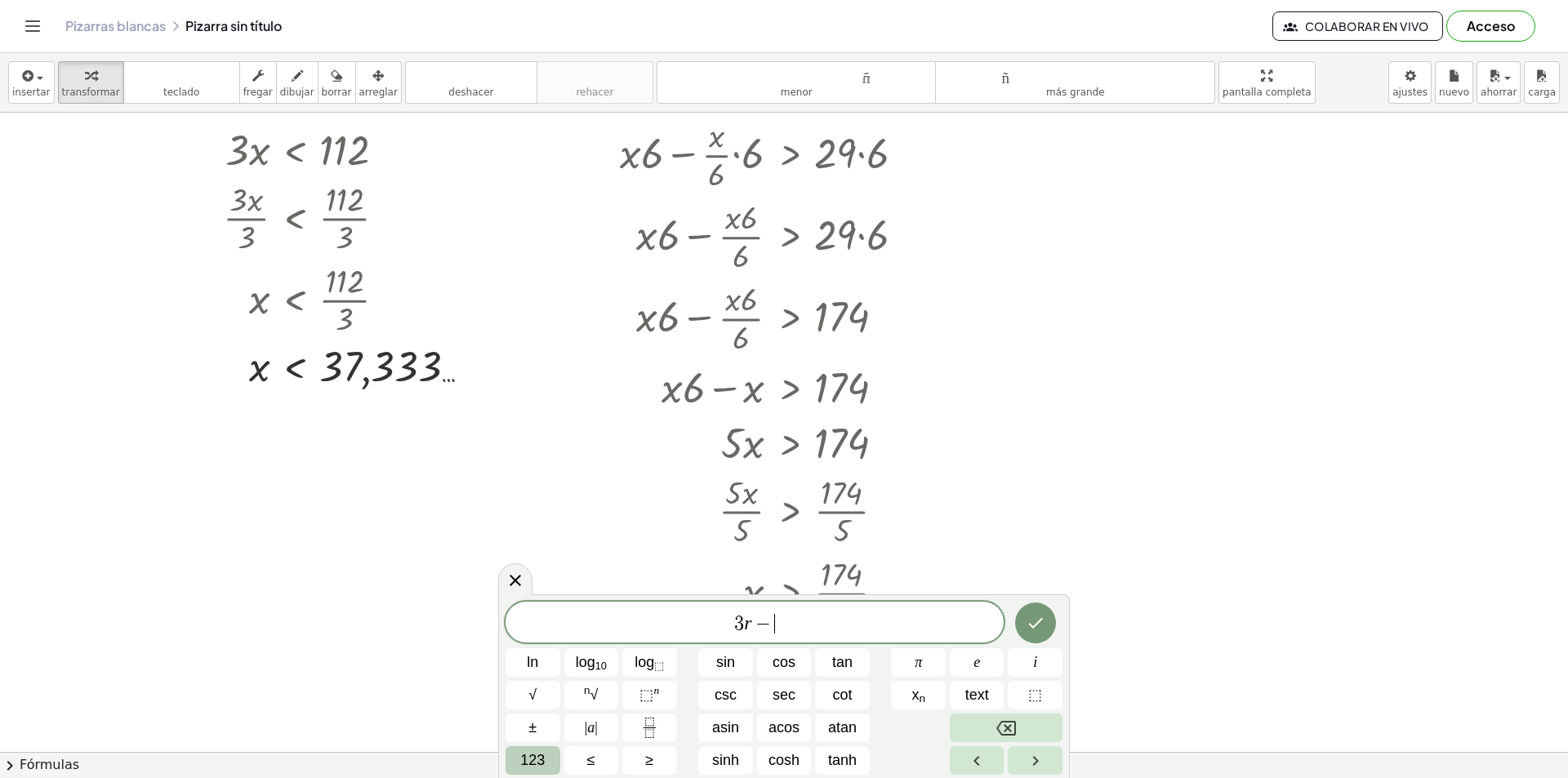
click at [533, 764] on span "123" at bounding box center [532, 760] width 25 height 22
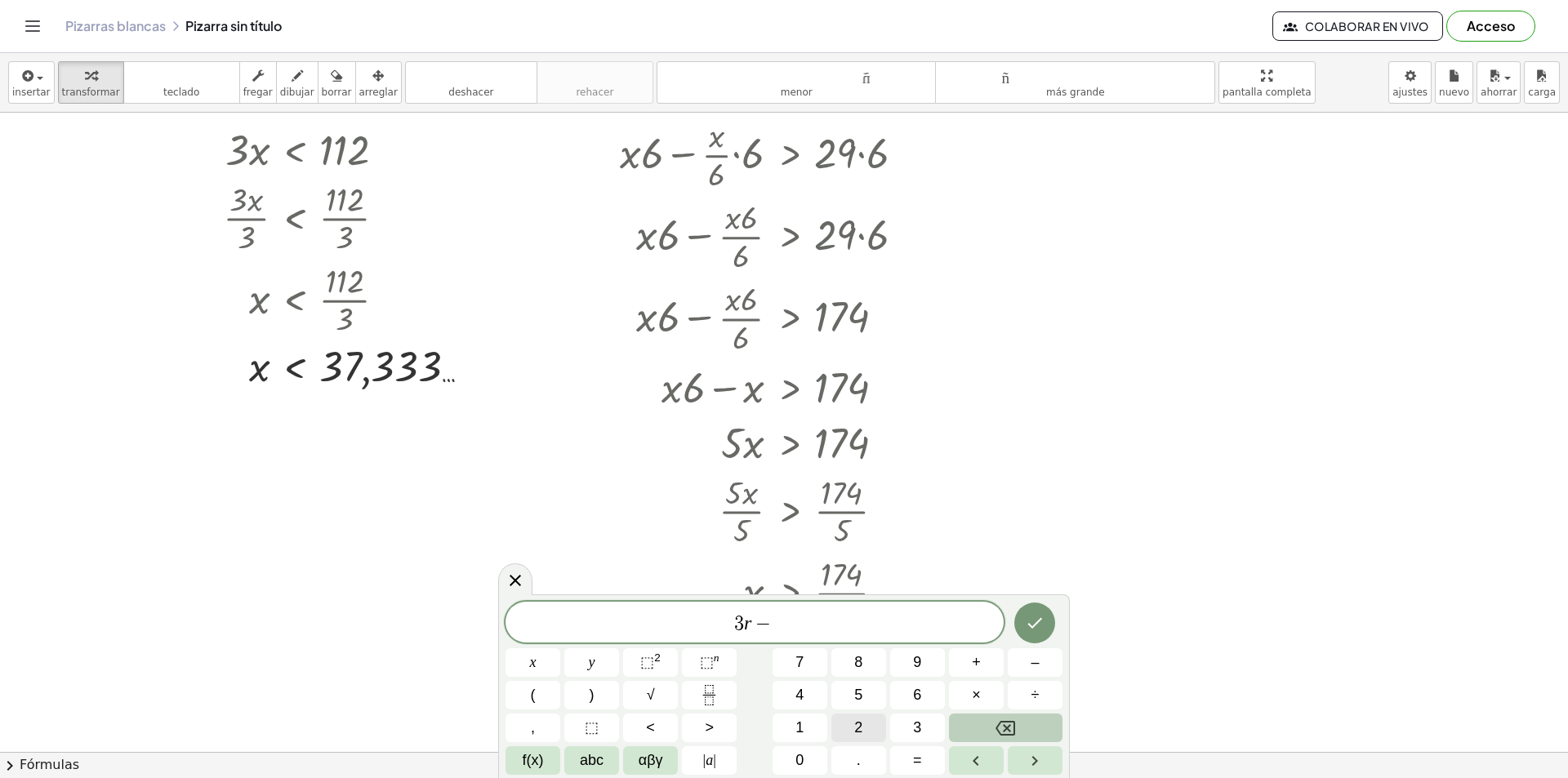
click at [864, 725] on button "2" at bounding box center [859, 727] width 55 height 28
click at [584, 763] on span "abc" at bounding box center [591, 760] width 24 height 22
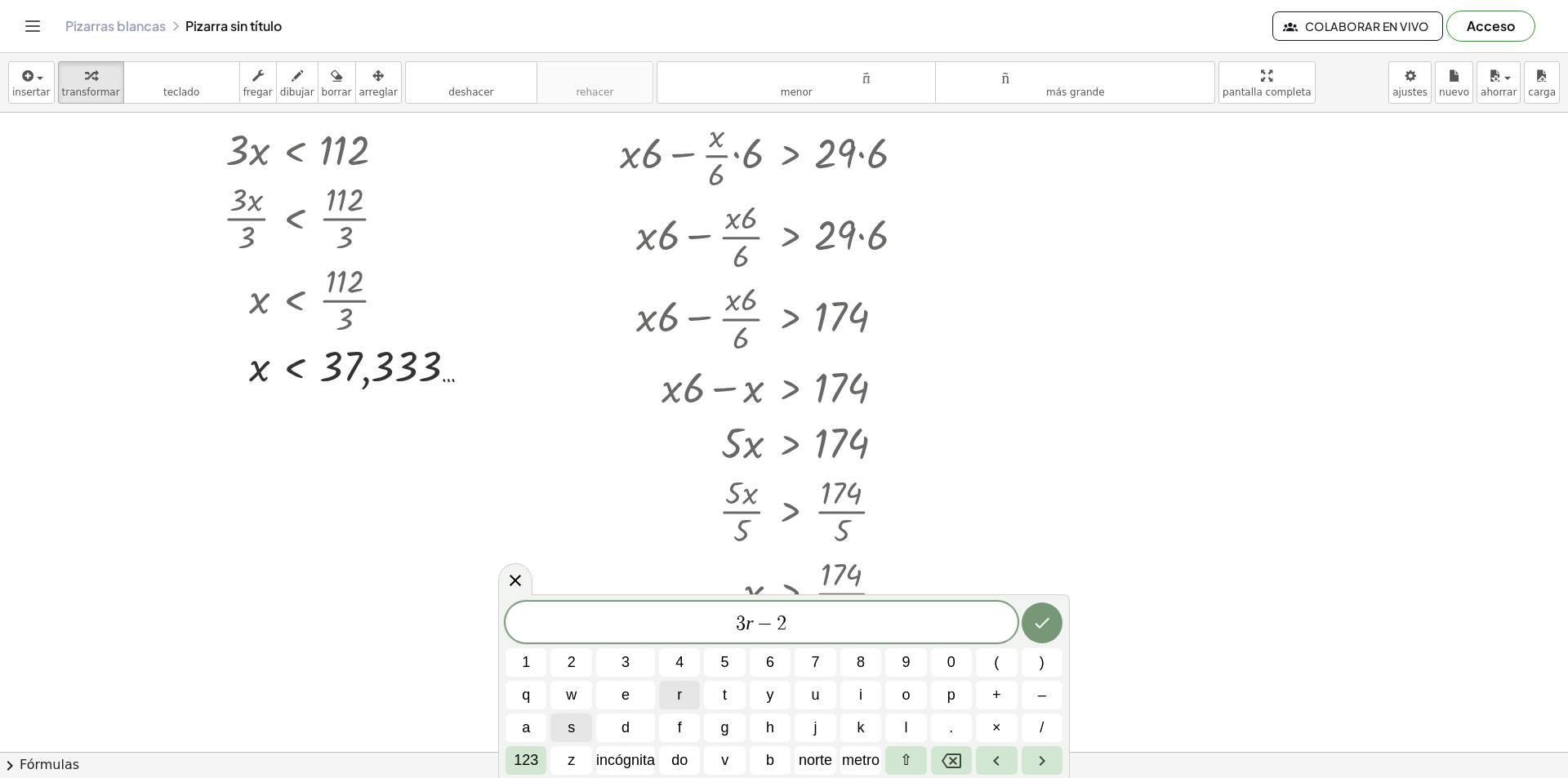
click at [692, 696] on button "r" at bounding box center [680, 695] width 41 height 28
click at [1025, 618] on button "Hecho" at bounding box center [1042, 623] width 41 height 41
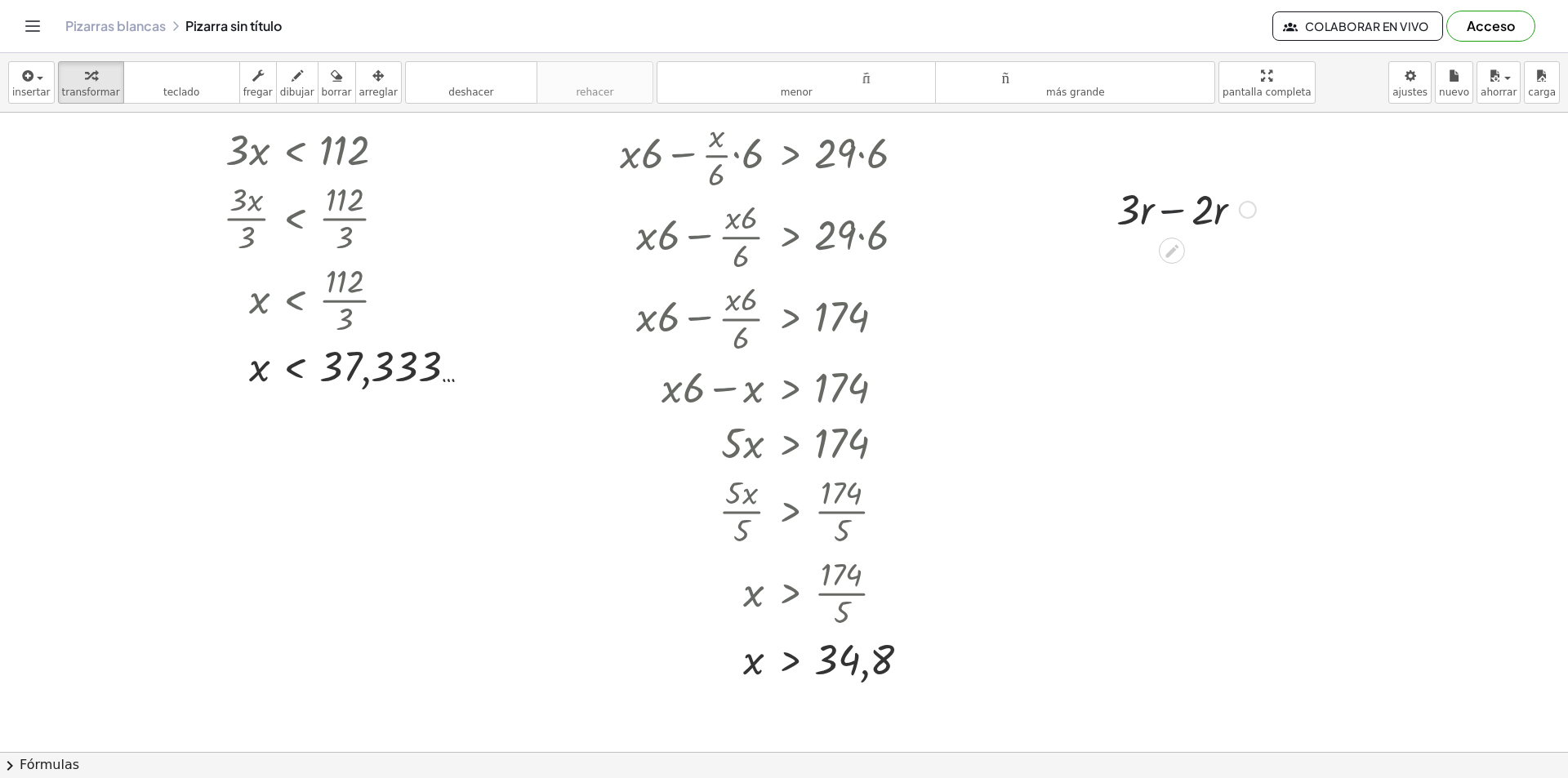
click at [1168, 215] on div at bounding box center [1186, 208] width 156 height 56
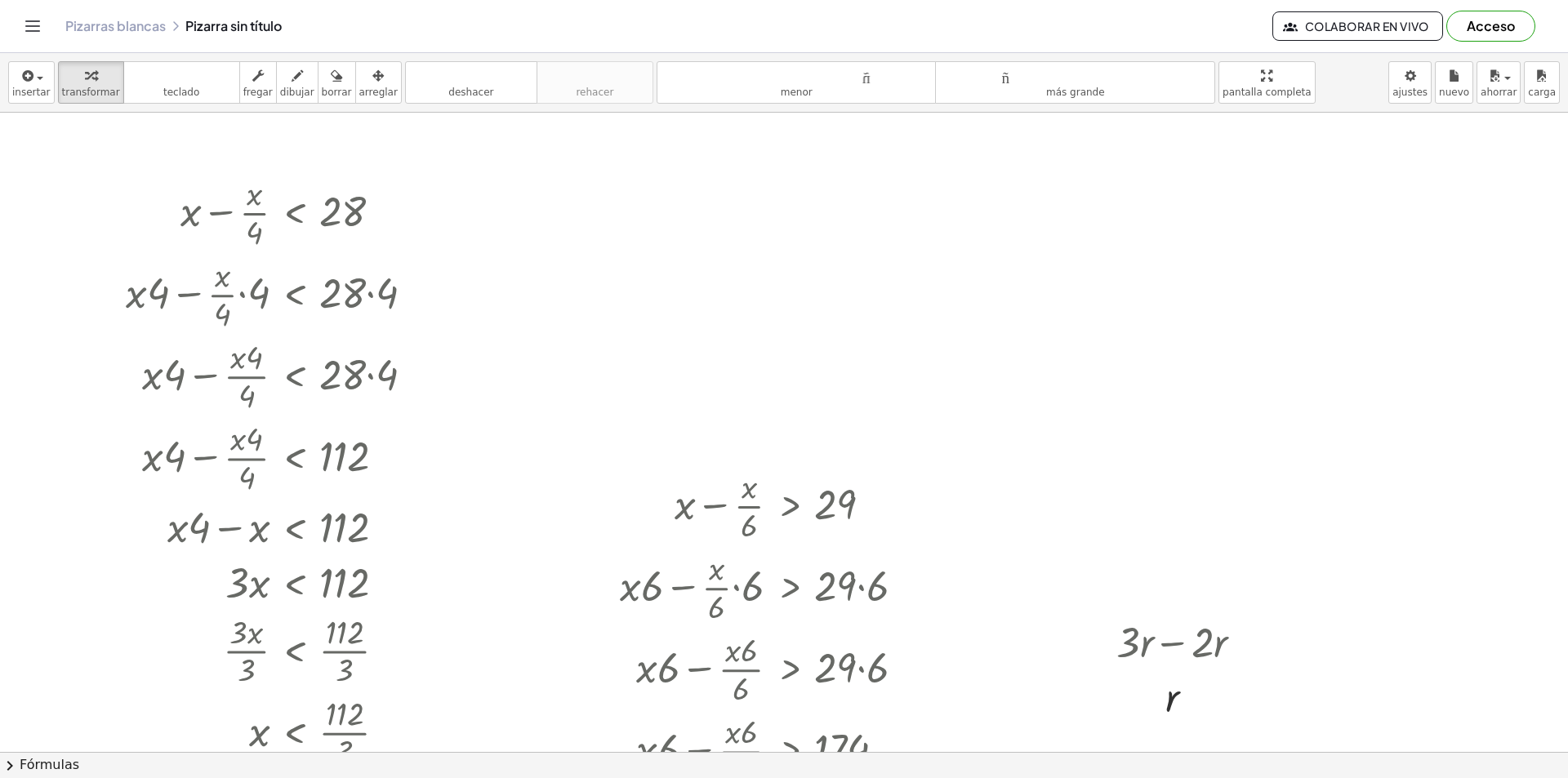
scroll to position [1461, 0]
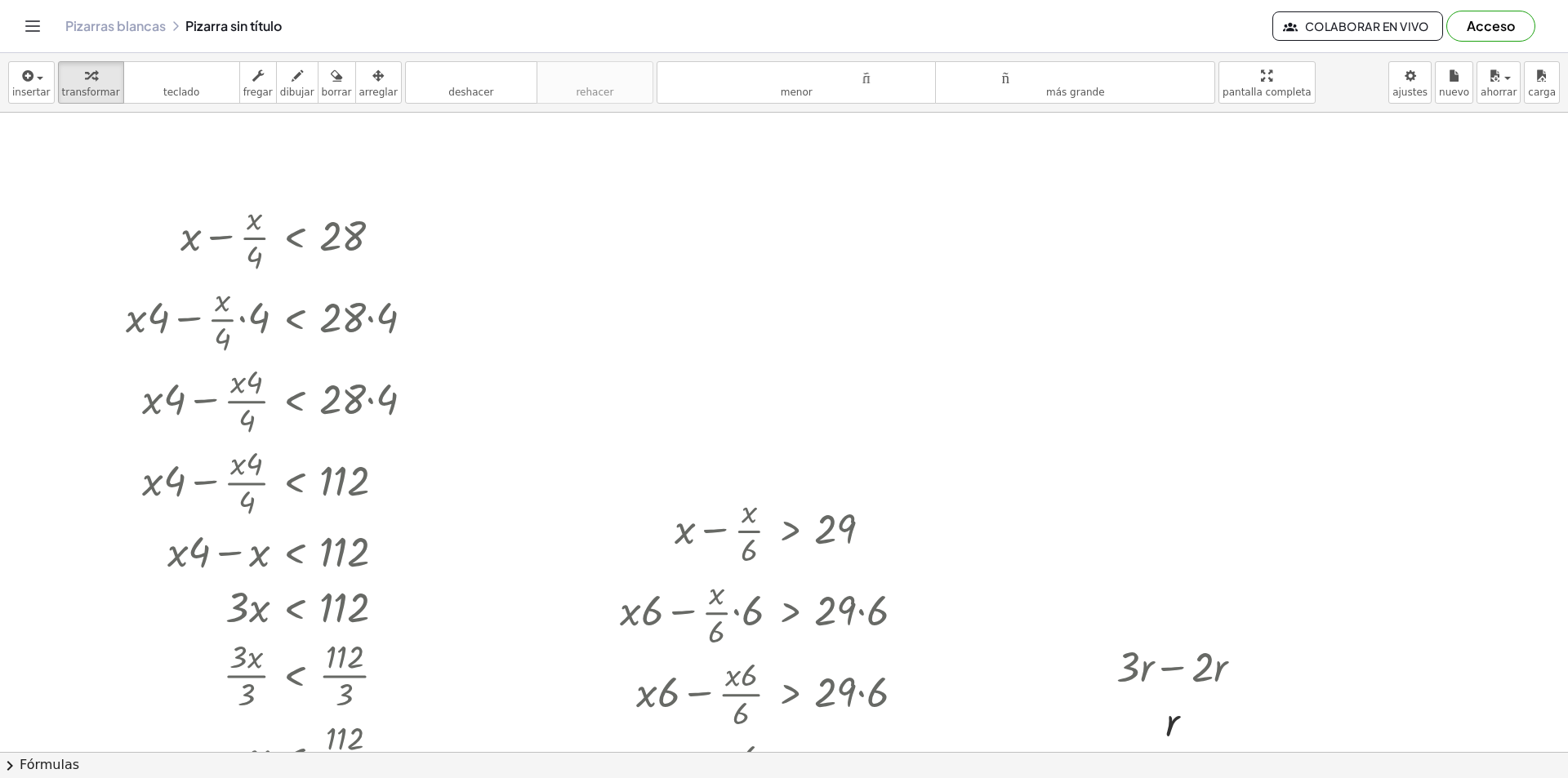
drag, startPoint x: 1229, startPoint y: 297, endPoint x: 0, endPoint y: 186, distance: 1234.0
click at [187, 331] on div "- + + 5 + · 8 · 2 + 586 < + · · 5 · ( + 2 + 6 ) · ( 563 ) − 69 + 5 + · 8 · 2 + …" at bounding box center [784, 250] width 1568 height 3196
click at [325, 95] on font "borrar" at bounding box center [336, 92] width 30 height 12
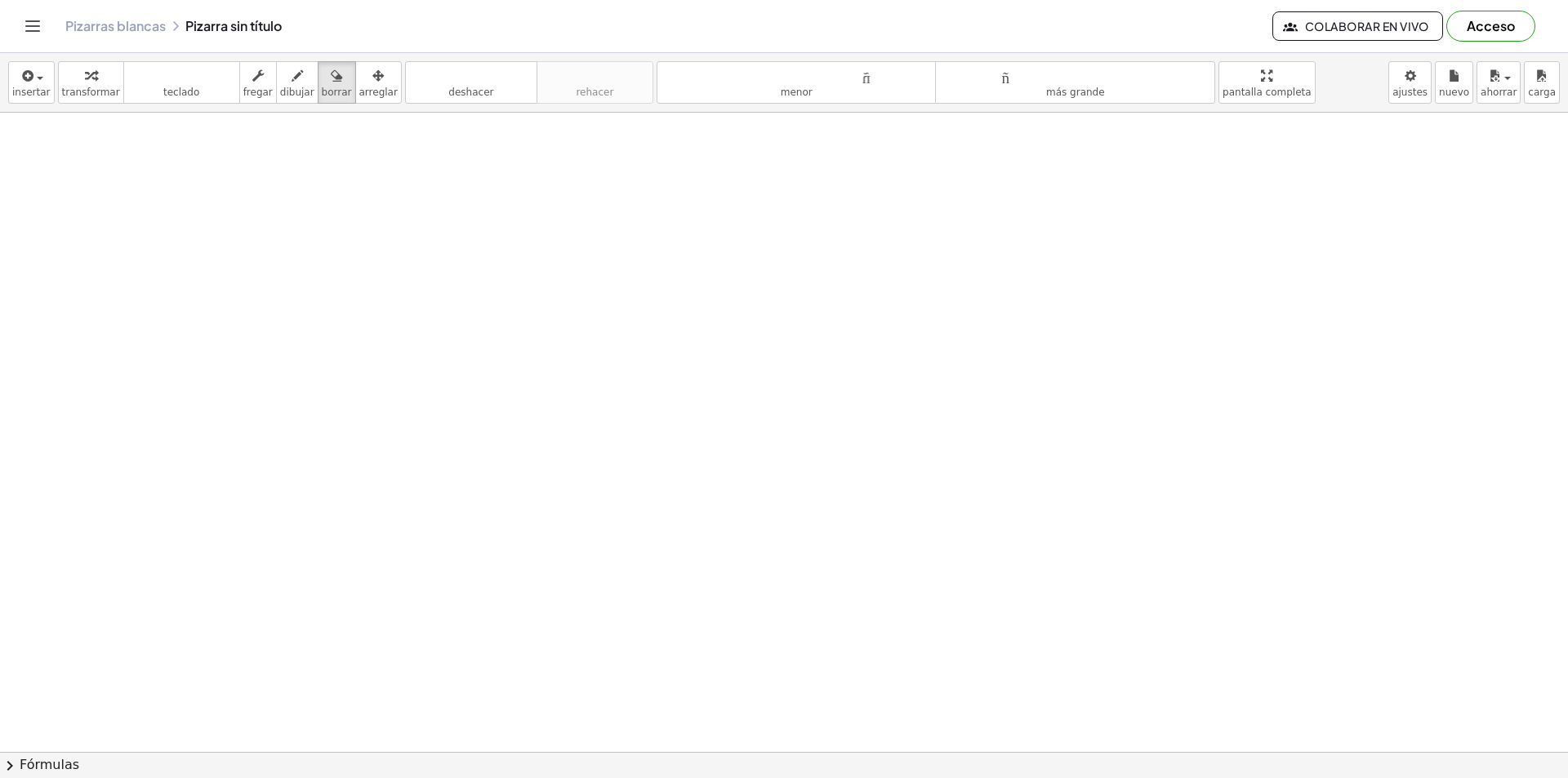
drag, startPoint x: 187, startPoint y: 227, endPoint x: 728, endPoint y: 306, distance: 546.7
click at [588, 205] on div at bounding box center [784, 250] width 1568 height 3196
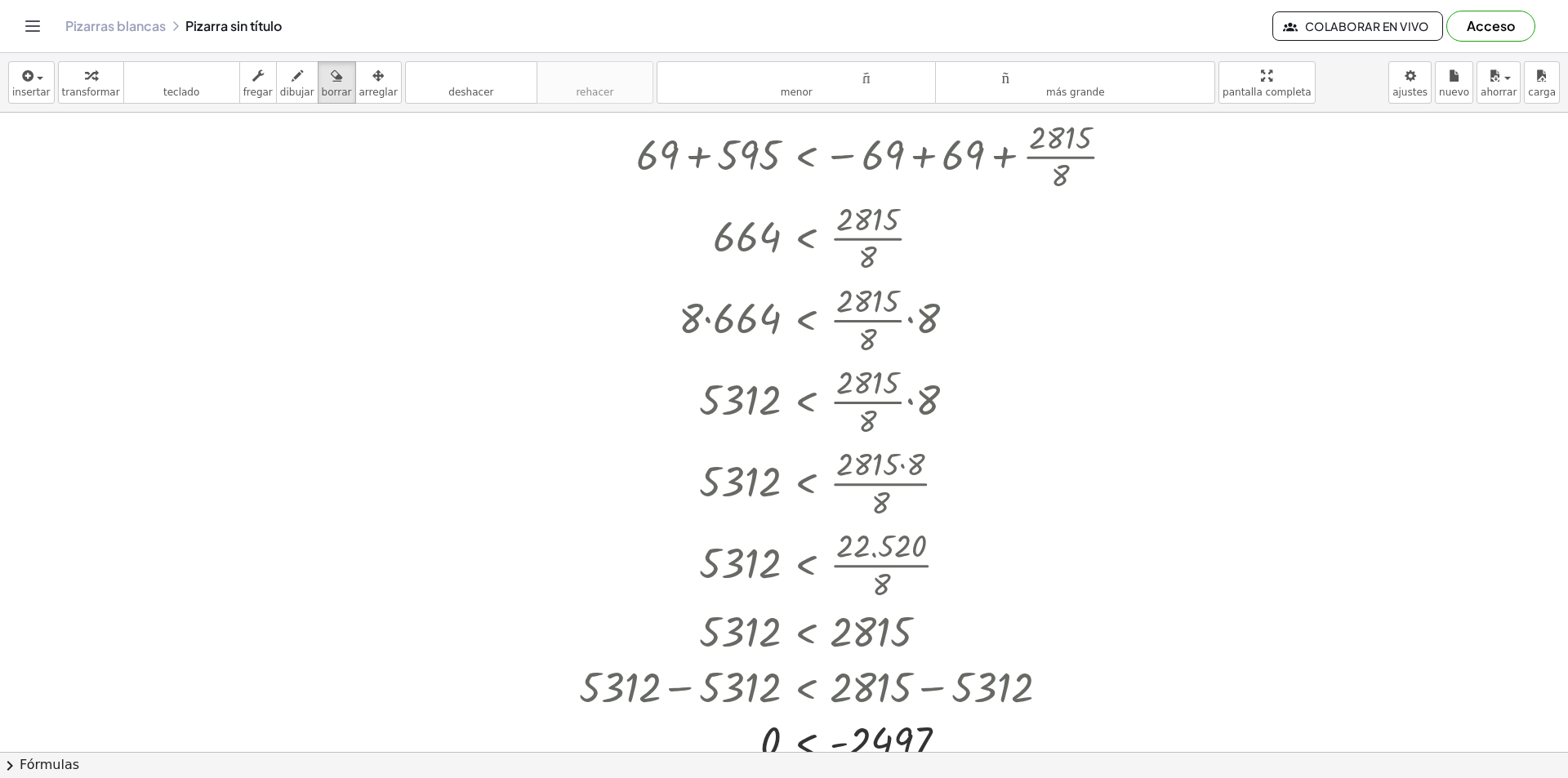
scroll to position [807, 0]
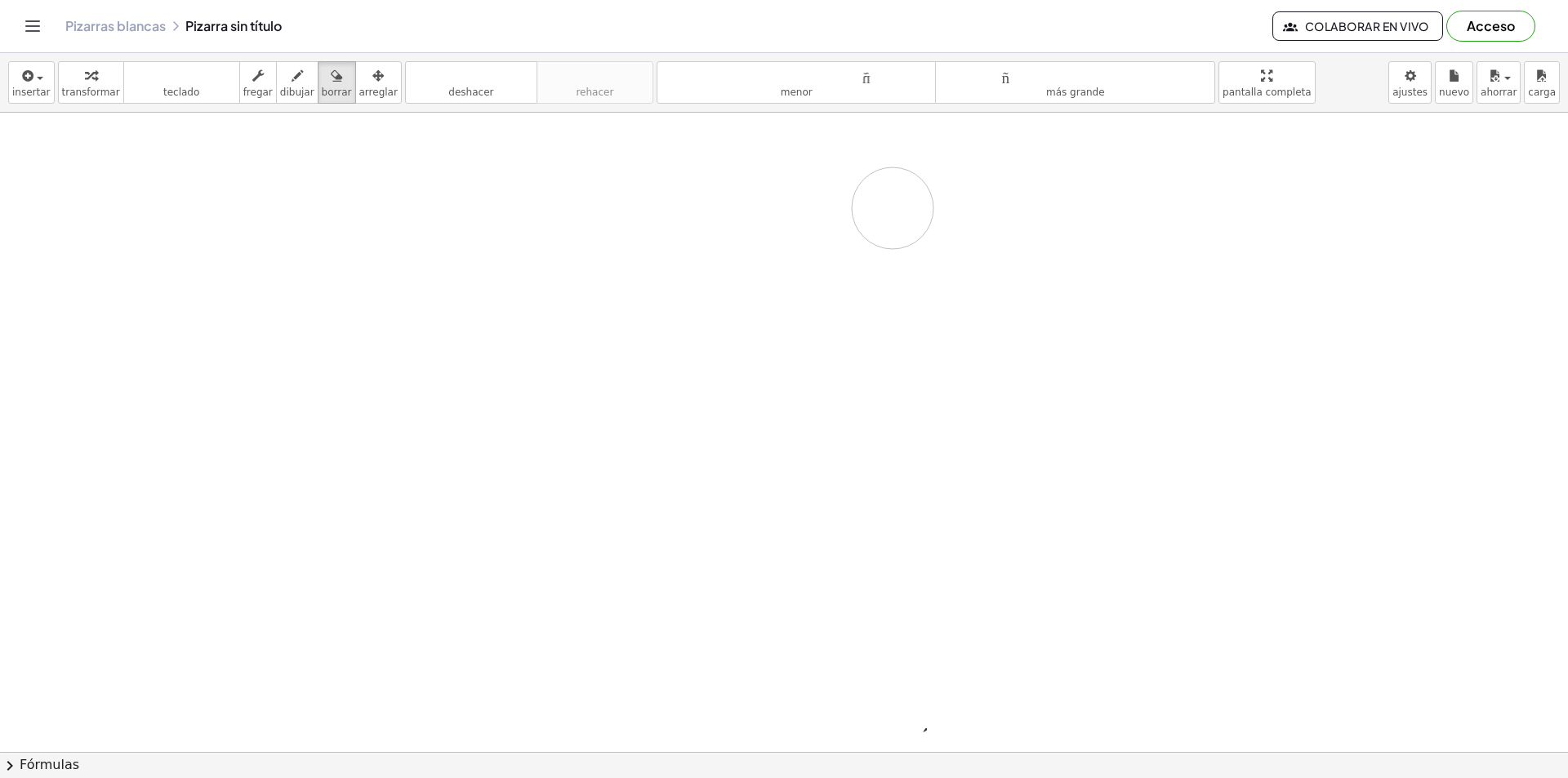
drag, startPoint x: 756, startPoint y: 379, endPoint x: 788, endPoint y: 216, distance: 166.1
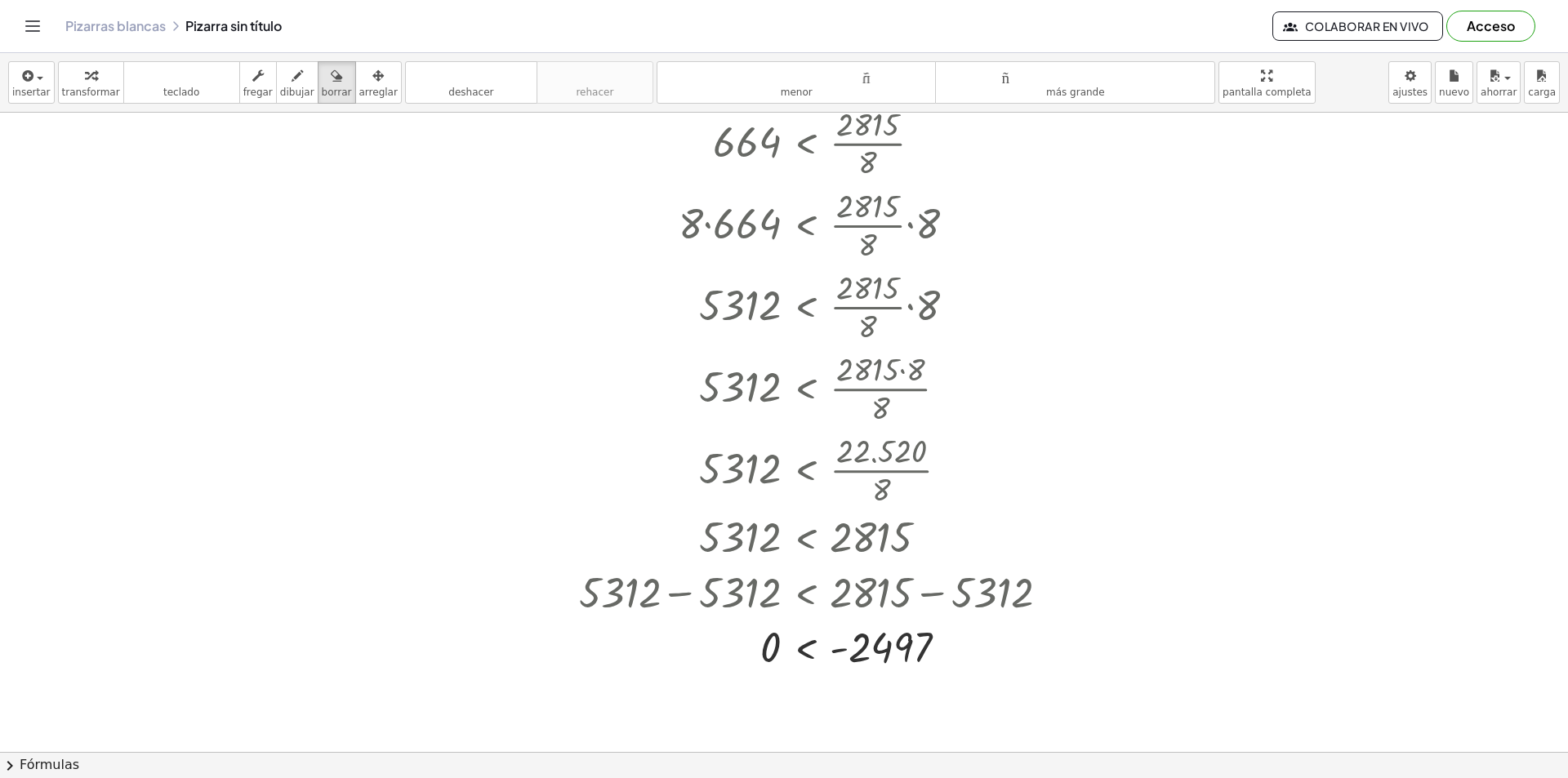
scroll to position [917, 0]
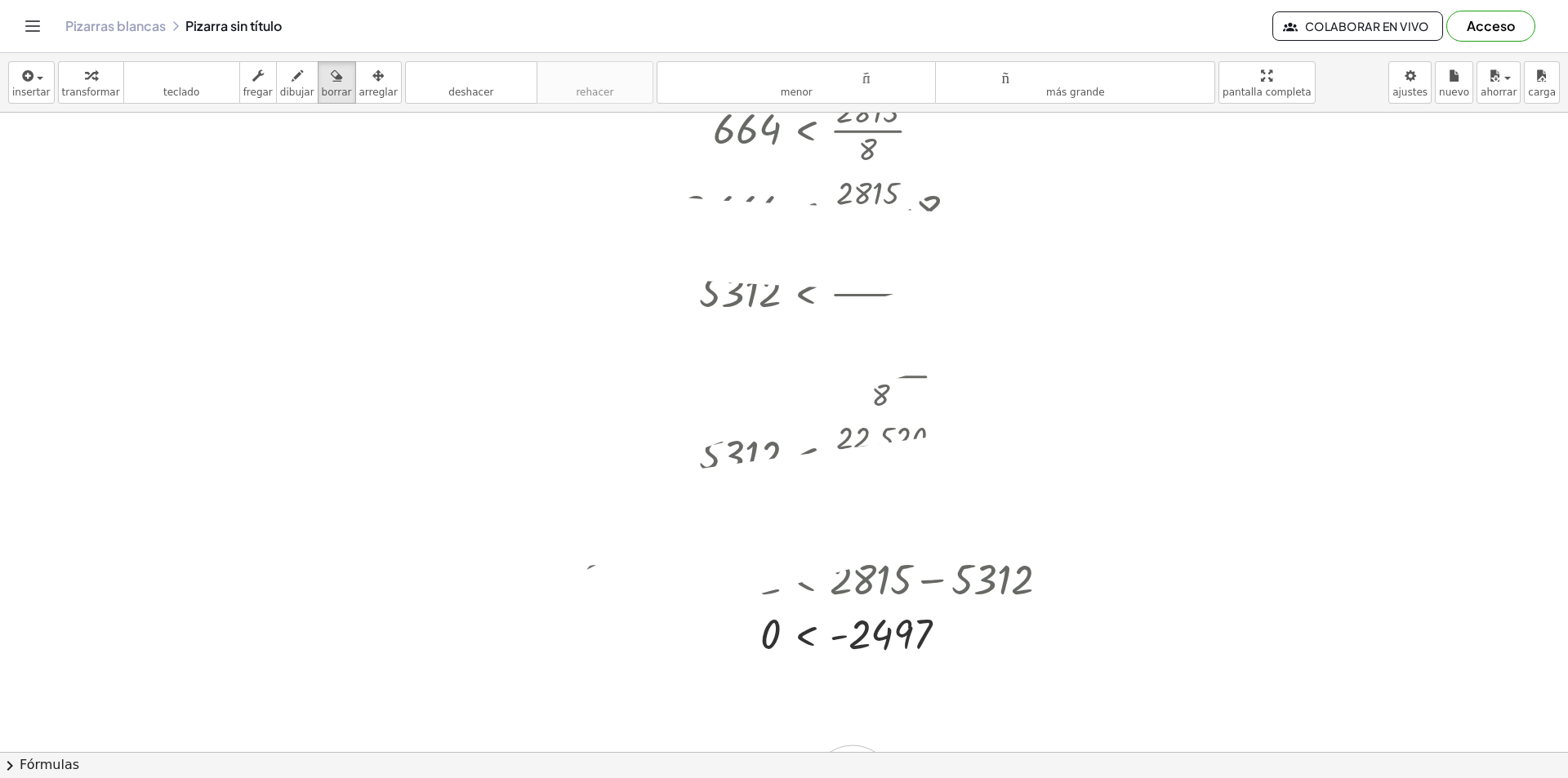
drag, startPoint x: 1074, startPoint y: 261, endPoint x: 446, endPoint y: 258, distance: 628.0
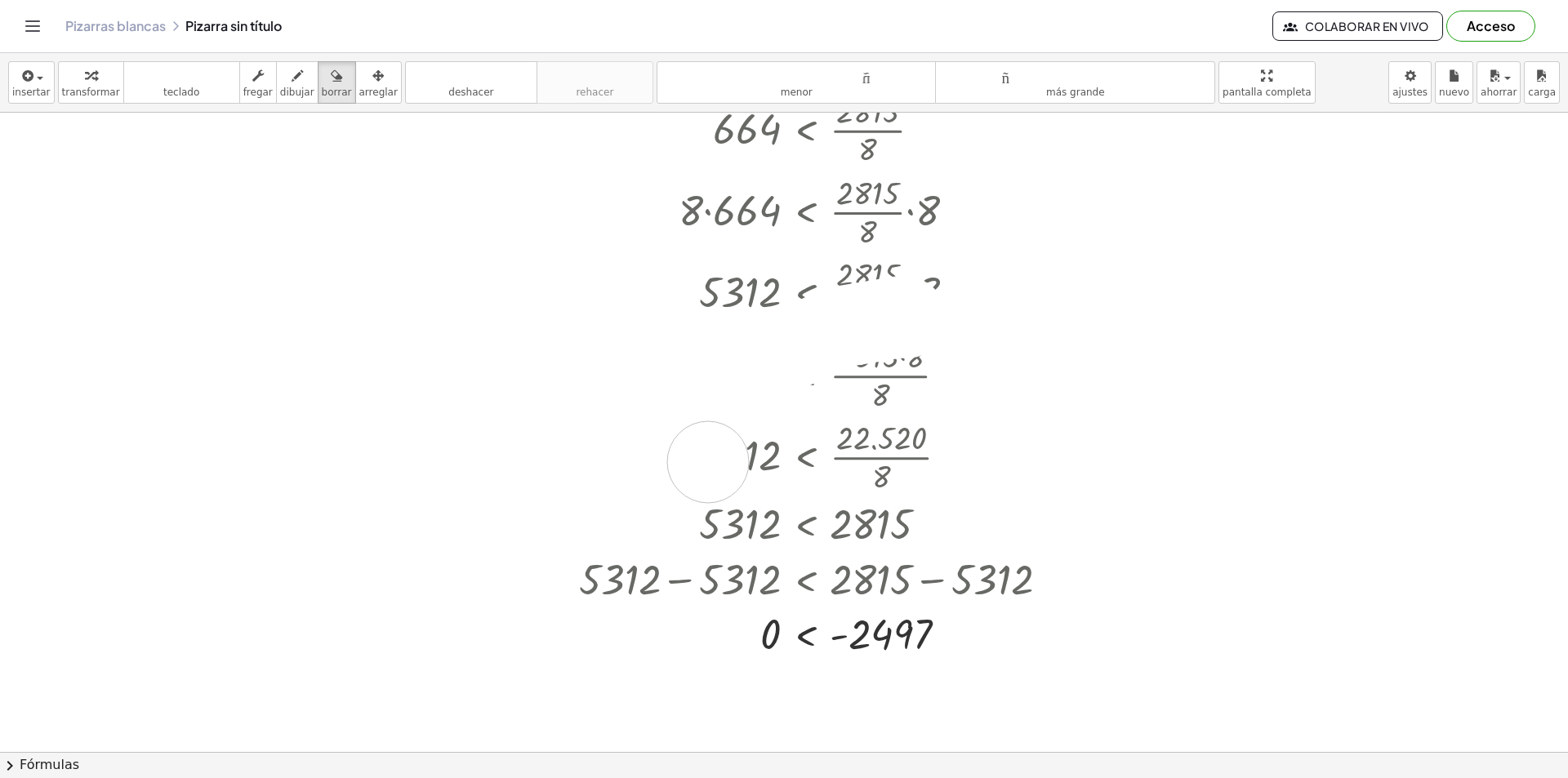
drag, startPoint x: 901, startPoint y: 316, endPoint x: 922, endPoint y: 245, distance: 74.0
drag, startPoint x: 965, startPoint y: 227, endPoint x: 651, endPoint y: 321, distance: 327.8
drag, startPoint x: 747, startPoint y: 286, endPoint x: 631, endPoint y: 393, distance: 157.8
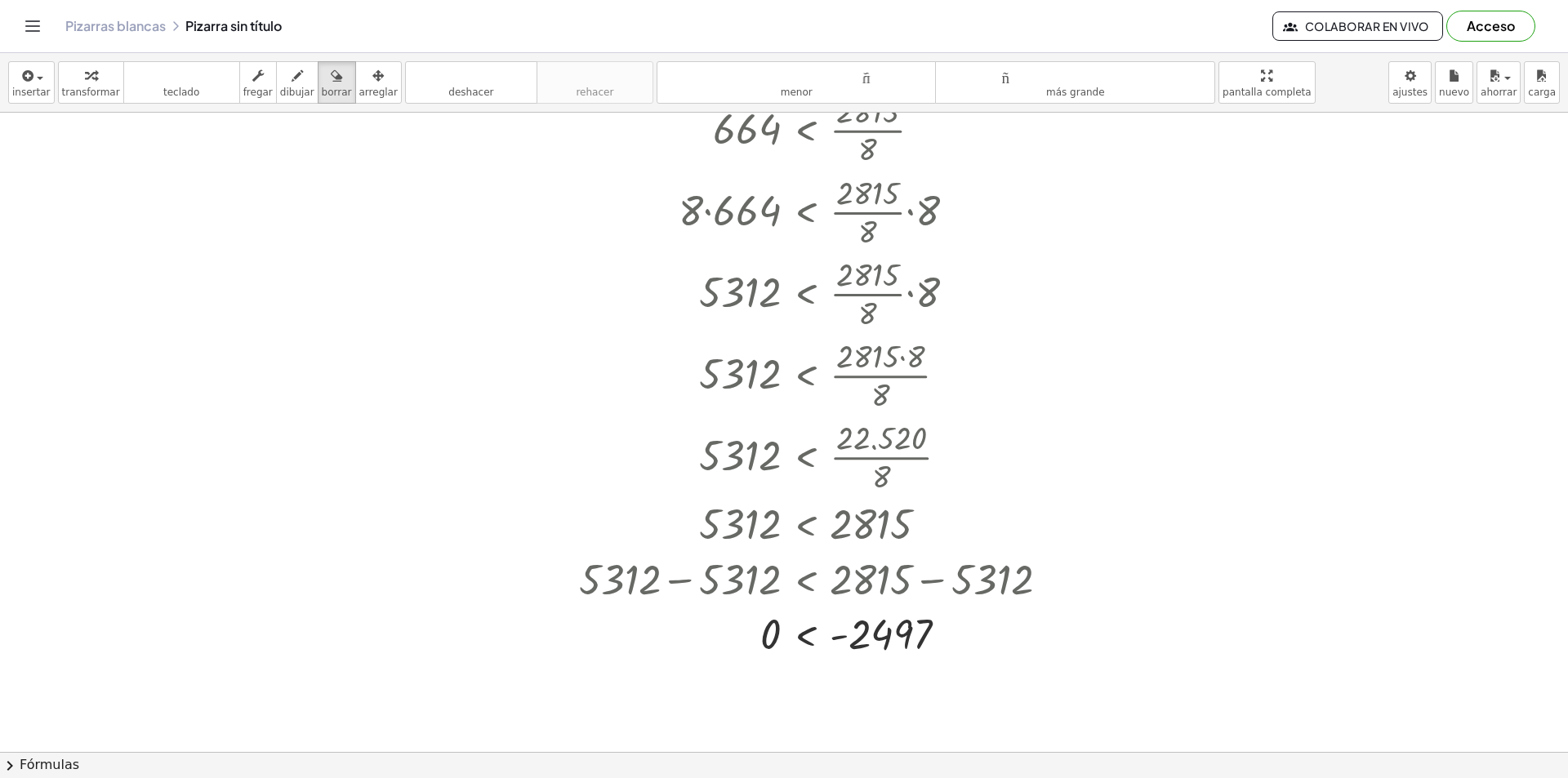
drag, startPoint x: 631, startPoint y: 393, endPoint x: 675, endPoint y: 240, distance: 159.2
drag, startPoint x: 680, startPoint y: 204, endPoint x: 965, endPoint y: 198, distance: 285.1
drag, startPoint x: 730, startPoint y: 291, endPoint x: 758, endPoint y: 364, distance: 78.2
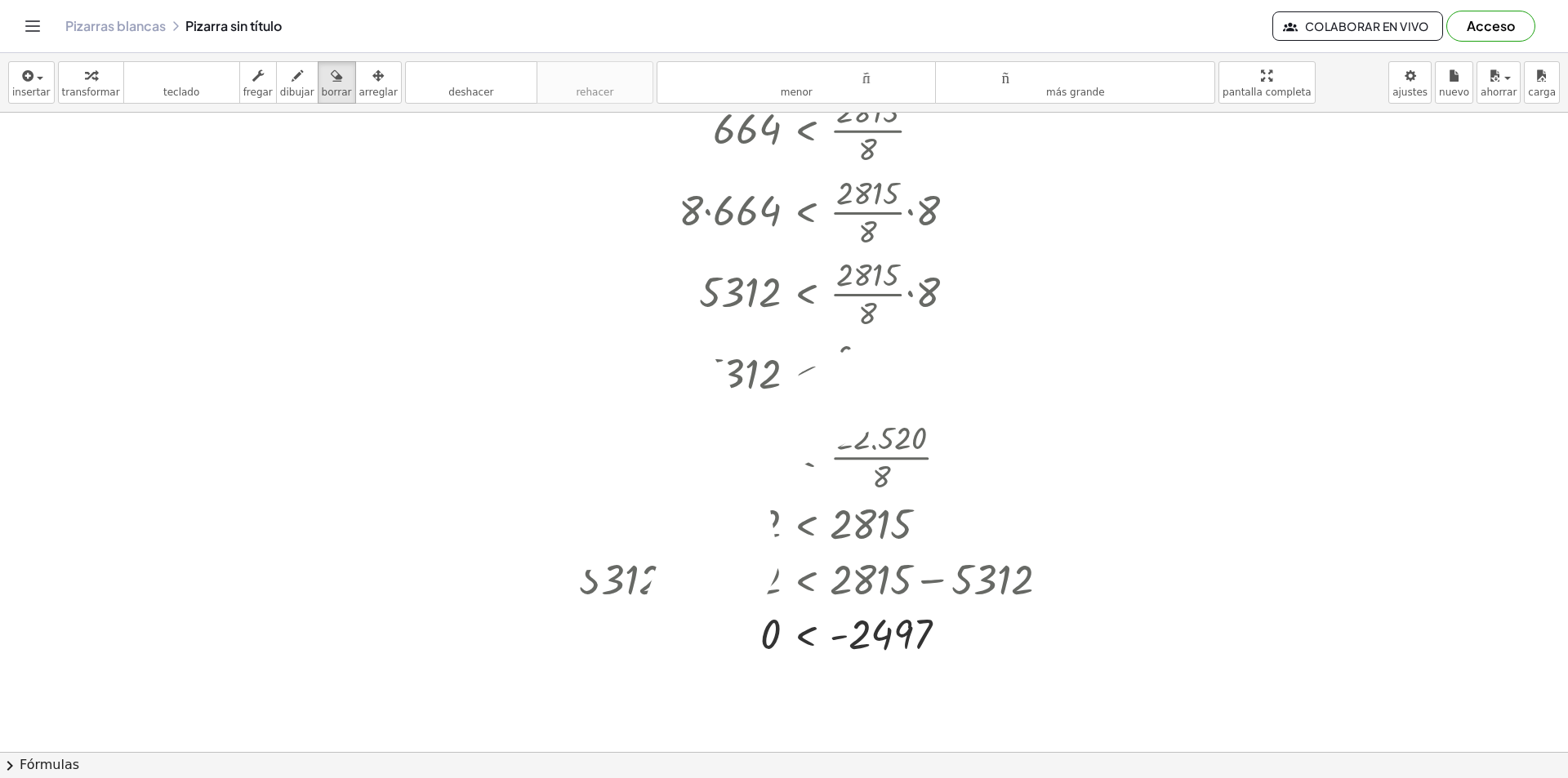
drag, startPoint x: 730, startPoint y: 91, endPoint x: 763, endPoint y: -71, distance: 165.3
click at [763, 0] on html "Actividades matemáticas fáciles de comprender Empezar Banco de actividades Trab…" at bounding box center [784, 389] width 1568 height 778
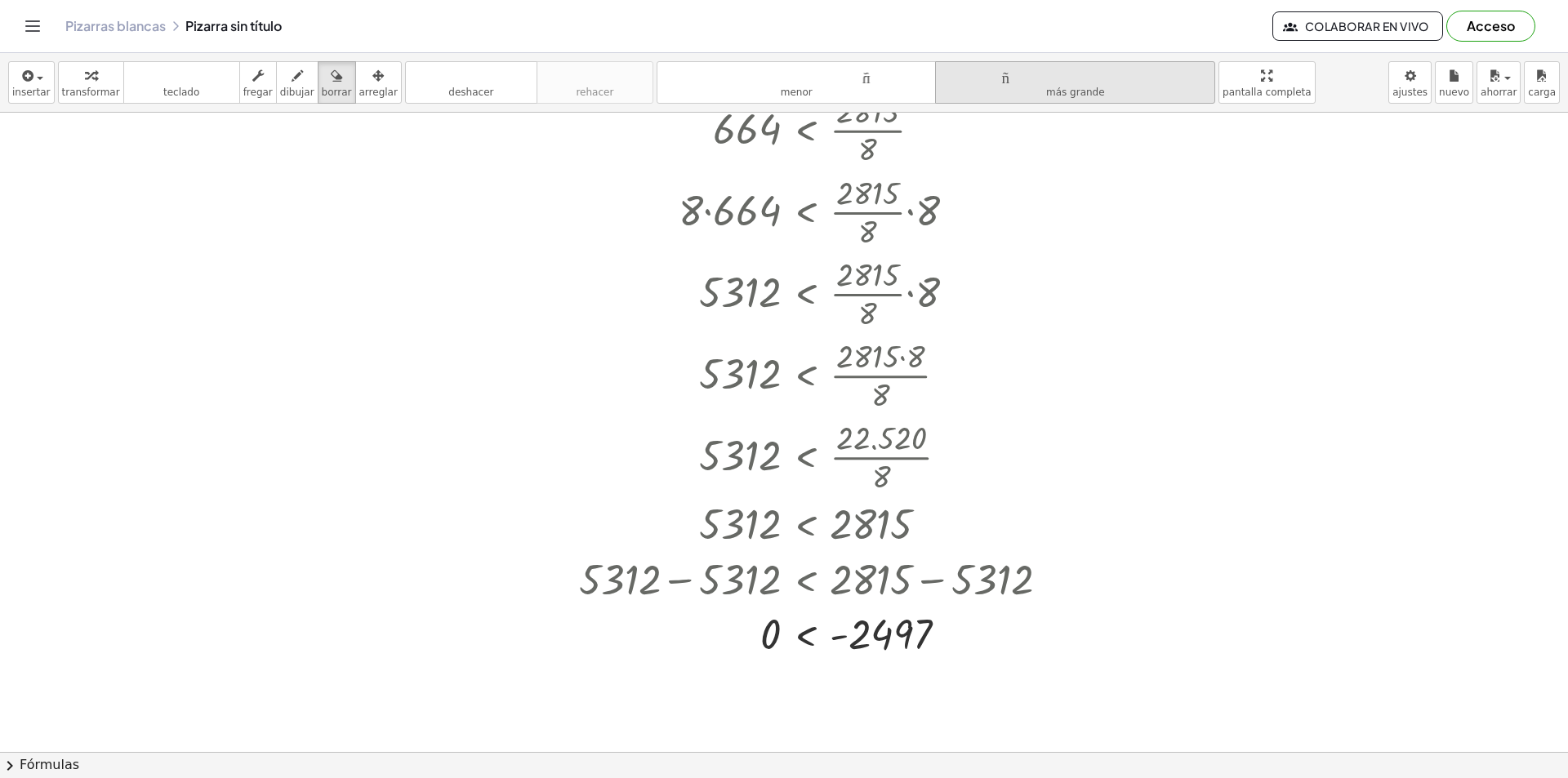
click at [1047, 75] on font "tamaño_del_formato" at bounding box center [1075, 76] width 272 height 16
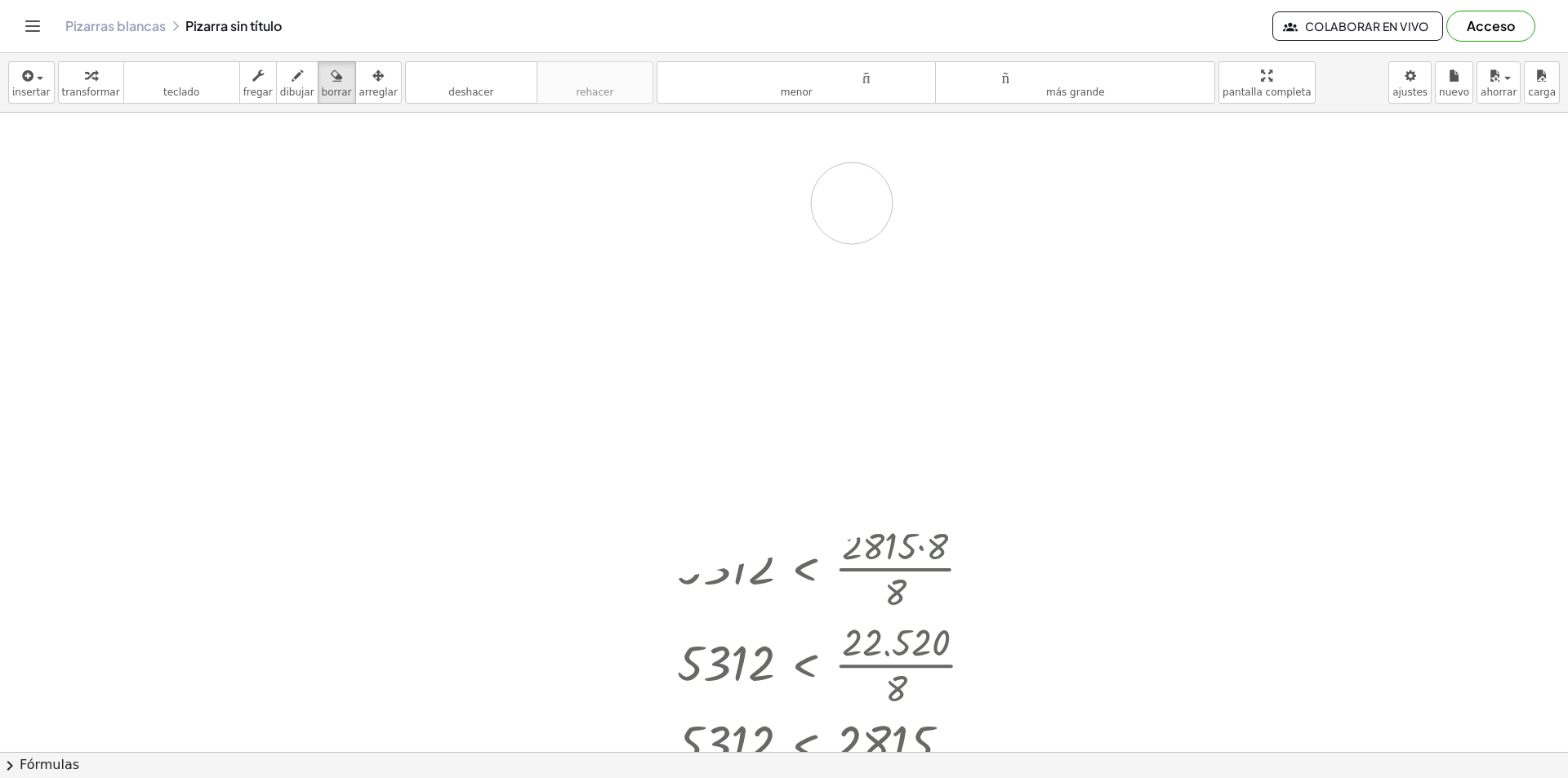
drag, startPoint x: 654, startPoint y: 402, endPoint x: 664, endPoint y: 280, distance: 122.4
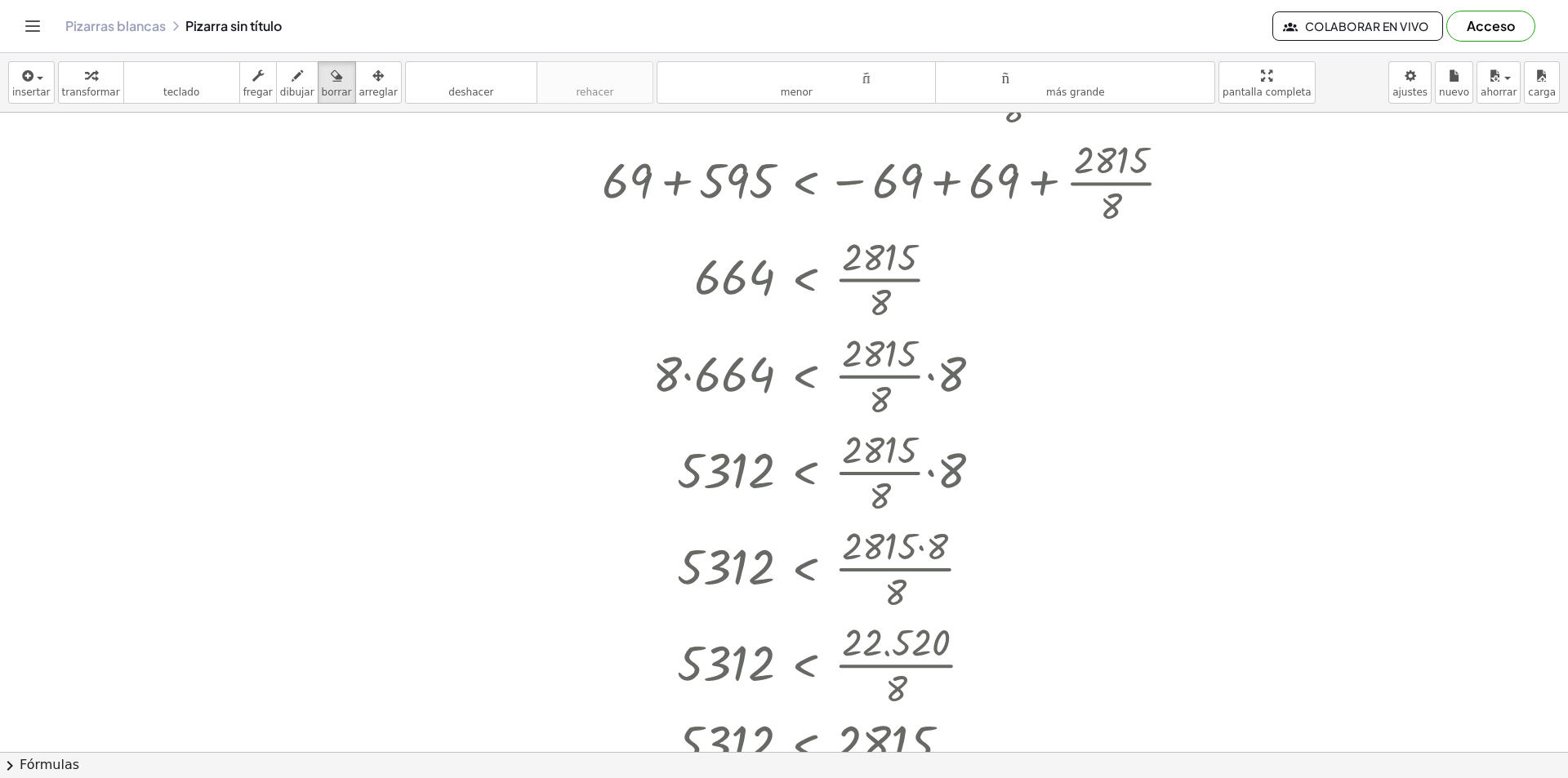
drag, startPoint x: 706, startPoint y: 271, endPoint x: 722, endPoint y: 452, distance: 181.7
drag, startPoint x: 621, startPoint y: 405, endPoint x: 708, endPoint y: 389, distance: 88.5
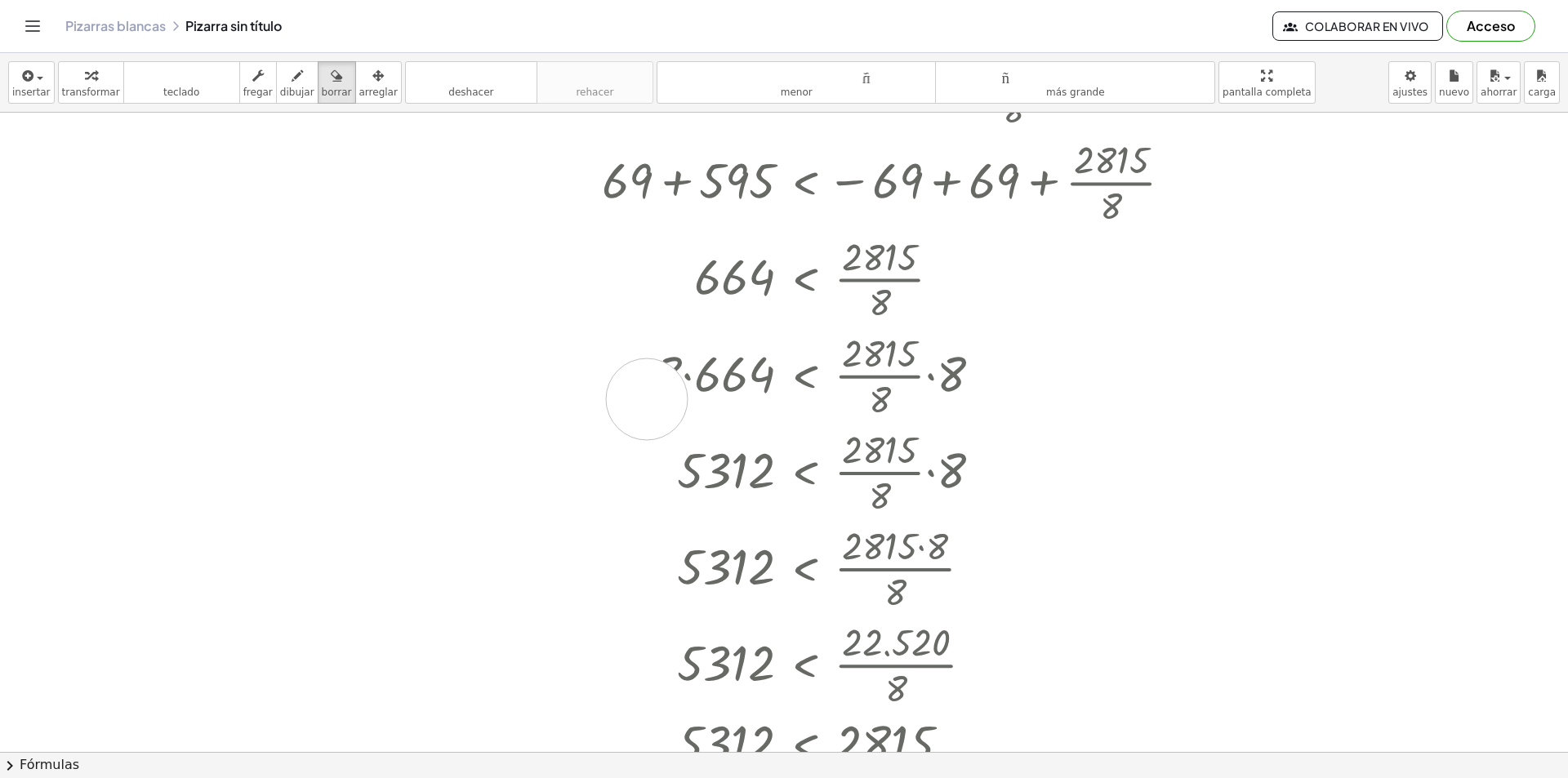
drag, startPoint x: 708, startPoint y: 389, endPoint x: 597, endPoint y: 407, distance: 112.4
drag, startPoint x: 586, startPoint y: 384, endPoint x: 358, endPoint y: 204, distance: 290.5
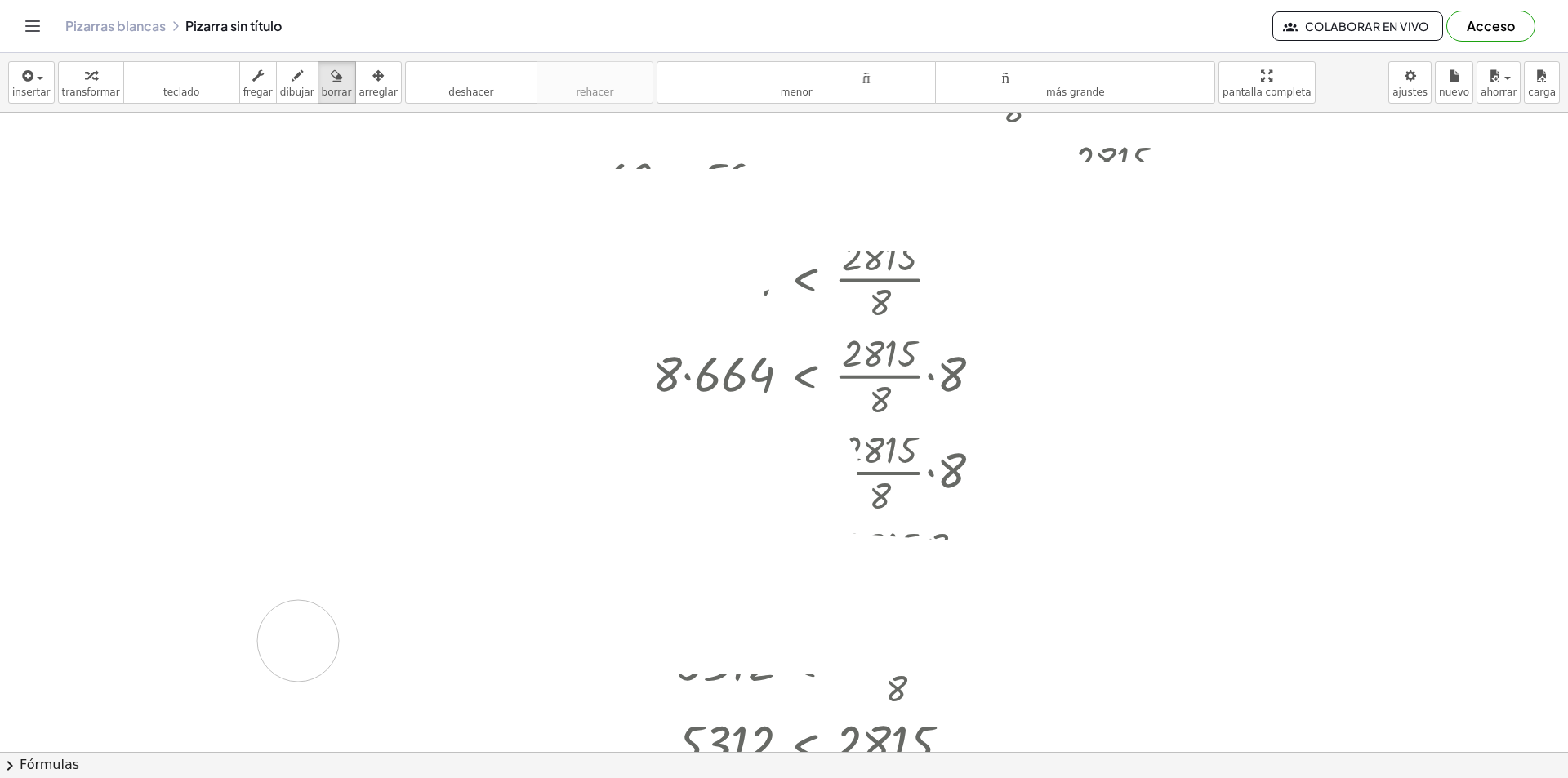
drag, startPoint x: 1236, startPoint y: 202, endPoint x: 188, endPoint y: 441, distance: 1074.9
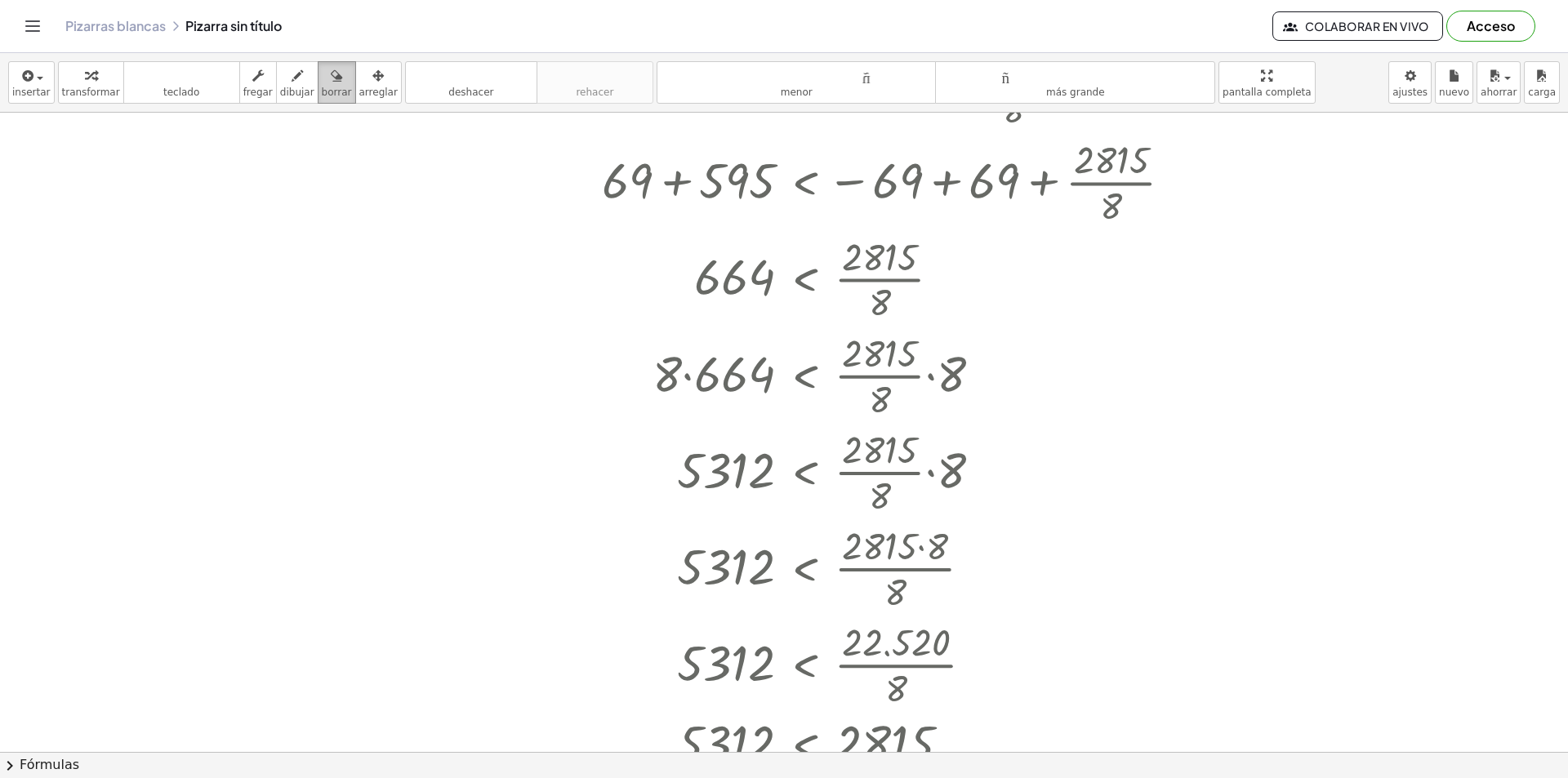
click at [317, 89] on button "borrar" at bounding box center [336, 82] width 38 height 42
click at [292, 80] on icon "button" at bounding box center [298, 76] width 12 height 20
drag, startPoint x: 433, startPoint y: 279, endPoint x: 451, endPoint y: 346, distance: 69.4
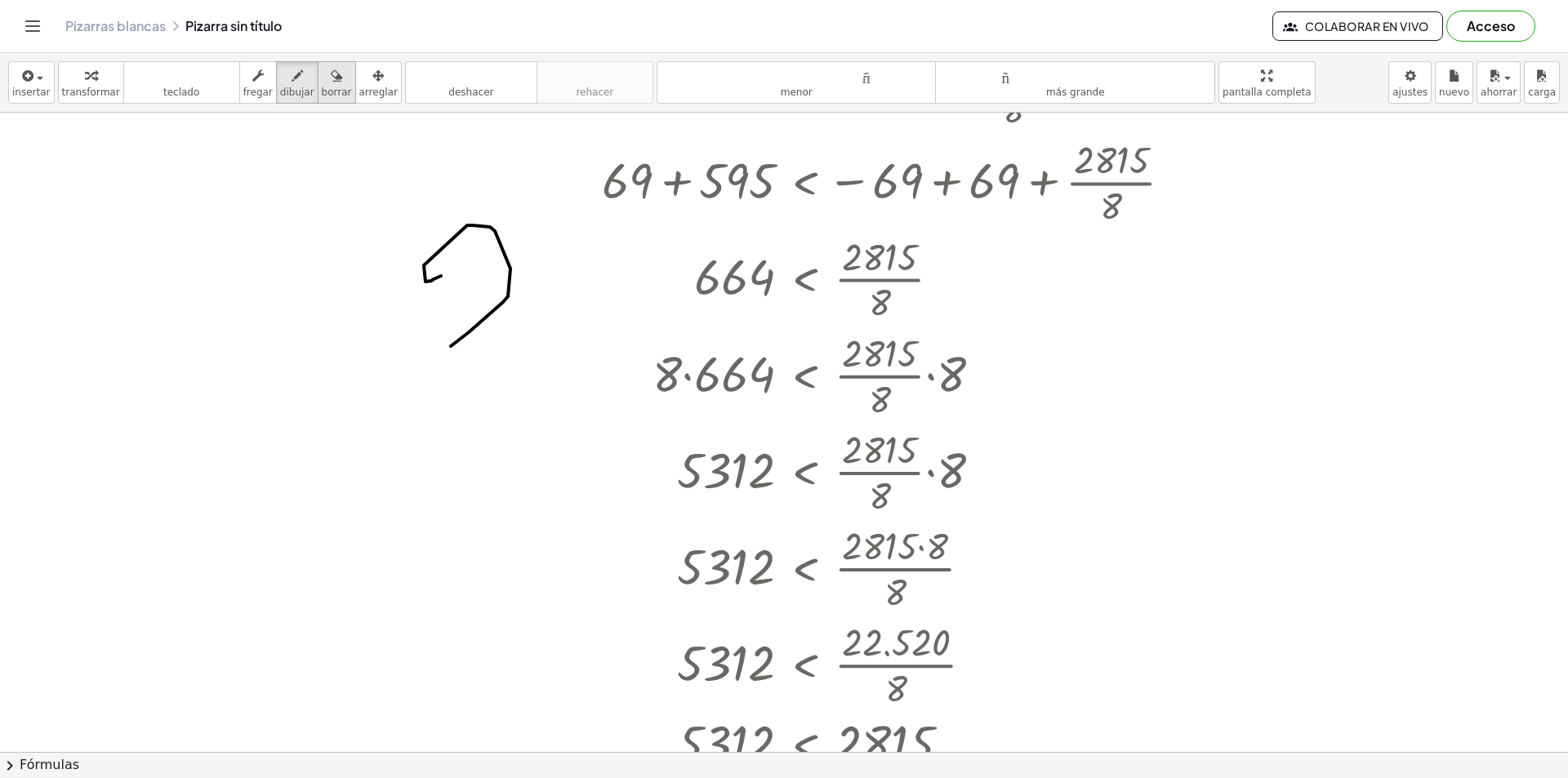
click at [321, 89] on font "borrar" at bounding box center [336, 92] width 30 height 12
drag, startPoint x: 434, startPoint y: 322, endPoint x: 515, endPoint y: 275, distance: 93.6
click at [288, 82] on div "button" at bounding box center [297, 75] width 34 height 20
drag, startPoint x: 311, startPoint y: 342, endPoint x: 349, endPoint y: 334, distance: 38.8
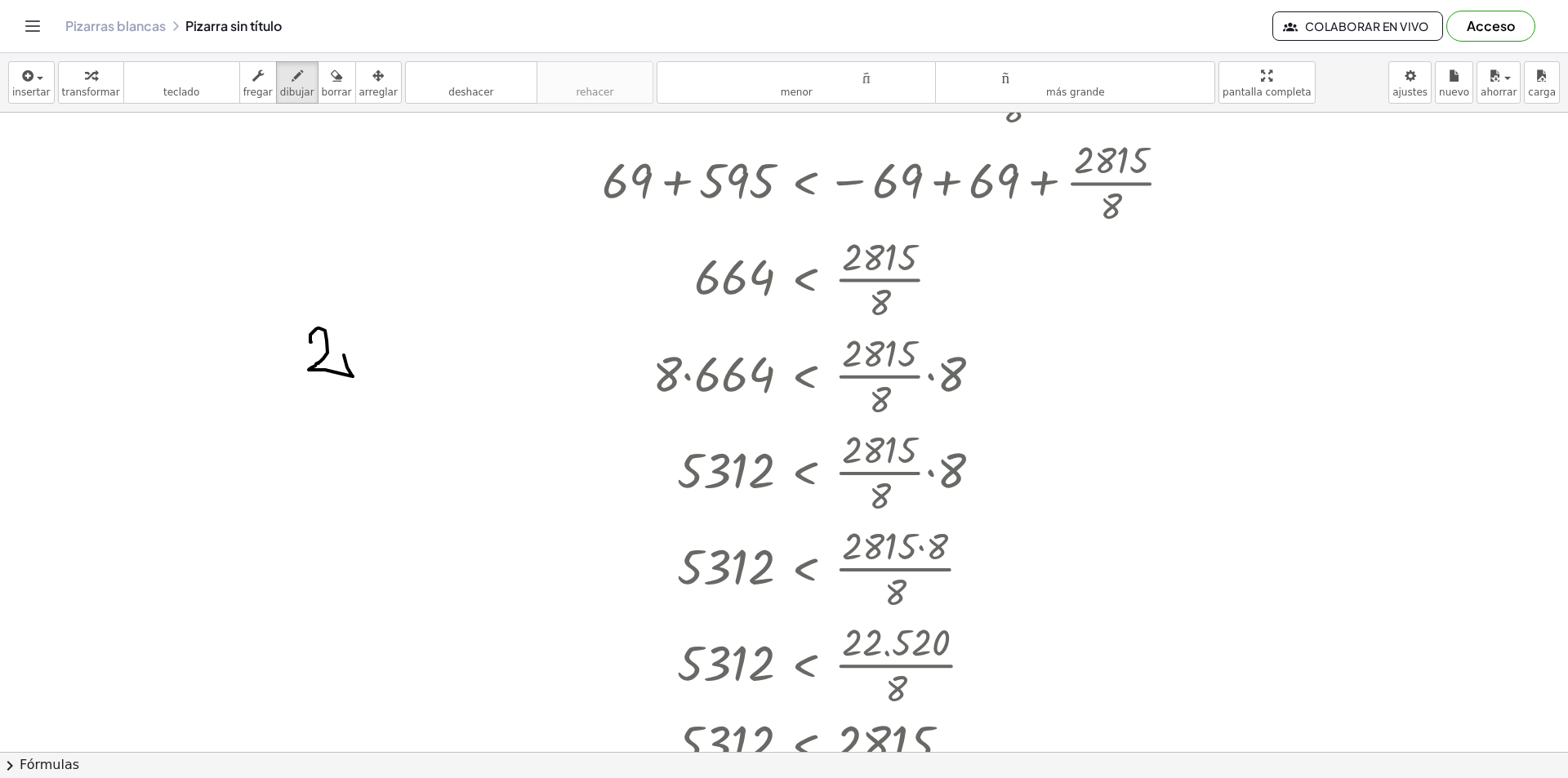
drag, startPoint x: 401, startPoint y: 384, endPoint x: 366, endPoint y: 351, distance: 48.1
drag, startPoint x: 467, startPoint y: 340, endPoint x: 402, endPoint y: 340, distance: 65.0
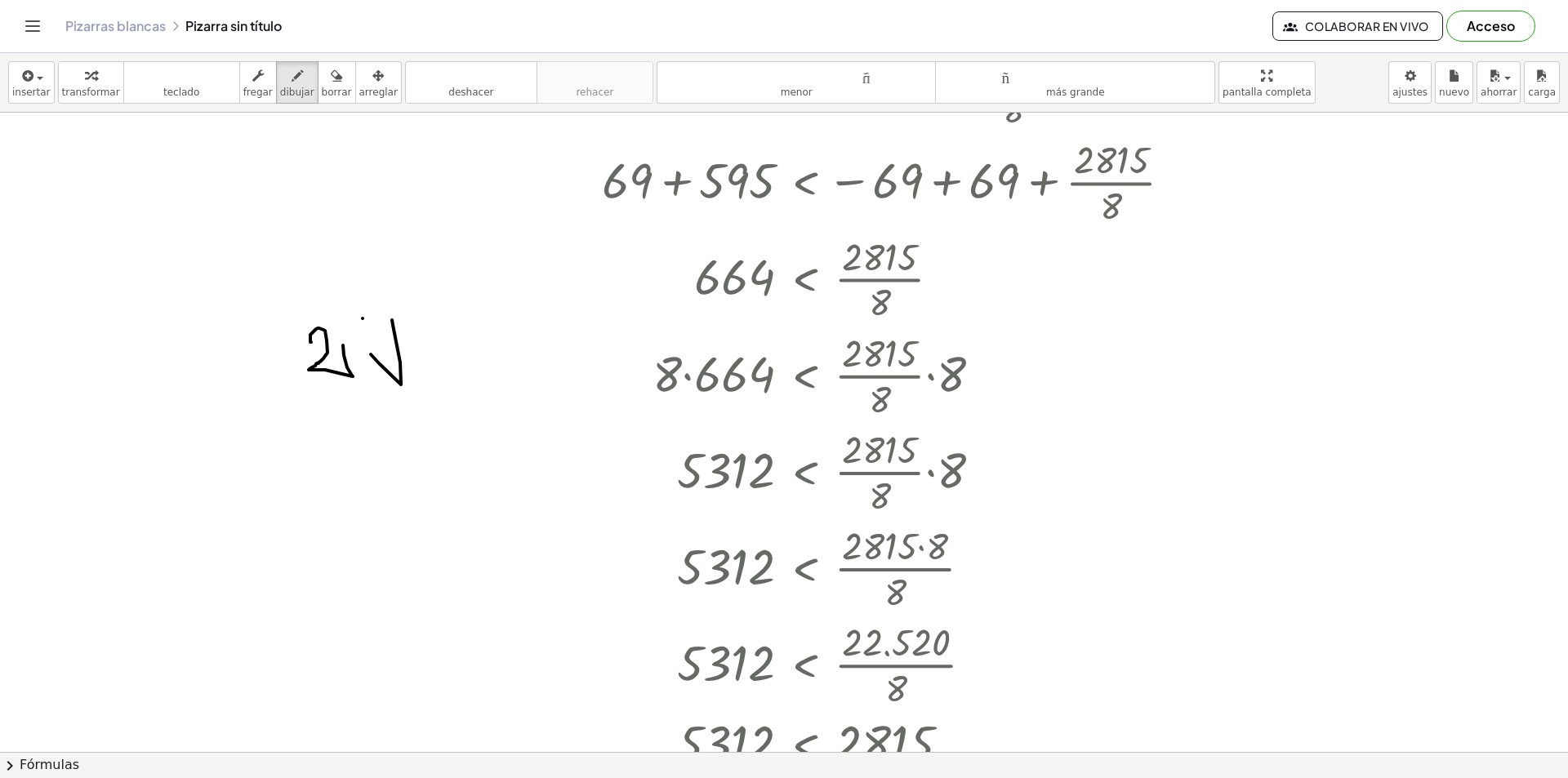
drag, startPoint x: 478, startPoint y: 339, endPoint x: 504, endPoint y: 384, distance: 52.0
click at [321, 89] on font "borrar" at bounding box center [336, 92] width 30 height 12
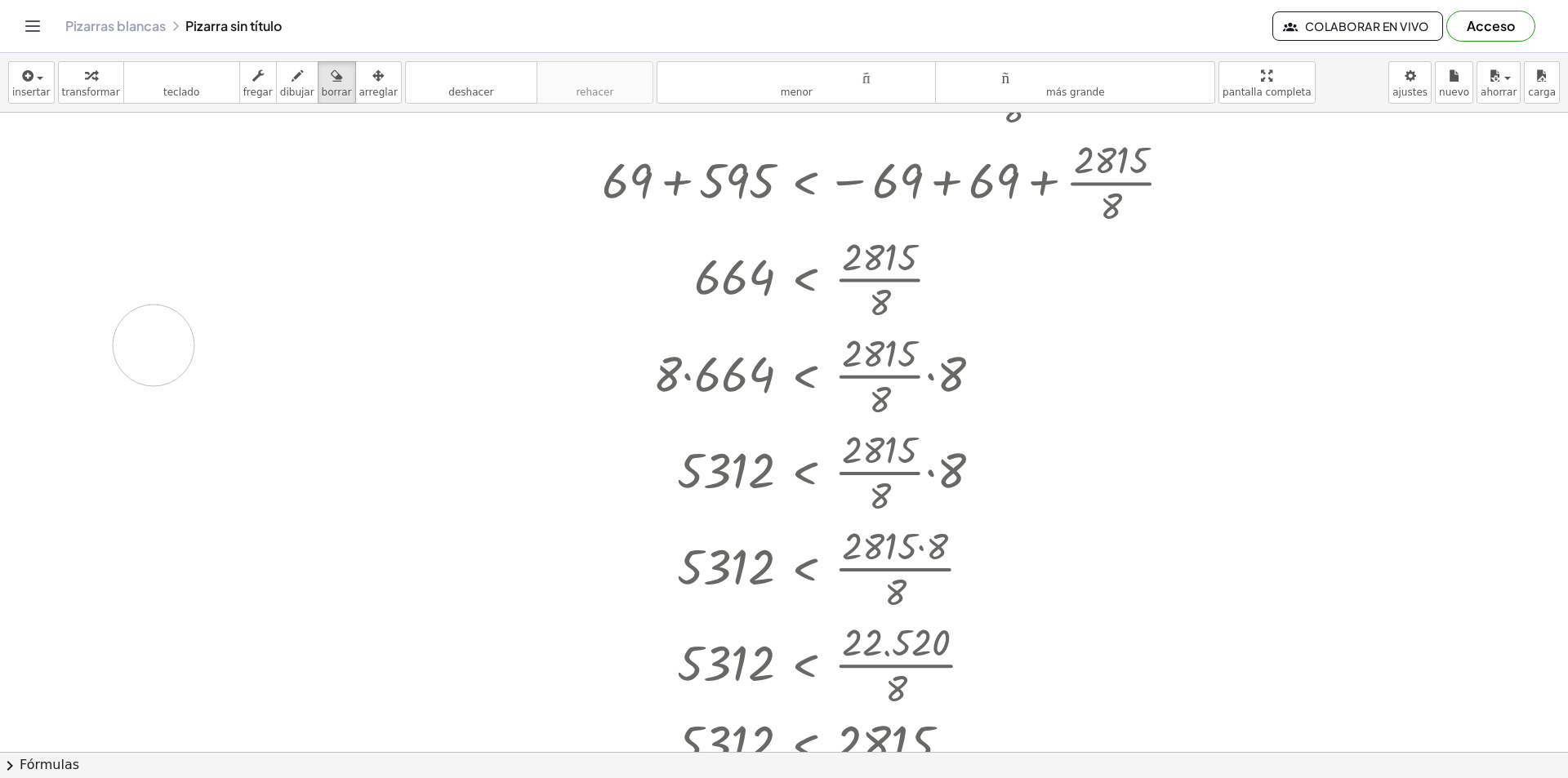
drag, startPoint x: 273, startPoint y: 379, endPoint x: 447, endPoint y: 336, distance: 179.2
click at [292, 84] on icon "button" at bounding box center [298, 76] width 12 height 20
drag, startPoint x: 293, startPoint y: 267, endPoint x: 328, endPoint y: 284, distance: 38.9
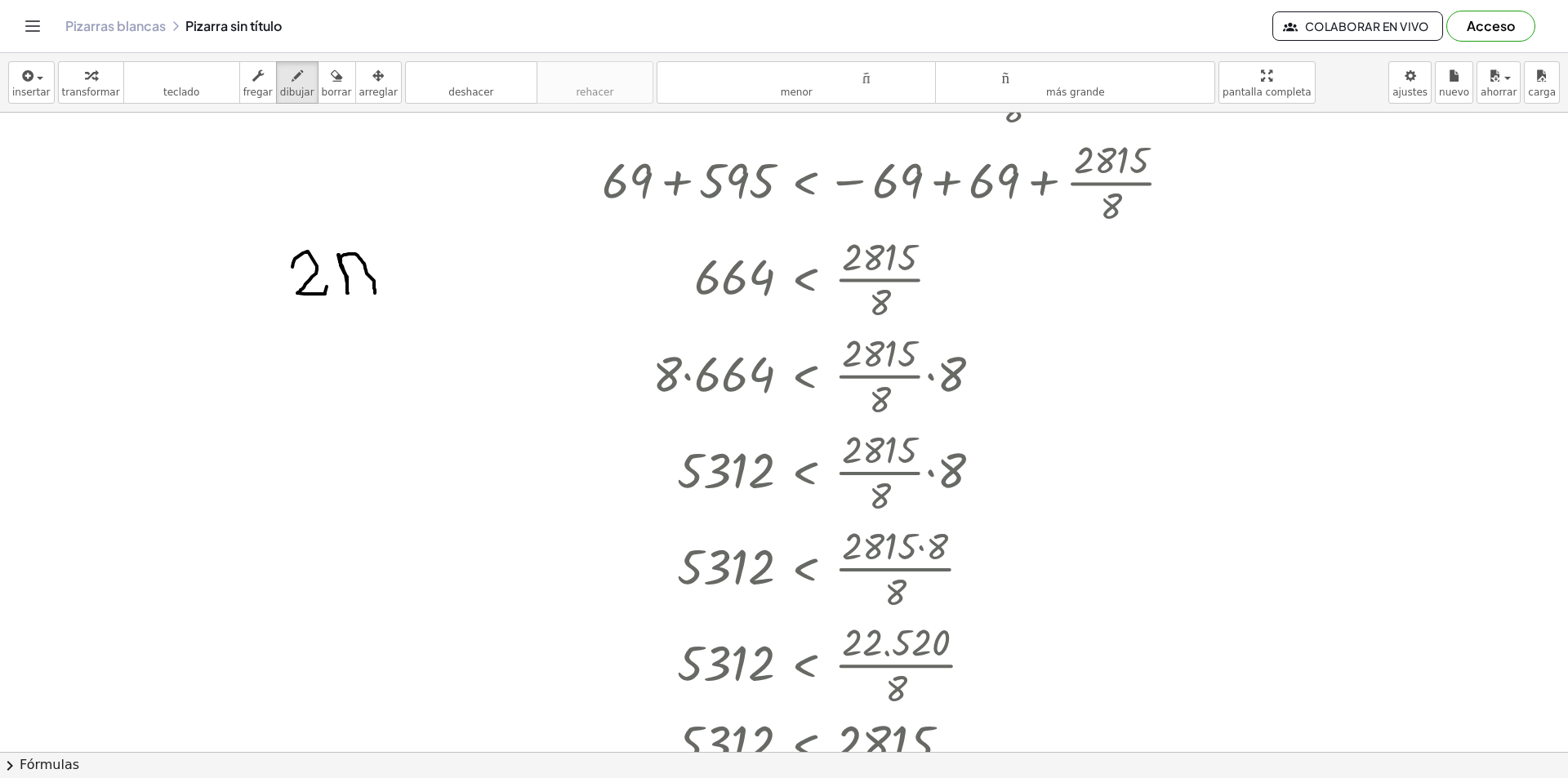
drag, startPoint x: 339, startPoint y: 254, endPoint x: 378, endPoint y: 291, distance: 53.8
drag, startPoint x: 385, startPoint y: 254, endPoint x: 389, endPoint y: 287, distance: 33.2
drag, startPoint x: 378, startPoint y: 271, endPoint x: 420, endPoint y: 263, distance: 42.8
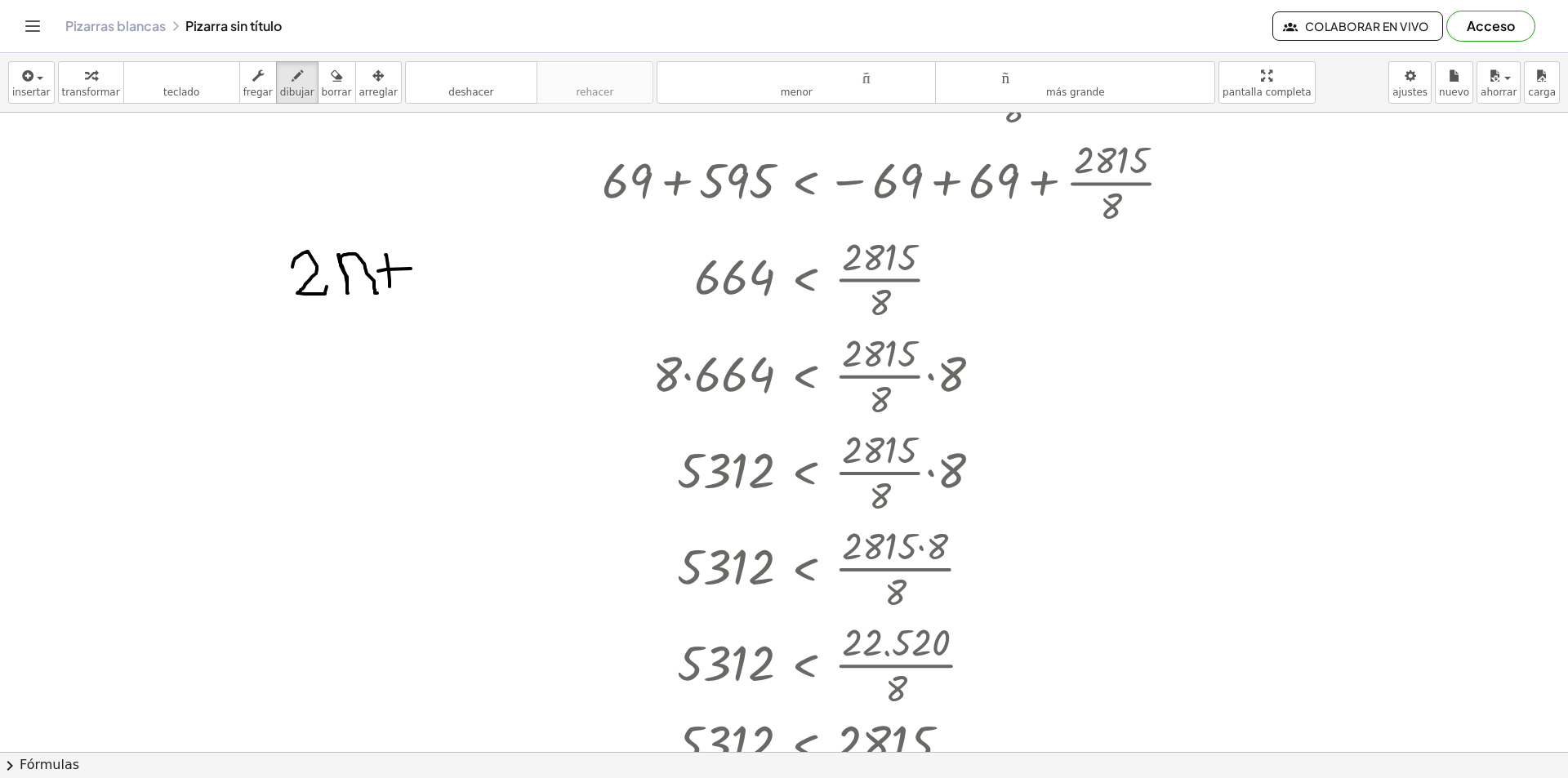
drag, startPoint x: 429, startPoint y: 258, endPoint x: 466, endPoint y: 277, distance: 41.6
drag, startPoint x: 473, startPoint y: 268, endPoint x: 486, endPoint y: 274, distance: 14.3
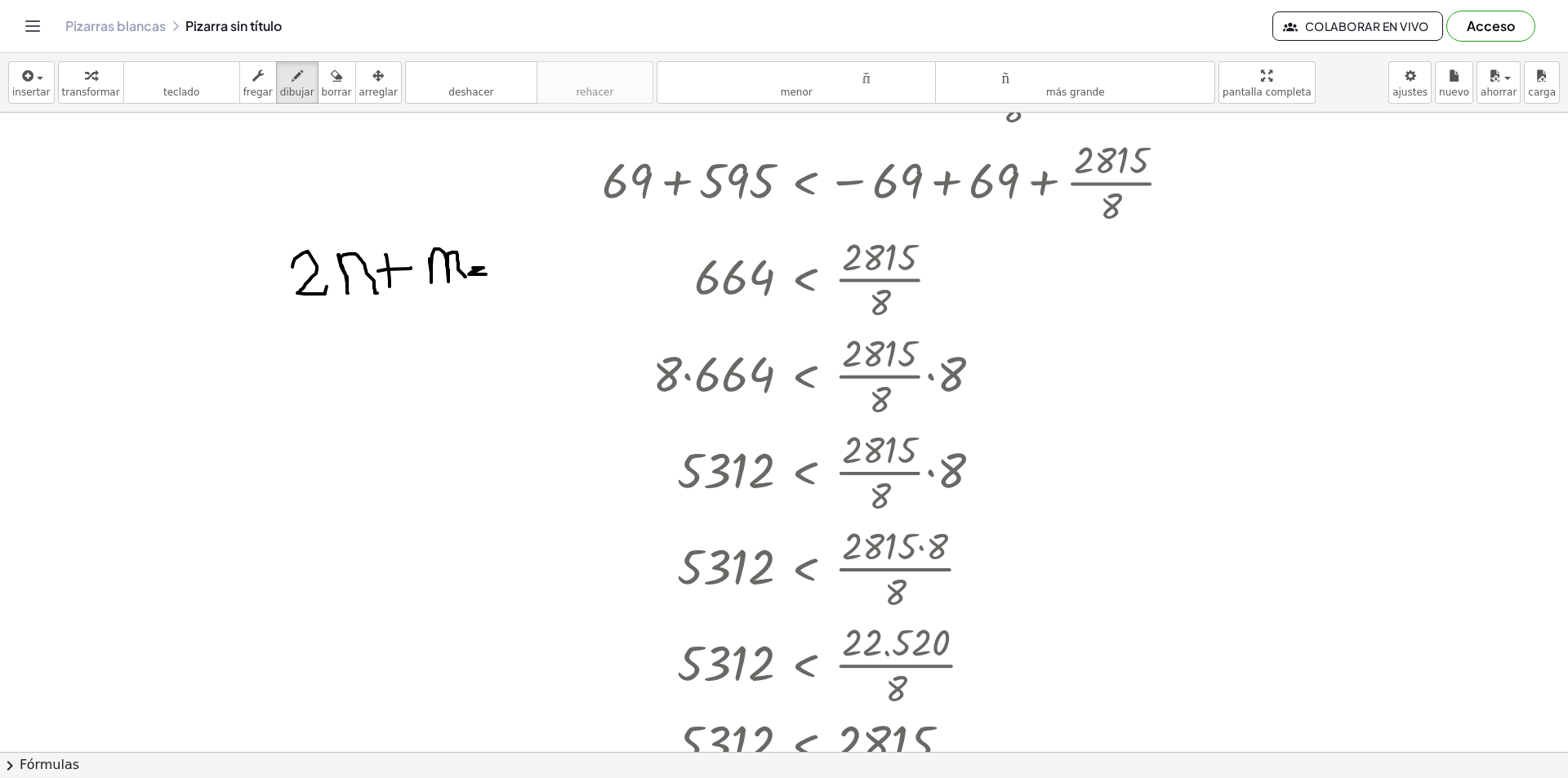
drag, startPoint x: 312, startPoint y: 85, endPoint x: 409, endPoint y: 113, distance: 101.0
click at [321, 86] on font "borrar" at bounding box center [336, 92] width 30 height 12
drag, startPoint x: 536, startPoint y: 235, endPoint x: 426, endPoint y: 220, distance: 111.0
click at [293, 84] on div "button" at bounding box center [297, 75] width 34 height 20
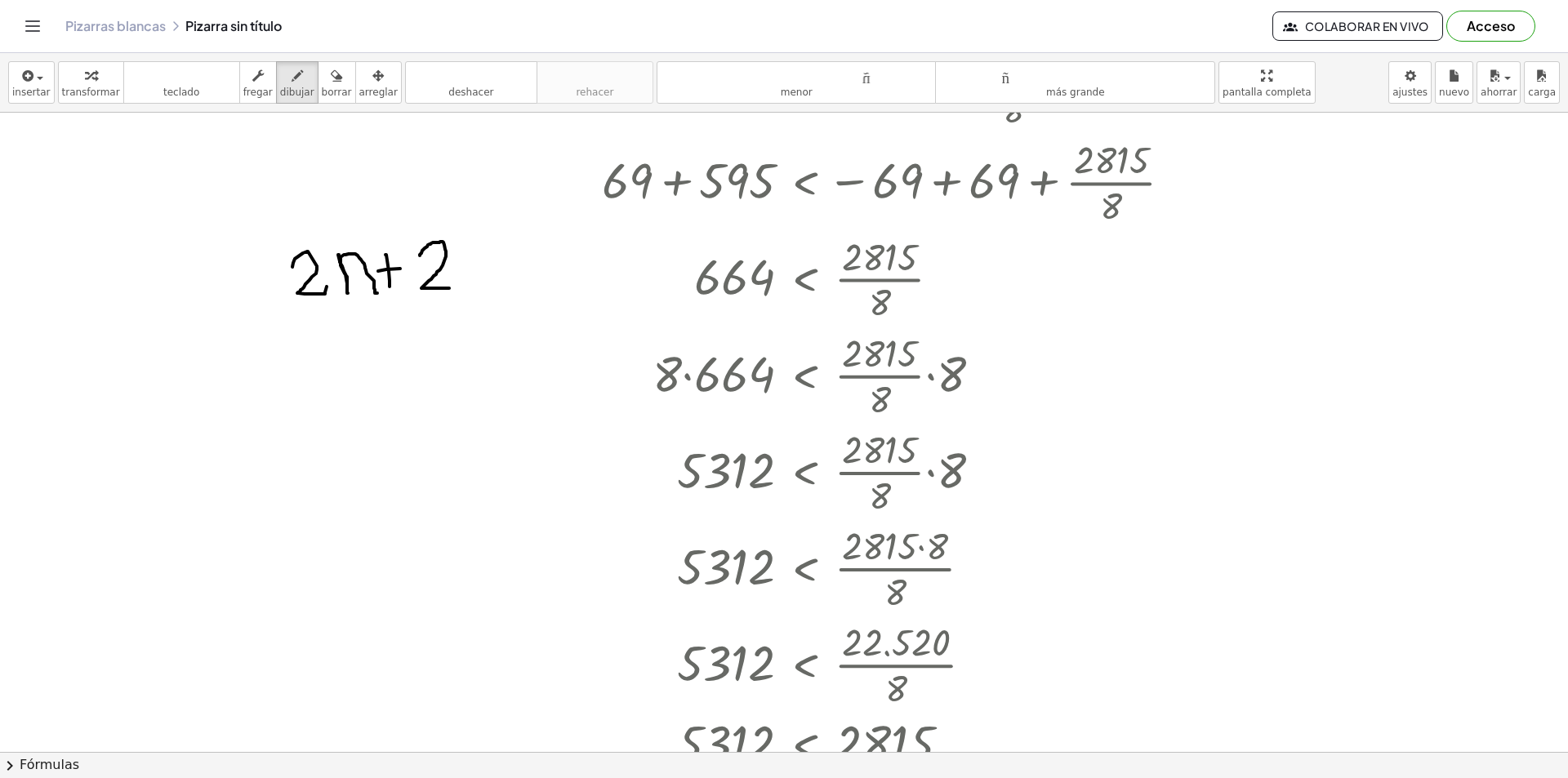
drag, startPoint x: 420, startPoint y: 255, endPoint x: 441, endPoint y: 264, distance: 22.8
drag, startPoint x: 466, startPoint y: 254, endPoint x: 515, endPoint y: 284, distance: 57.5
drag, startPoint x: 530, startPoint y: 278, endPoint x: 544, endPoint y: 280, distance: 14.1
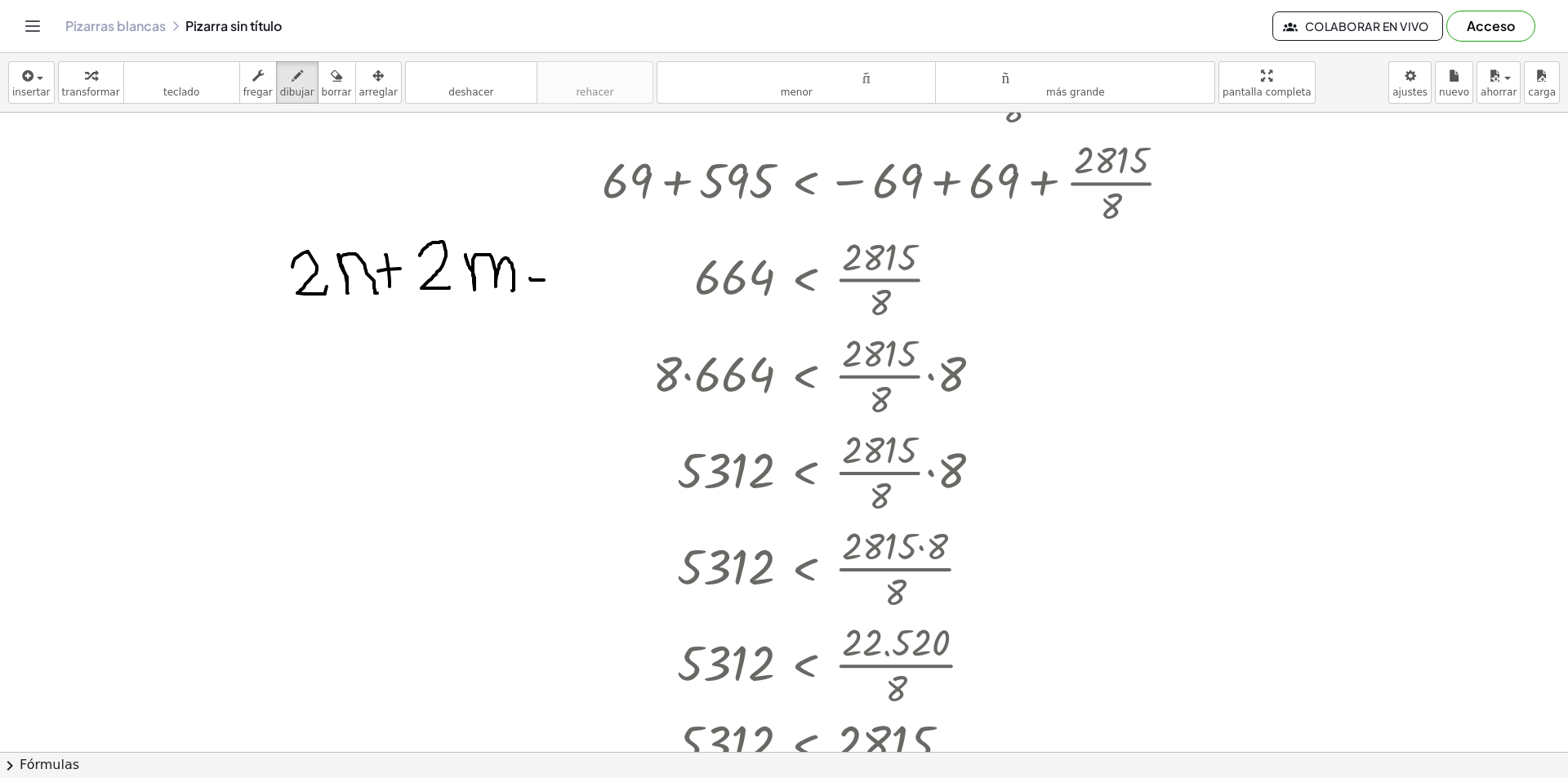
drag, startPoint x: 528, startPoint y: 268, endPoint x: 544, endPoint y: 267, distance: 16.0
drag, startPoint x: 311, startPoint y: 355, endPoint x: 252, endPoint y: 460, distance: 120.4
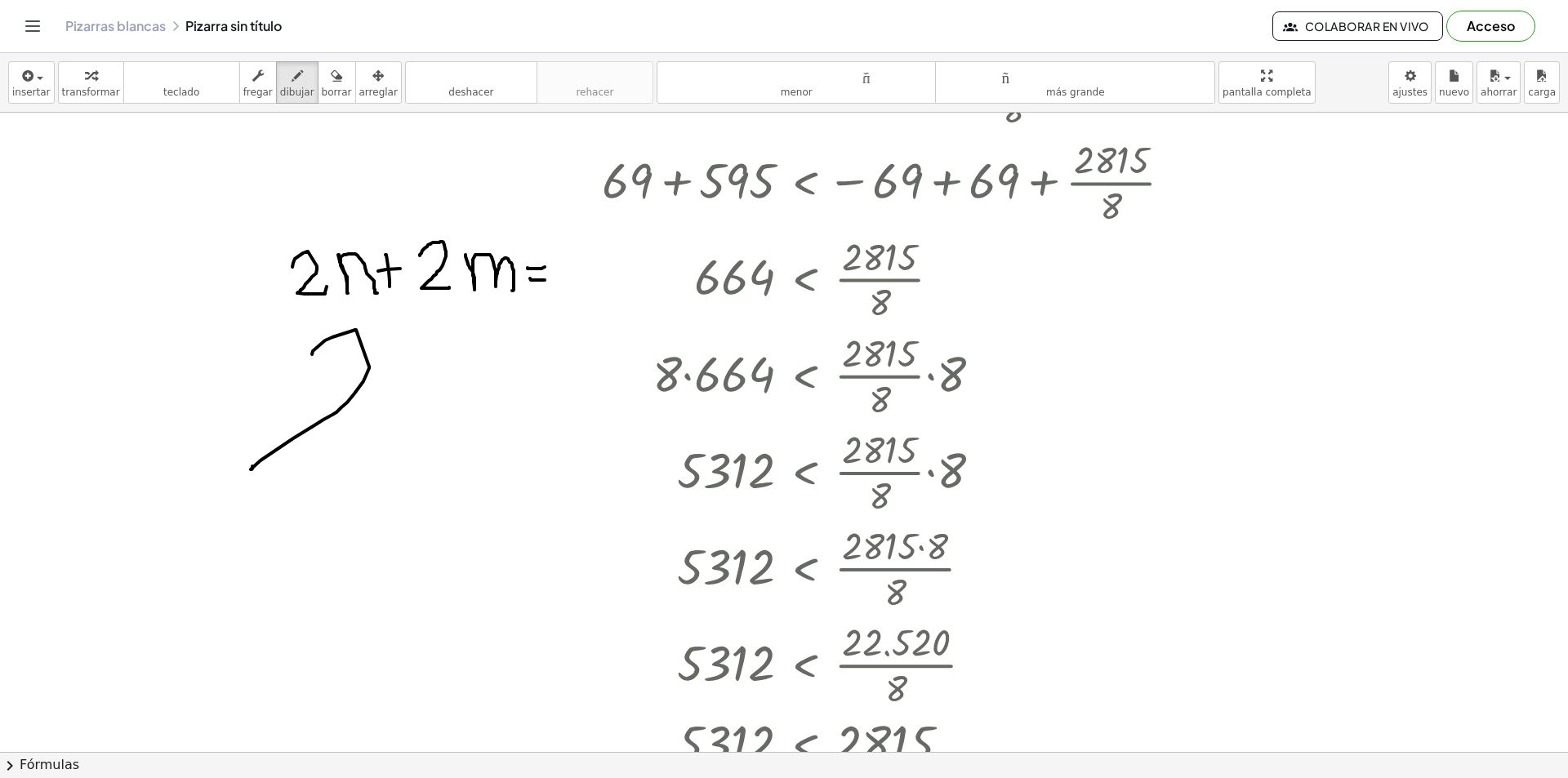
drag, startPoint x: 312, startPoint y: 75, endPoint x: 356, endPoint y: 220, distance: 151.5
click at [326, 141] on div "insertar Seleccione uno: Expresión matemática Función Texto Vídeo de YouTube Gr…" at bounding box center [784, 416] width 1568 height 725
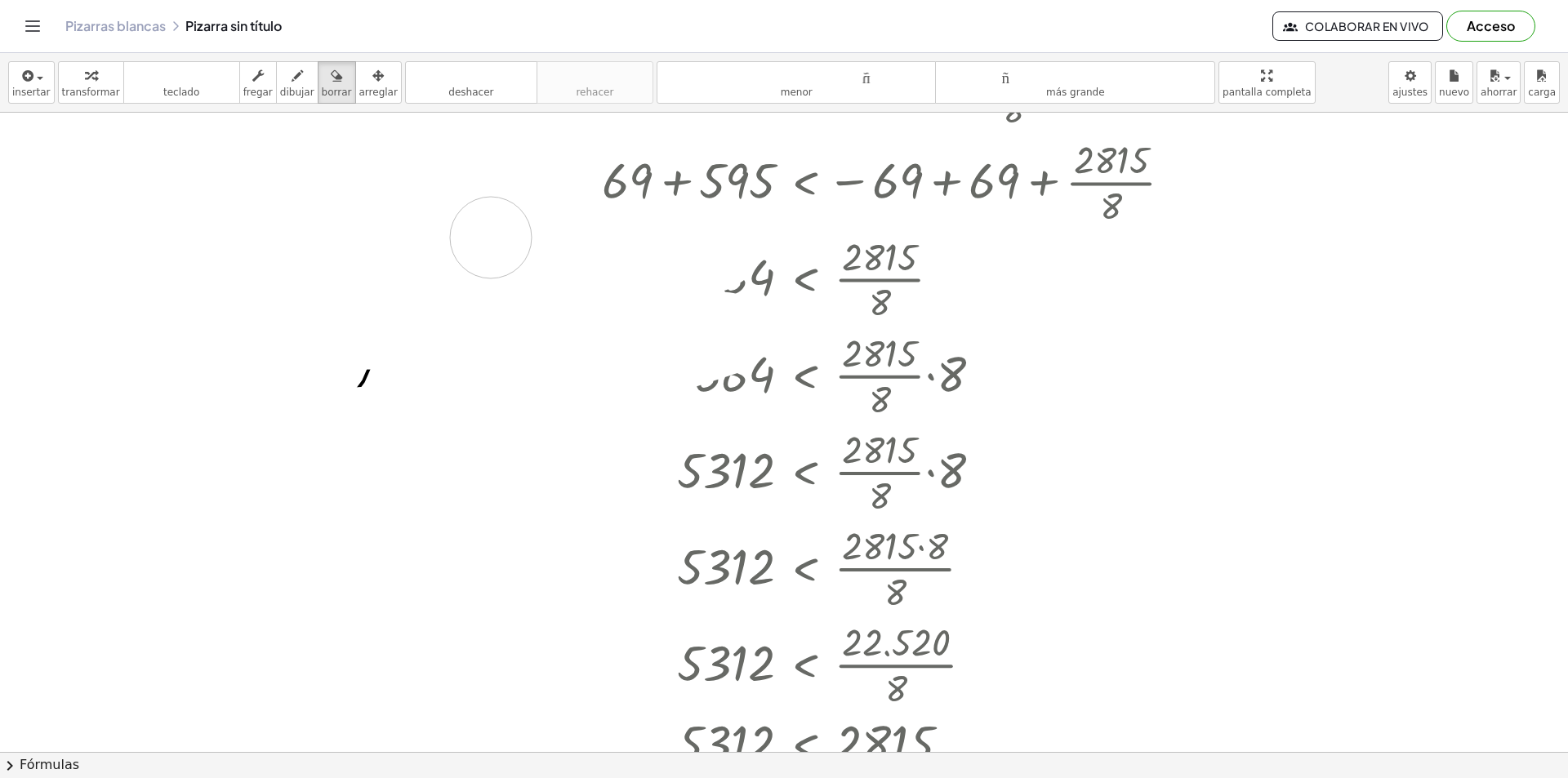
drag, startPoint x: 24, startPoint y: 428, endPoint x: 345, endPoint y: 172, distance: 410.6
drag, startPoint x: 263, startPoint y: 86, endPoint x: 297, endPoint y: 209, distance: 127.6
click at [280, 86] on font "dibujar" at bounding box center [297, 92] width 34 height 12
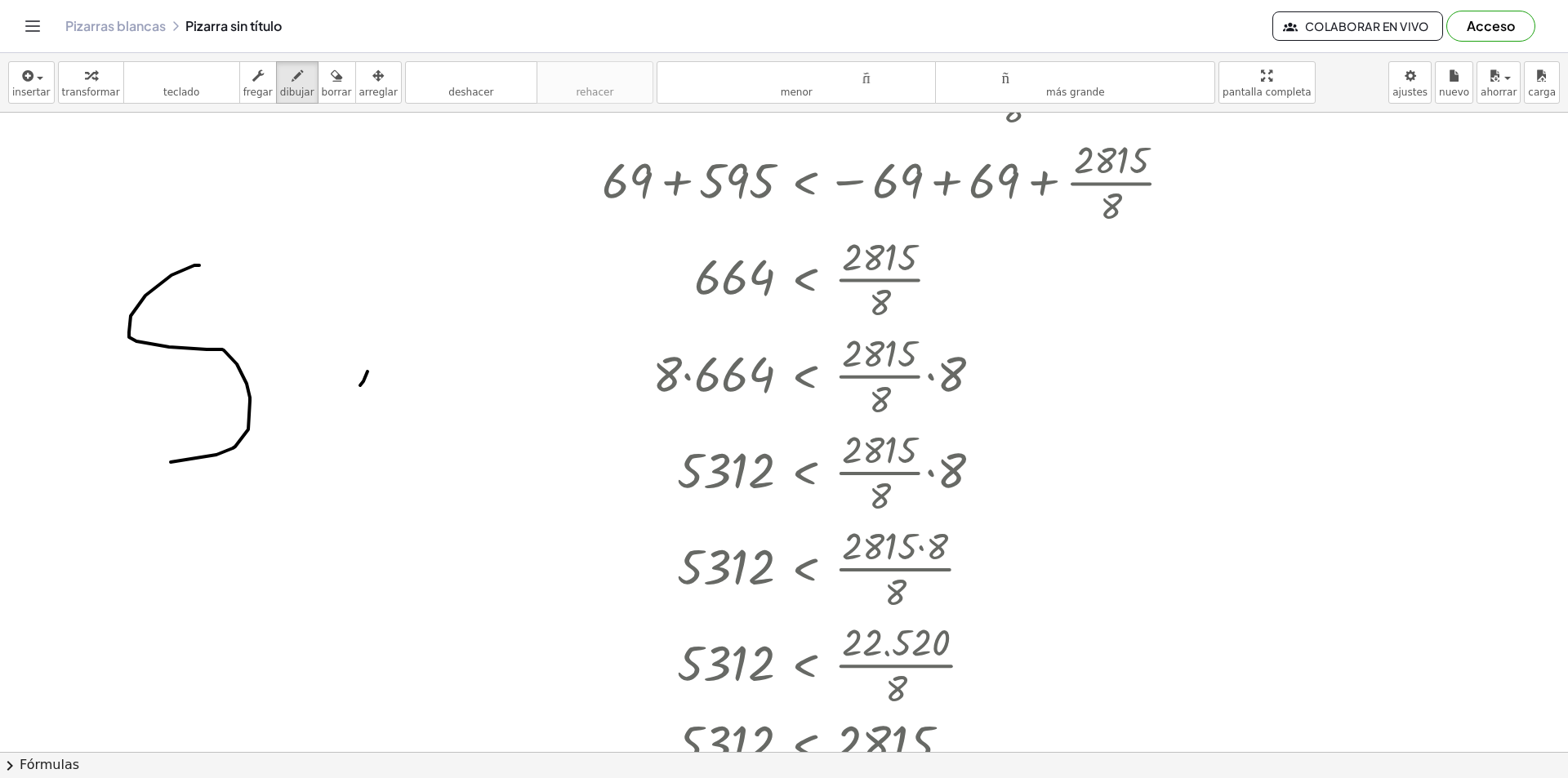
drag, startPoint x: 199, startPoint y: 265, endPoint x: 261, endPoint y: 415, distance: 162.3
drag, startPoint x: 275, startPoint y: 352, endPoint x: 357, endPoint y: 385, distance: 88.4
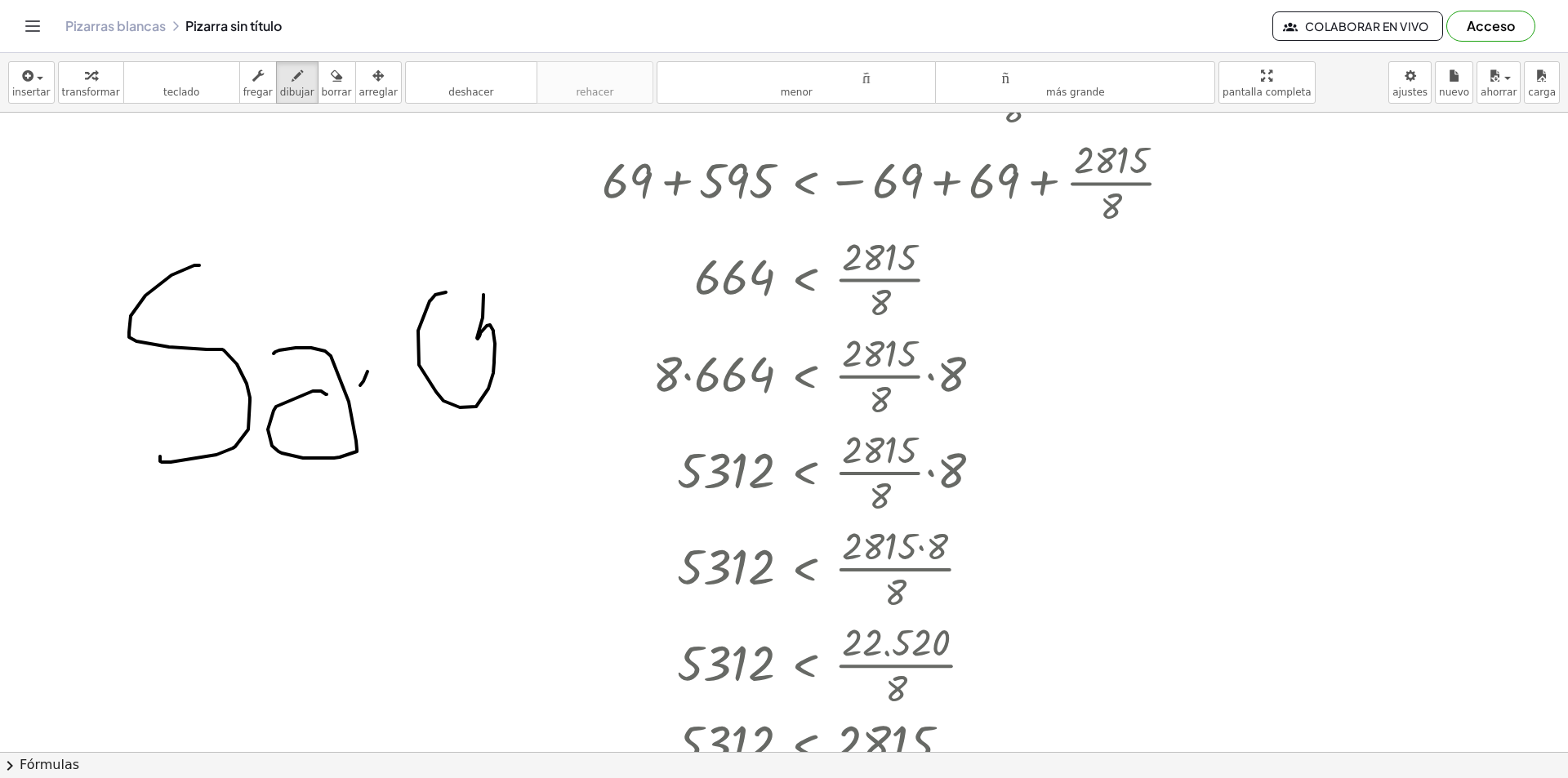
drag, startPoint x: 435, startPoint y: 295, endPoint x: 392, endPoint y: 328, distance: 54.2
drag, startPoint x: 311, startPoint y: 84, endPoint x: 450, endPoint y: 147, distance: 152.6
click at [450, 147] on div "insertar Seleccione uno: Expresión matemática Función Texto Vídeo de YouTube Gr…" at bounding box center [784, 416] width 1568 height 725
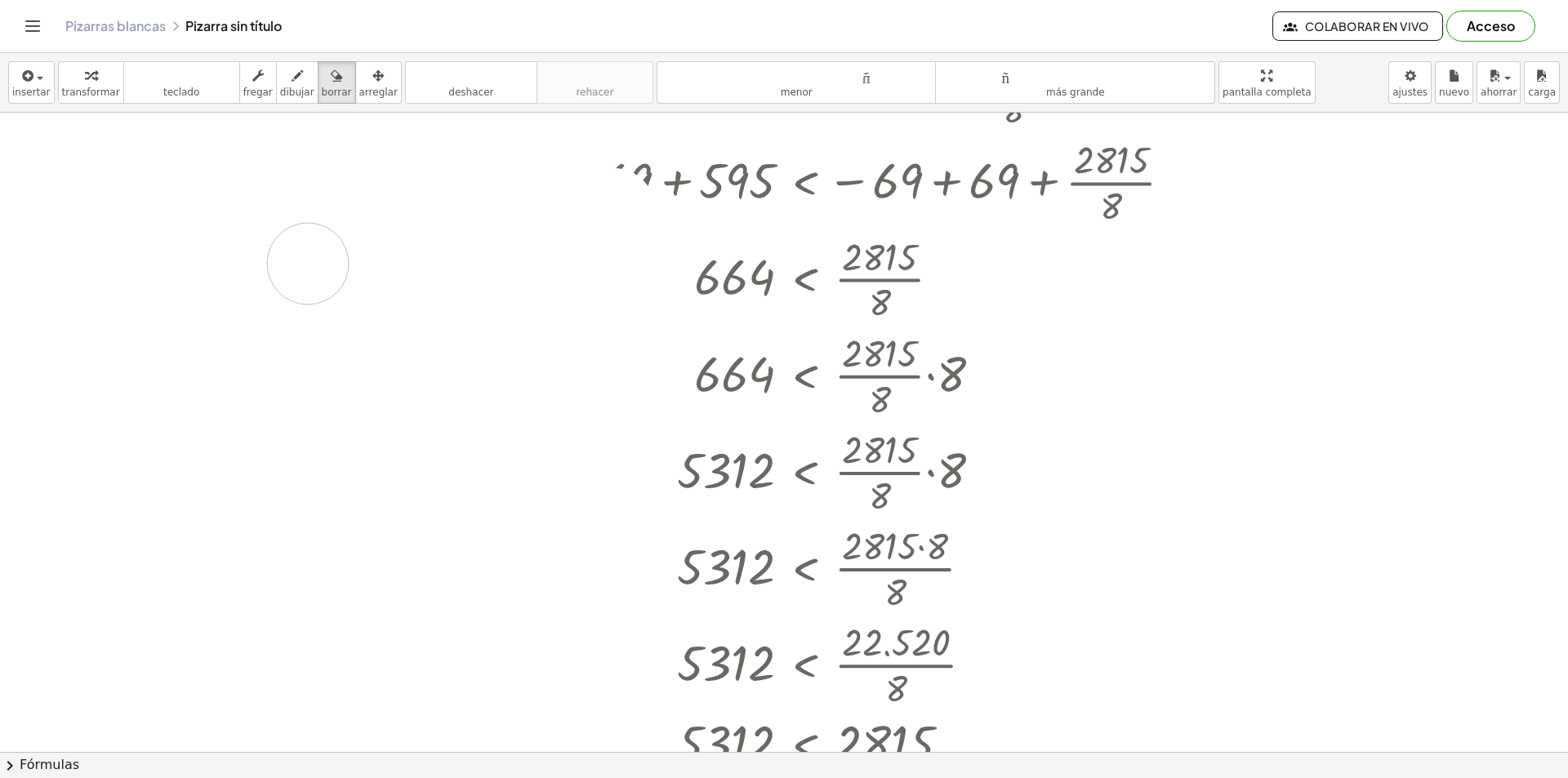
drag, startPoint x: 0, startPoint y: 360, endPoint x: 117, endPoint y: 45, distance: 336.0
drag, startPoint x: 650, startPoint y: 436, endPoint x: 390, endPoint y: 241, distance: 325.0
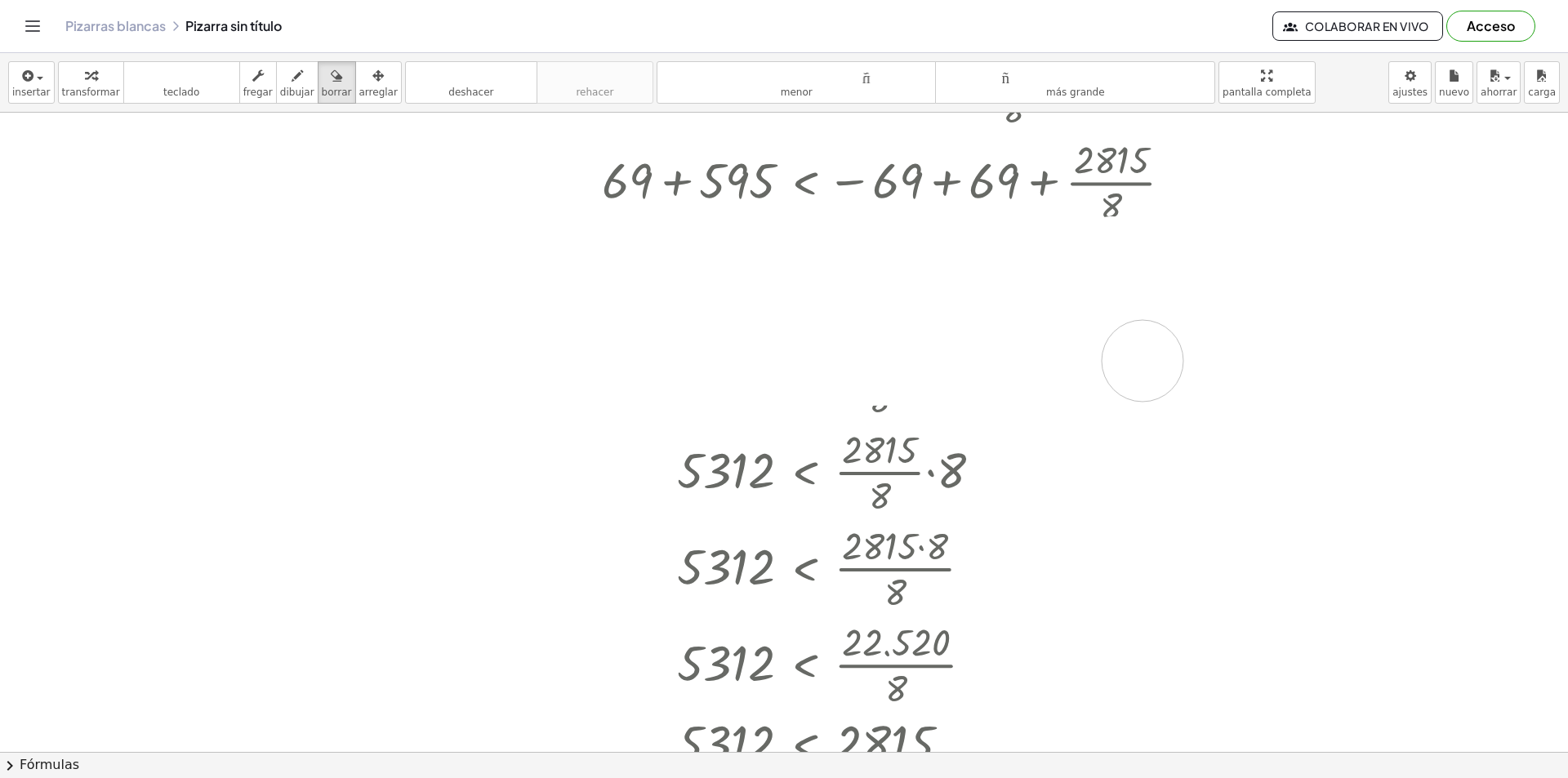
drag, startPoint x: 585, startPoint y: 273, endPoint x: 1122, endPoint y: 364, distance: 544.7
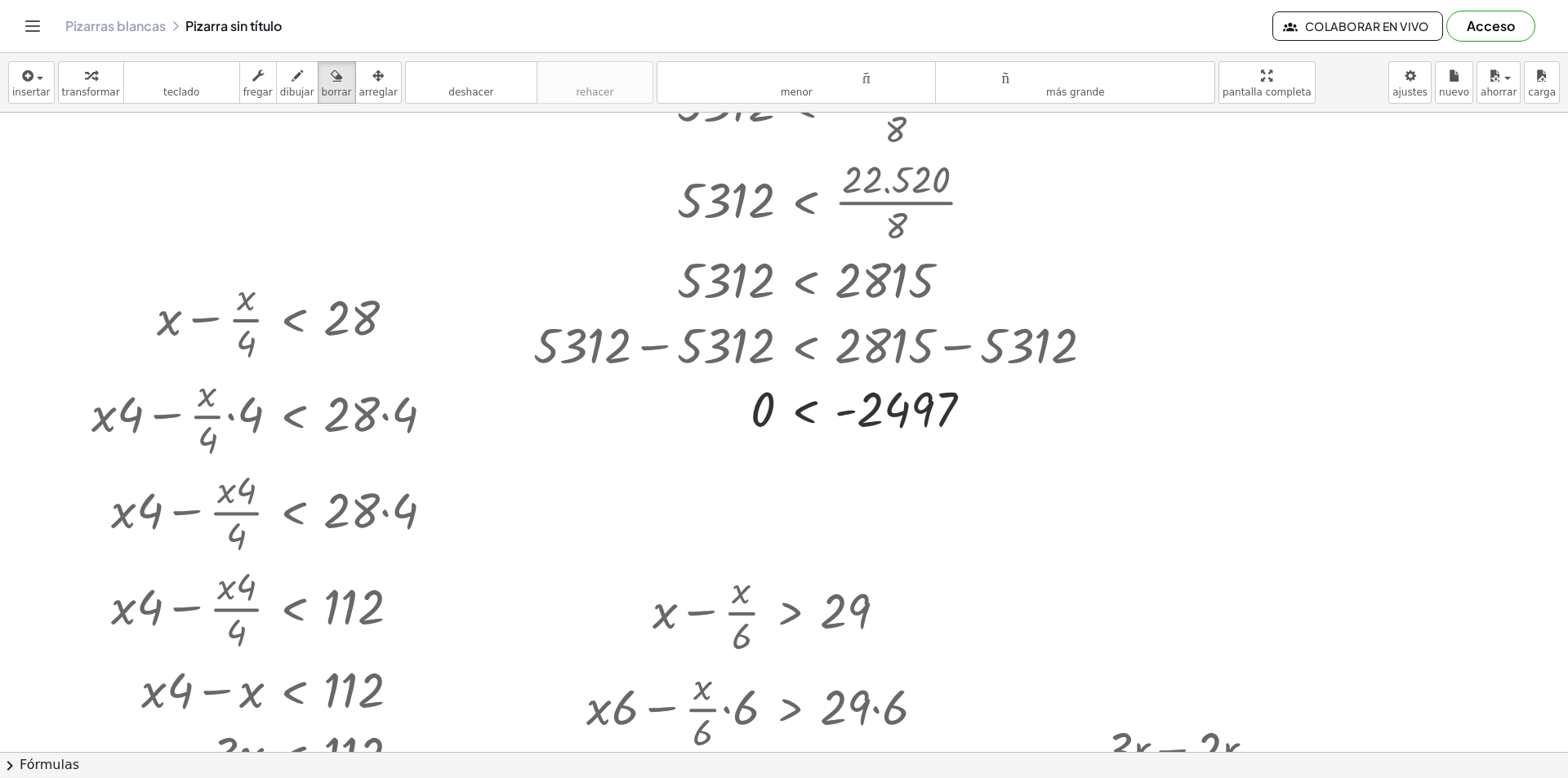
scroll to position [1569, 0]
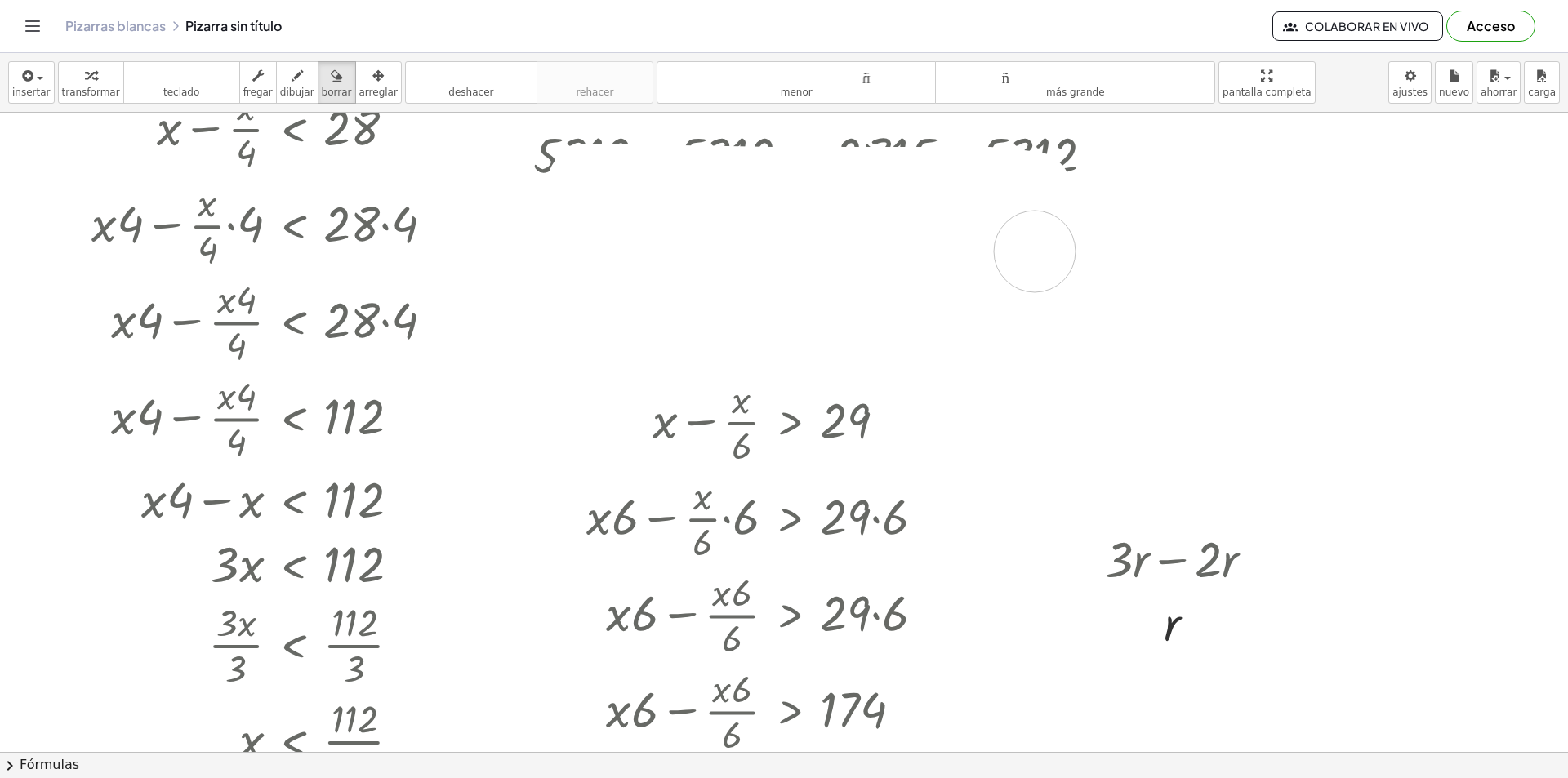
drag, startPoint x: 588, startPoint y: 185, endPoint x: 1145, endPoint y: 253, distance: 561.1
click at [1145, 253] on div at bounding box center [784, 141] width 1568 height 3196
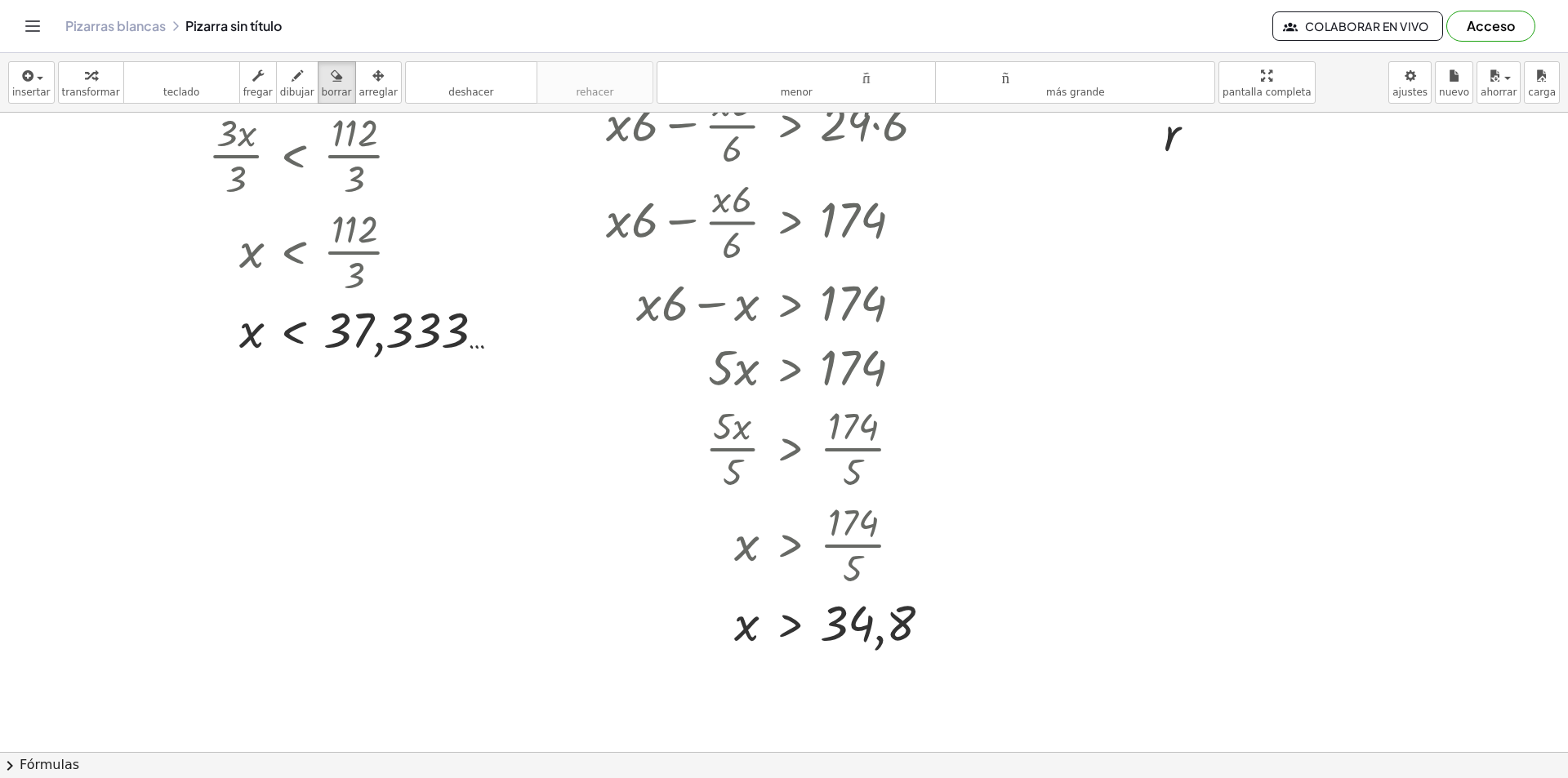
scroll to position [2332, 0]
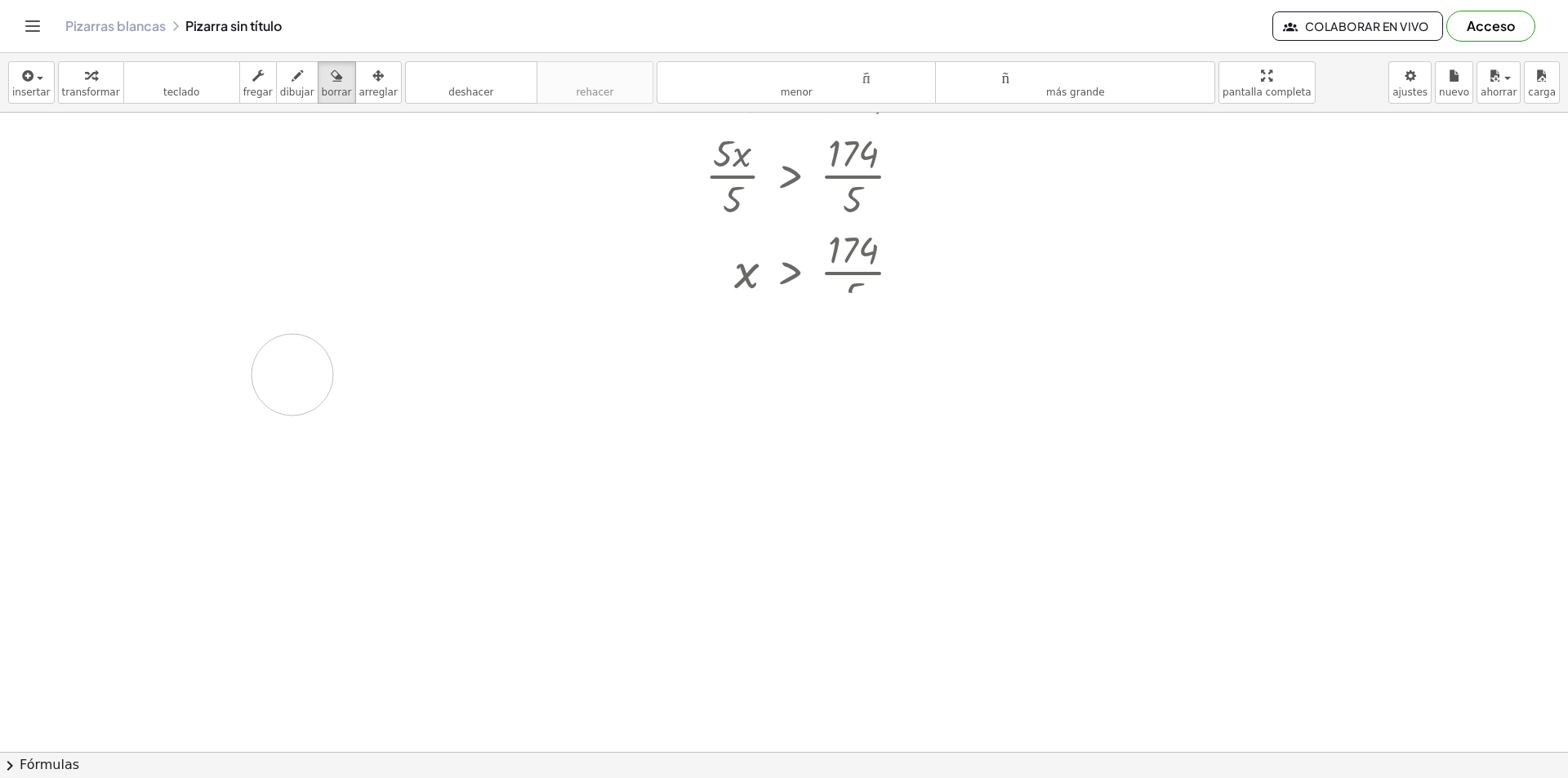
drag, startPoint x: 940, startPoint y: 368, endPoint x: 1016, endPoint y: 309, distance: 96.2
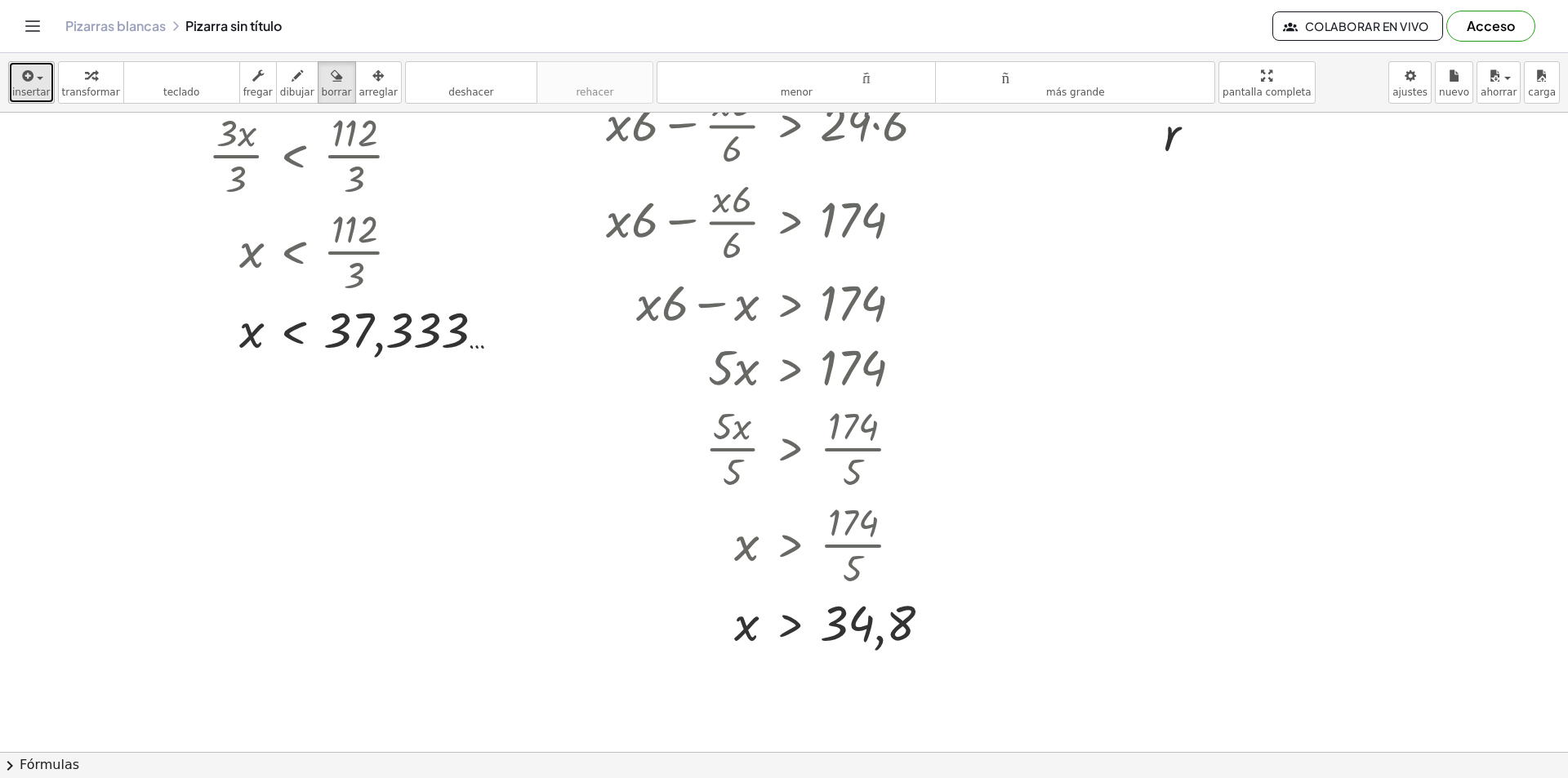
click at [11, 86] on button "insertar" at bounding box center [30, 82] width 46 height 42
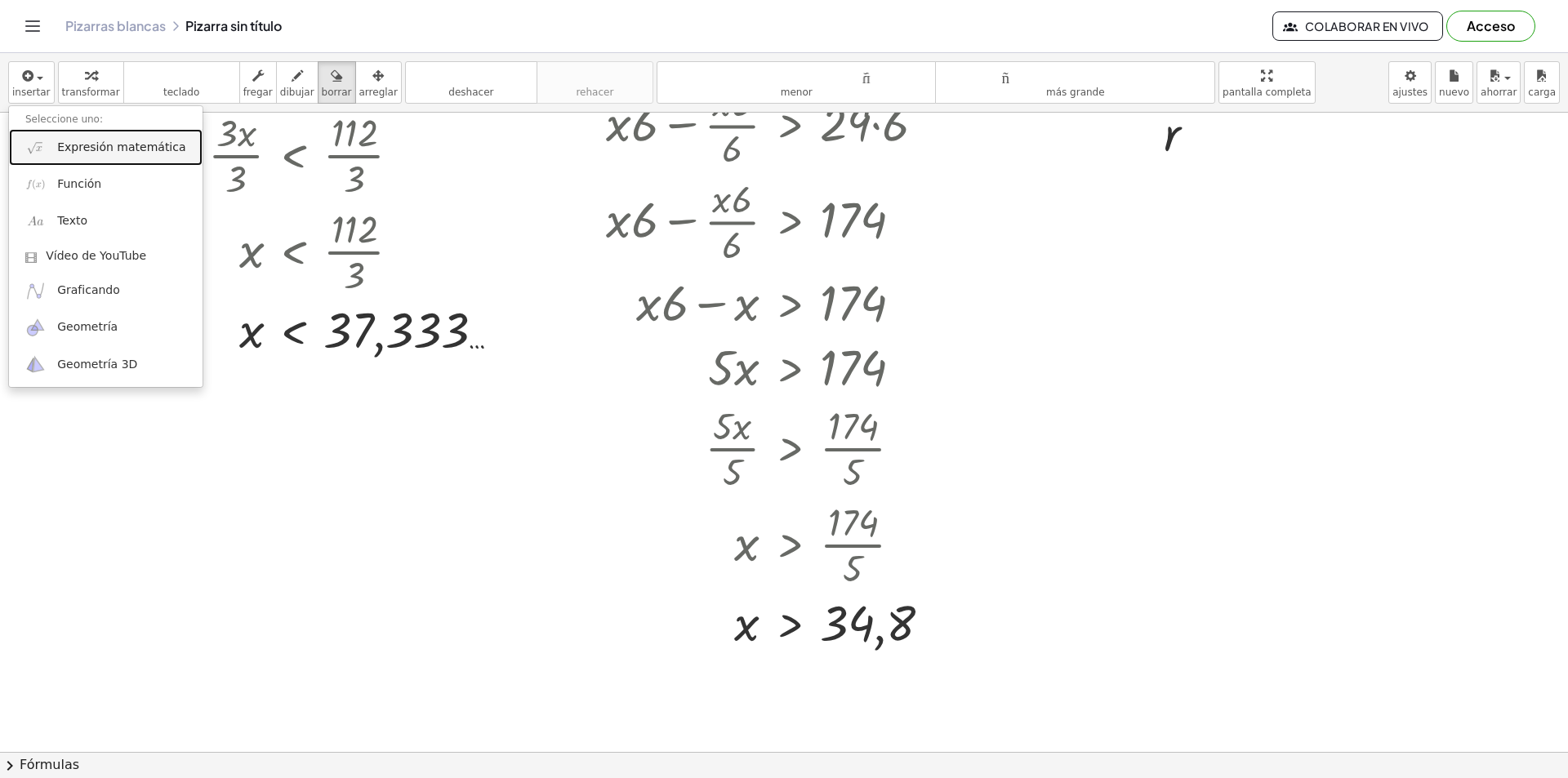
click at [119, 144] on font "Expresión matemática" at bounding box center [121, 146] width 128 height 13
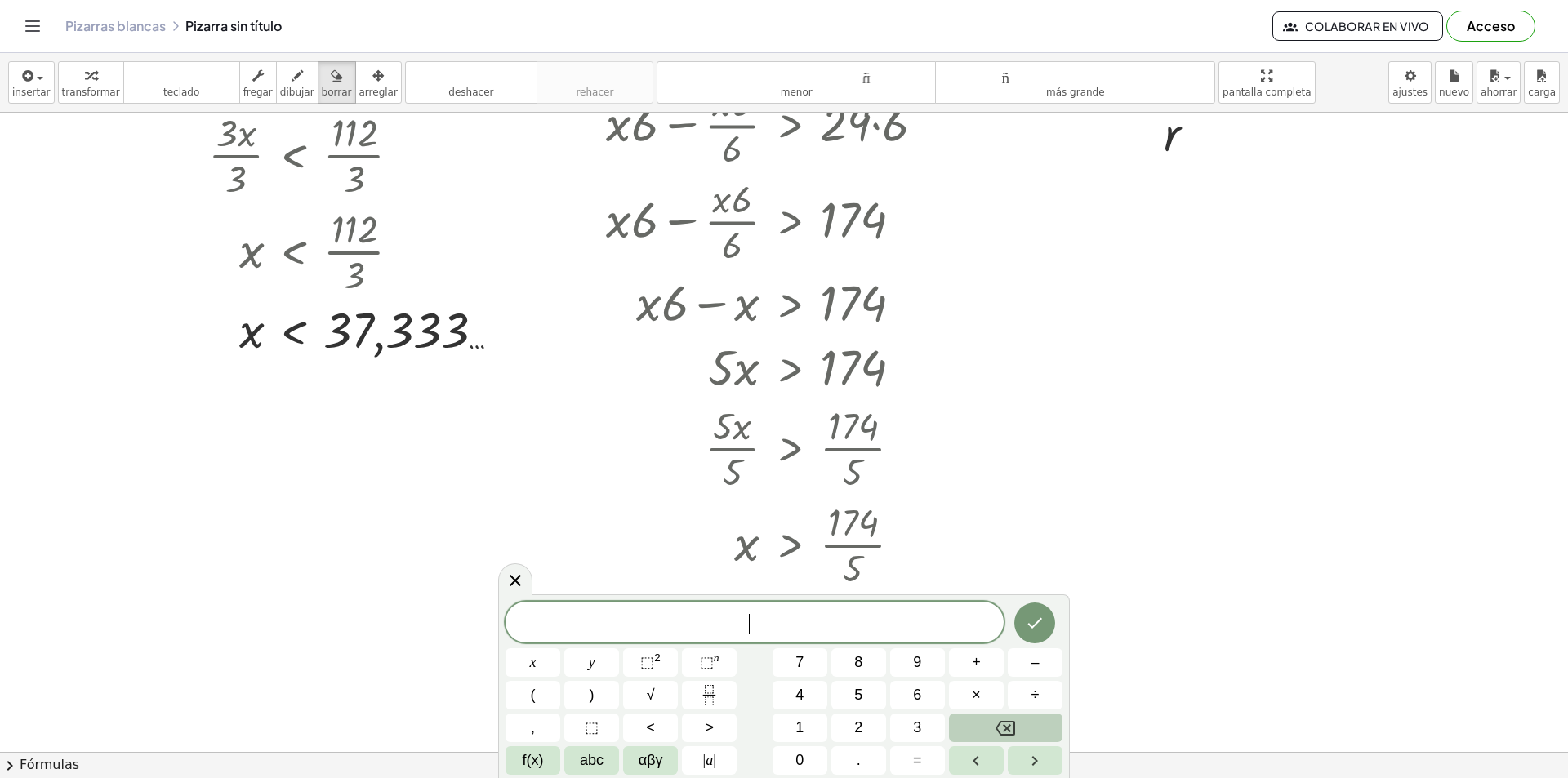
drag, startPoint x: 509, startPoint y: 512, endPoint x: 667, endPoint y: 622, distance: 192.5
click at [628, 598] on body "Actividades matemáticas fáciles de comprender Empezar Banco de actividades Trab…" at bounding box center [784, 389] width 1568 height 778
click at [875, 672] on button "8" at bounding box center [859, 662] width 55 height 28
click at [875, 674] on button "8" at bounding box center [859, 662] width 55 height 28
click at [1041, 620] on icon "Hecho" at bounding box center [1035, 623] width 15 height 11
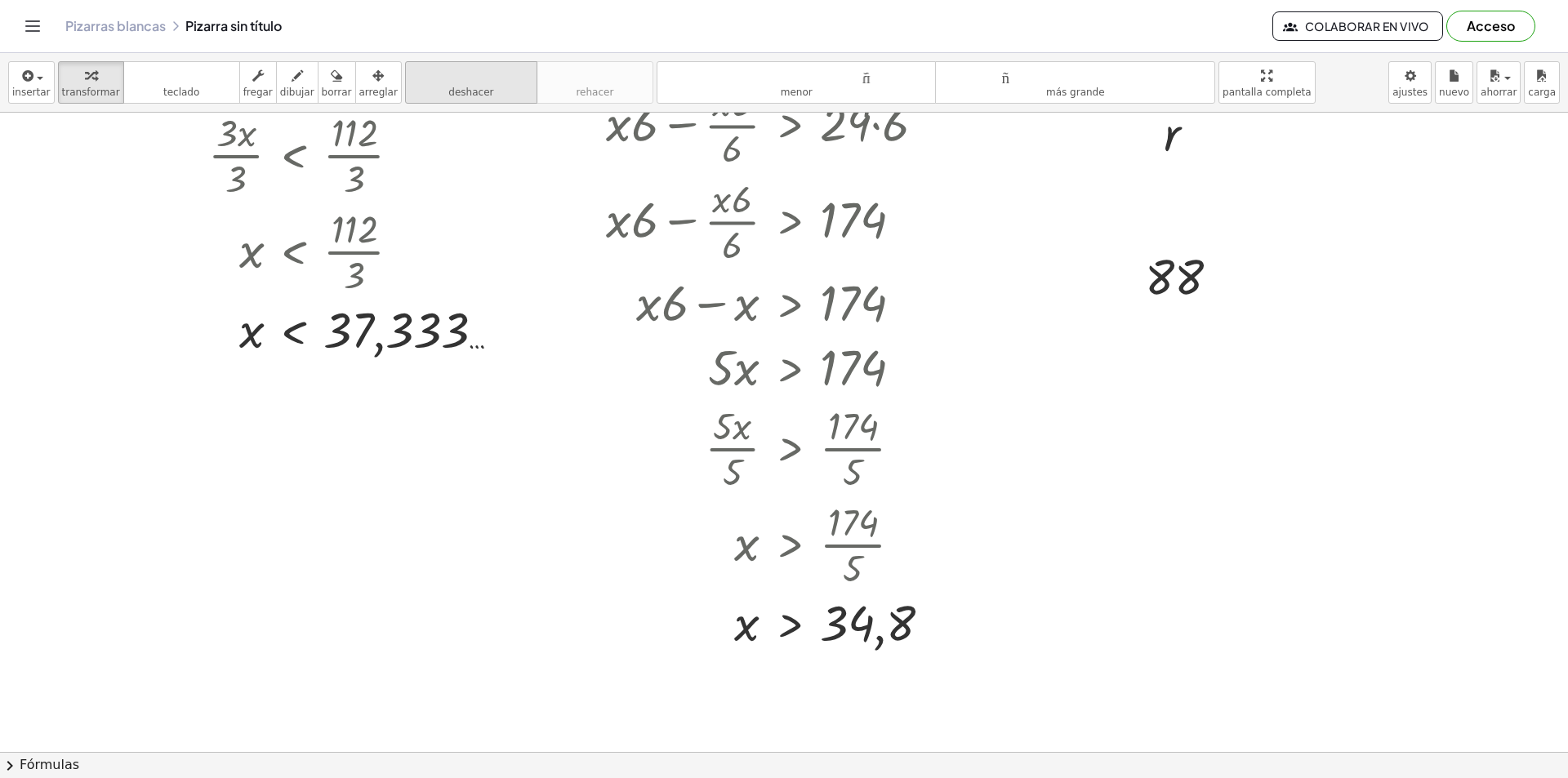
drag, startPoint x: 320, startPoint y: 77, endPoint x: 411, endPoint y: 89, distance: 91.8
click at [321, 77] on div "button" at bounding box center [336, 75] width 30 height 20
drag, startPoint x: 1405, startPoint y: 271, endPoint x: 1325, endPoint y: 186, distance: 116.7
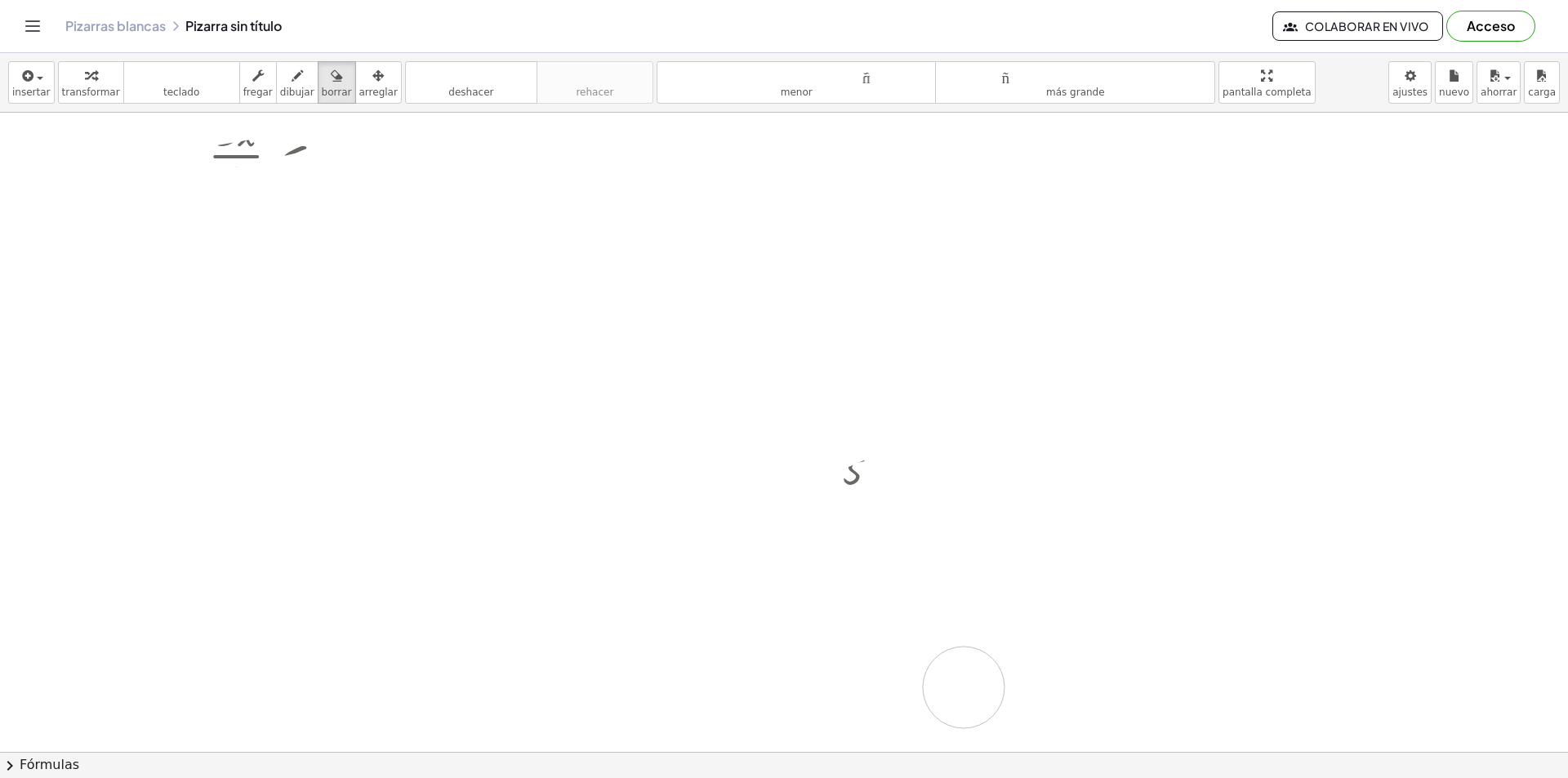
drag, startPoint x: 1309, startPoint y: 215, endPoint x: 1001, endPoint y: 629, distance: 516.0
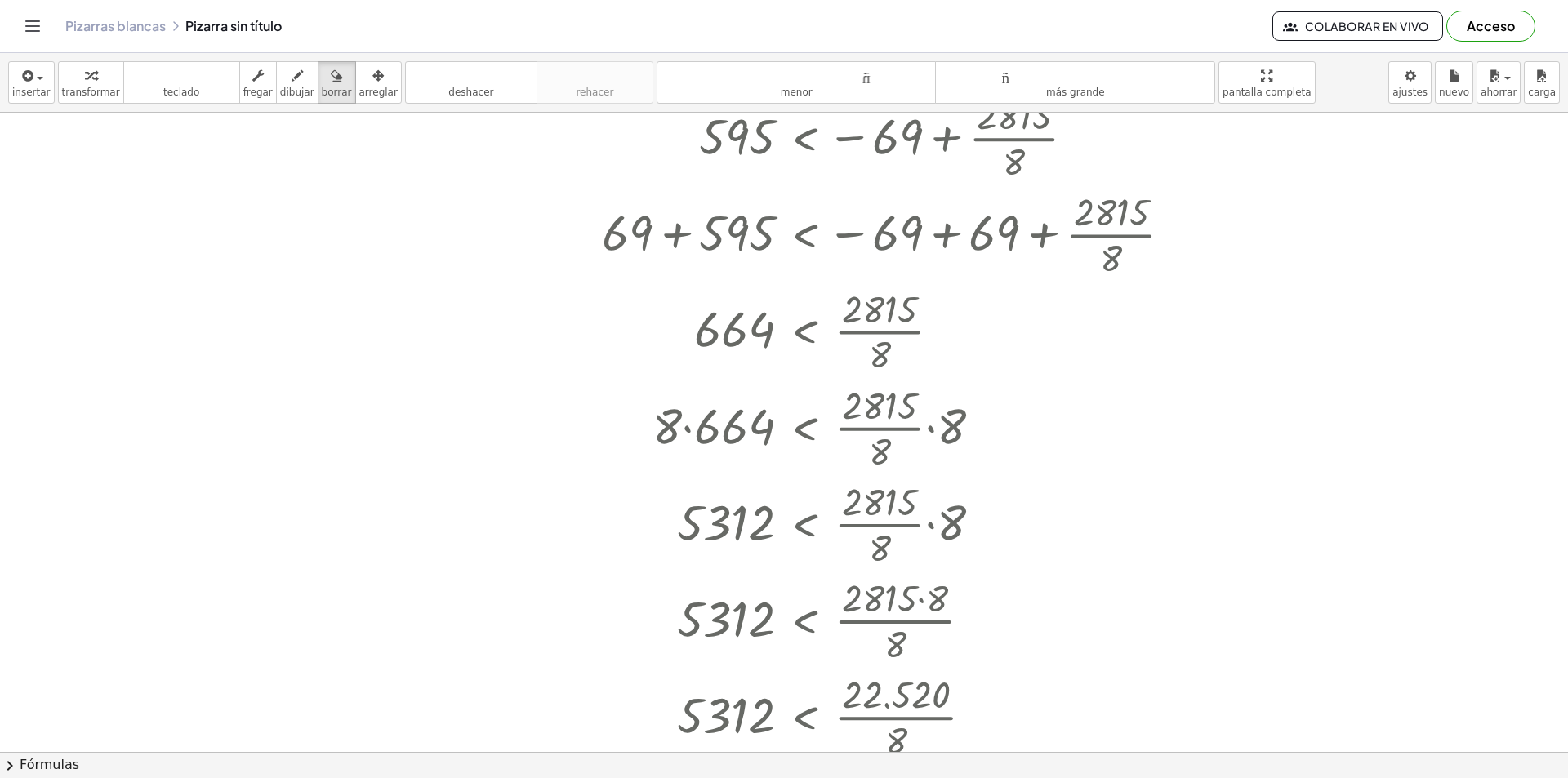
scroll to position [917, 0]
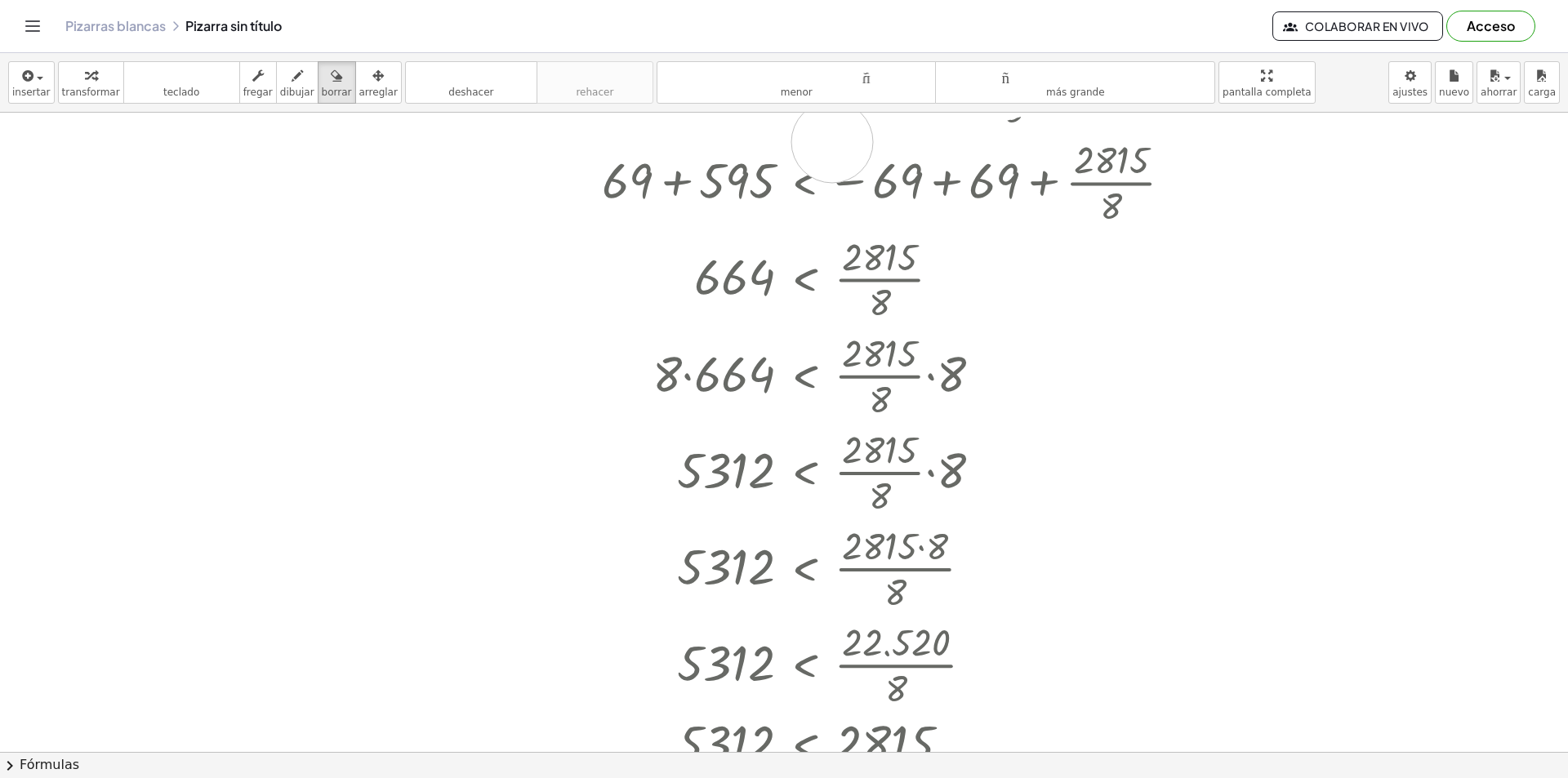
drag, startPoint x: 859, startPoint y: 312, endPoint x: 832, endPoint y: 469, distance: 159.3
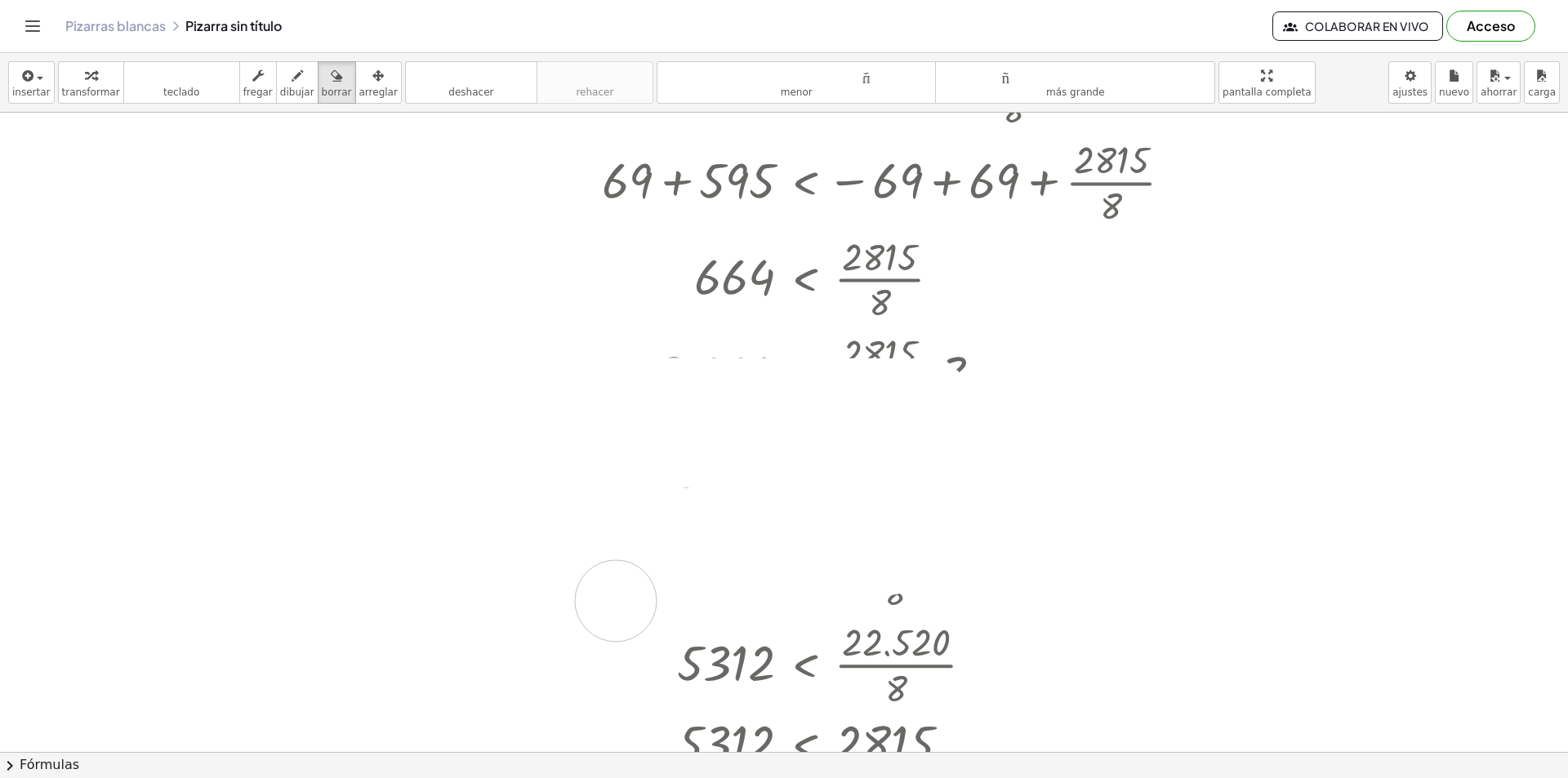
drag, startPoint x: 534, startPoint y: 399, endPoint x: 1097, endPoint y: 524, distance: 576.7
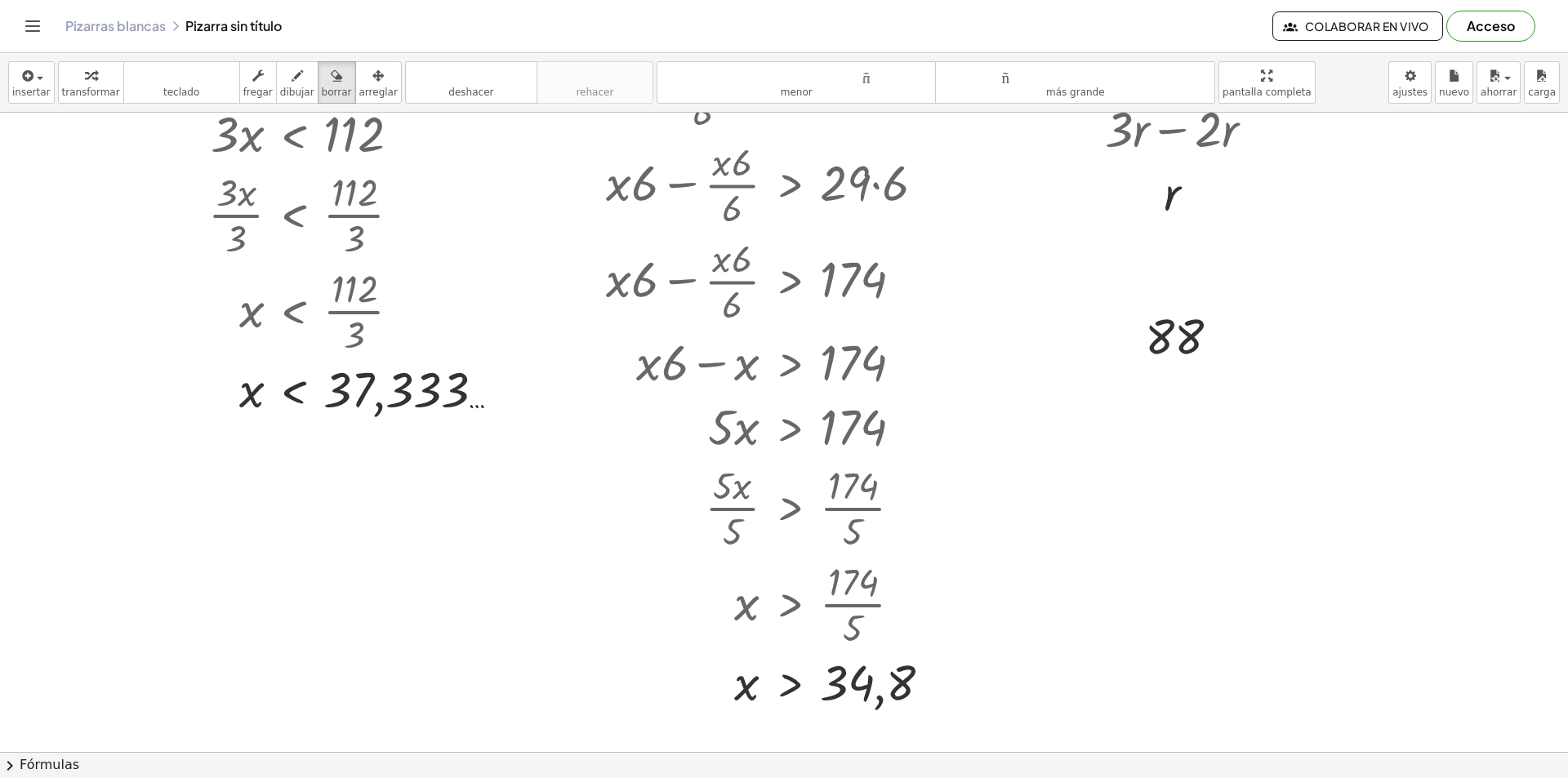
scroll to position [2005, 0]
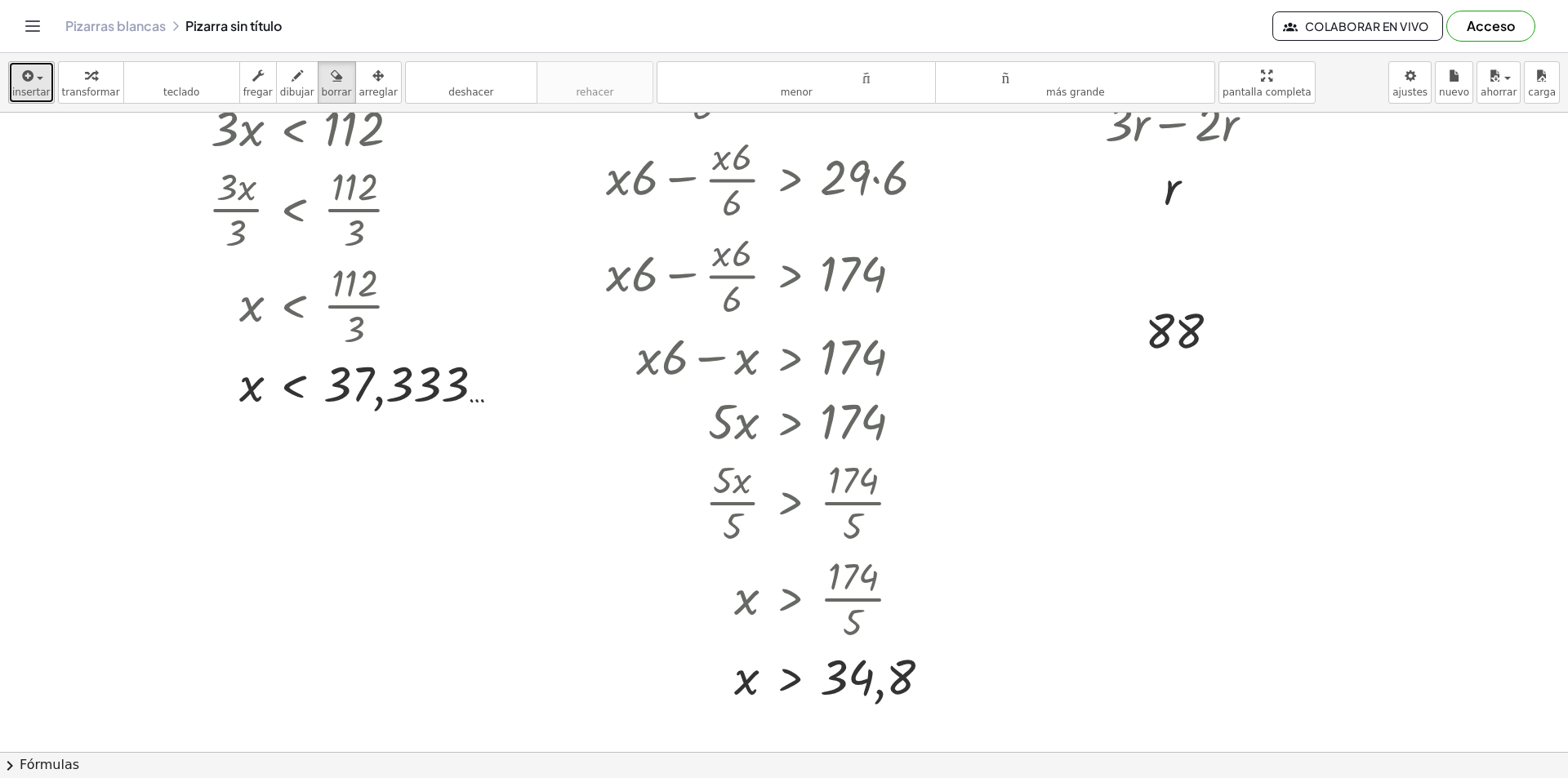
click at [29, 84] on icon "button" at bounding box center [27, 76] width 15 height 20
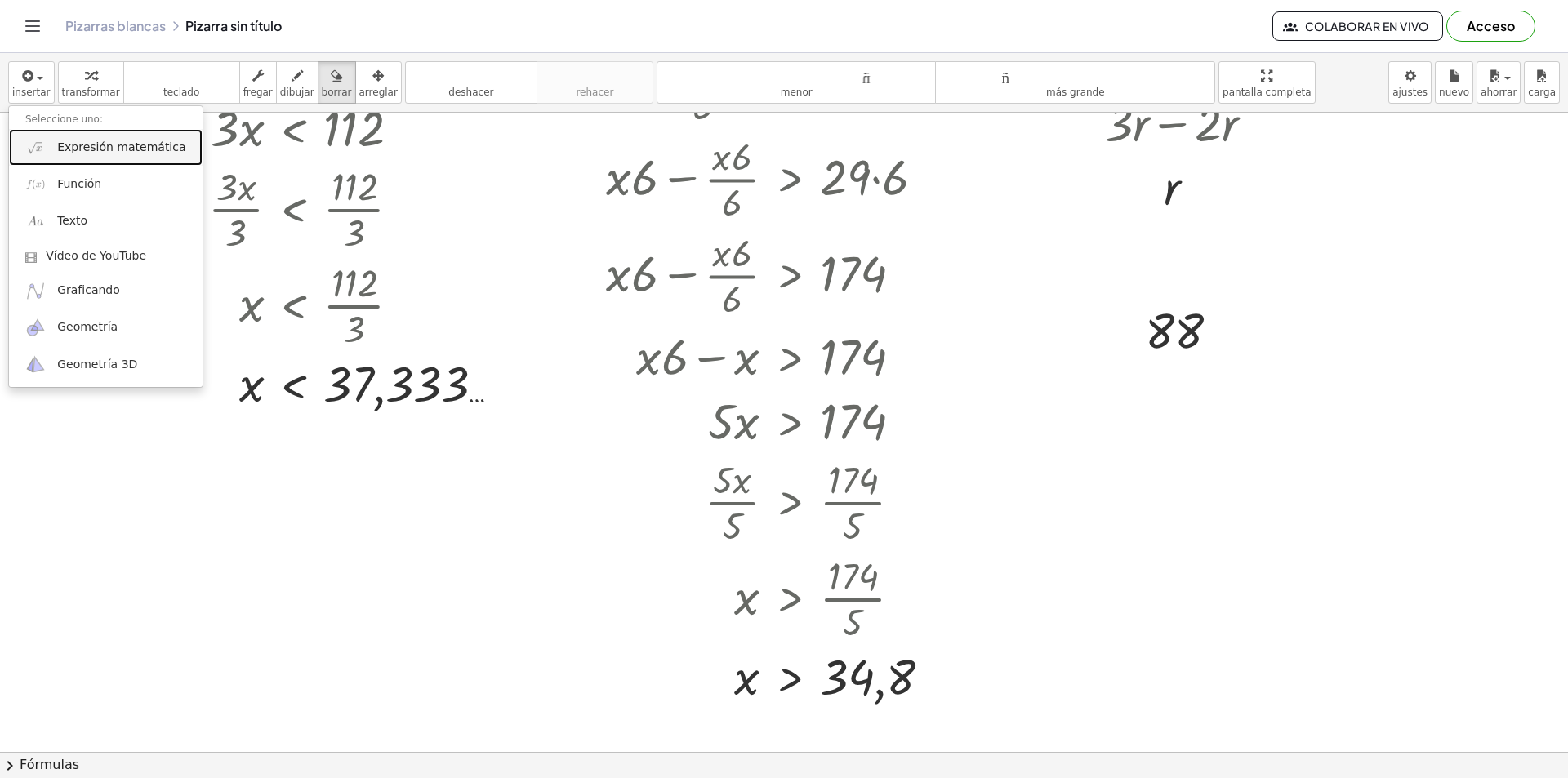
click at [128, 140] on font "Expresión matemática" at bounding box center [121, 146] width 128 height 13
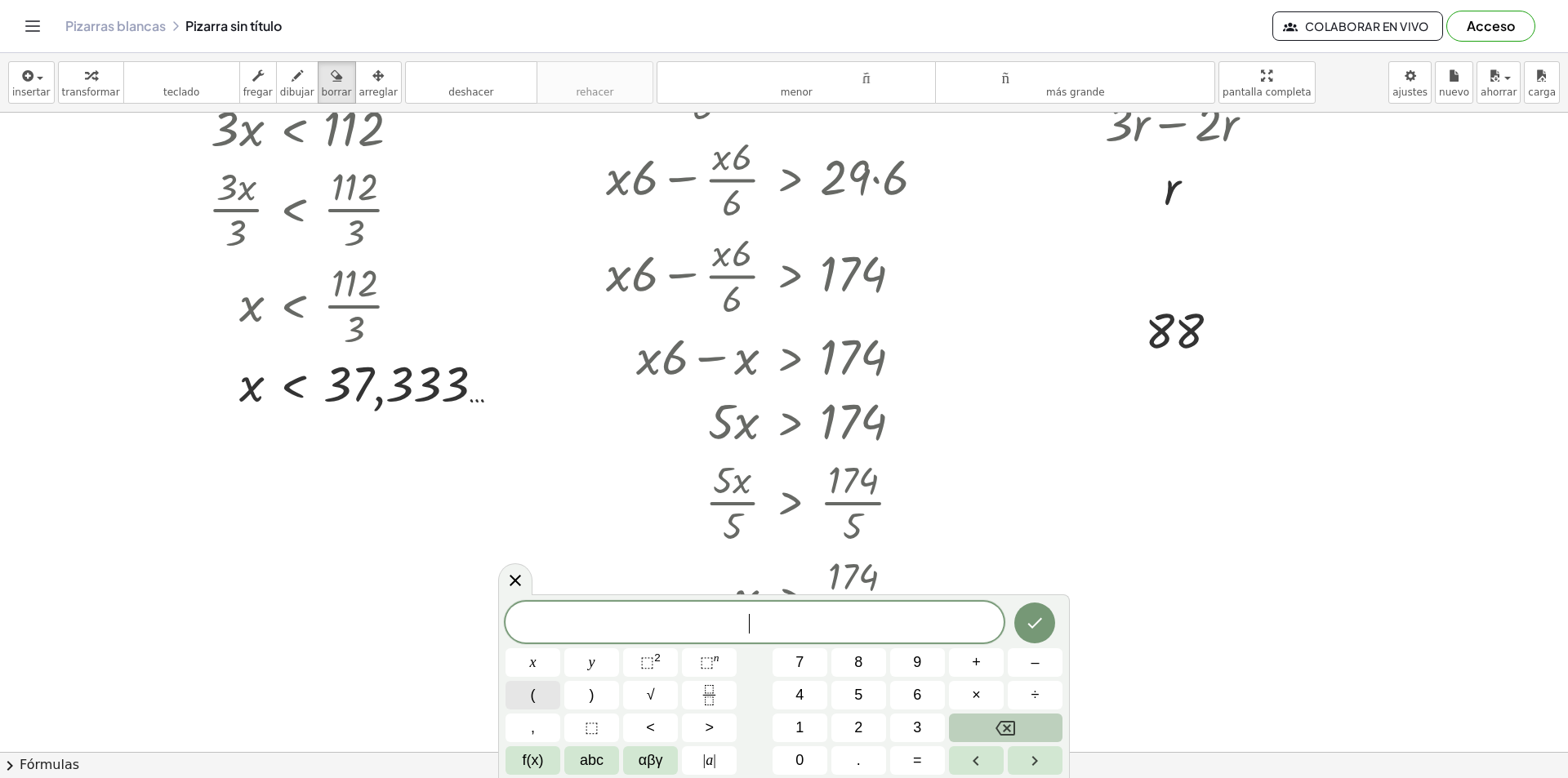
click at [541, 684] on button "(" at bounding box center [532, 695] width 55 height 28
click at [706, 700] on icon "Fraction" at bounding box center [708, 695] width 21 height 21
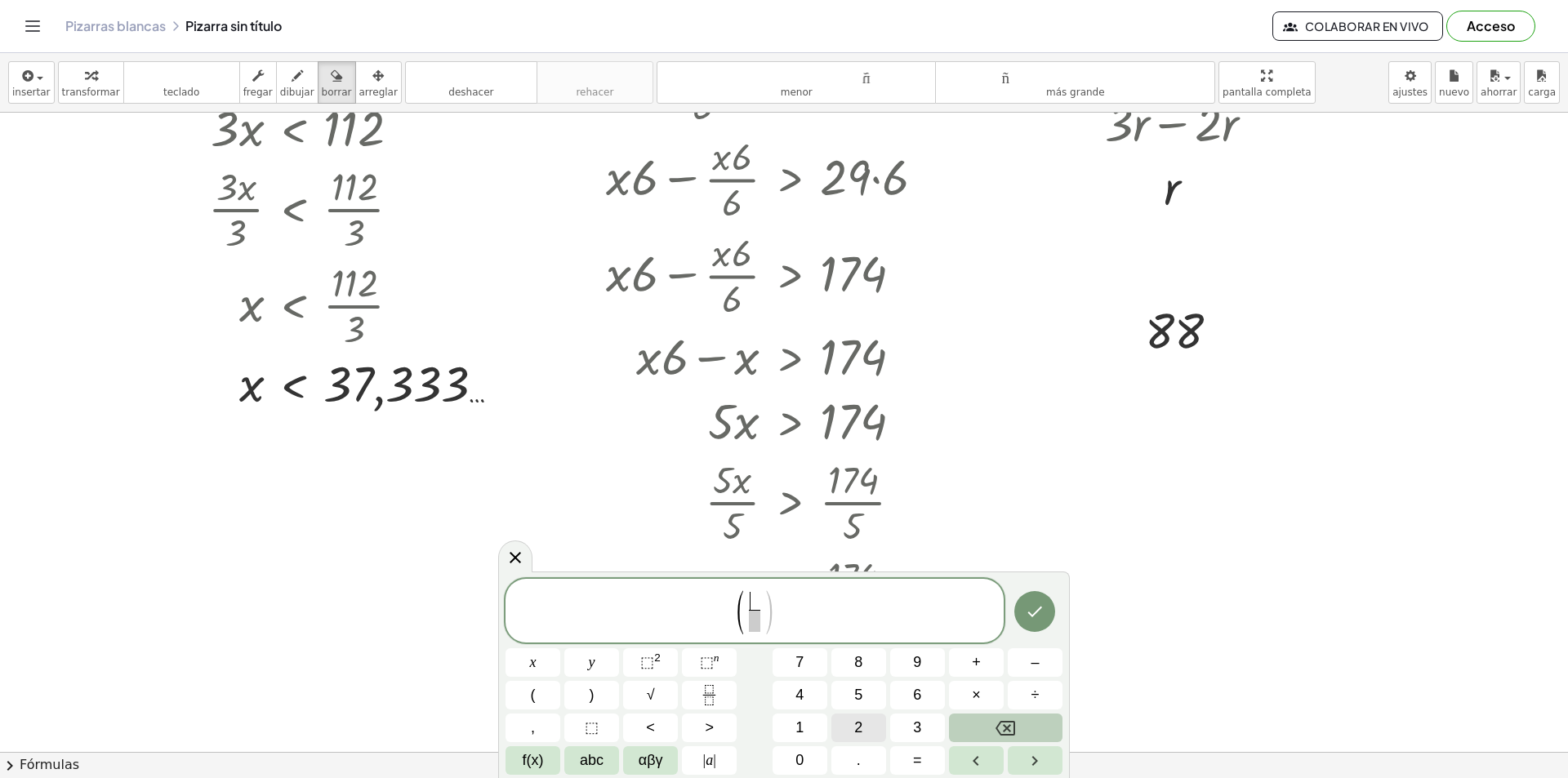
click at [854, 731] on button "2" at bounding box center [859, 727] width 55 height 28
drag, startPoint x: 749, startPoint y: 625, endPoint x: 770, endPoint y: 632, distance: 22.1
click at [752, 625] on span "​" at bounding box center [754, 621] width 12 height 22
click at [904, 727] on button "3" at bounding box center [918, 727] width 55 height 28
click at [604, 694] on button ")" at bounding box center [591, 695] width 55 height 28
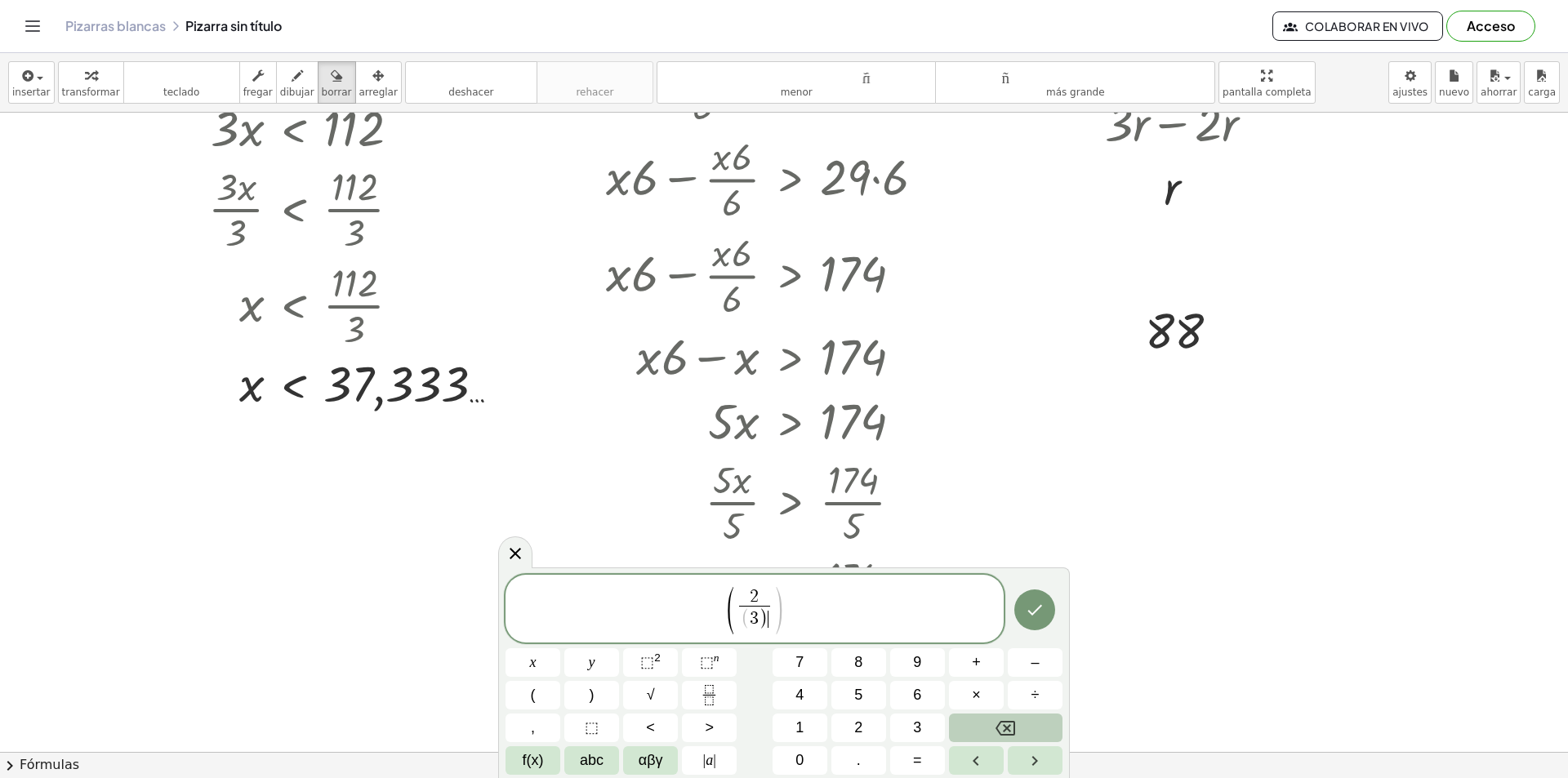
click at [996, 734] on icon "Backspace" at bounding box center [1005, 728] width 20 height 20
click at [800, 631] on span "( 2 3 ​ ) ​" at bounding box center [754, 611] width 498 height 46
click at [608, 689] on button ")" at bounding box center [591, 695] width 55 height 28
click at [905, 723] on button "3" at bounding box center [918, 727] width 55 height 28
click at [943, 699] on button "6" at bounding box center [918, 695] width 55 height 28
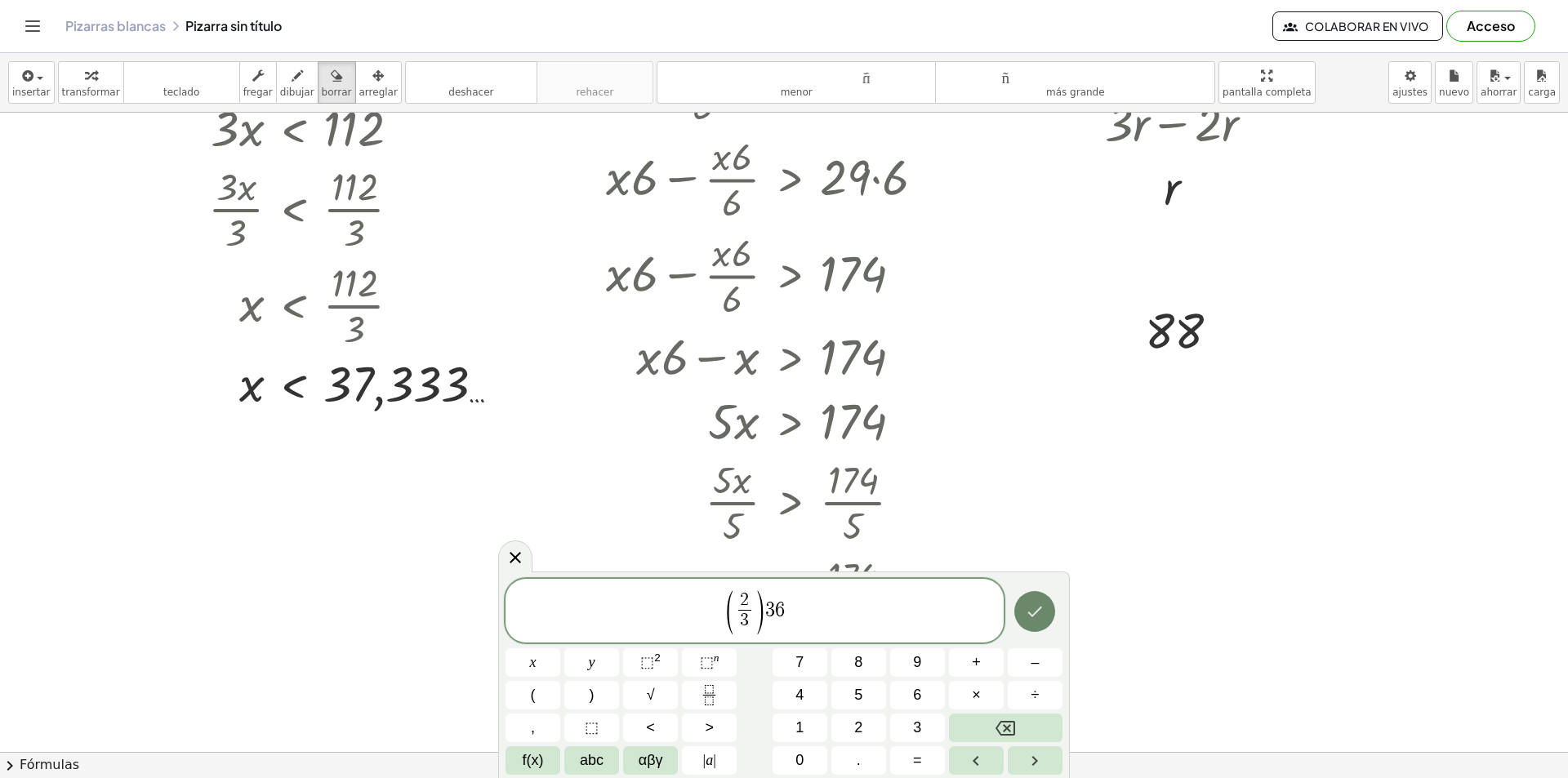
click at [1025, 609] on icon "Hecho" at bounding box center [1035, 612] width 20 height 20
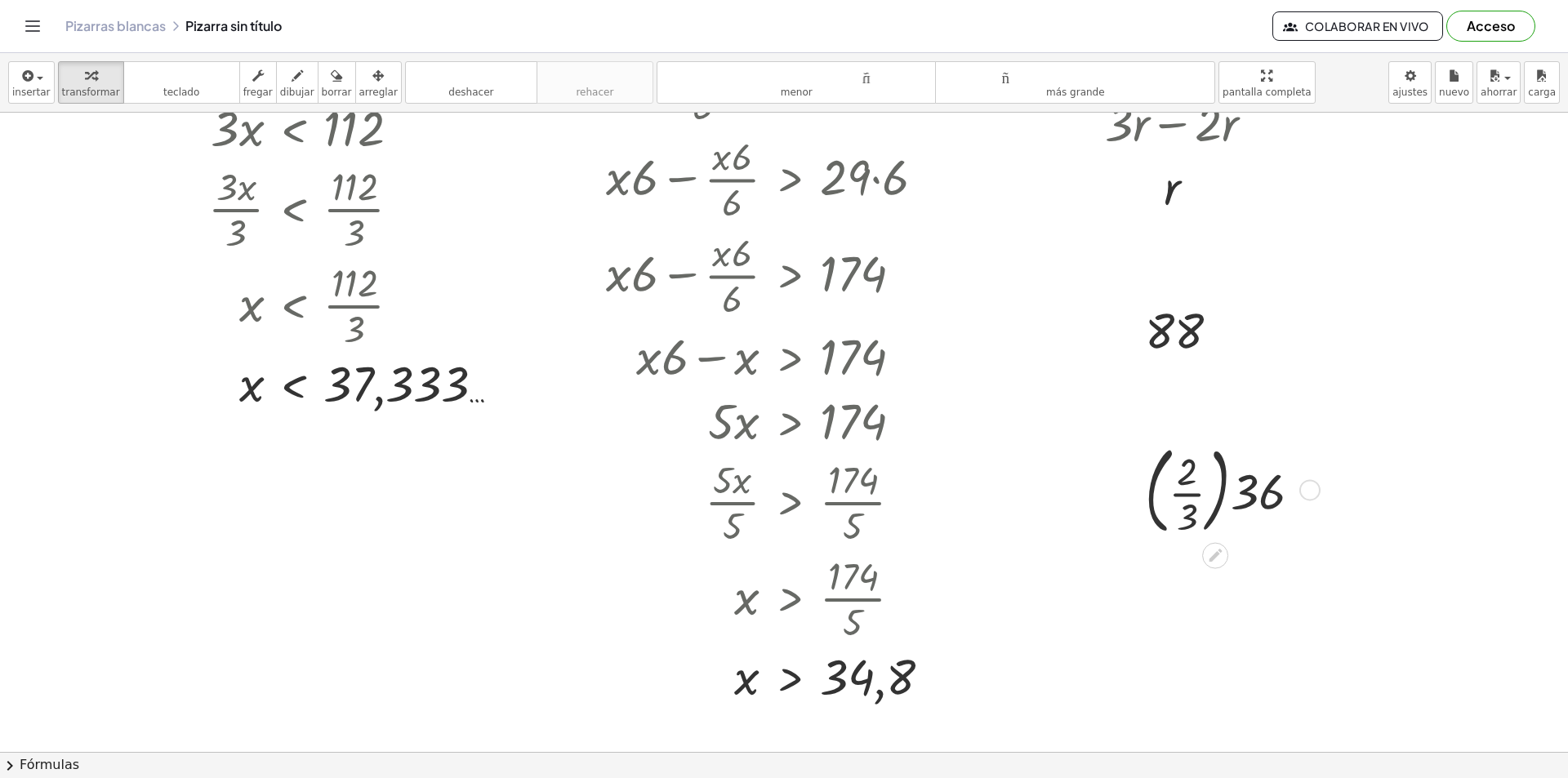
click at [1197, 516] on div at bounding box center [1229, 489] width 186 height 104
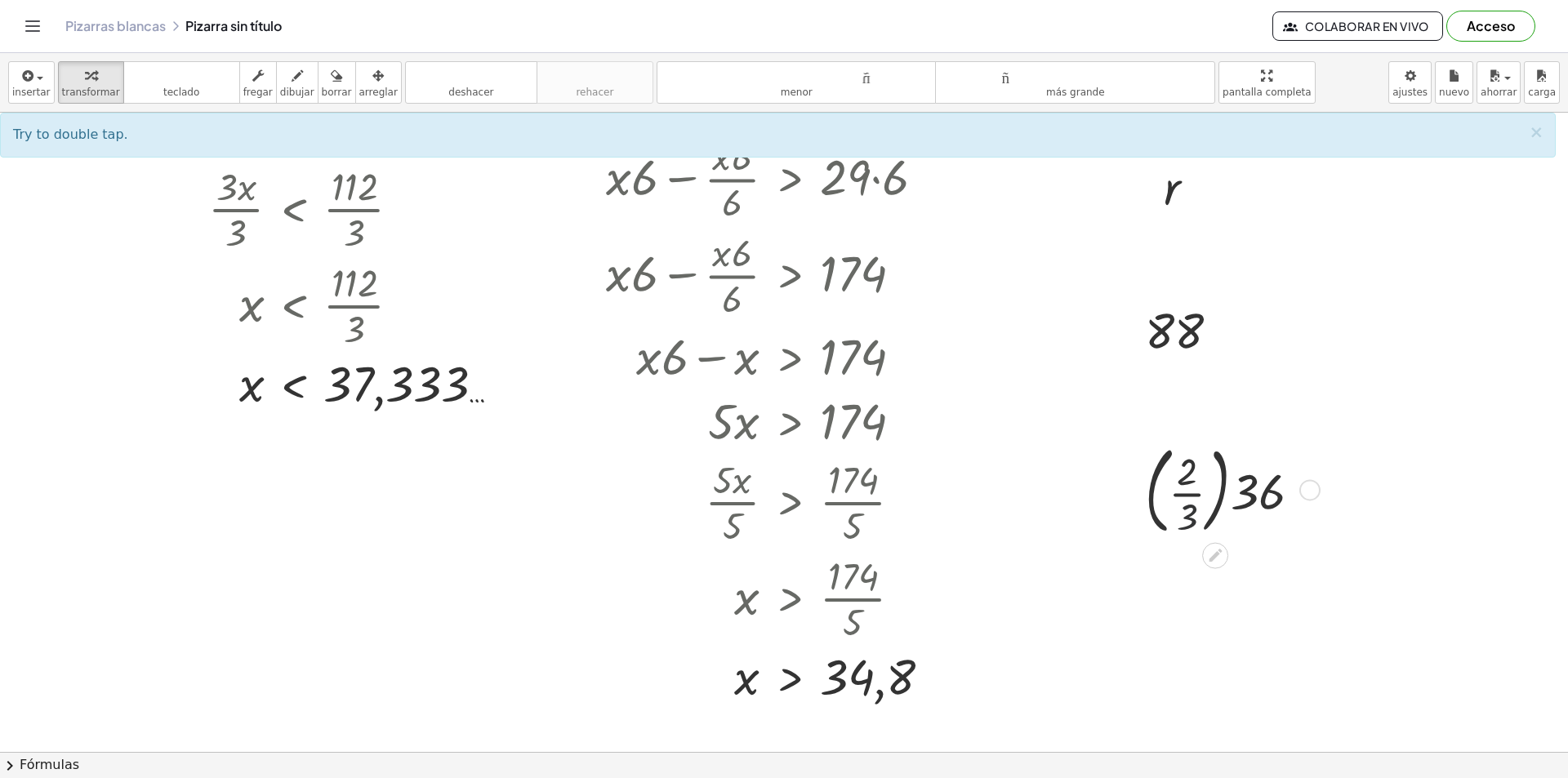
drag, startPoint x: 1186, startPoint y: 481, endPoint x: 1183, endPoint y: 497, distance: 16.3
click at [1183, 496] on div at bounding box center [1229, 489] width 186 height 104
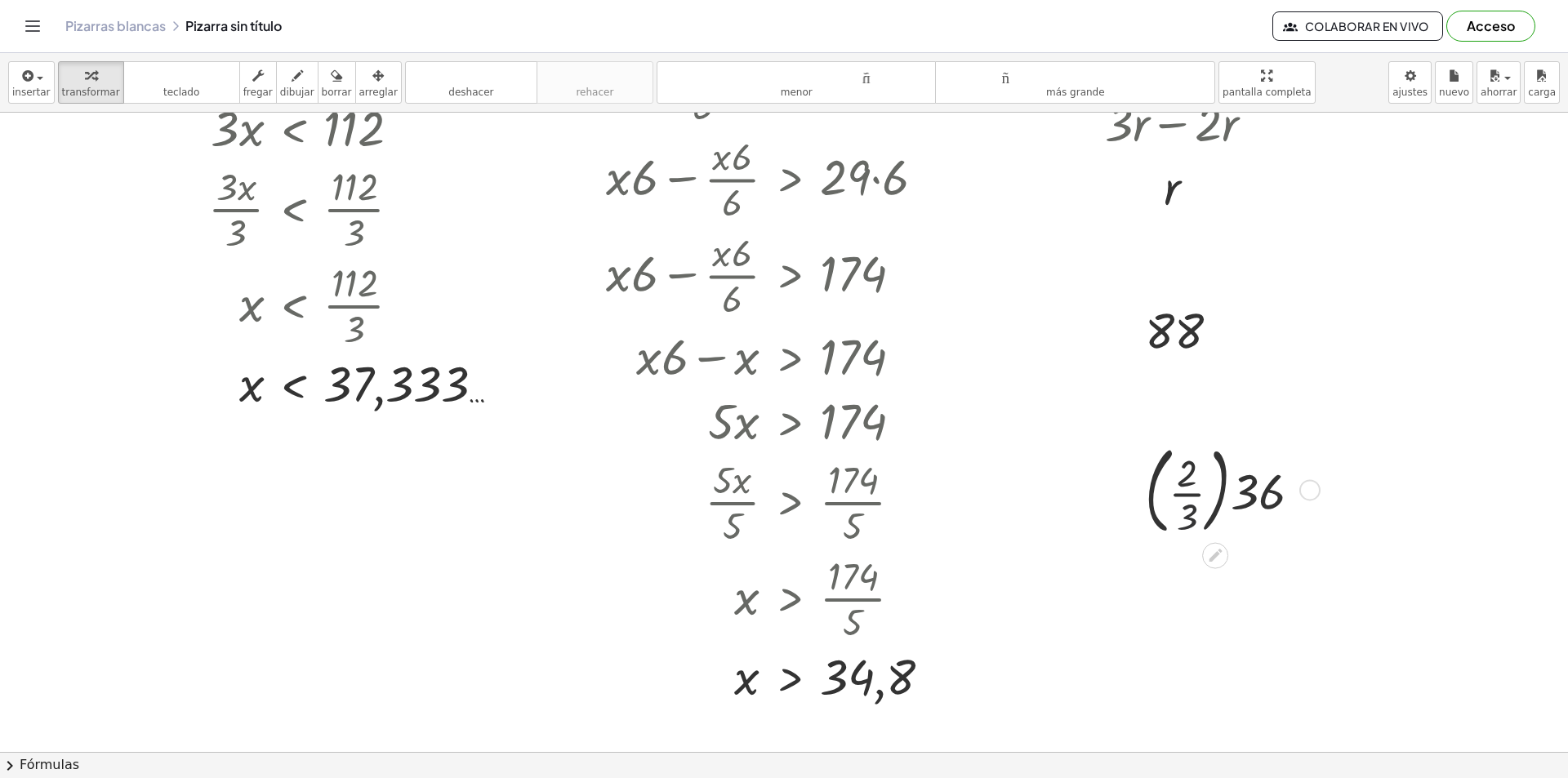
click at [1183, 497] on div at bounding box center [1229, 489] width 186 height 104
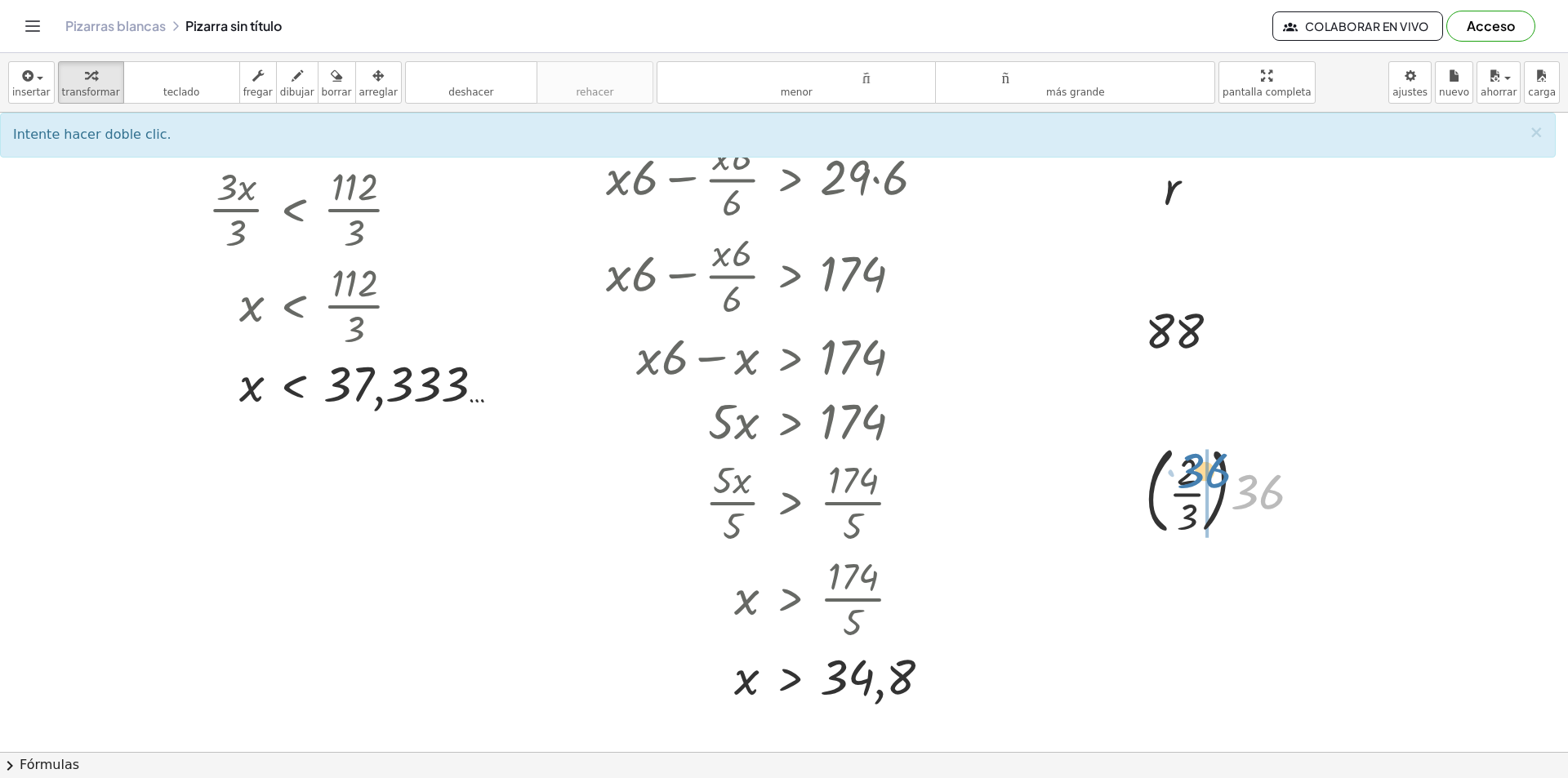
drag, startPoint x: 1249, startPoint y: 494, endPoint x: 1195, endPoint y: 472, distance: 58.3
click at [1195, 472] on div at bounding box center [1229, 489] width 186 height 104
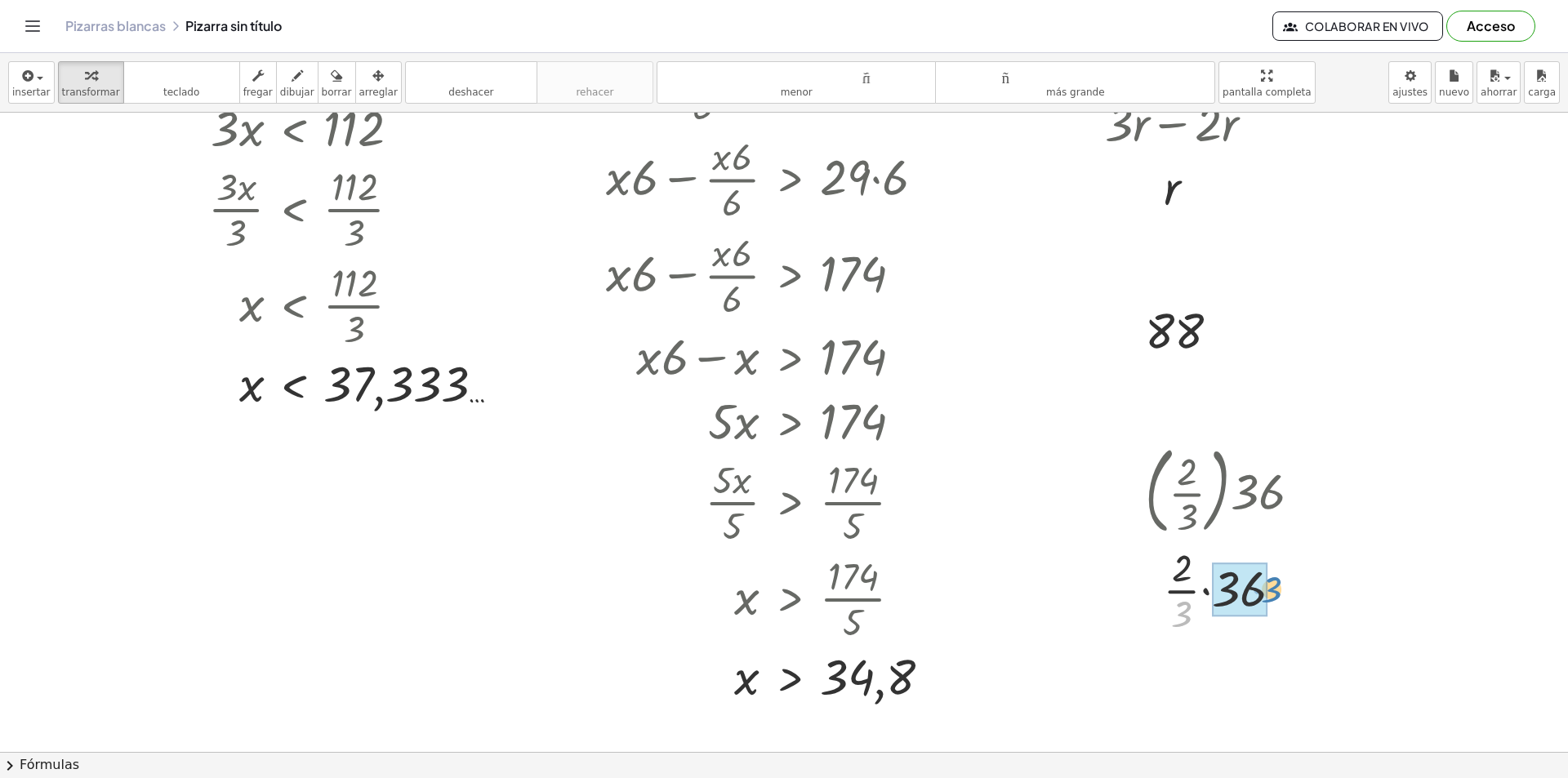
drag, startPoint x: 1184, startPoint y: 616, endPoint x: 1239, endPoint y: 594, distance: 59.2
click at [1215, 677] on div at bounding box center [1229, 669] width 186 height 65
click at [28, 74] on icon "button" at bounding box center [27, 76] width 15 height 20
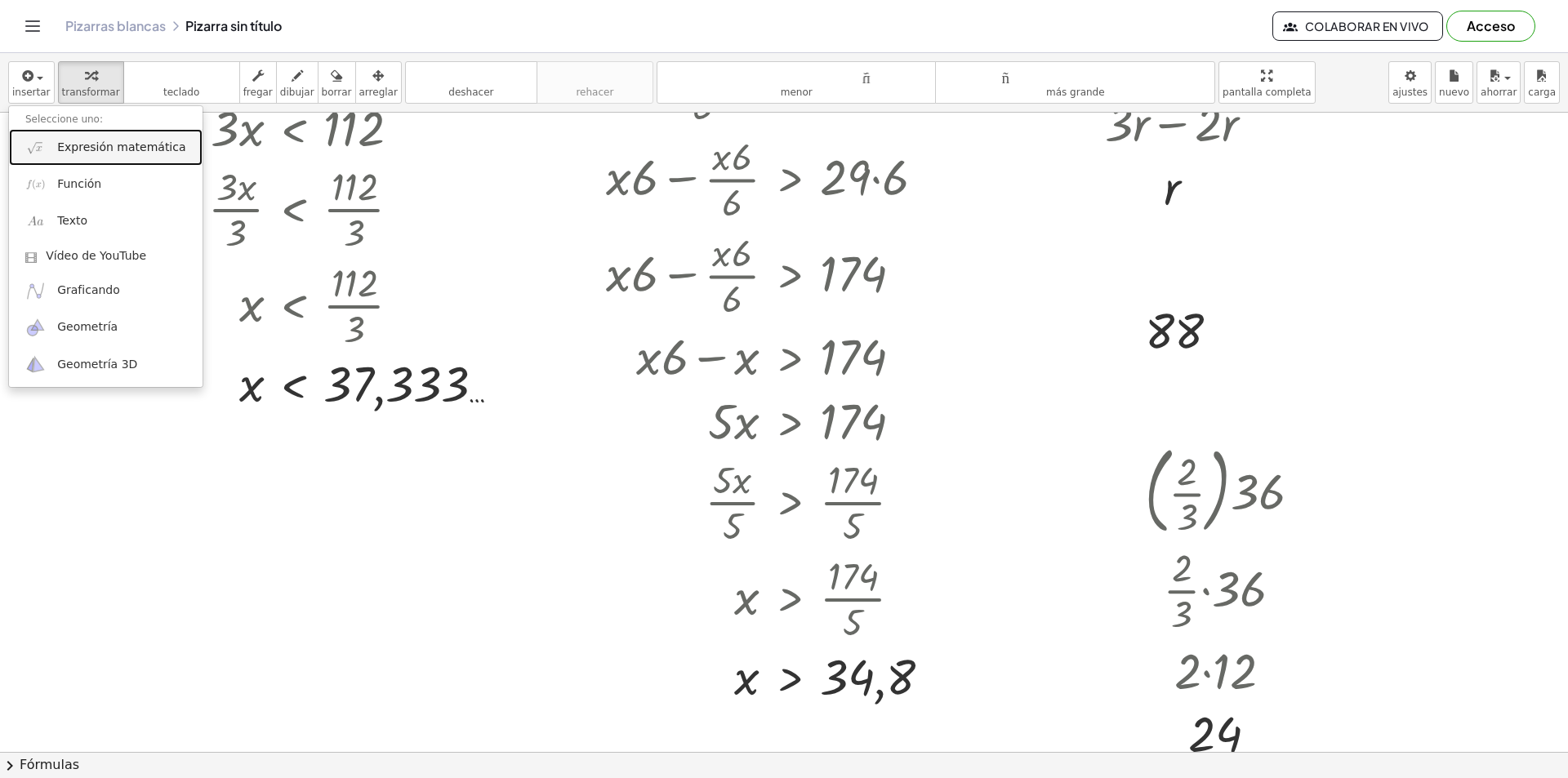
click at [158, 143] on font "Expresión matemática" at bounding box center [121, 146] width 128 height 13
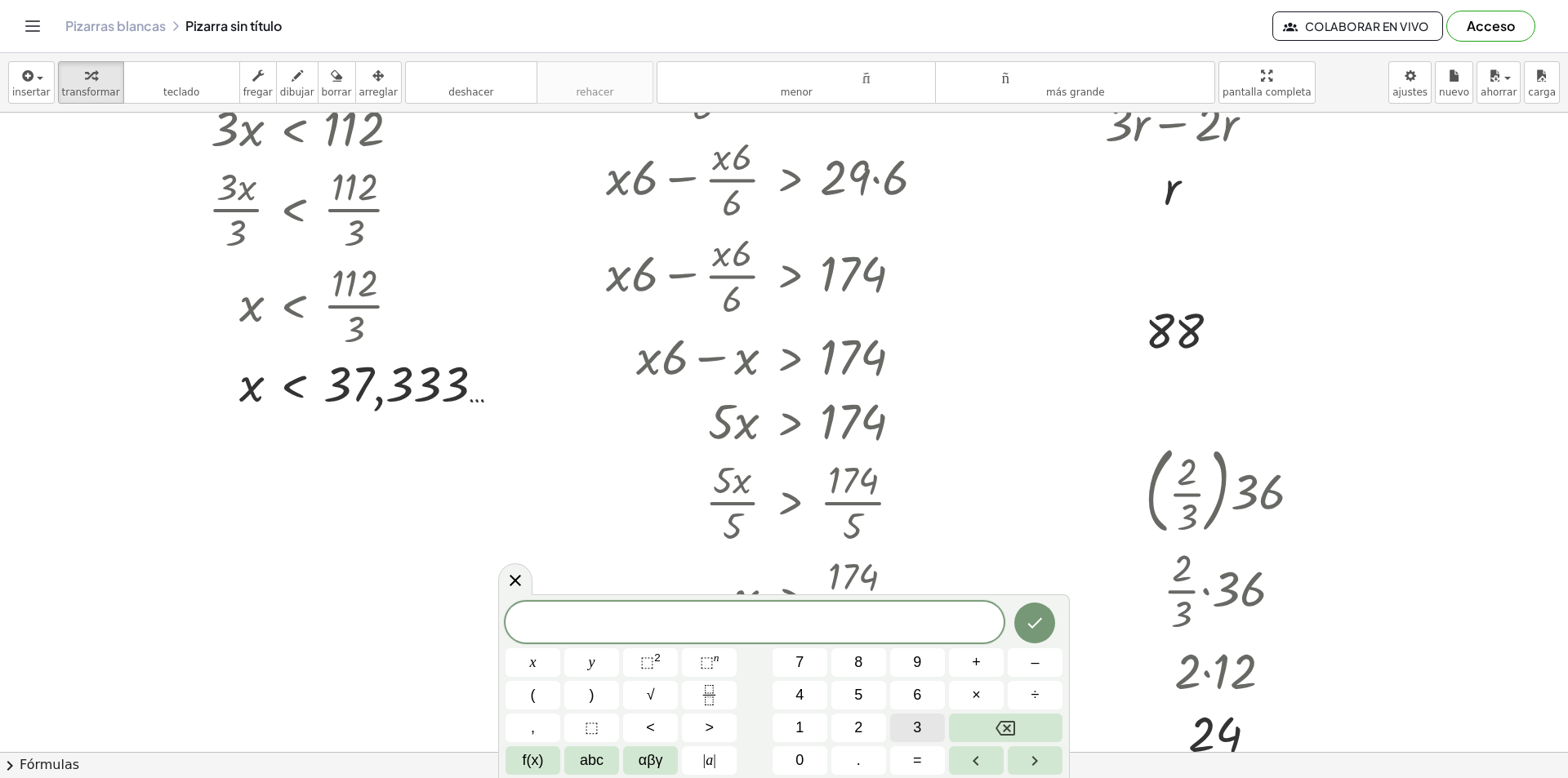
click at [903, 716] on button "3" at bounding box center [918, 727] width 55 height 28
click at [866, 661] on button "8" at bounding box center [859, 662] width 55 height 28
click at [973, 689] on span "×" at bounding box center [976, 695] width 9 height 22
click at [901, 724] on button "3" at bounding box center [918, 727] width 55 height 28
click at [1033, 637] on button "Hecho" at bounding box center [1035, 623] width 41 height 41
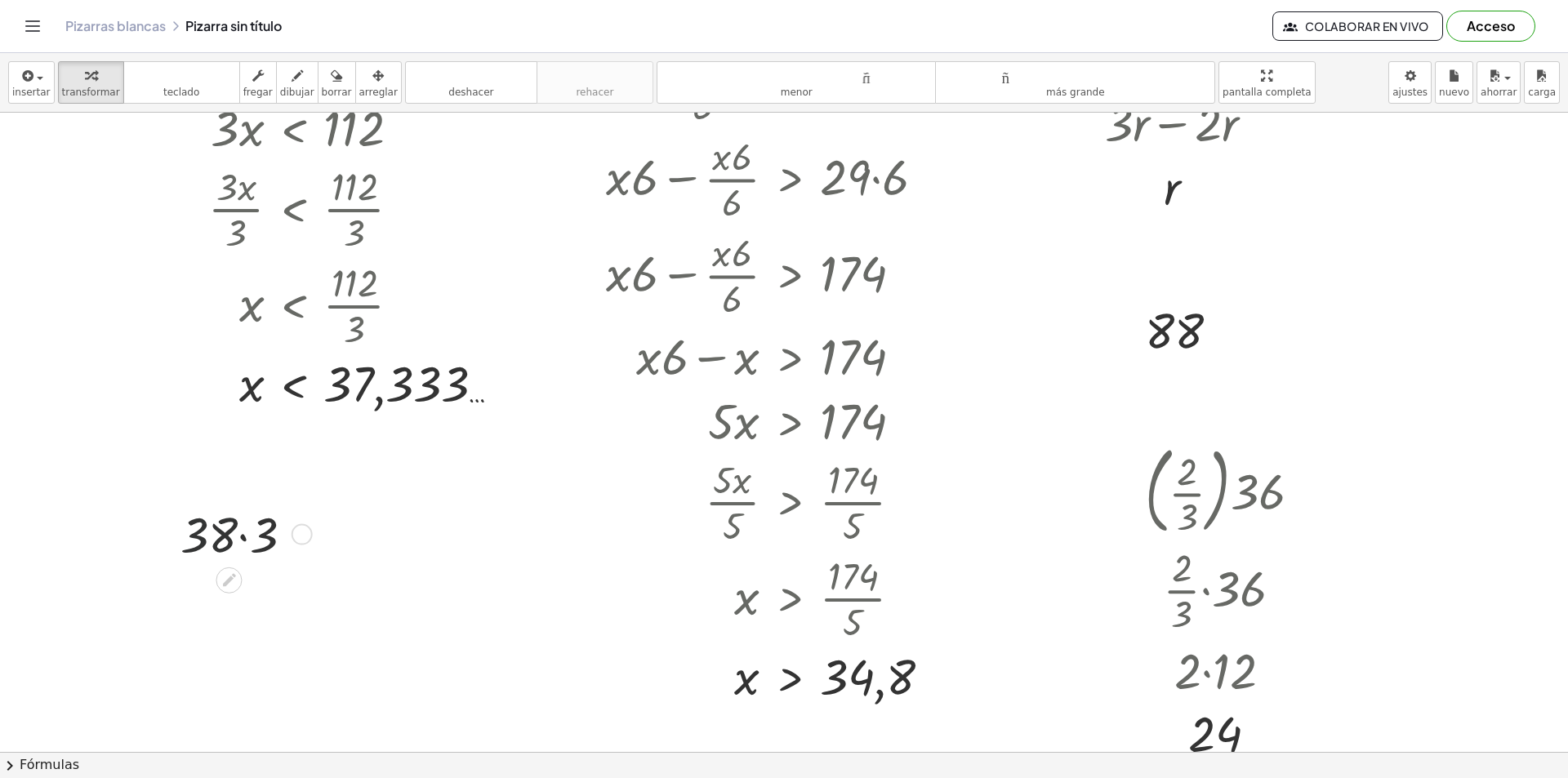
drag, startPoint x: 235, startPoint y: 541, endPoint x: 246, endPoint y: 539, distance: 11.2
click at [237, 541] on div at bounding box center [243, 532] width 142 height 65
click at [247, 539] on div at bounding box center [243, 532] width 142 height 65
click at [31, 84] on icon "button" at bounding box center [27, 76] width 15 height 20
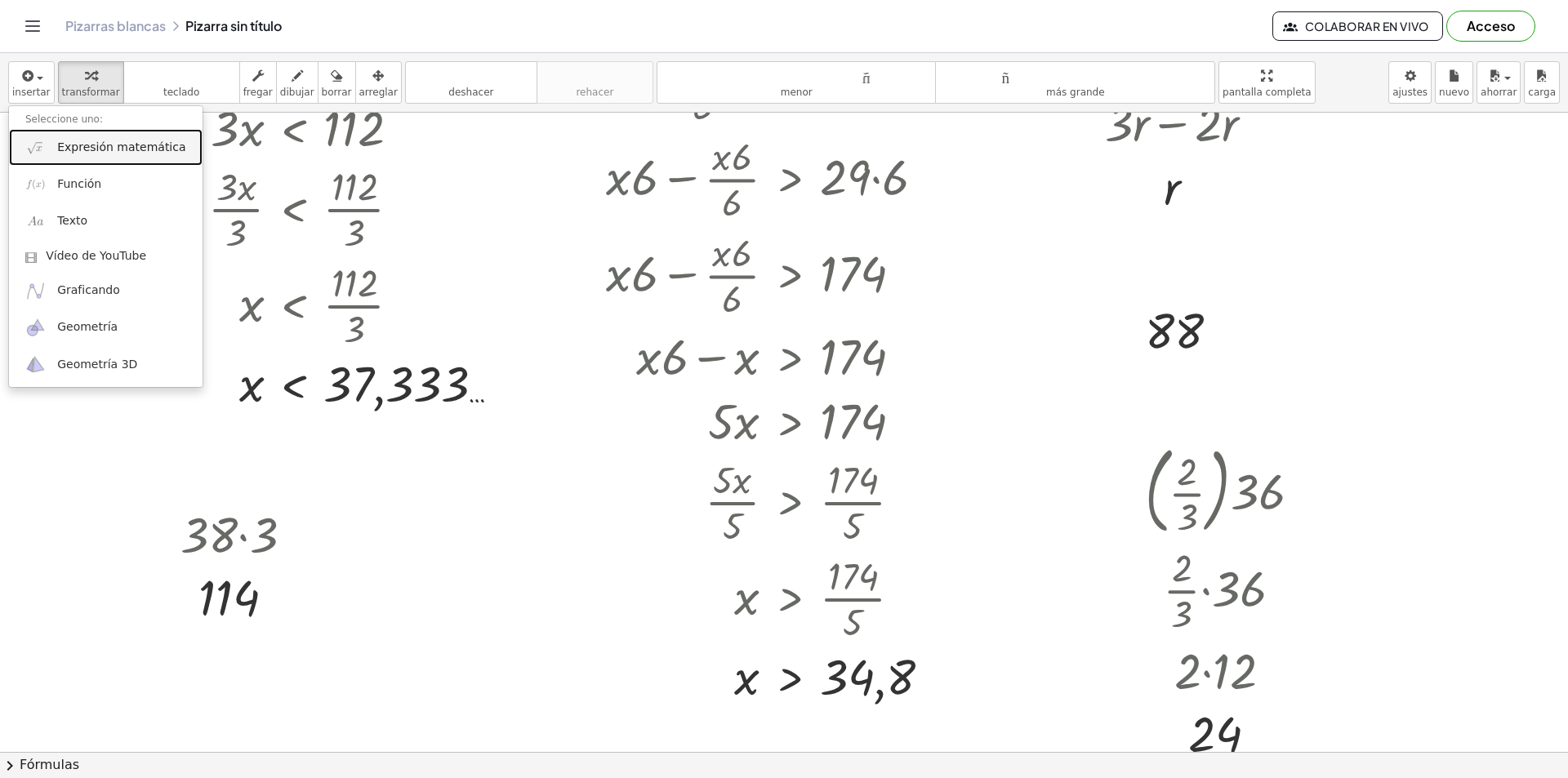
click at [111, 141] on font "Expresión matemática" at bounding box center [121, 146] width 128 height 13
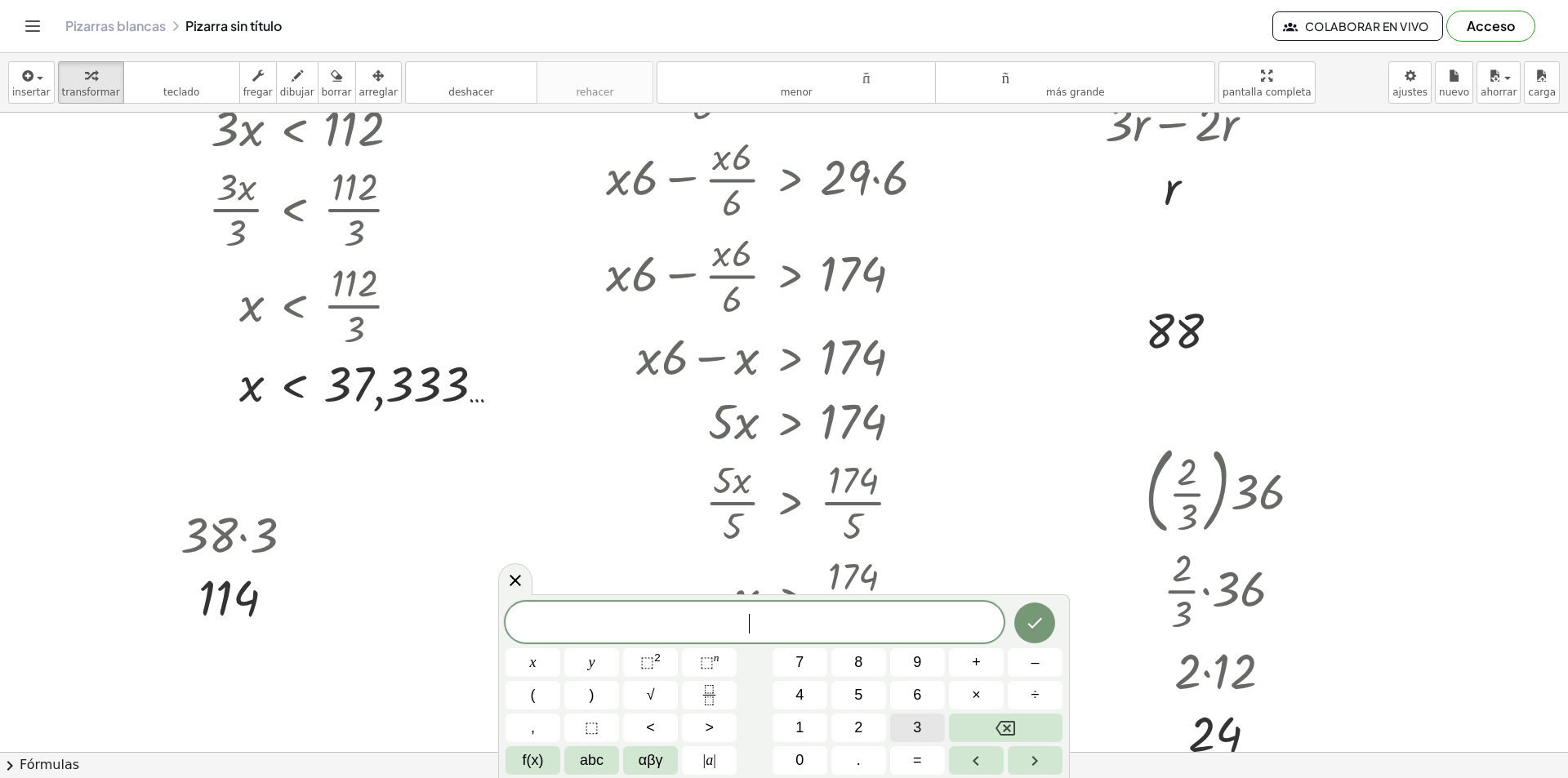
click at [903, 722] on button "3" at bounding box center [918, 727] width 55 height 28
click at [914, 692] on span "6" at bounding box center [917, 695] width 8 height 22
click at [978, 690] on span "×" at bounding box center [976, 695] width 9 height 22
click at [929, 723] on button "3" at bounding box center [918, 727] width 55 height 28
click at [1004, 631] on div "3 6 · 3 x y ⬚ 2 ⬚ n 7 8 9 + – ( ) √ 4 5 6 × ÷ , ⬚ < > 1 2 3 f(x) abc αβγ | a | …" at bounding box center [783, 689] width 557 height 173
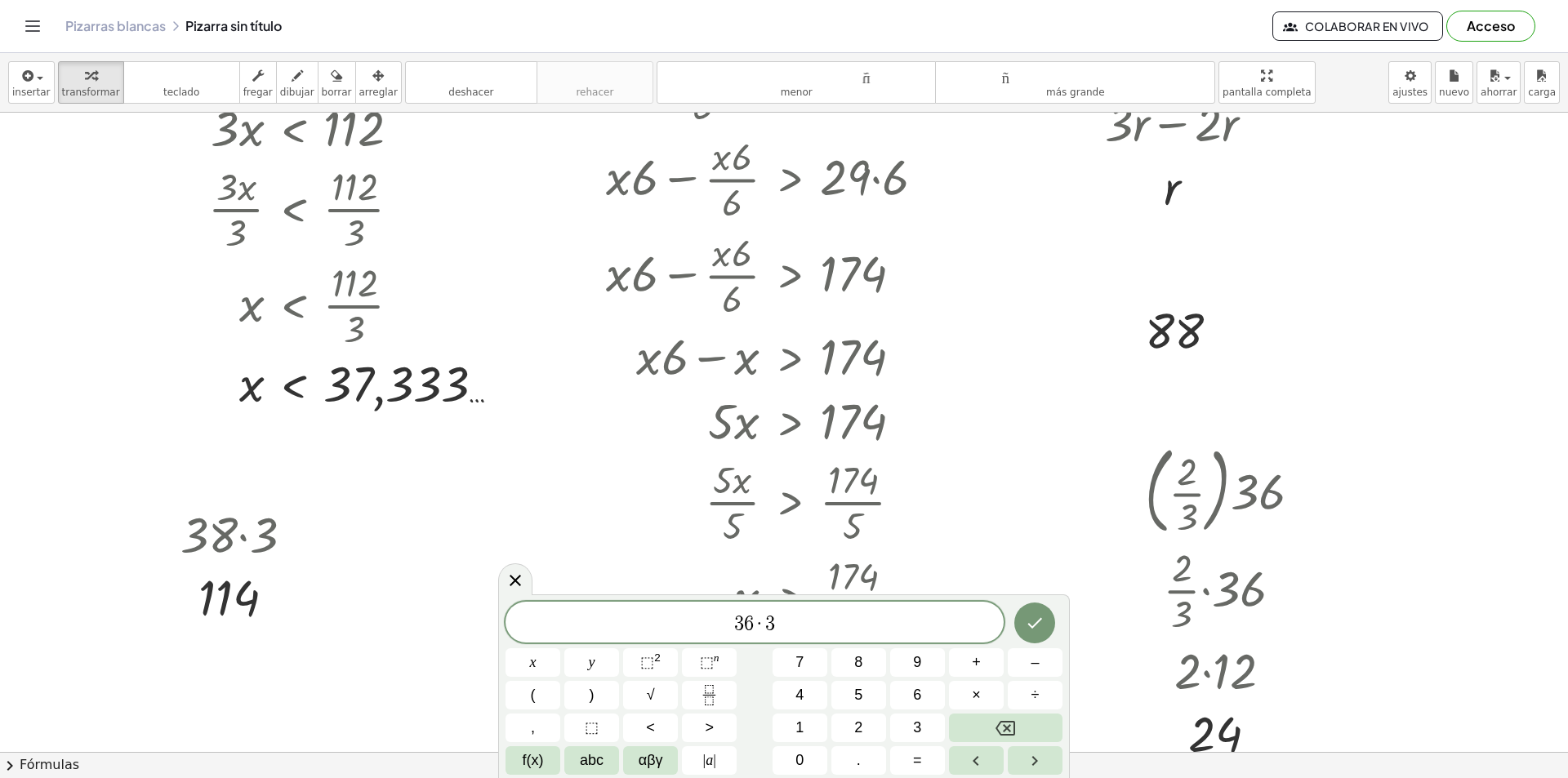
click at [560, 648] on div at bounding box center [532, 662] width 55 height 28
click at [1020, 618] on button "Hecho" at bounding box center [1035, 623] width 41 height 41
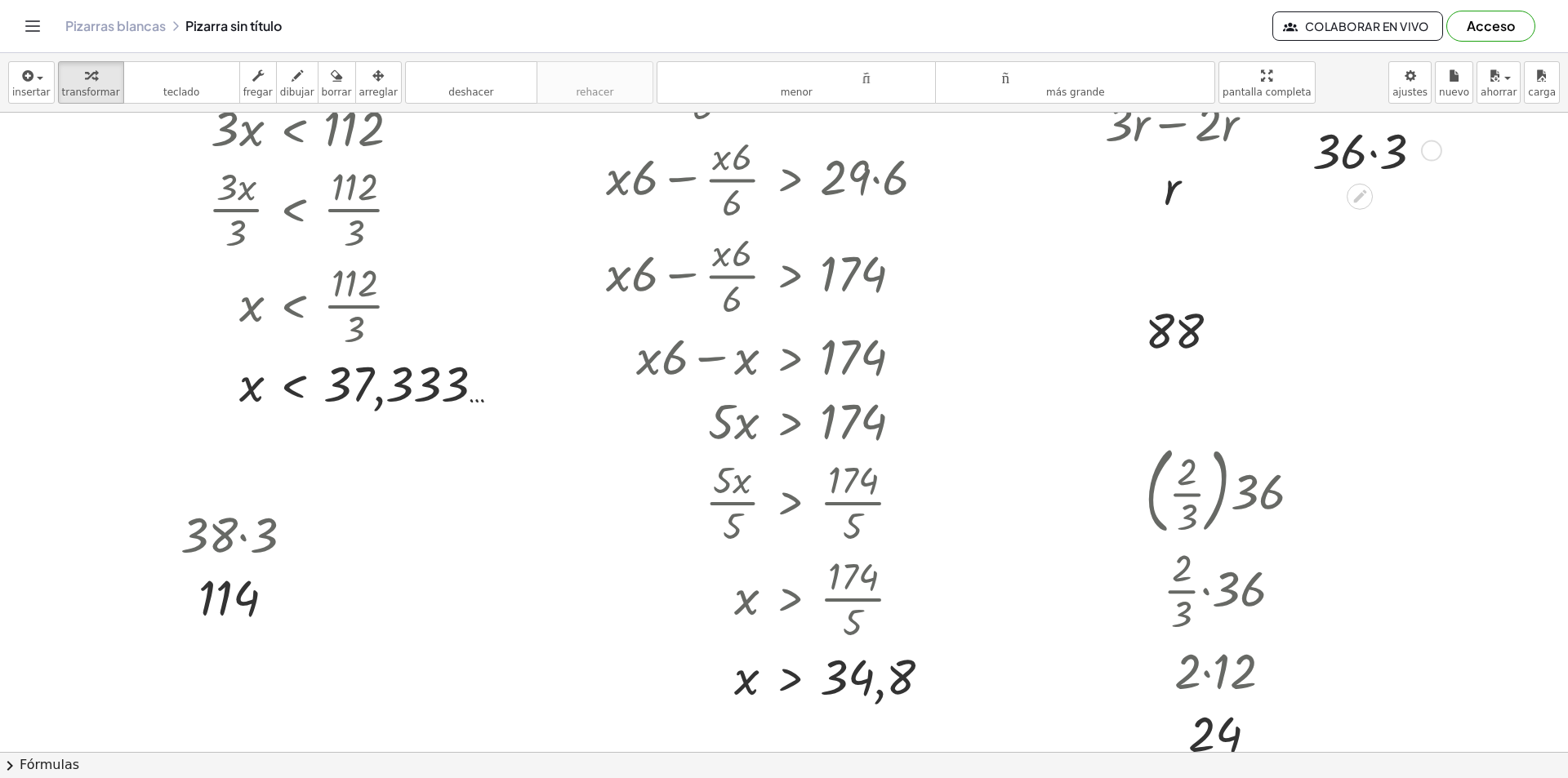
click at [1370, 162] on div at bounding box center [1373, 149] width 140 height 65
click at [34, 94] on font "insertar" at bounding box center [30, 92] width 38 height 12
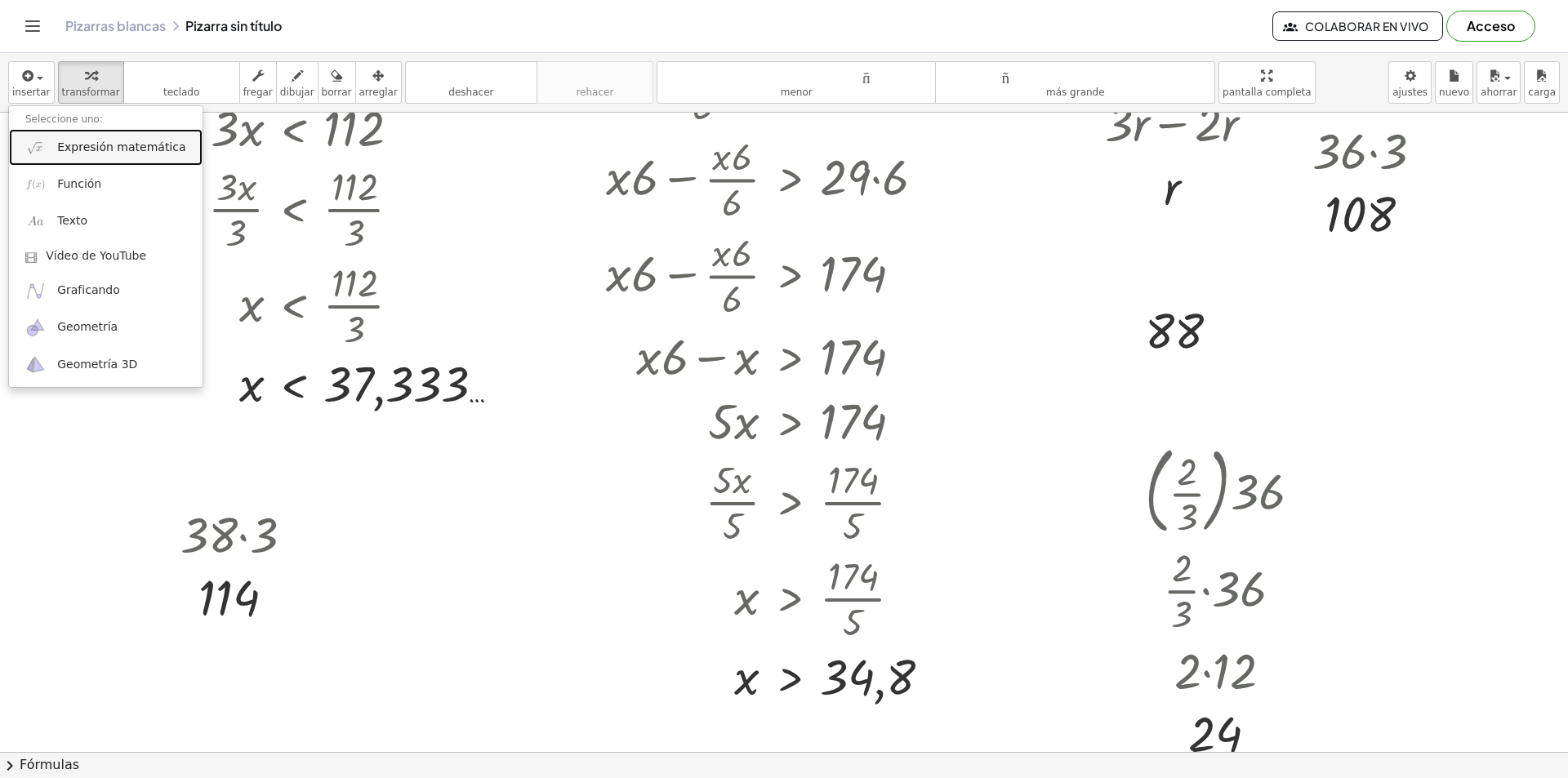
click at [119, 140] on font "Expresión matemática" at bounding box center [121, 146] width 128 height 13
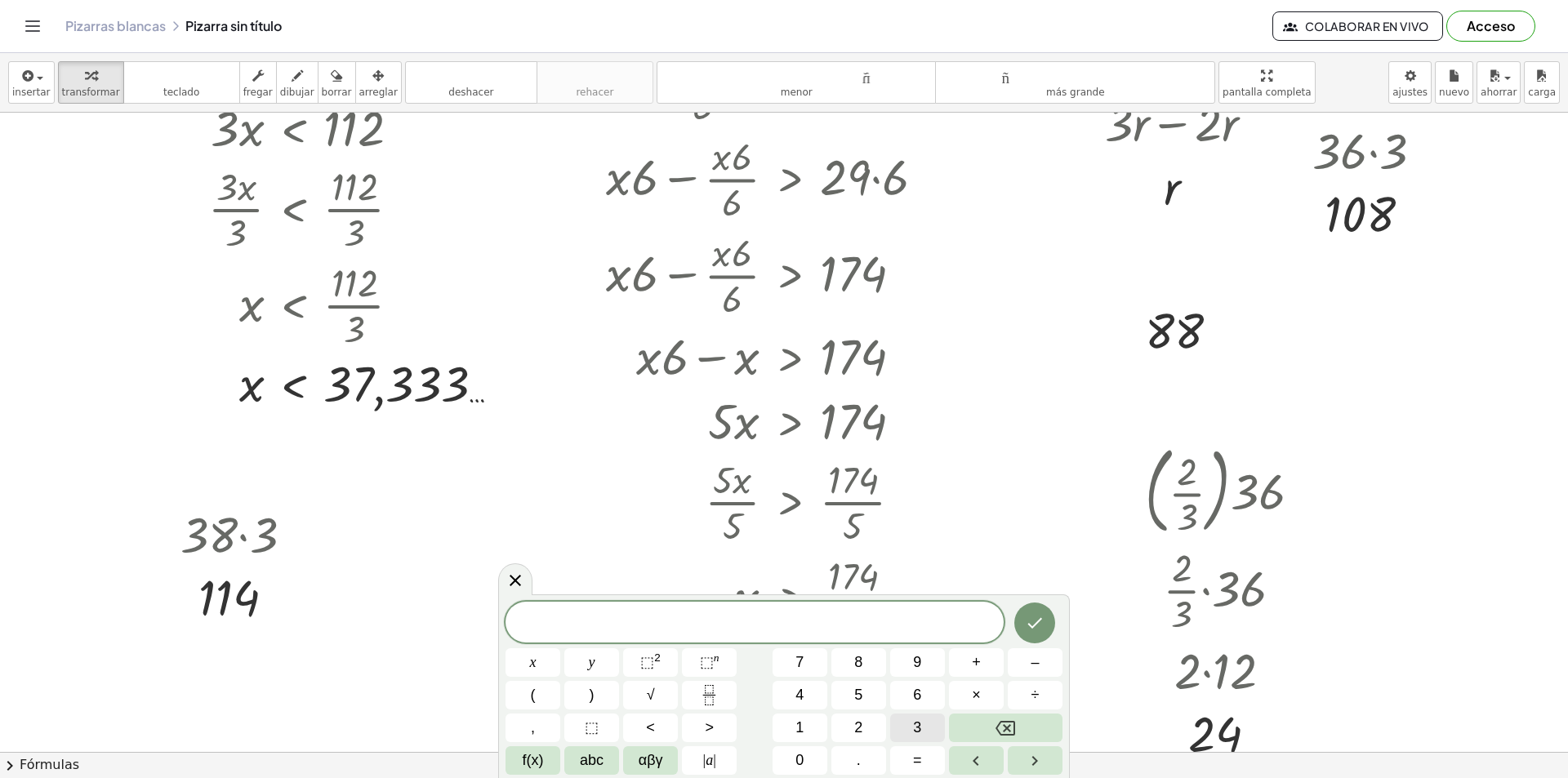
click at [926, 721] on button "3" at bounding box center [918, 727] width 55 height 28
click at [877, 695] on button "5" at bounding box center [859, 695] width 55 height 28
click at [958, 689] on button "×" at bounding box center [977, 695] width 55 height 28
click at [915, 723] on span "3" at bounding box center [917, 728] width 8 height 22
click at [1015, 626] on button "Hecho" at bounding box center [1035, 623] width 41 height 41
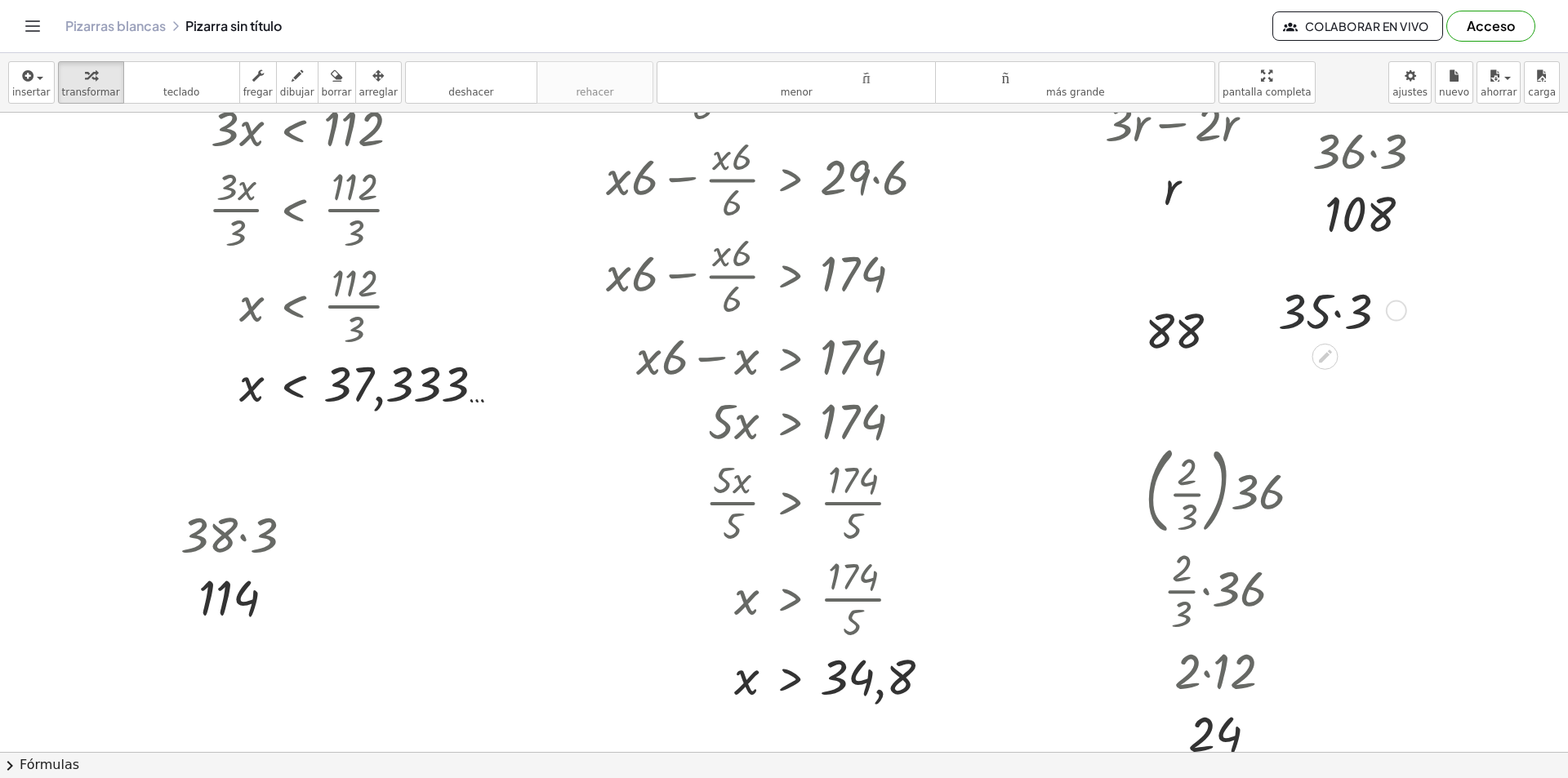
click at [1327, 311] on div at bounding box center [1338, 309] width 139 height 65
click at [1340, 314] on div at bounding box center [1338, 309] width 139 height 65
